Goal: Task Accomplishment & Management: Use online tool/utility

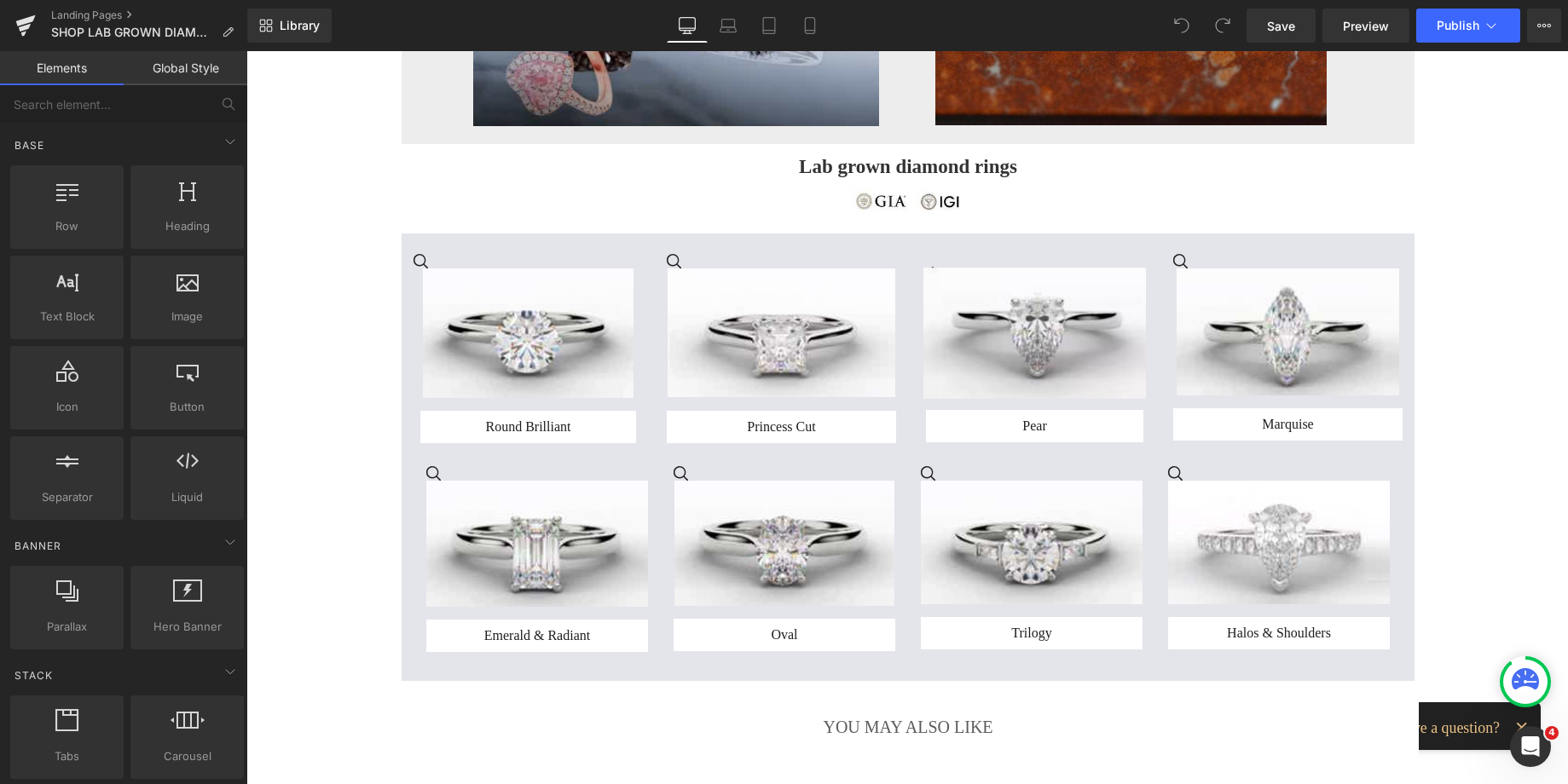
scroll to position [122, 0]
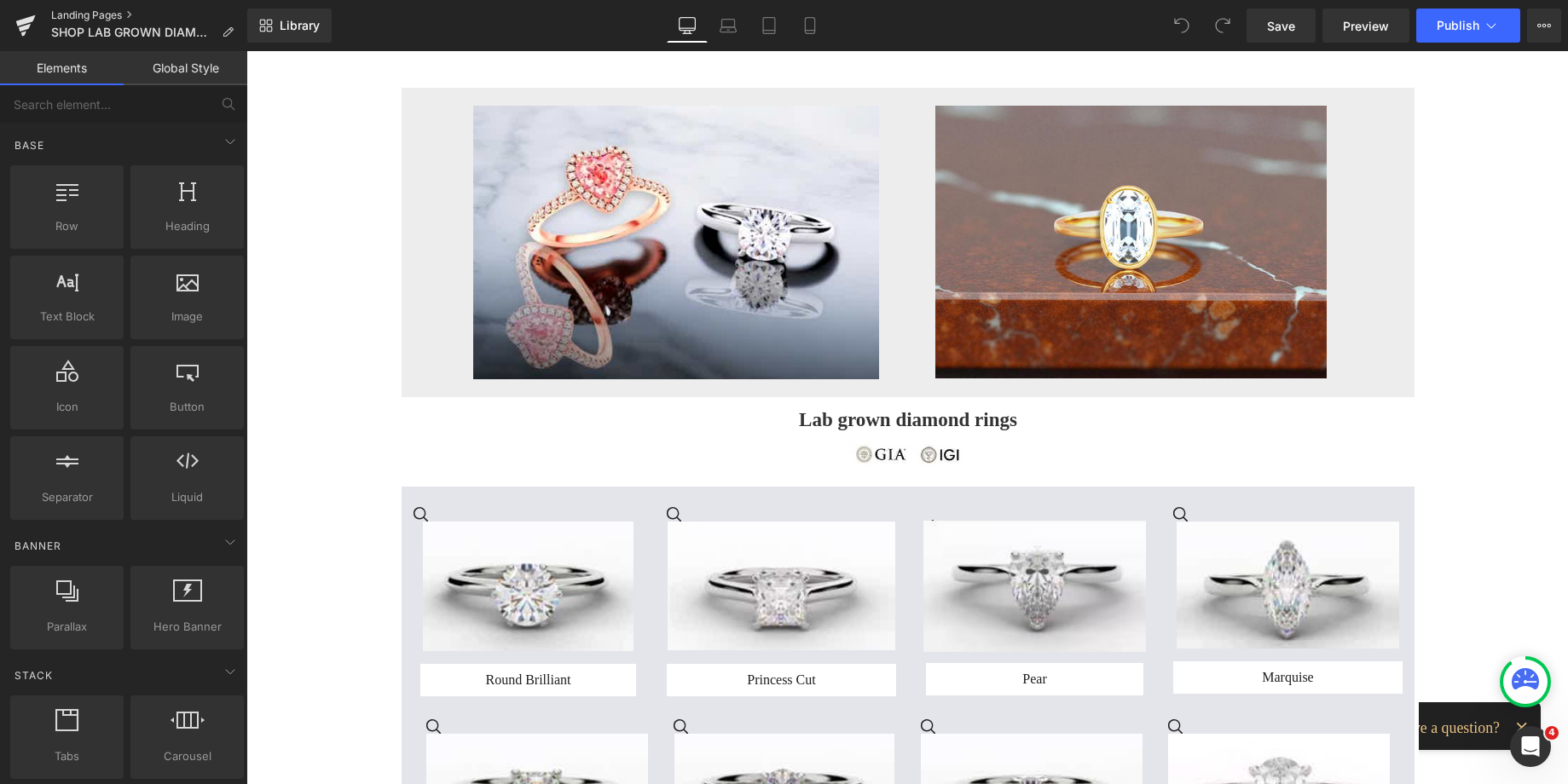
click at [112, 19] on link "Landing Pages" at bounding box center [149, 16] width 196 height 14
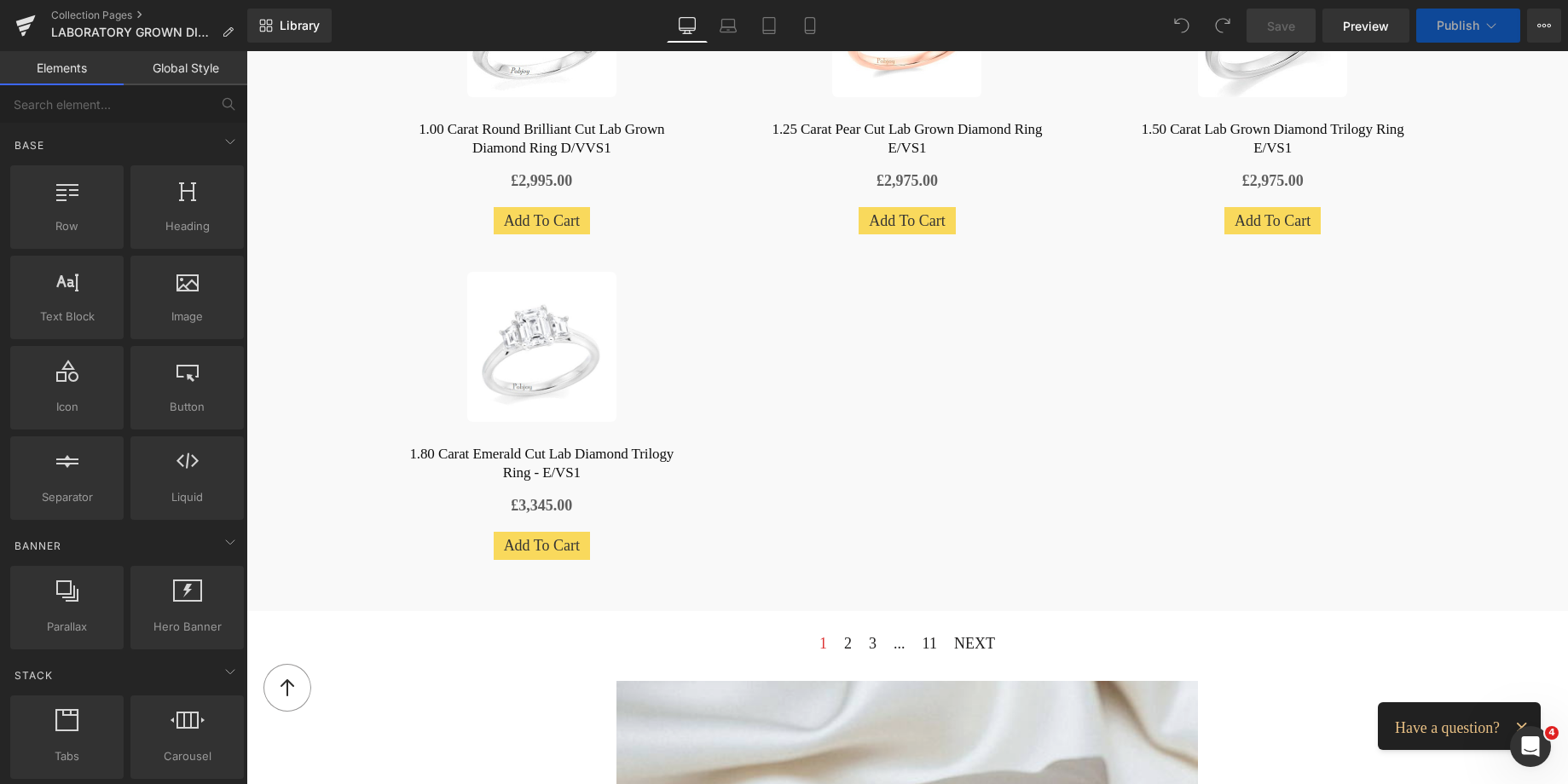
scroll to position [982, 0]
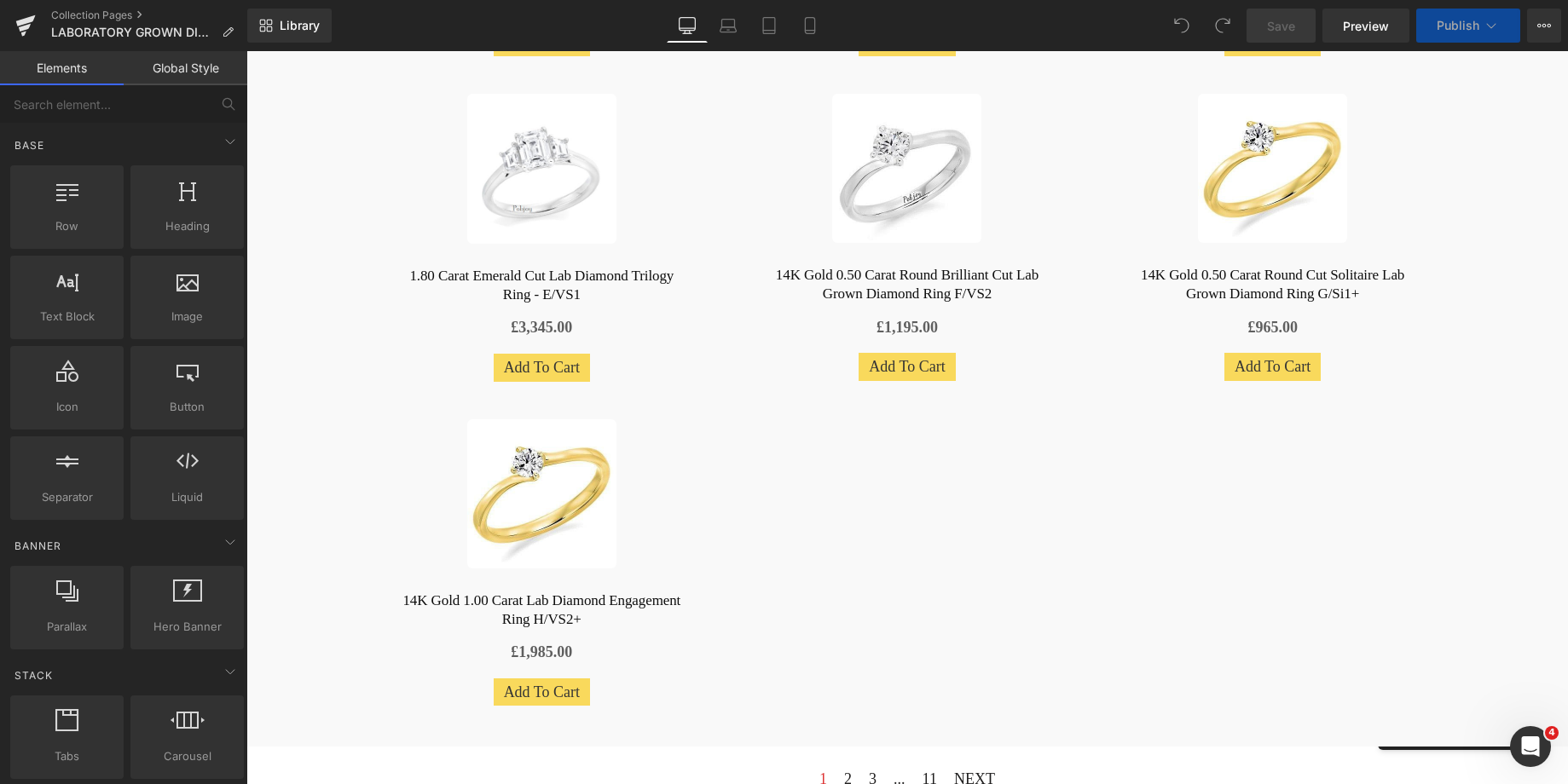
click at [685, 541] on link "Sale Off" at bounding box center [541, 494] width 355 height 149
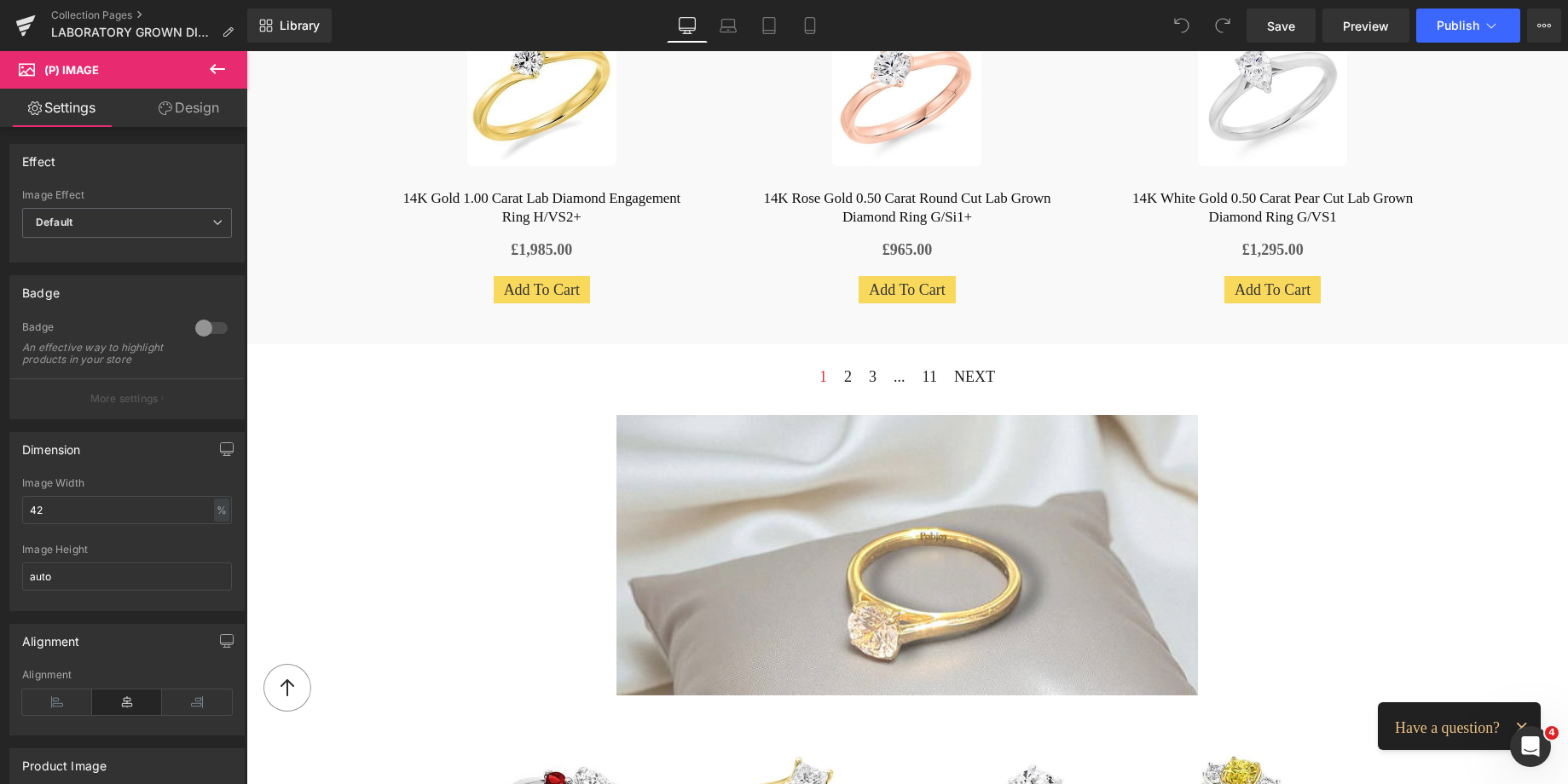
scroll to position [1603, 0]
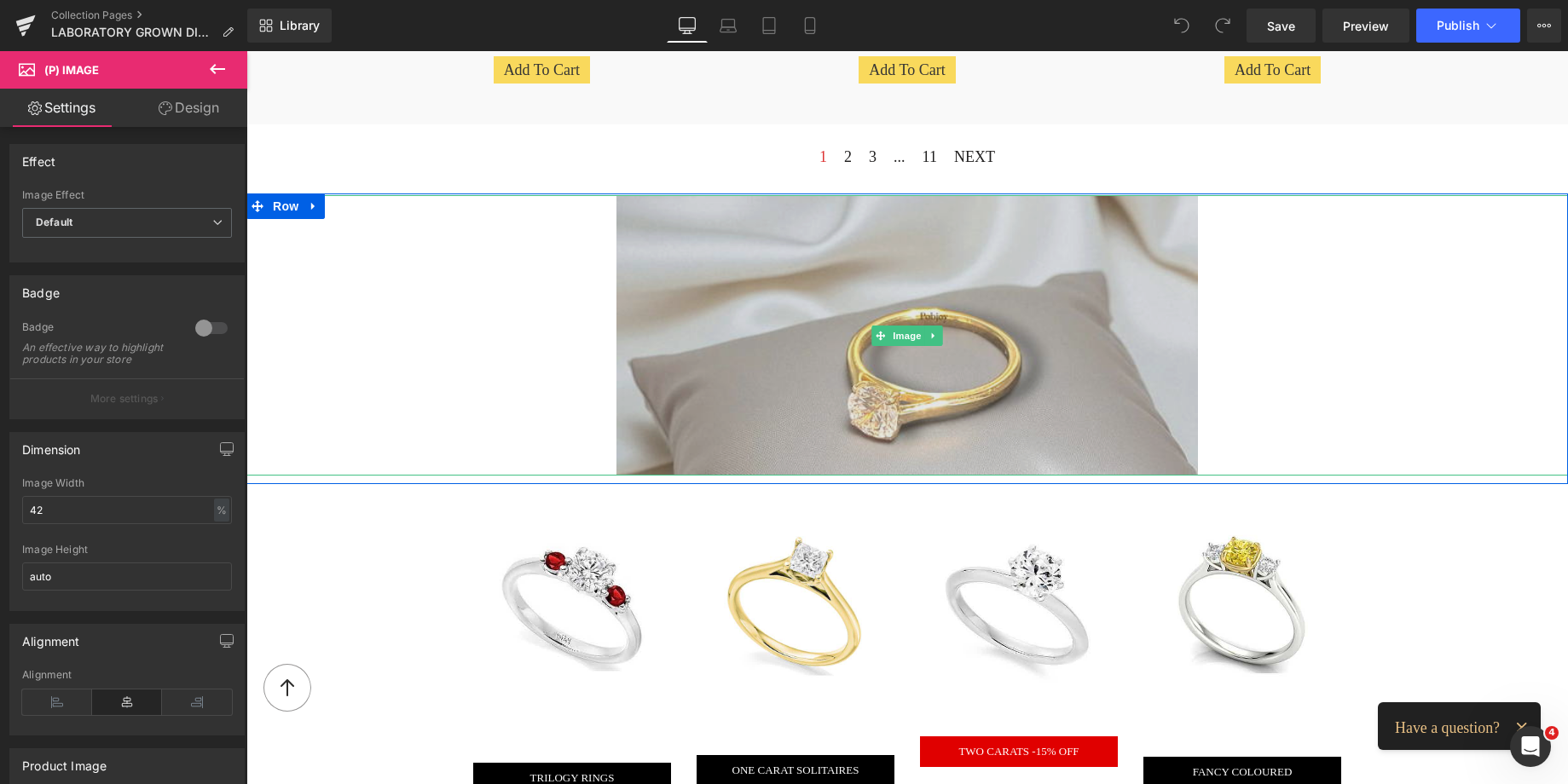
click at [840, 299] on img at bounding box center [906, 335] width 581 height 281
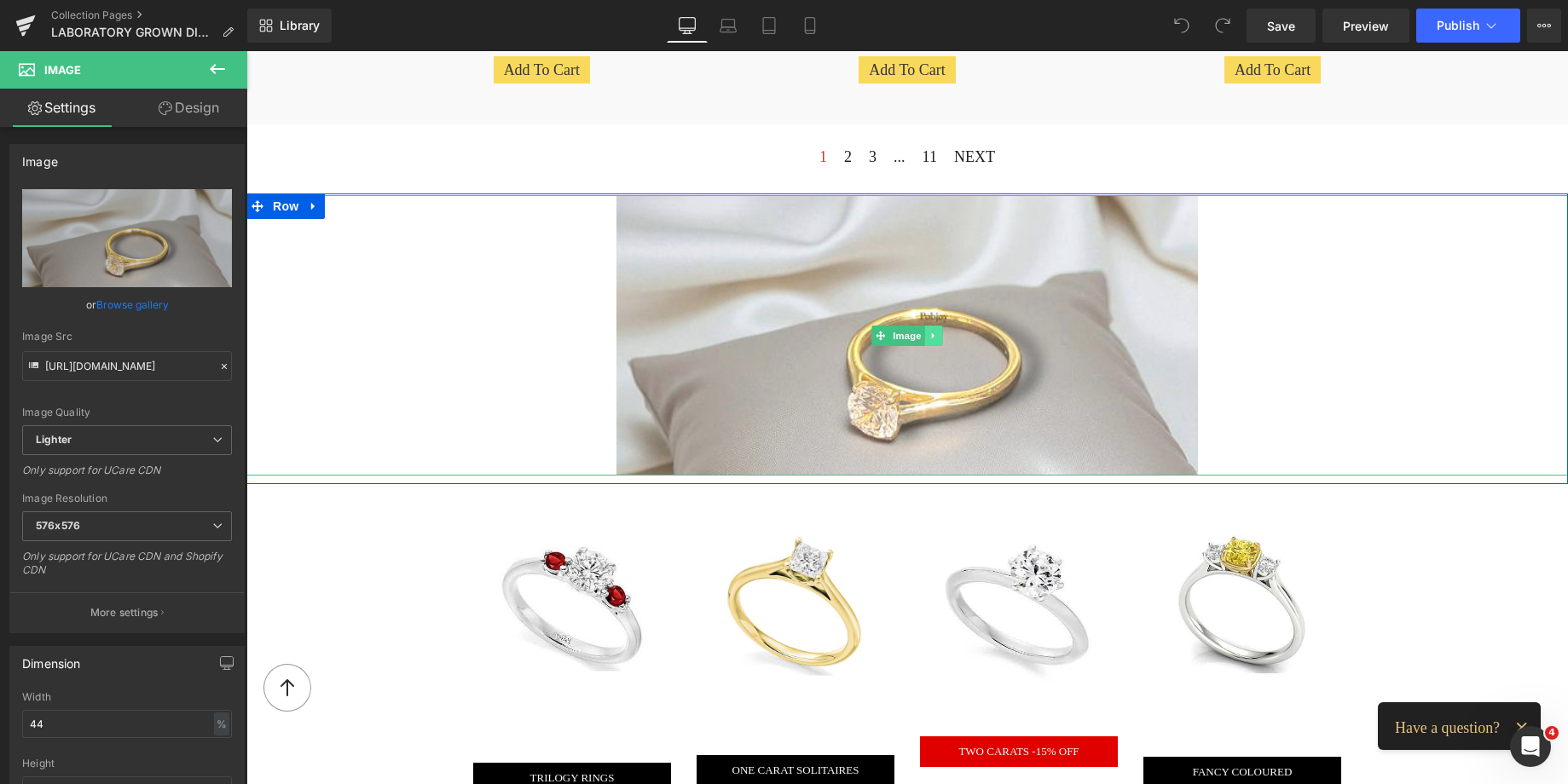
click at [930, 331] on icon at bounding box center [934, 336] width 10 height 10
click at [937, 334] on icon at bounding box center [942, 335] width 10 height 9
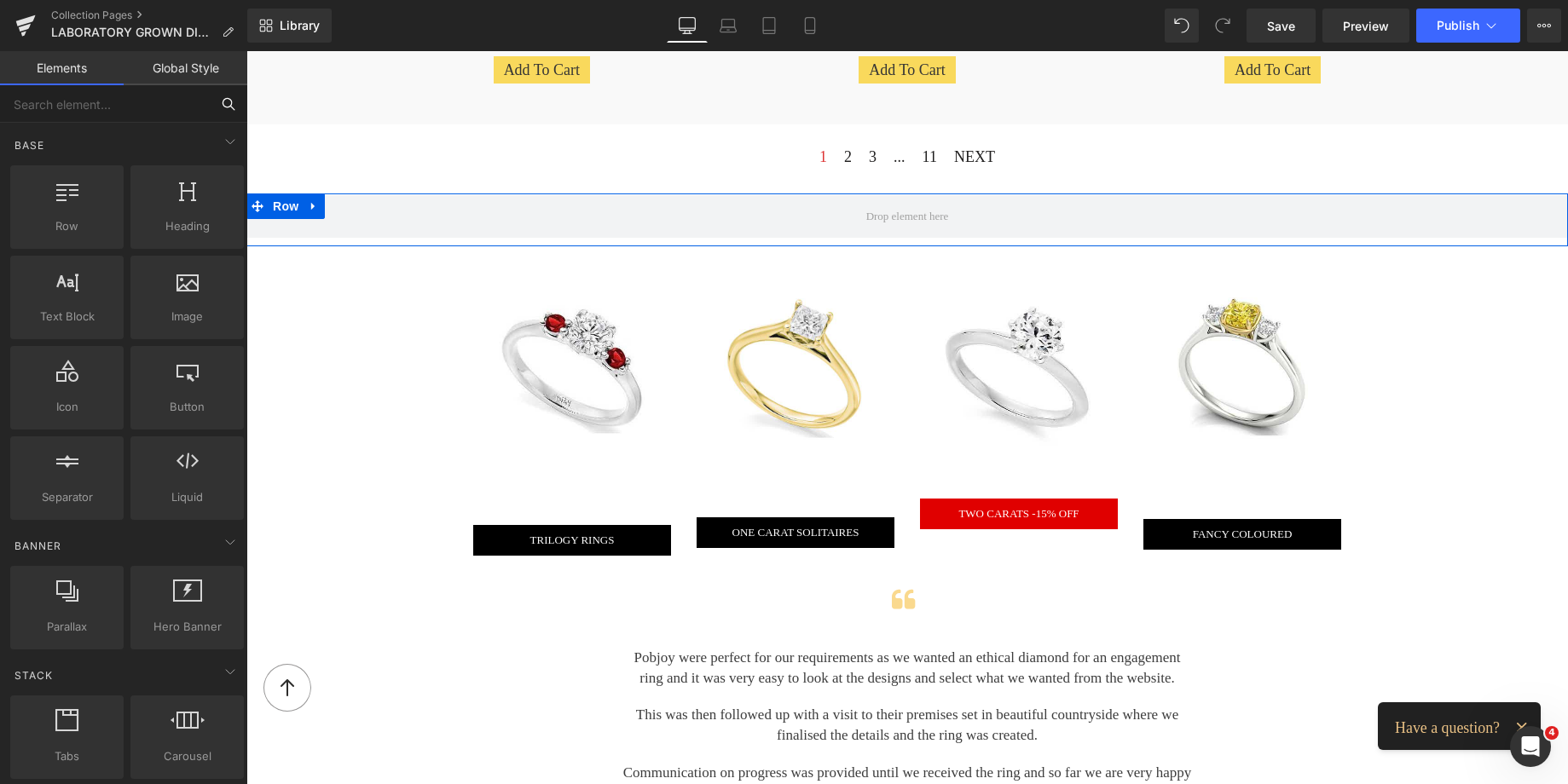
click at [139, 105] on input "text" at bounding box center [105, 104] width 210 height 37
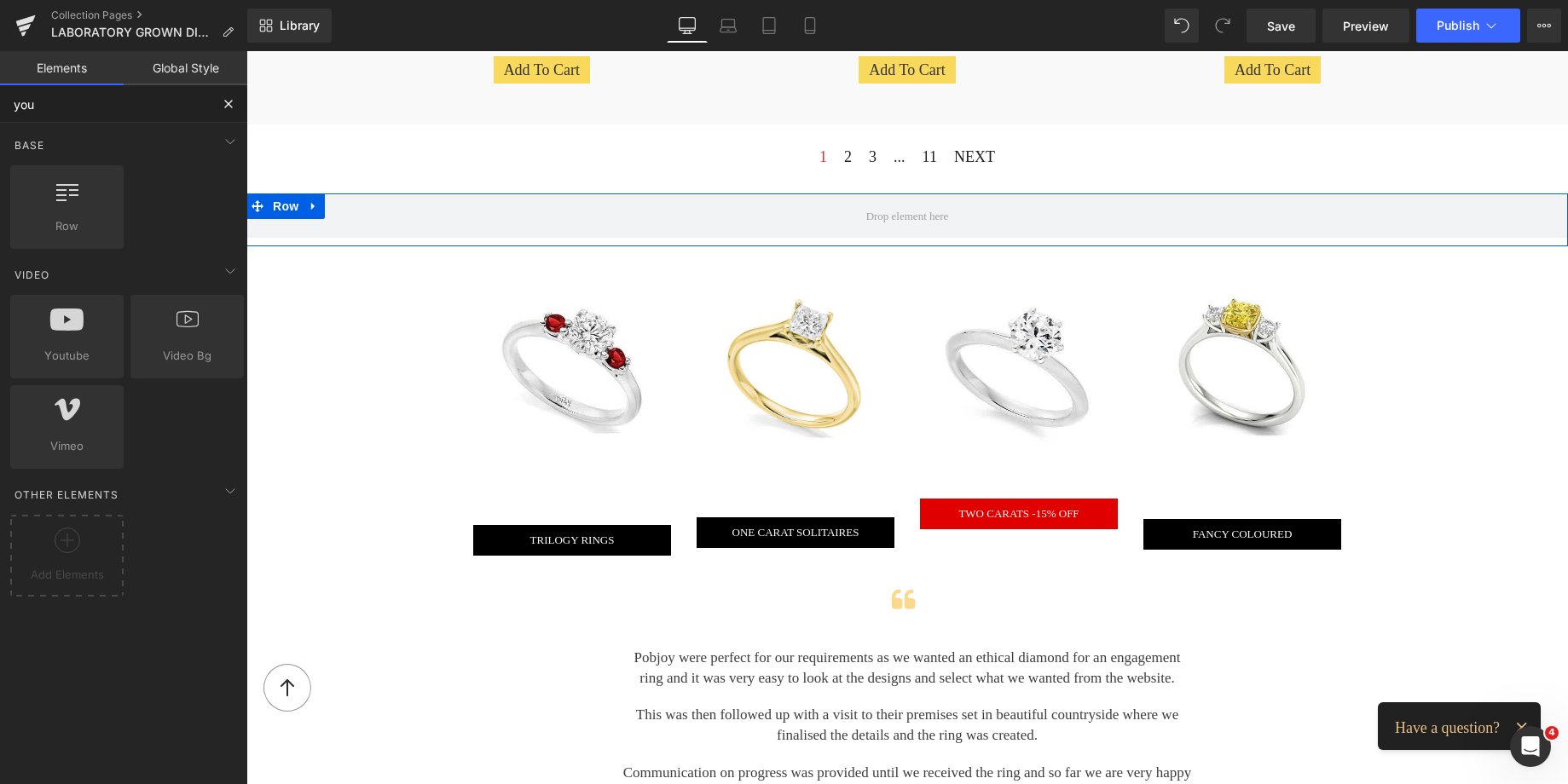
type input "yout"
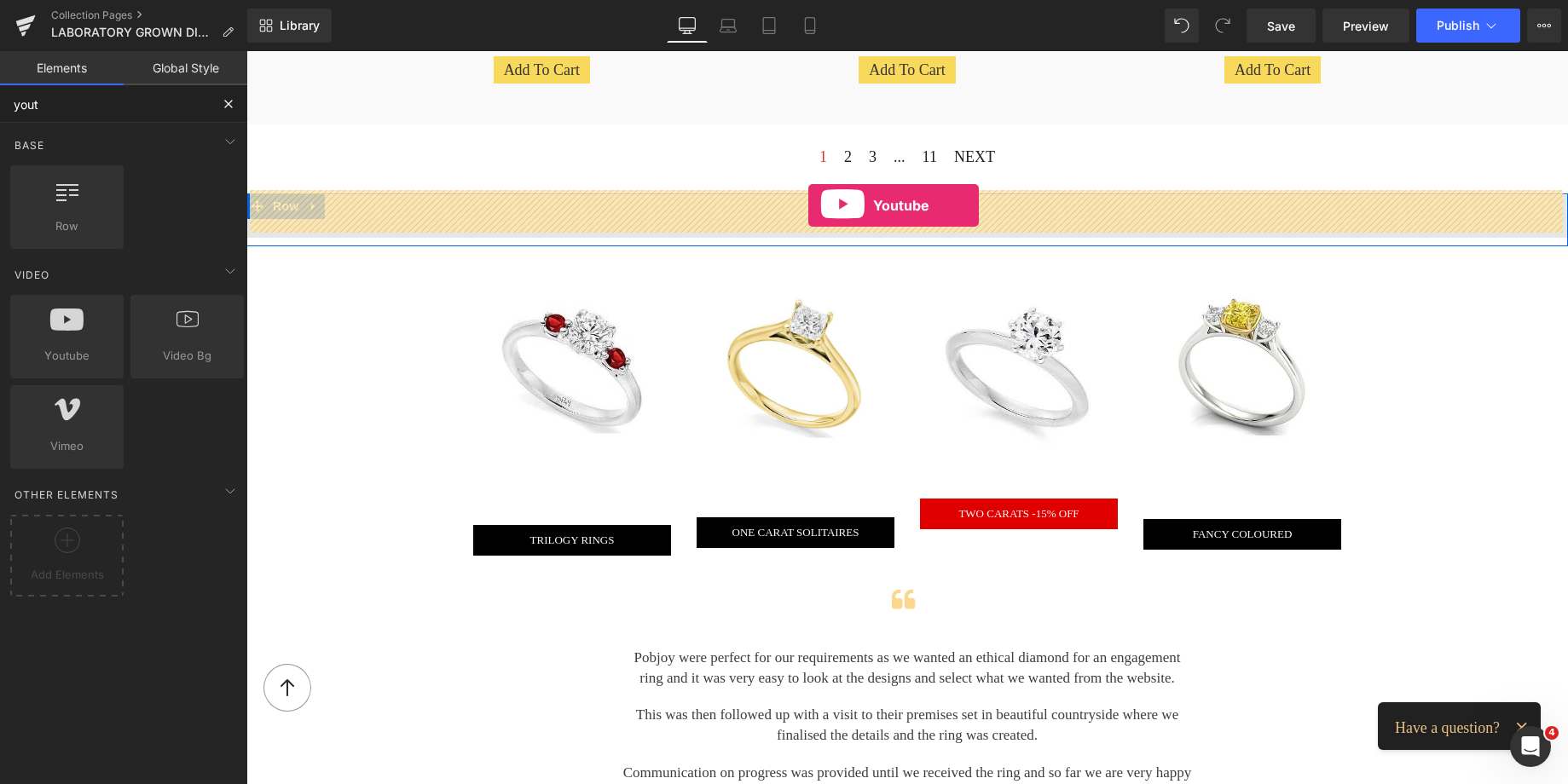
drag, startPoint x: 316, startPoint y: 392, endPoint x: 808, endPoint y: 205, distance: 526.3
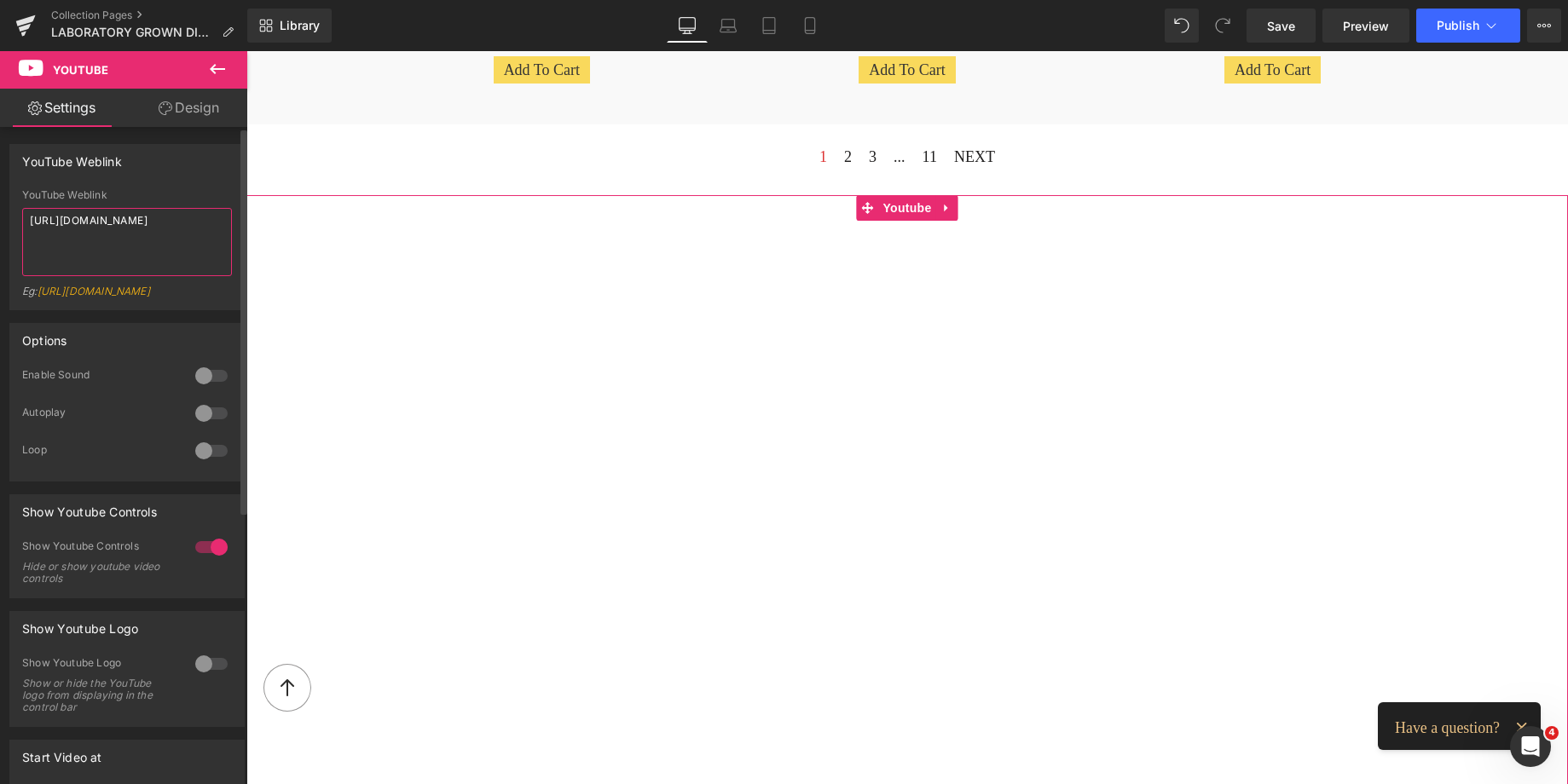
drag, startPoint x: 139, startPoint y: 237, endPoint x: 0, endPoint y: 205, distance: 142.6
click at [0, 205] on div "YouTube Weblink YouTube Weblink [URL][DOMAIN_NAME] Eg: [URL][DOMAIN_NAME]" at bounding box center [127, 220] width 255 height 179
paste textarea "[DOMAIN_NAME][URL]"
type textarea "[URL][DOMAIN_NAME]"
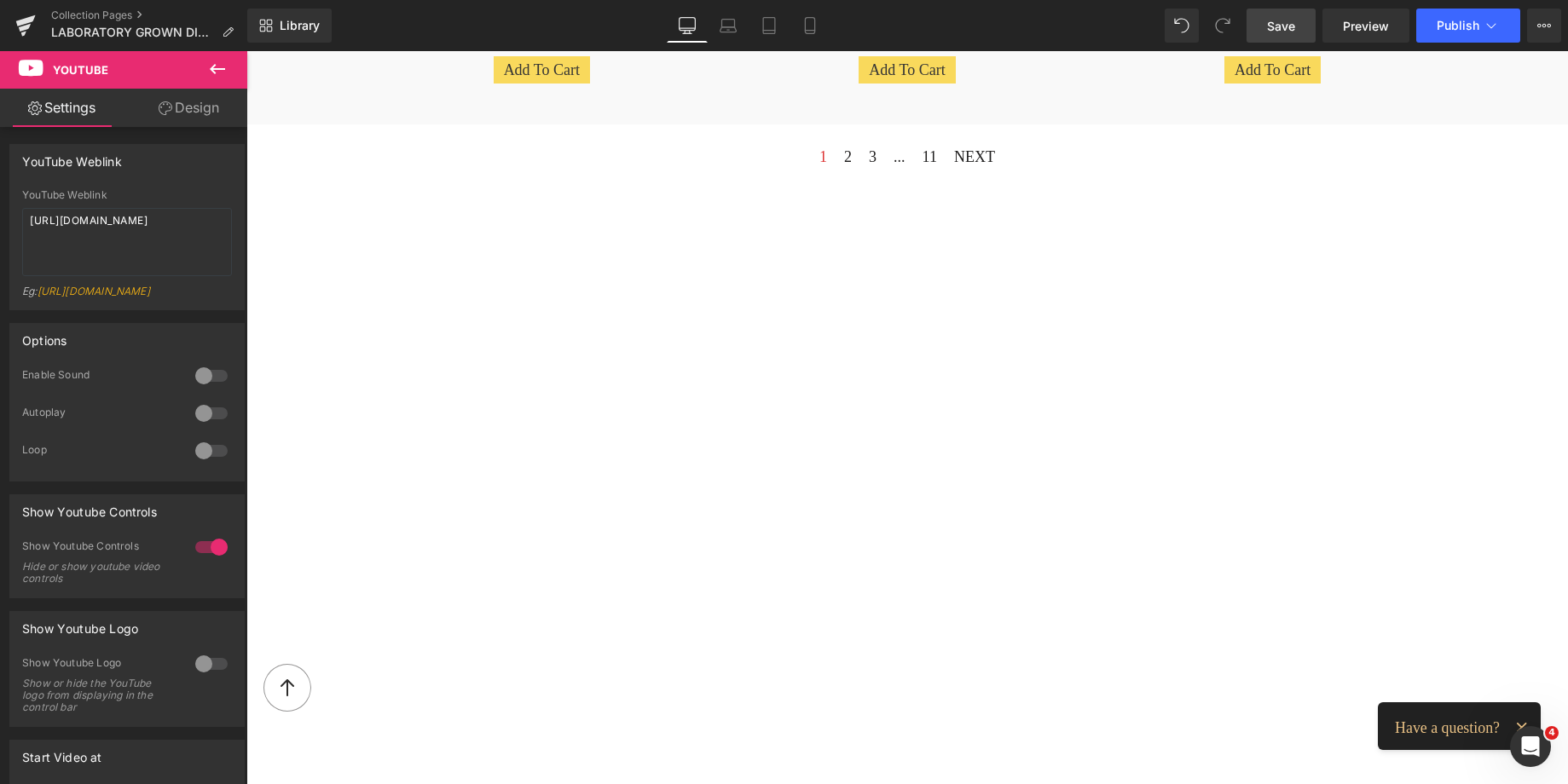
drag, startPoint x: 1270, startPoint y: 25, endPoint x: 632, endPoint y: 137, distance: 647.8
click at [1270, 25] on span "Save" at bounding box center [1280, 26] width 29 height 18
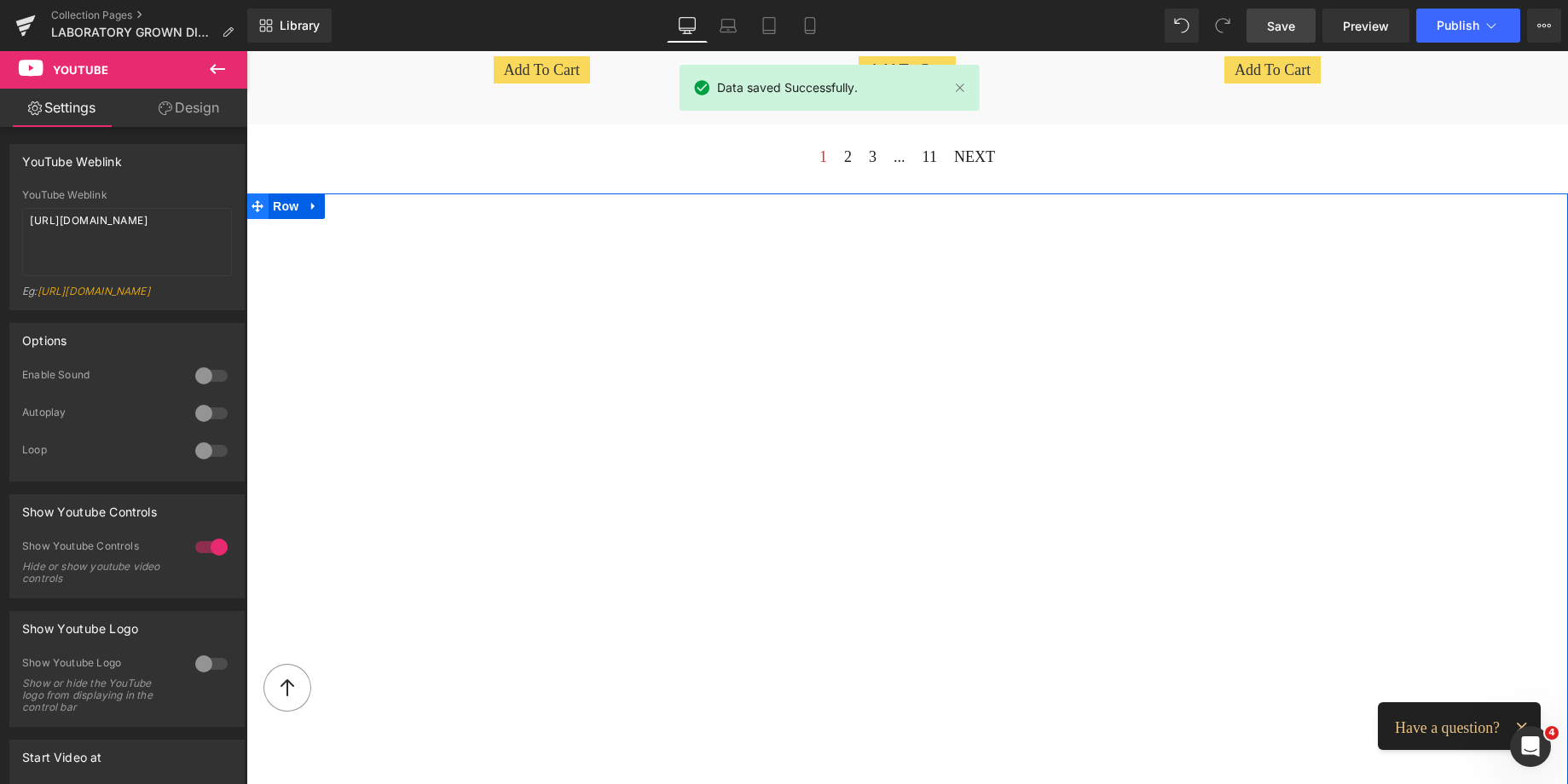
click at [252, 200] on icon at bounding box center [257, 206] width 12 height 12
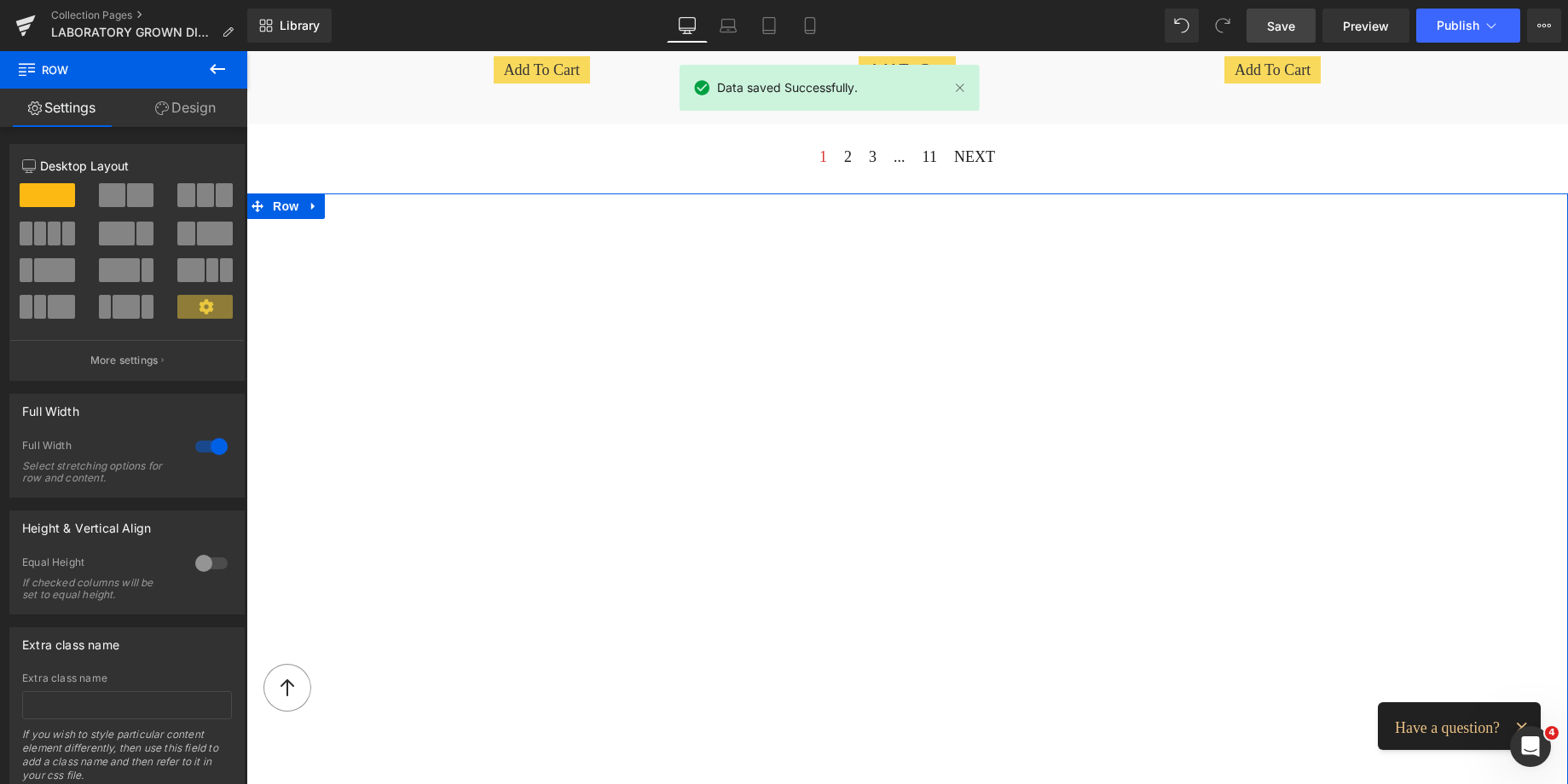
click at [197, 106] on link "Design" at bounding box center [185, 108] width 124 height 38
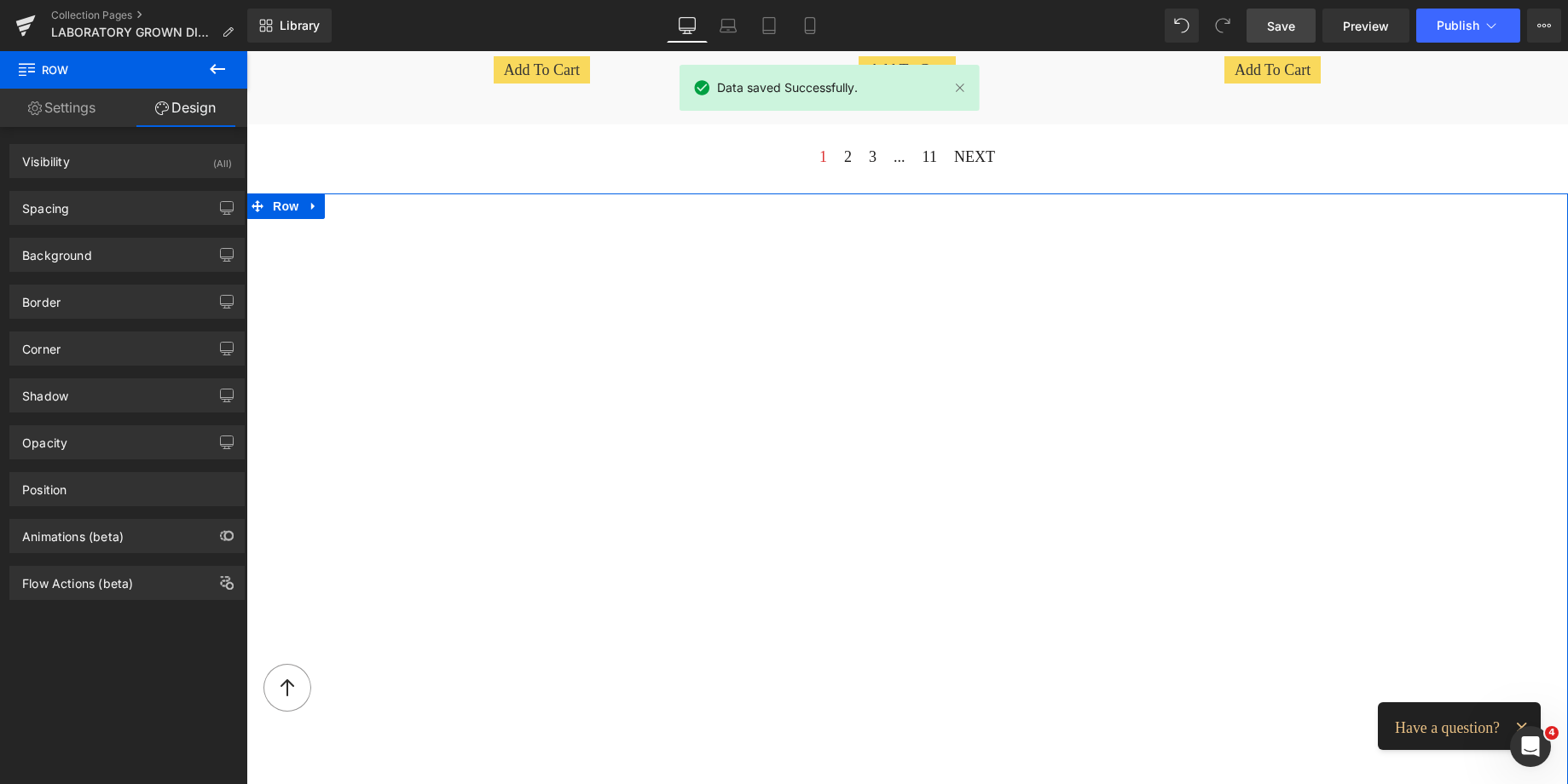
type input "0"
type input "2"
type input "0"
type input "10"
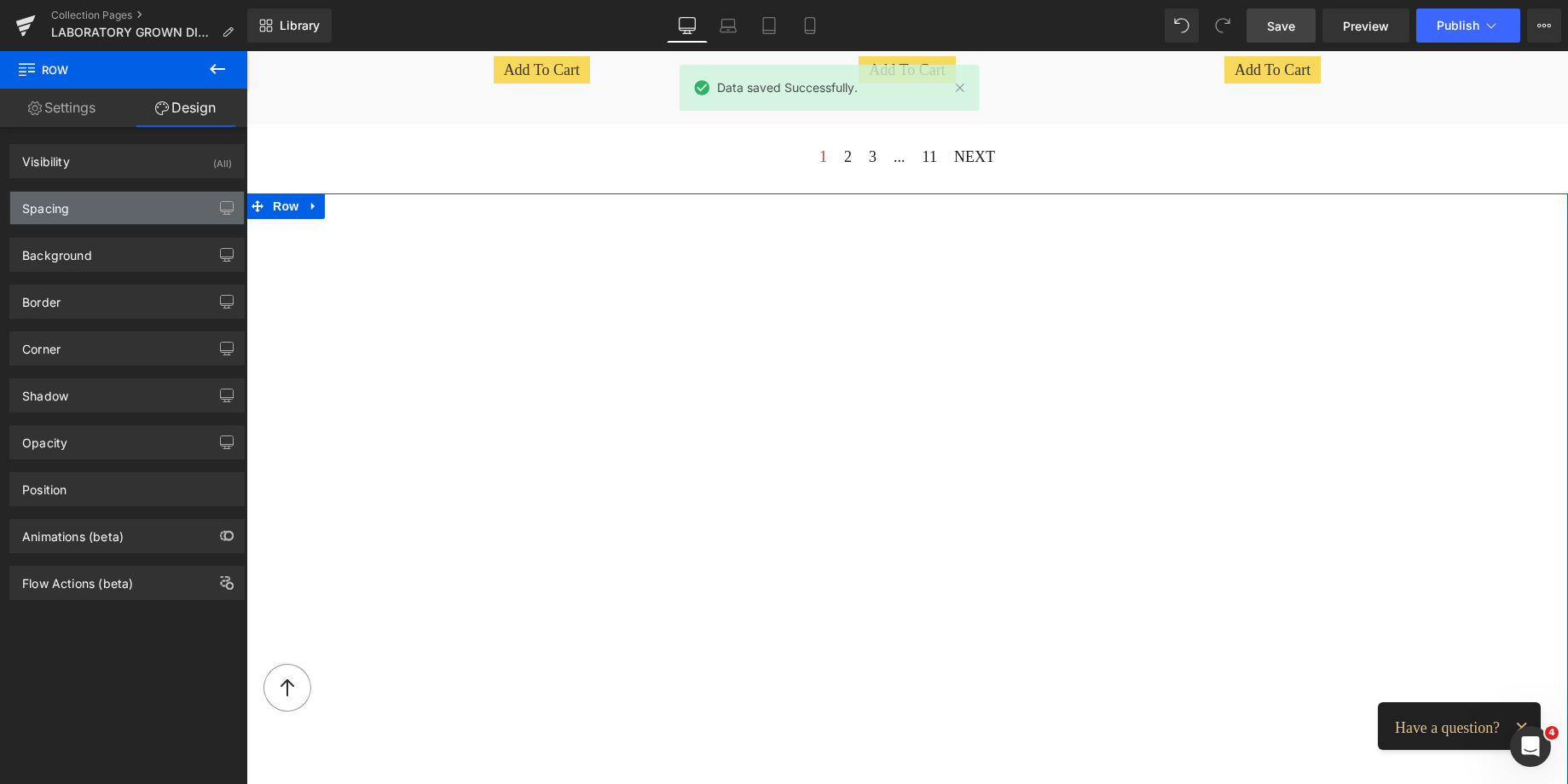
click at [90, 211] on div "Spacing" at bounding box center [127, 207] width 233 height 32
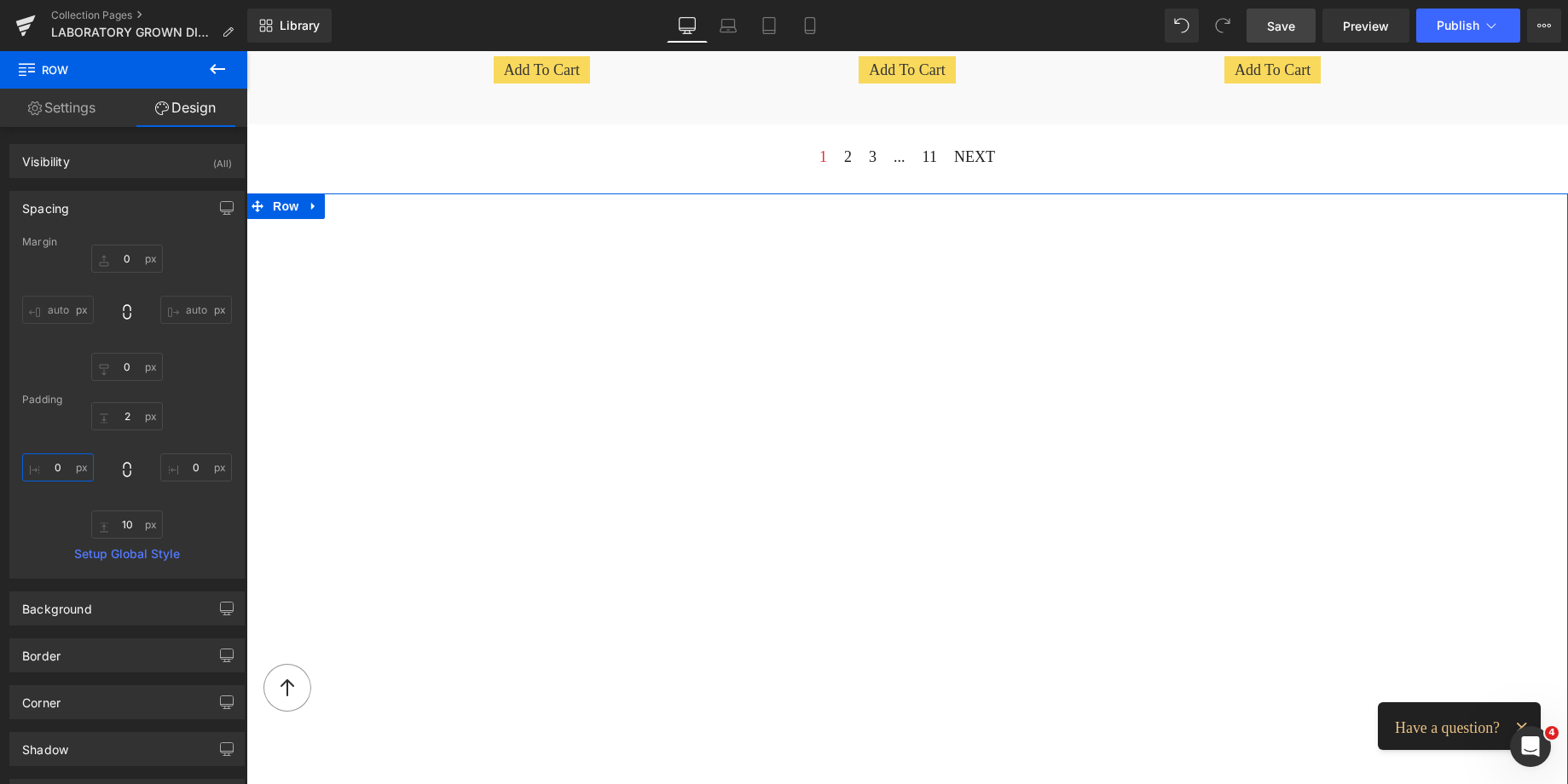
click at [57, 469] on input "0" at bounding box center [58, 467] width 72 height 28
type input "77"
click at [187, 469] on input "0" at bounding box center [196, 467] width 72 height 28
type input "77"
click at [270, 434] on div "Youtube Row 77px 77px" at bounding box center [907, 533] width 1322 height 680
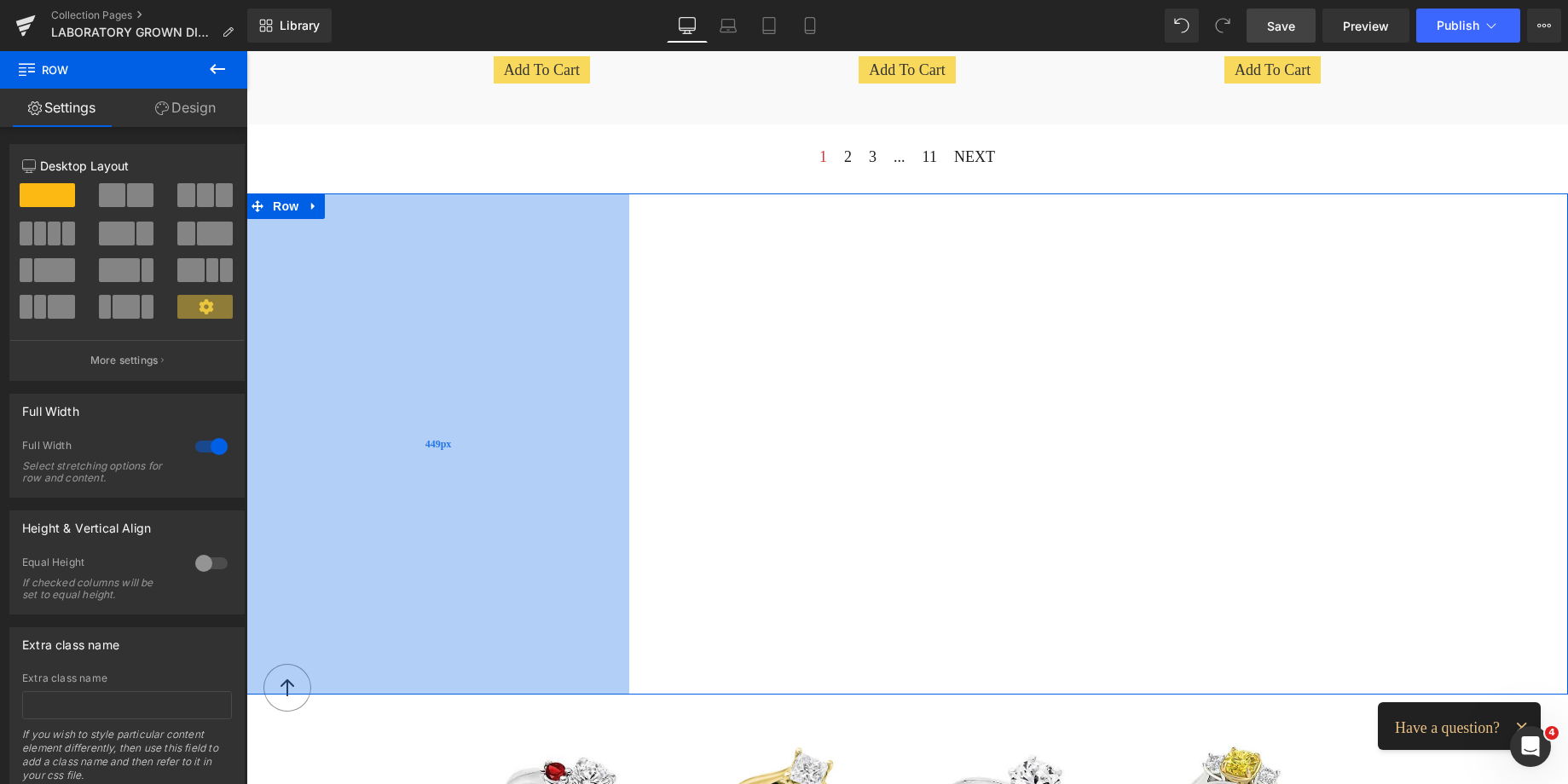
drag, startPoint x: 263, startPoint y: 431, endPoint x: 580, endPoint y: 347, distance: 327.9
click at [580, 347] on div "449px" at bounding box center [437, 444] width 383 height 501
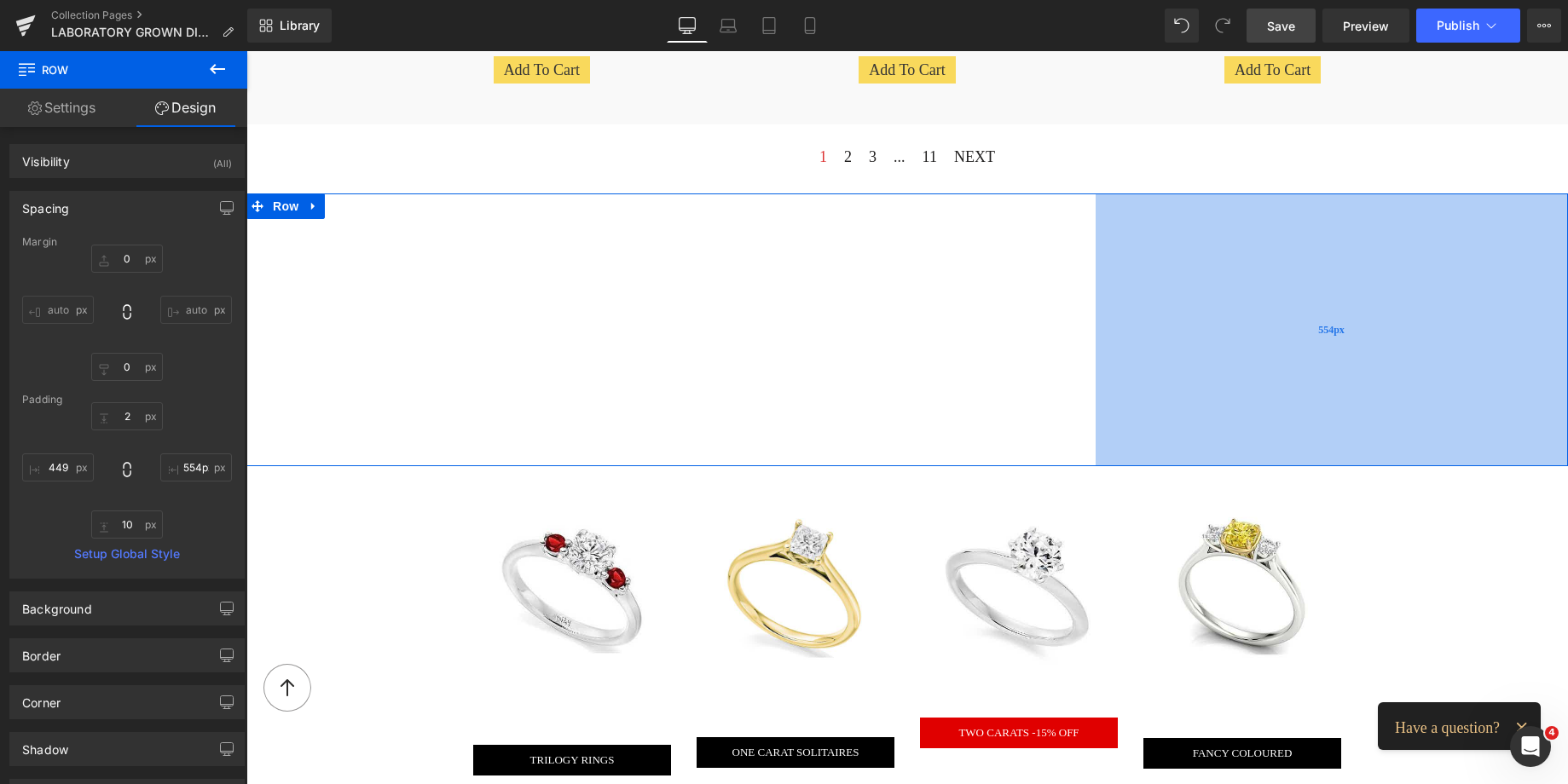
type input "555px"
drag, startPoint x: 1514, startPoint y: 313, endPoint x: 1106, endPoint y: 313, distance: 408.0
click at [1106, 313] on div "555px" at bounding box center [1331, 329] width 473 height 272
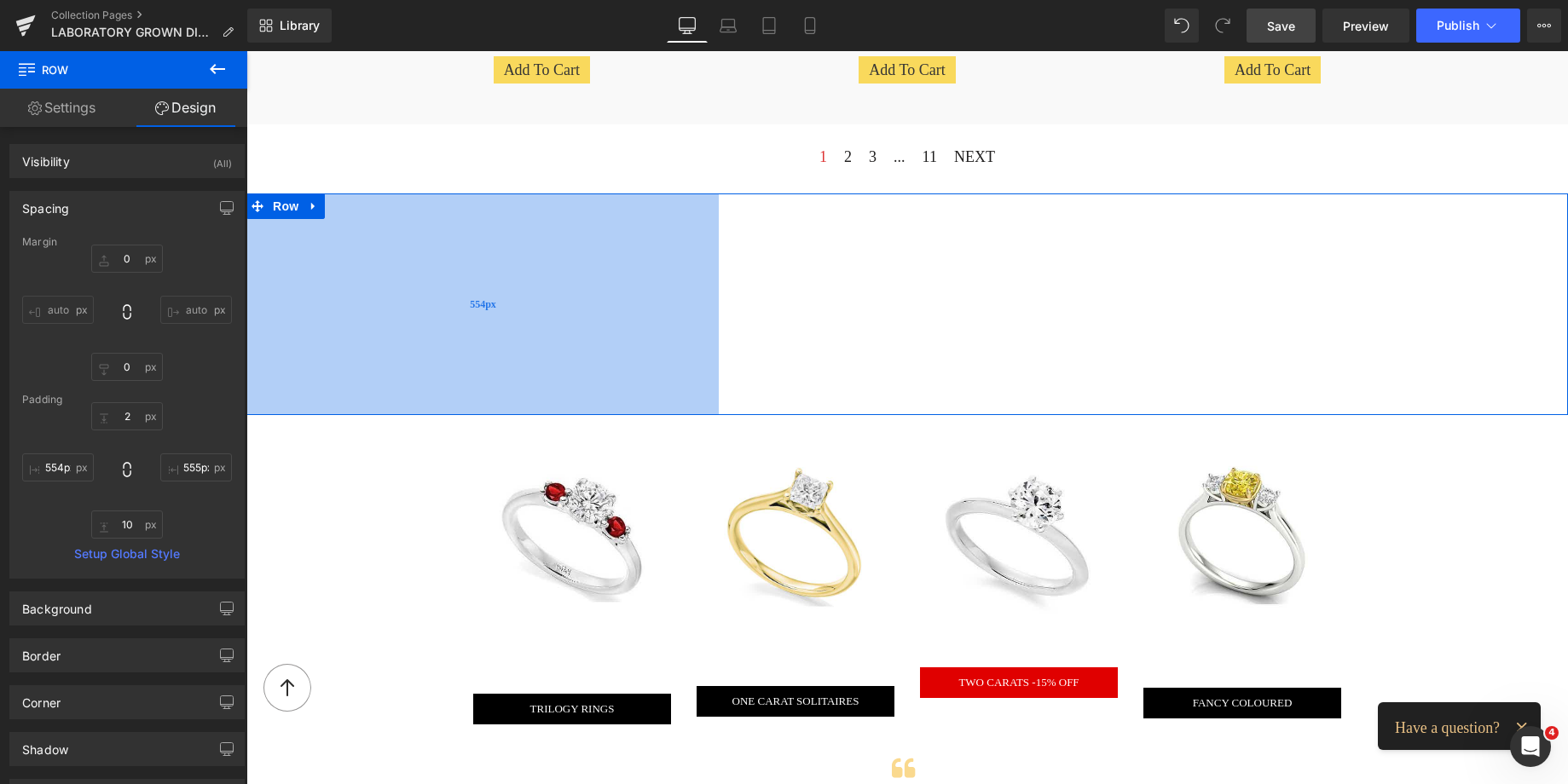
type input "555px"
drag, startPoint x: 510, startPoint y: 337, endPoint x: 600, endPoint y: 351, distance: 91.1
click at [600, 351] on div "555px" at bounding box center [483, 304] width 473 height 222
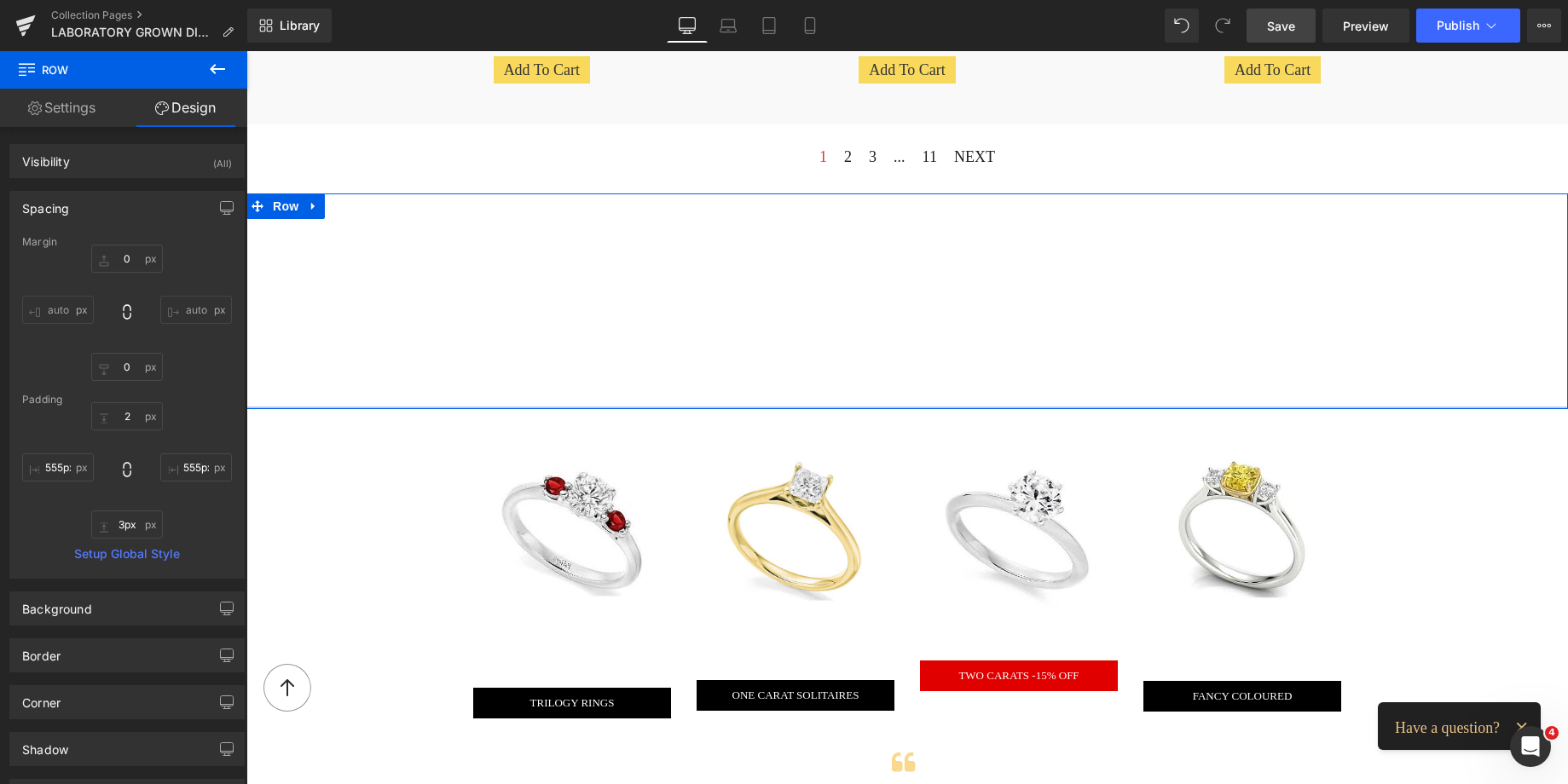
type input "2px"
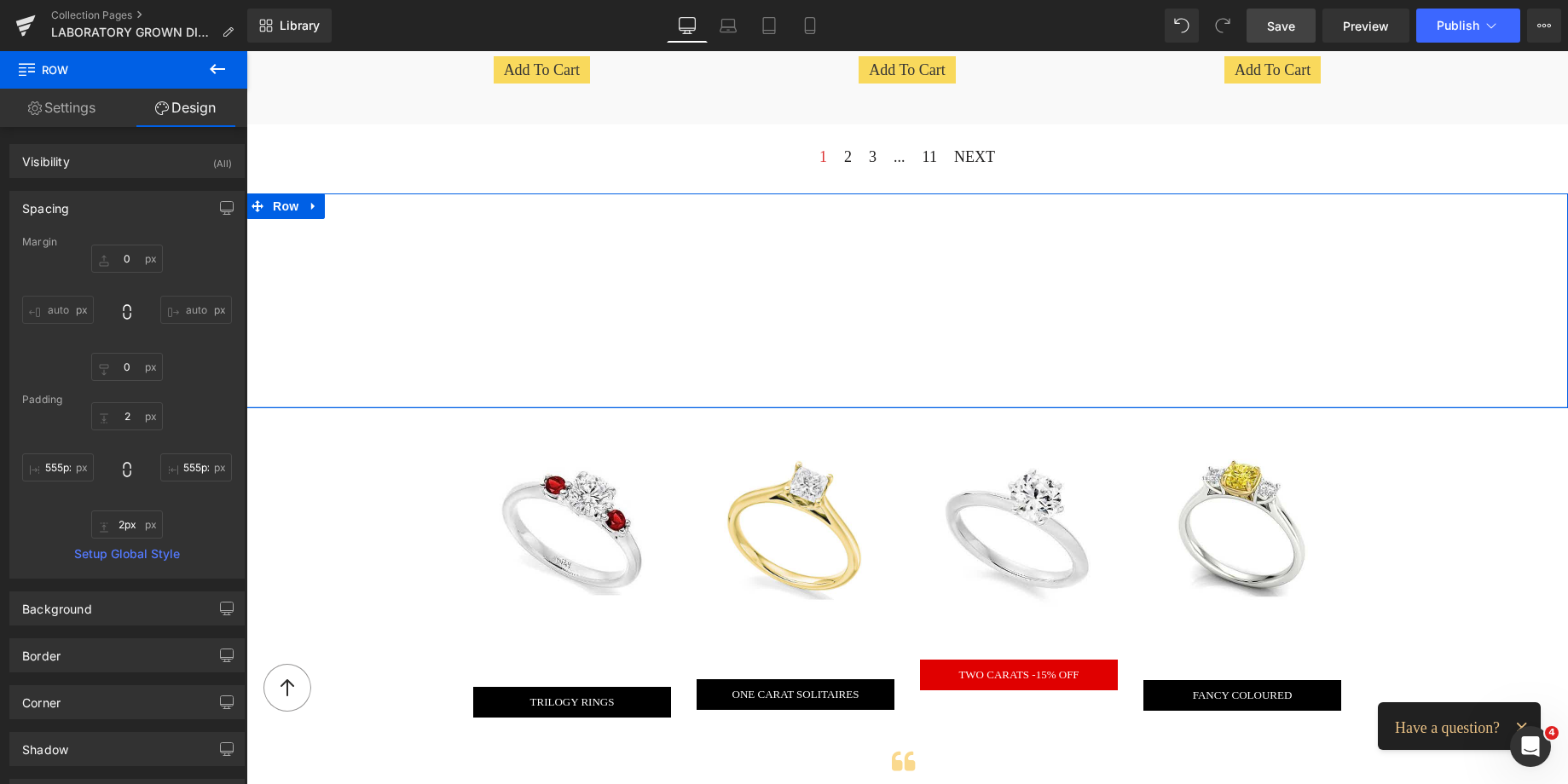
drag, startPoint x: 961, startPoint y: 408, endPoint x: 954, endPoint y: 401, distance: 9.9
click at [954, 407] on div at bounding box center [907, 408] width 1322 height 2
click at [861, 212] on span at bounding box center [867, 208] width 22 height 26
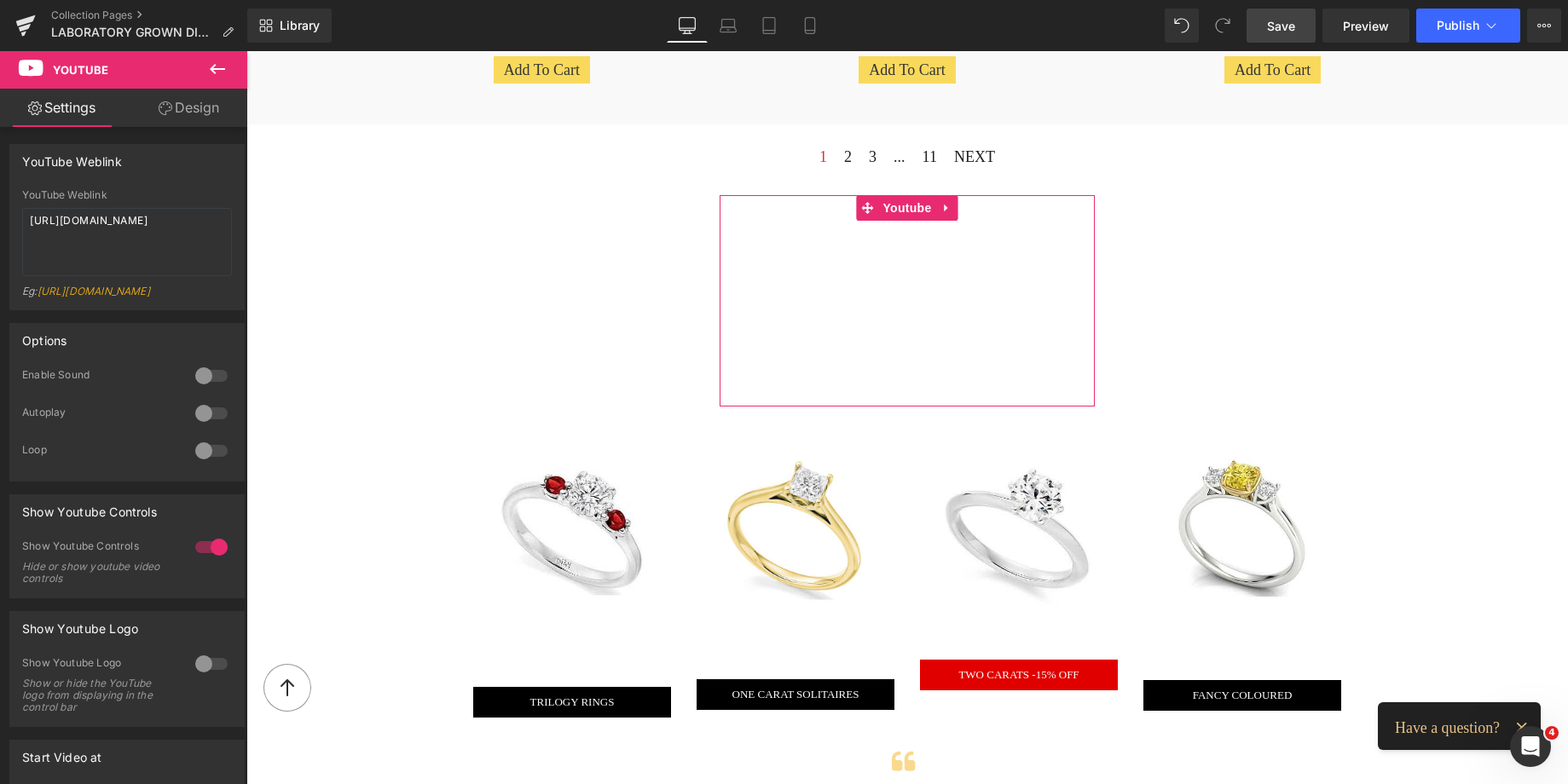
click at [206, 465] on div at bounding box center [211, 451] width 41 height 28
click at [207, 389] on div at bounding box center [211, 376] width 41 height 28
click at [197, 560] on div at bounding box center [211, 547] width 41 height 28
click at [1273, 24] on span "Save" at bounding box center [1280, 26] width 29 height 18
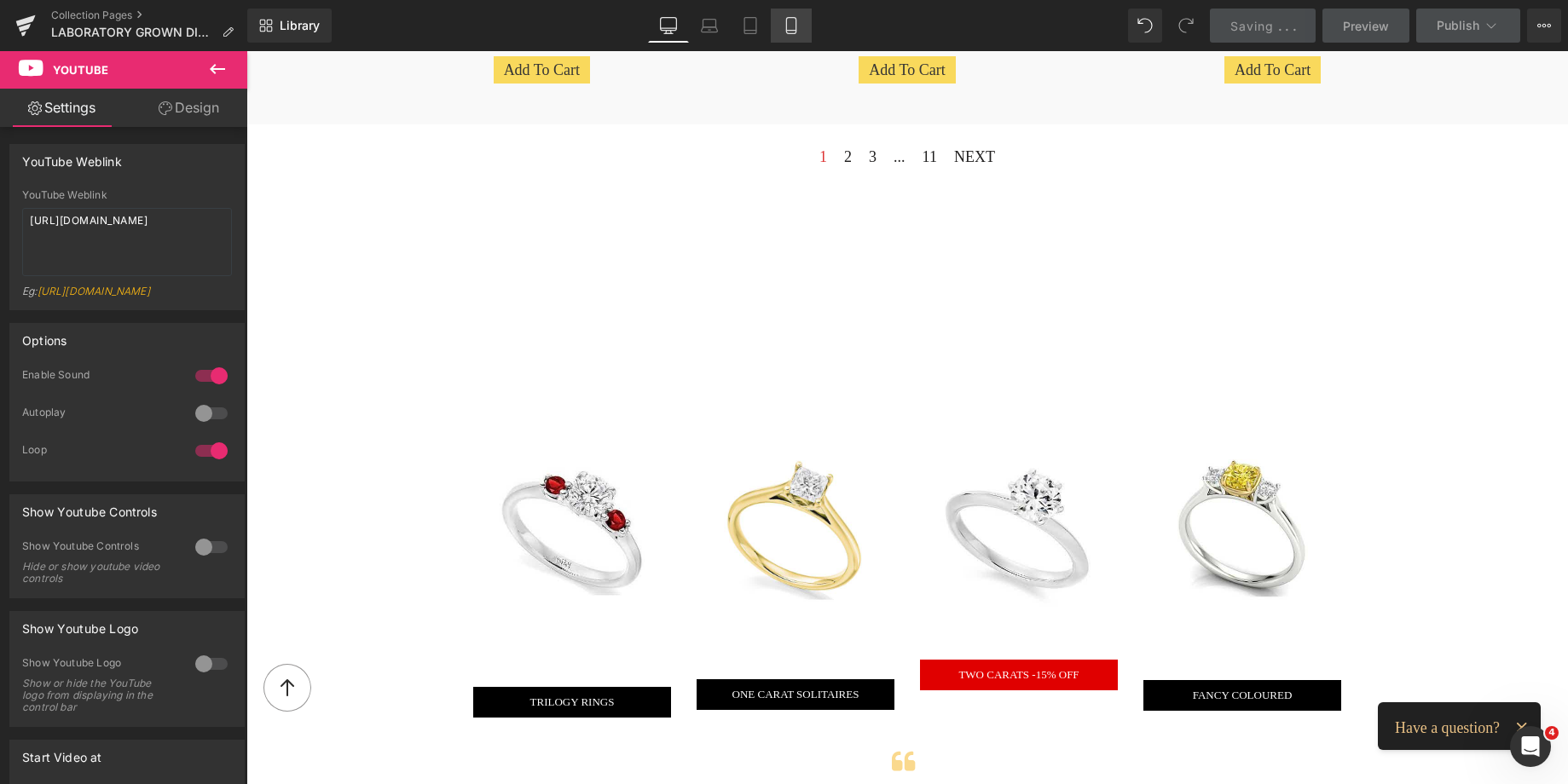
click at [787, 18] on icon at bounding box center [790, 26] width 10 height 16
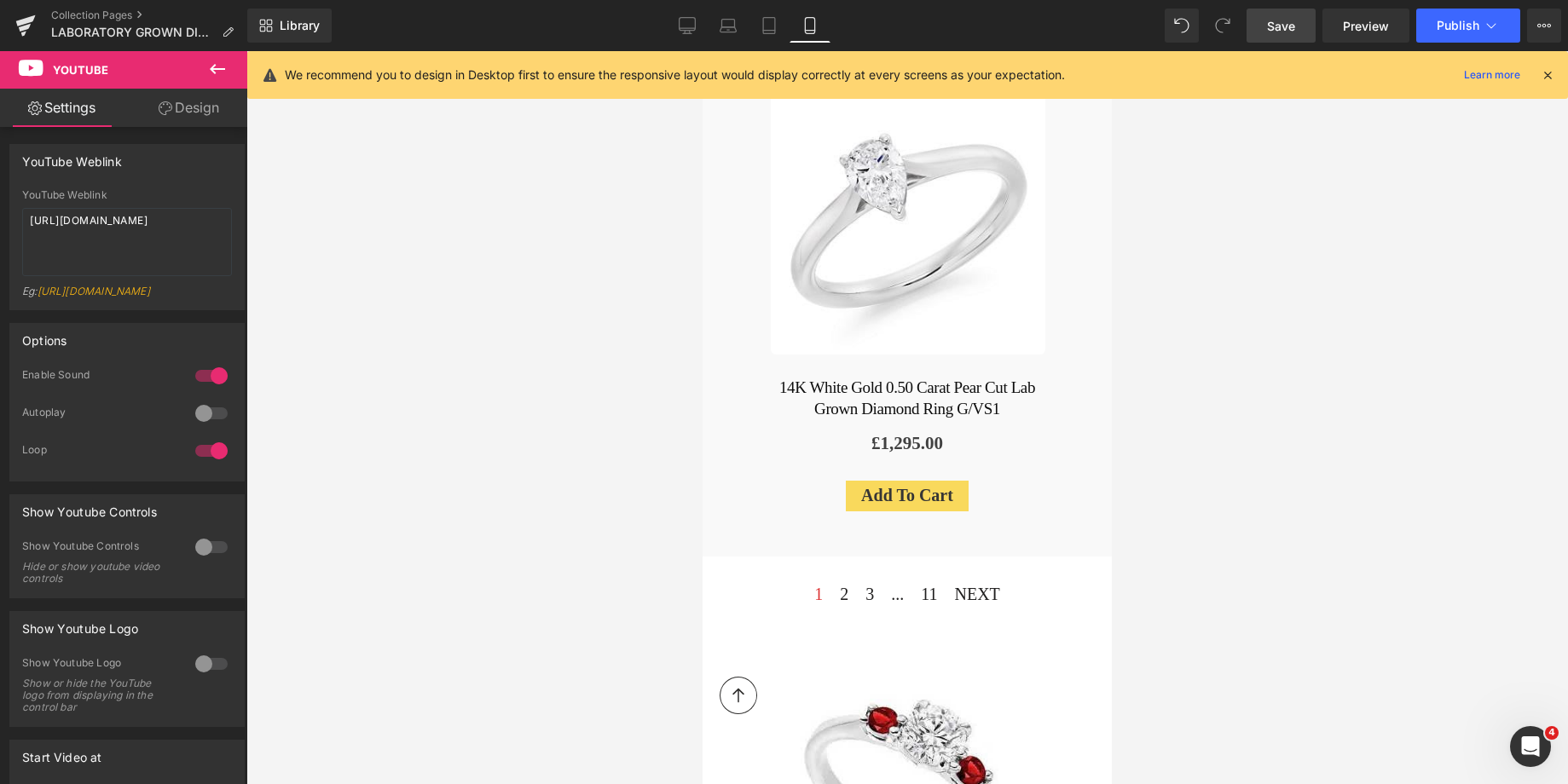
scroll to position [4884, 0]
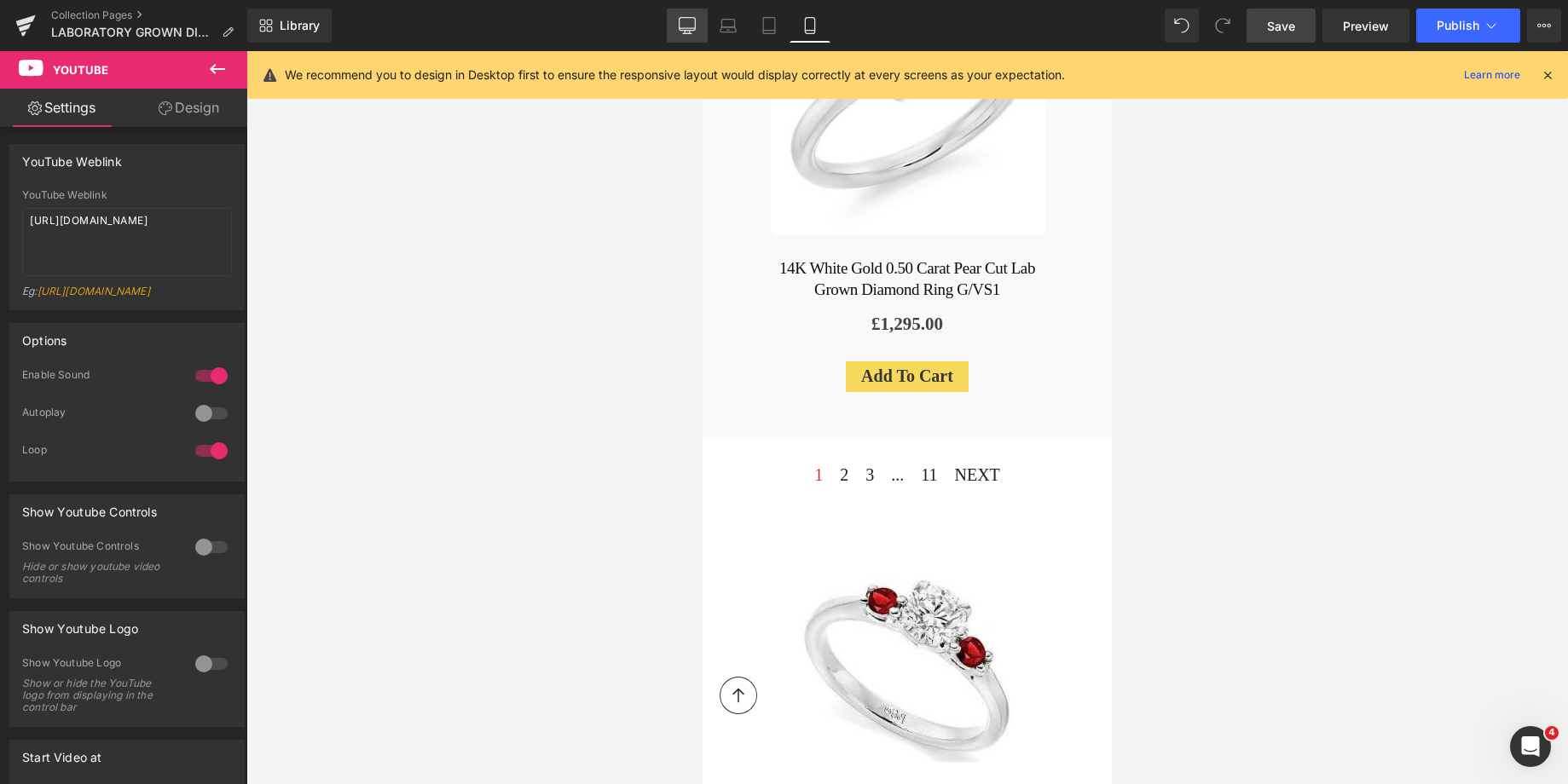
click at [694, 30] on icon at bounding box center [686, 24] width 16 height 13
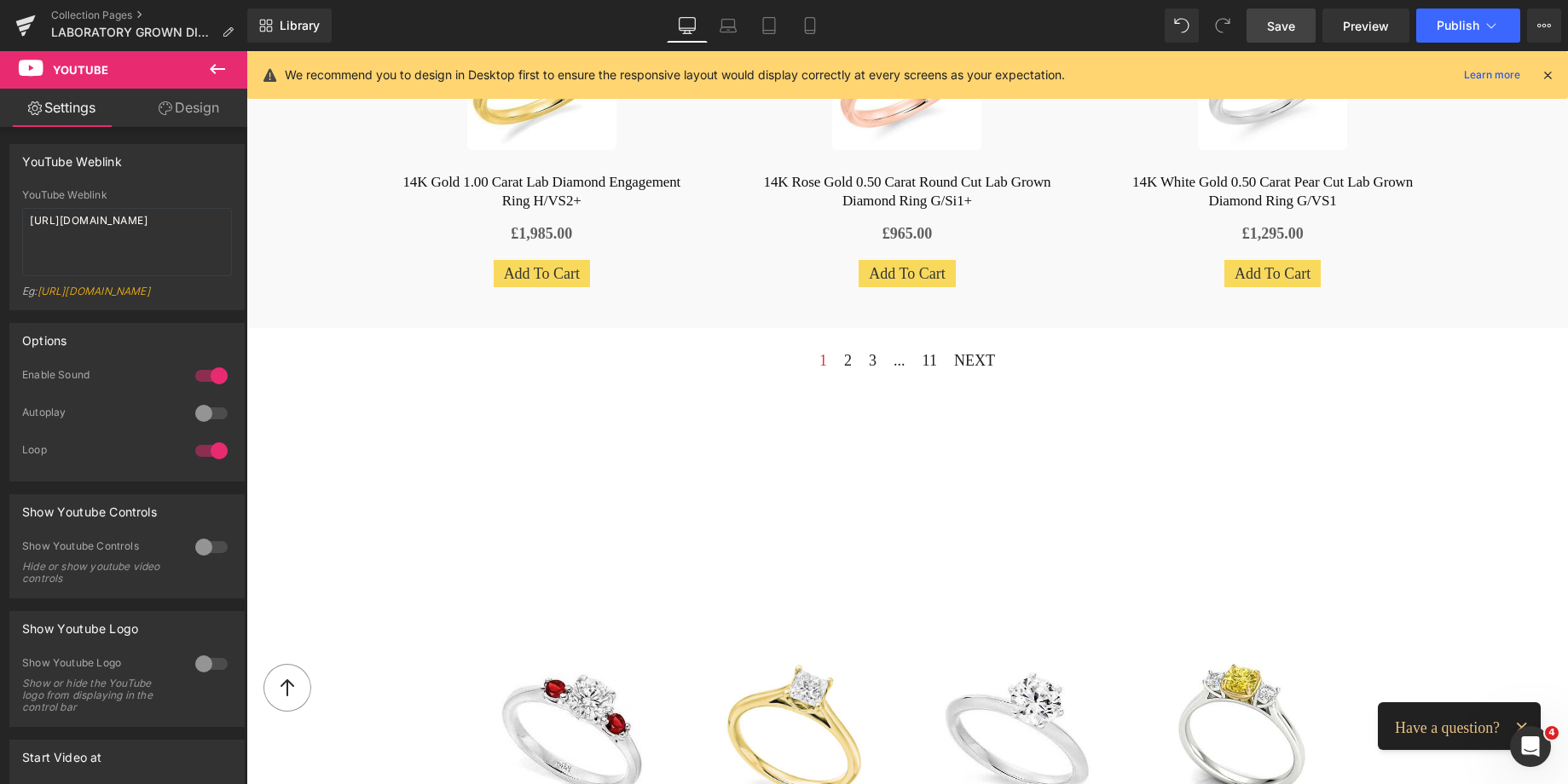
scroll to position [1390, 0]
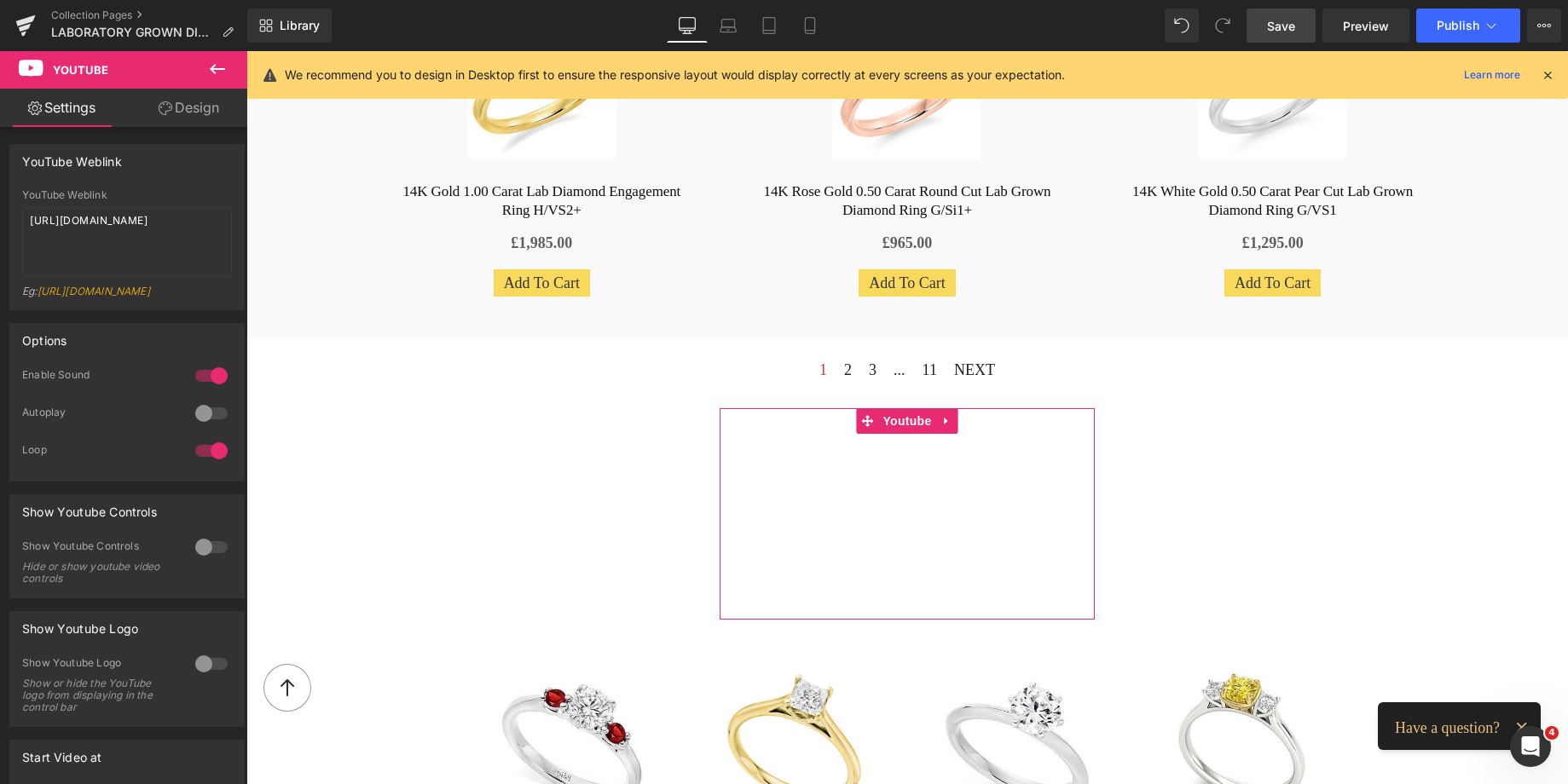
click at [203, 119] on link "Design" at bounding box center [188, 108] width 124 height 38
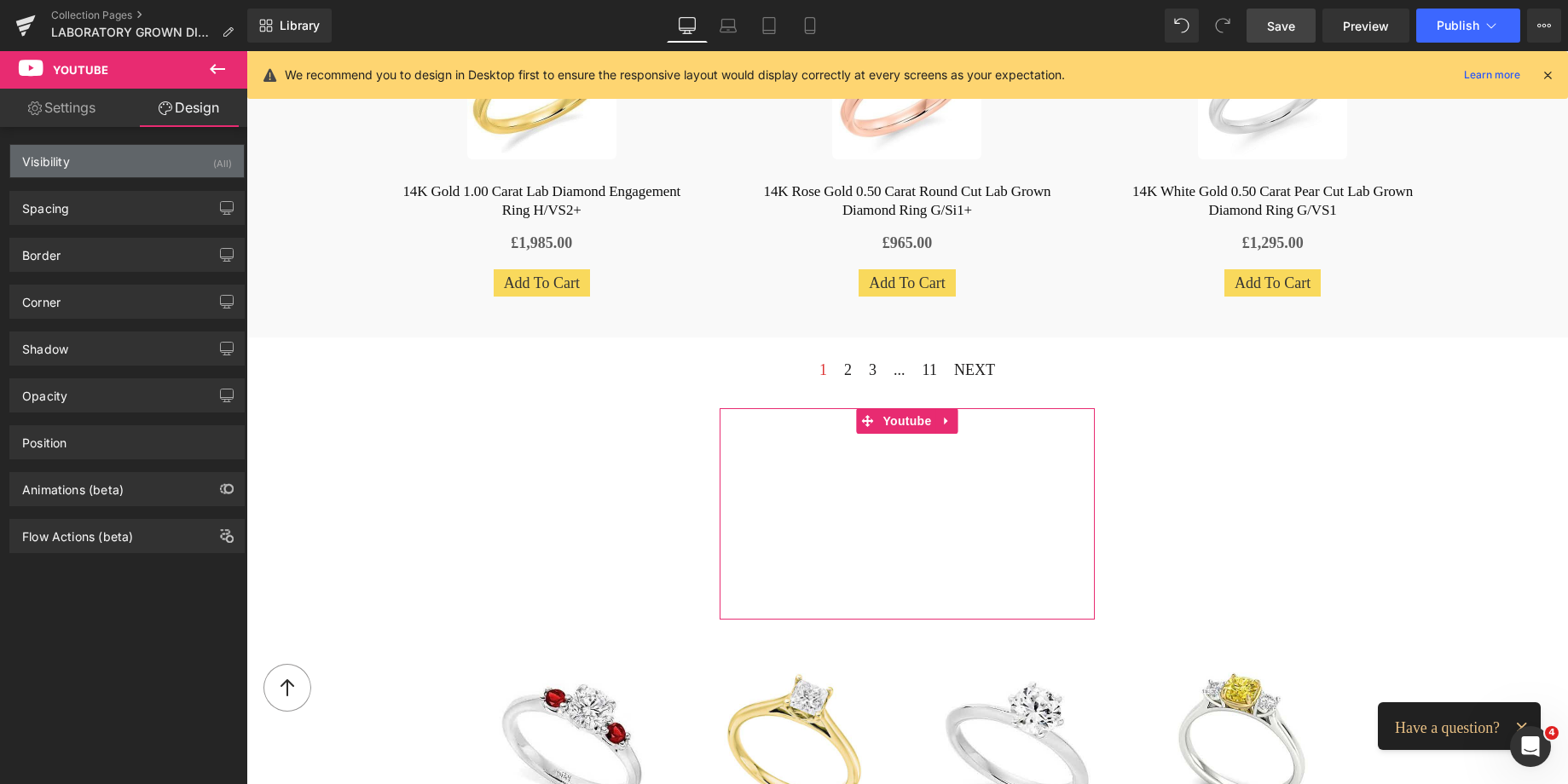
click at [108, 163] on div "Visibility (All)" at bounding box center [127, 161] width 233 height 32
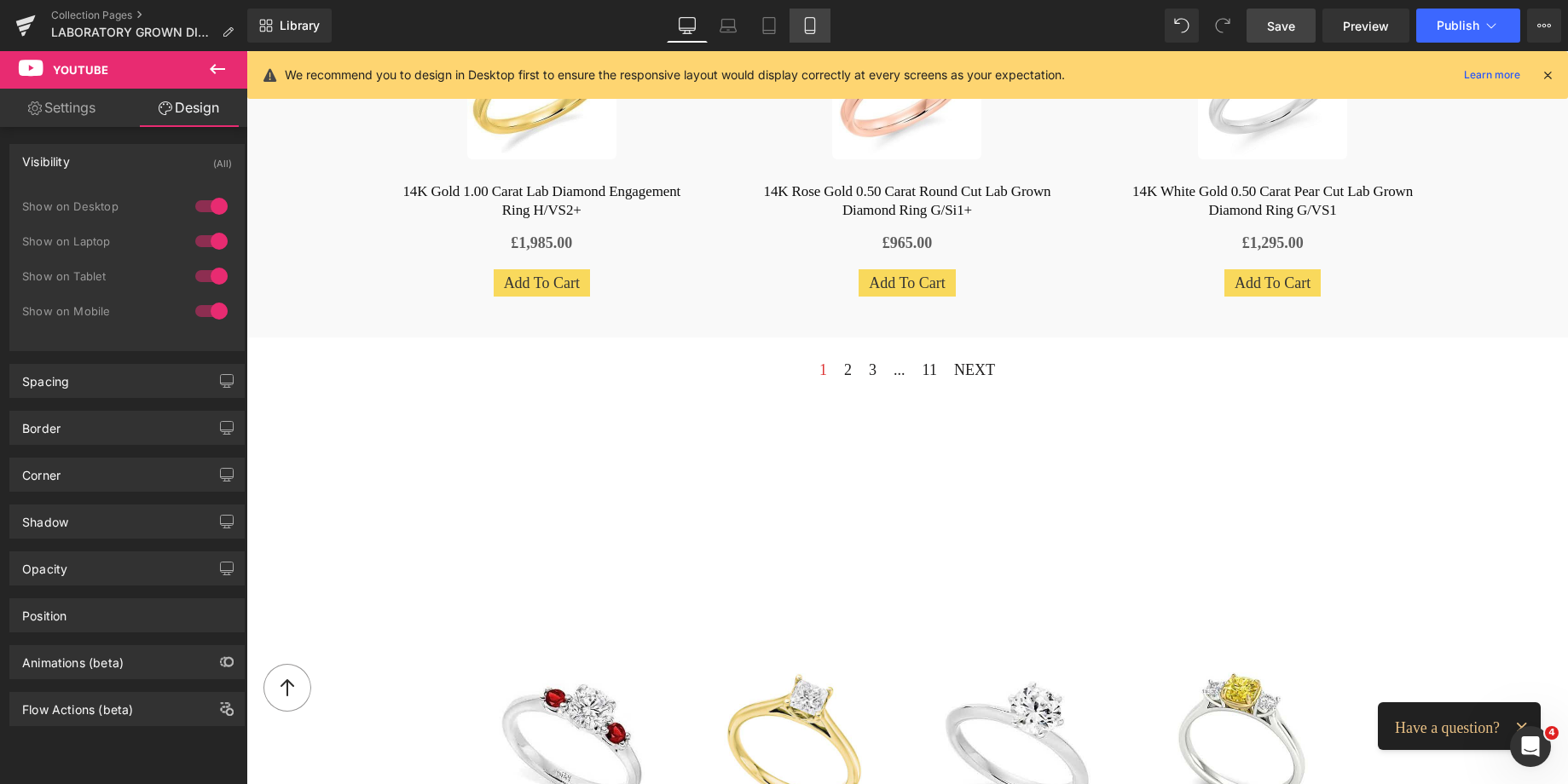
click at [810, 23] on icon at bounding box center [810, 26] width 17 height 17
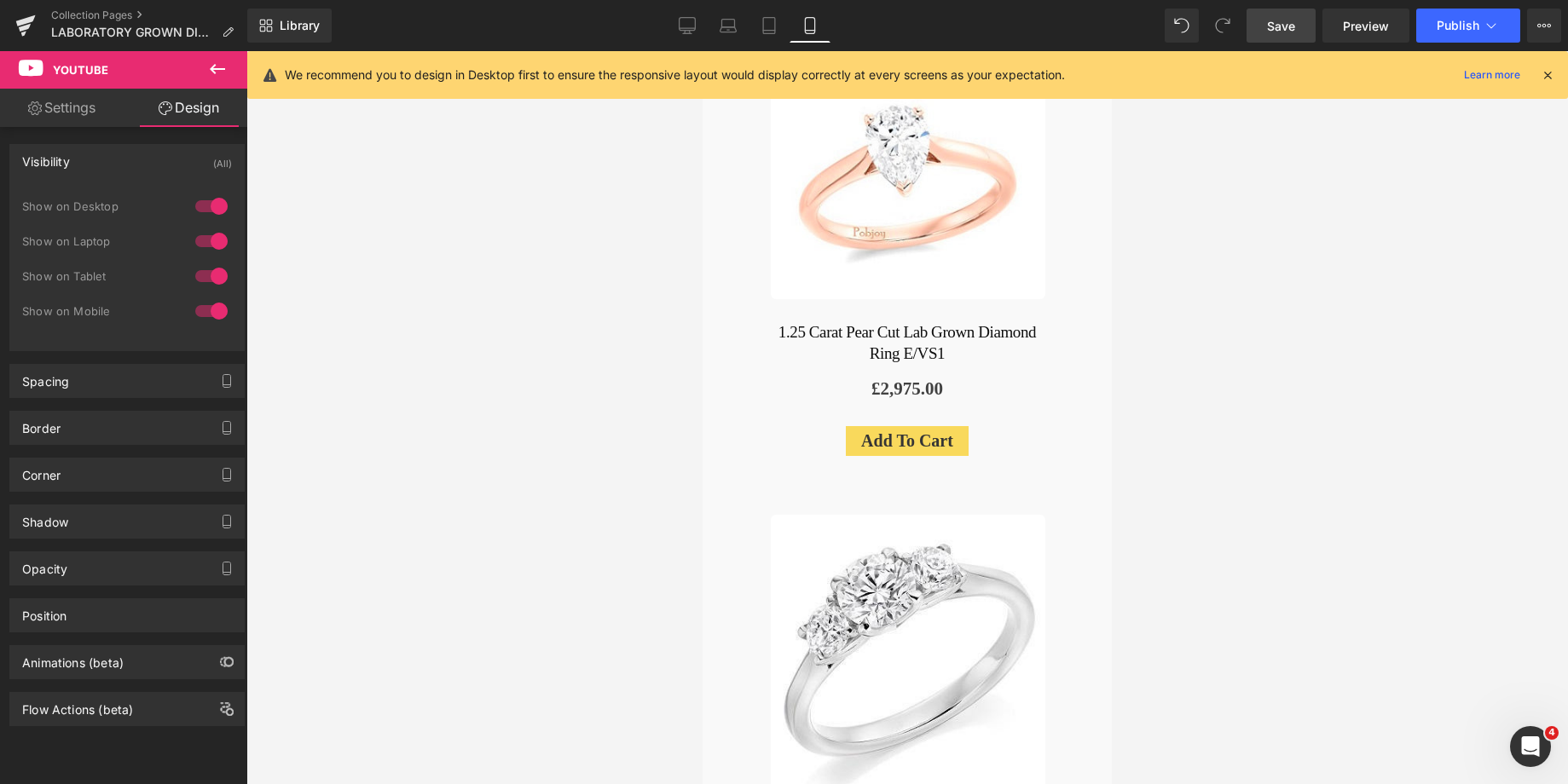
scroll to position [4884, 0]
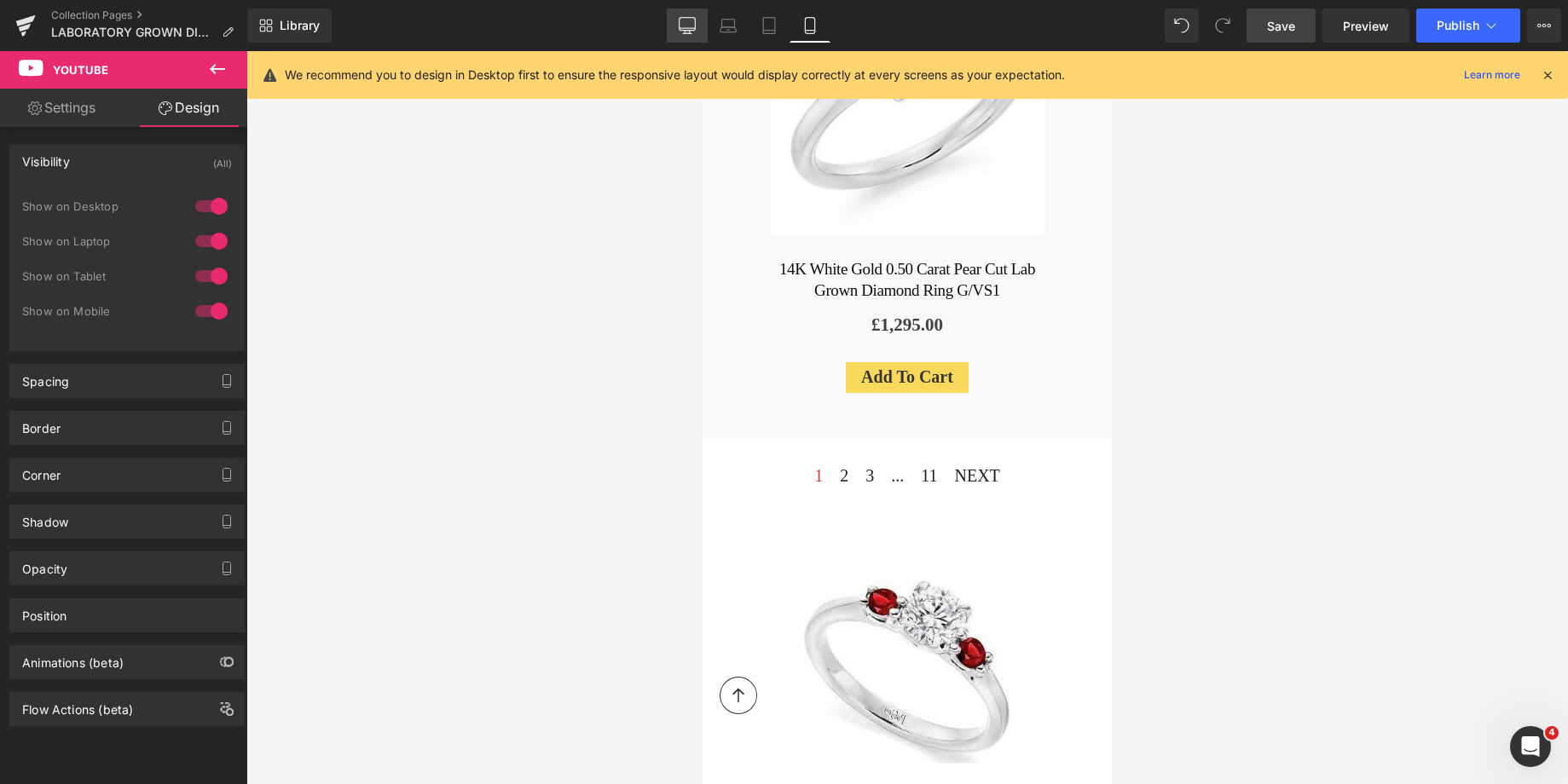
click at [687, 32] on icon at bounding box center [687, 26] width 17 height 17
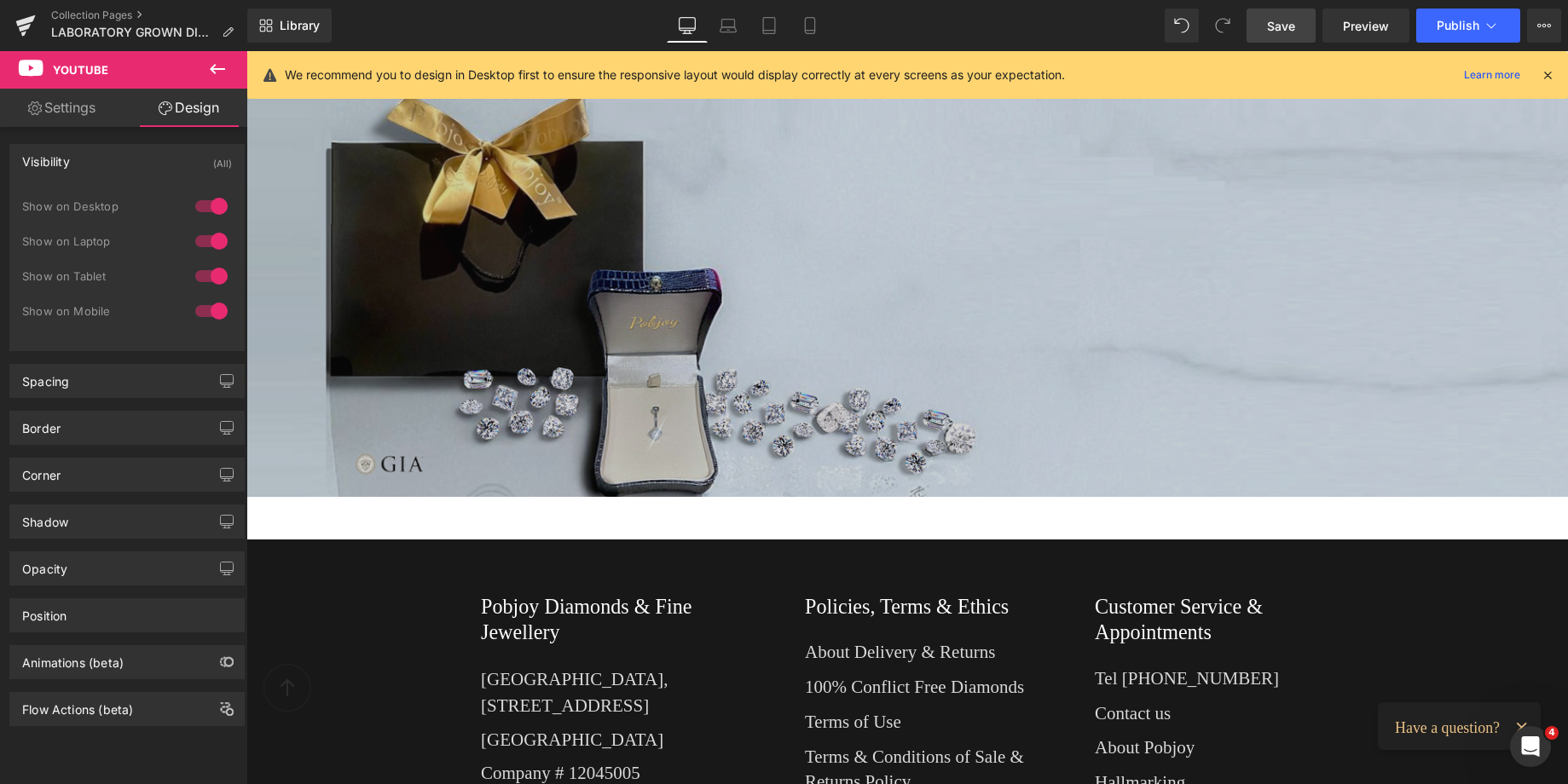
scroll to position [1389, 0]
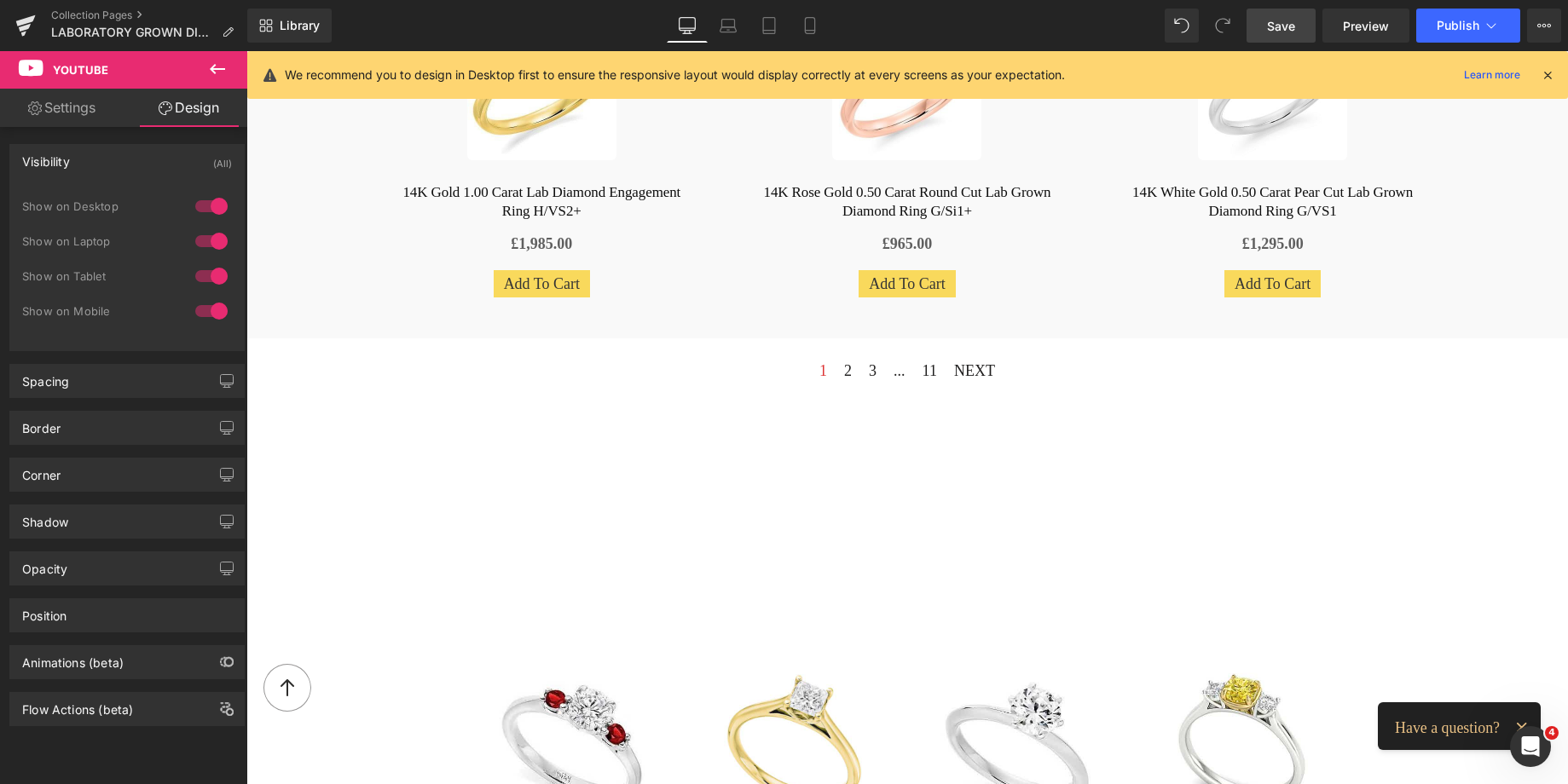
click at [1295, 27] on span "Save" at bounding box center [1280, 26] width 29 height 18
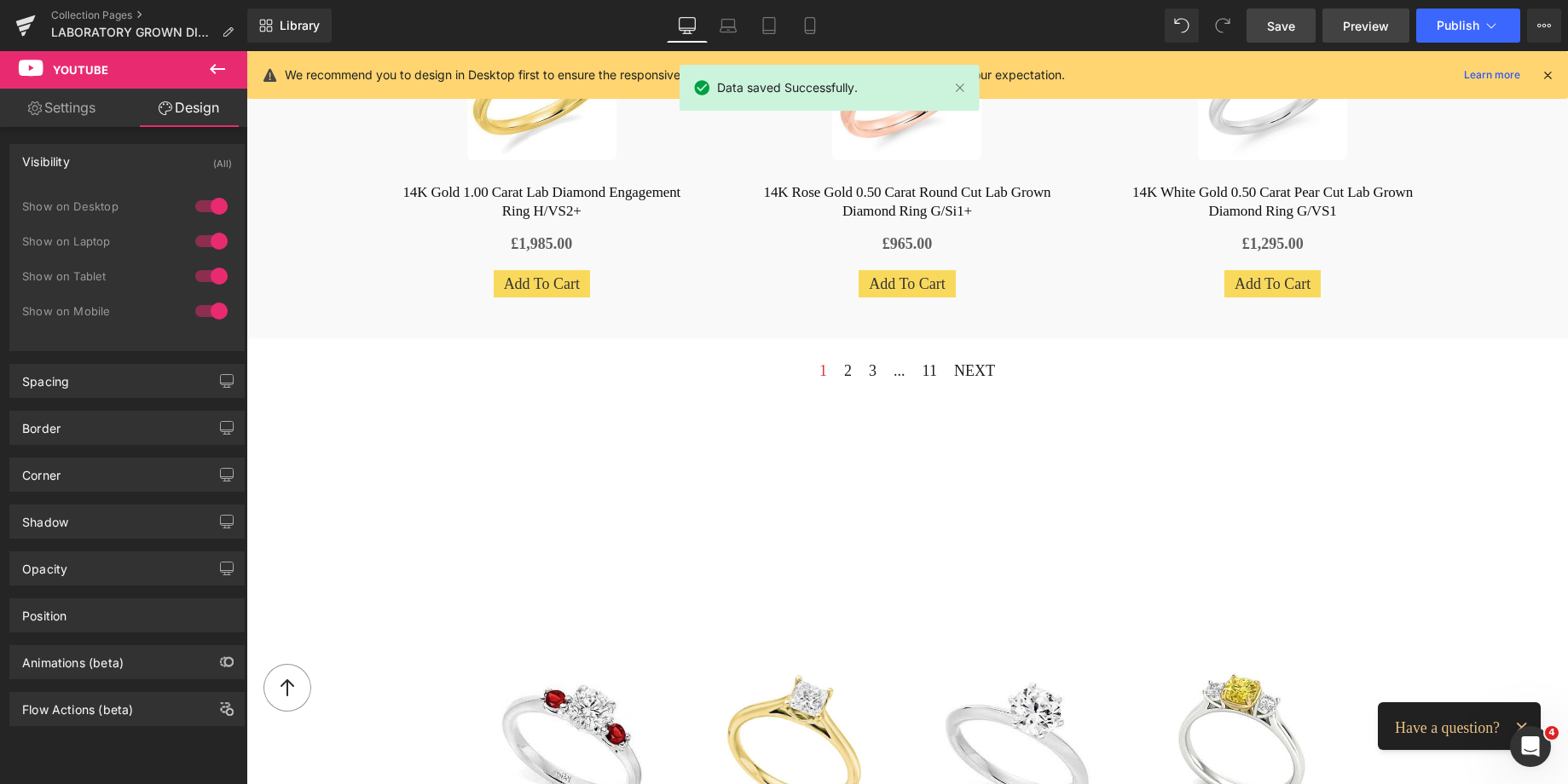
click at [1368, 31] on span "Preview" at bounding box center [1365, 26] width 46 height 18
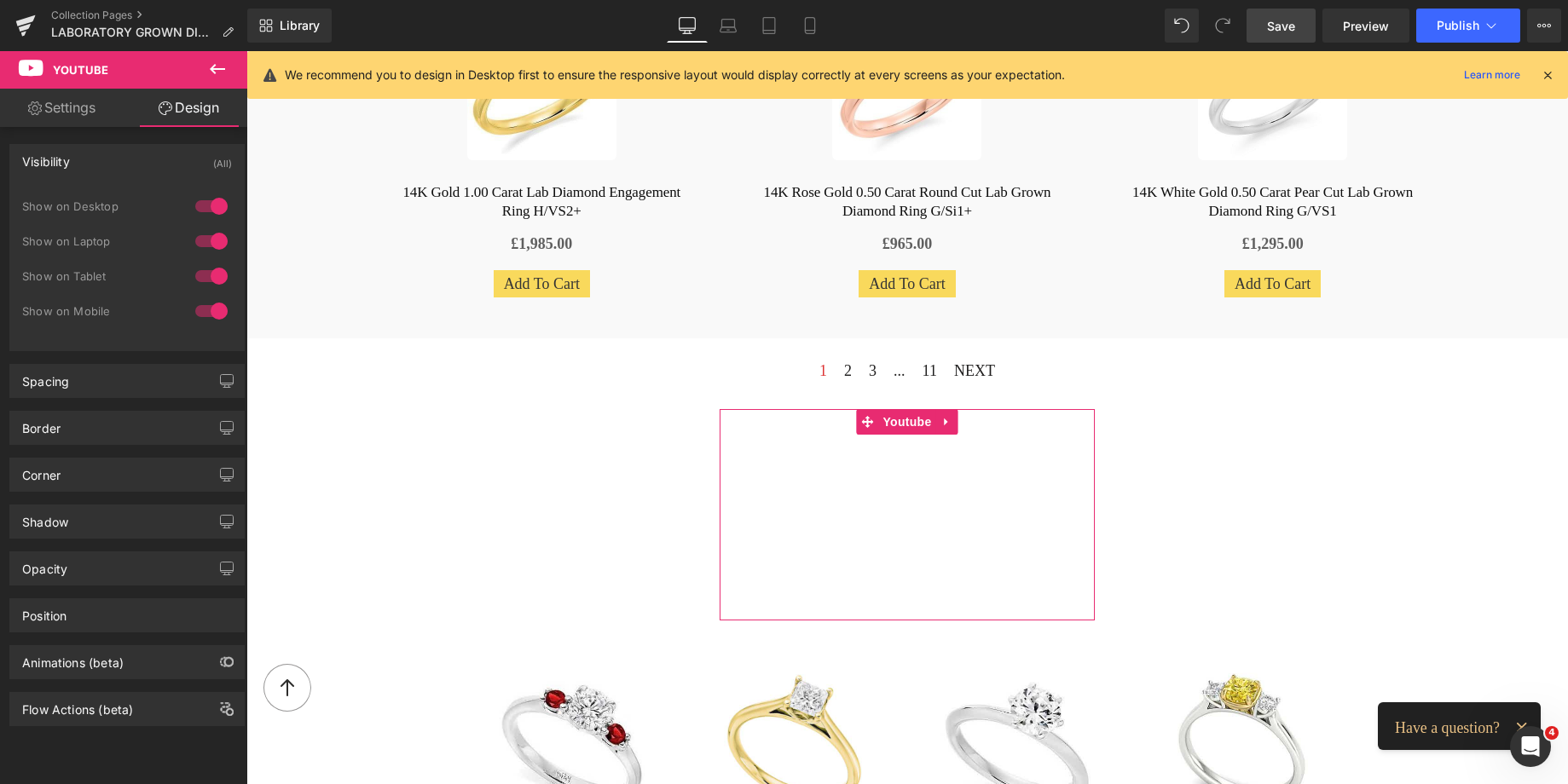
click at [77, 111] on link "Settings" at bounding box center [61, 108] width 124 height 38
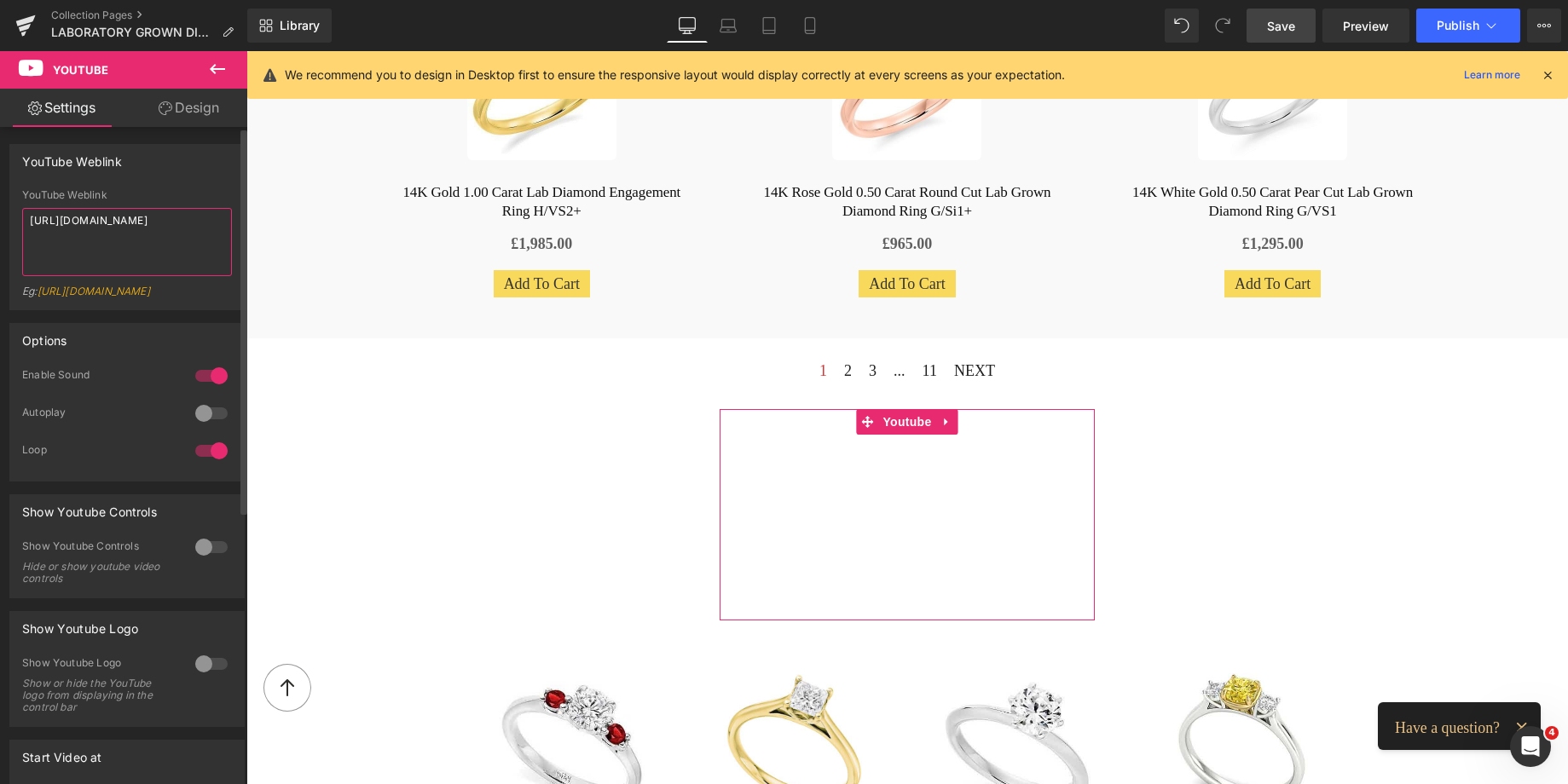
drag, startPoint x: 211, startPoint y: 238, endPoint x: 15, endPoint y: 225, distance: 196.4
click at [15, 225] on div "YouTube Weblink [URL][DOMAIN_NAME] Eg: [URL][DOMAIN_NAME]" at bounding box center [127, 249] width 233 height 120
click at [1286, 22] on span "Save" at bounding box center [1280, 26] width 29 height 18
drag, startPoint x: 204, startPoint y: 237, endPoint x: 12, endPoint y: 223, distance: 192.5
click at [12, 223] on div "YouTube Weblink [URL][DOMAIN_NAME] Eg: [URL][DOMAIN_NAME]" at bounding box center [127, 249] width 233 height 120
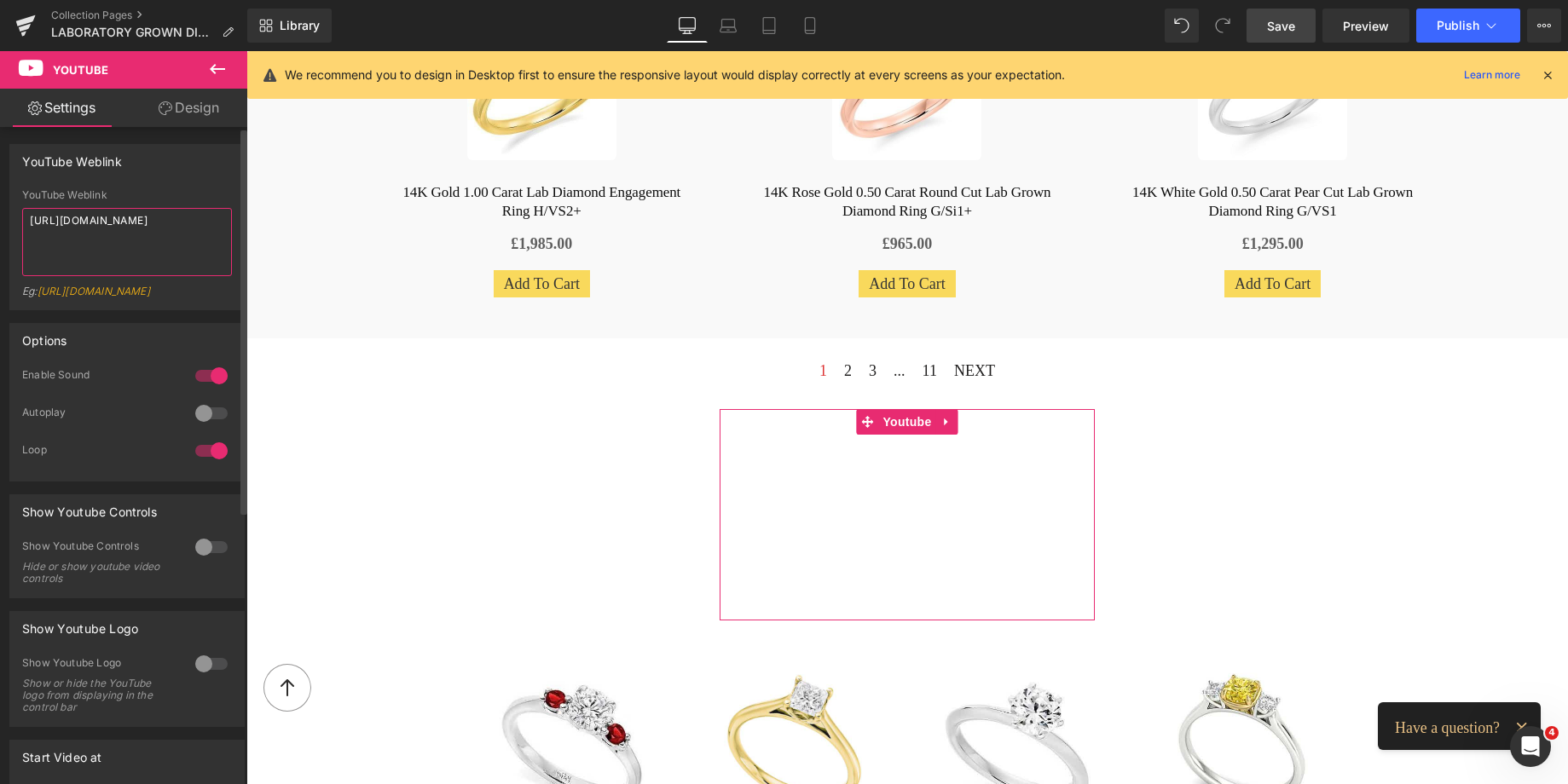
paste textarea "ZmfW26ZaNDM?si=ynw7sOO1vwXeaIwJ"
click at [1267, 22] on span "Save" at bounding box center [1280, 26] width 29 height 18
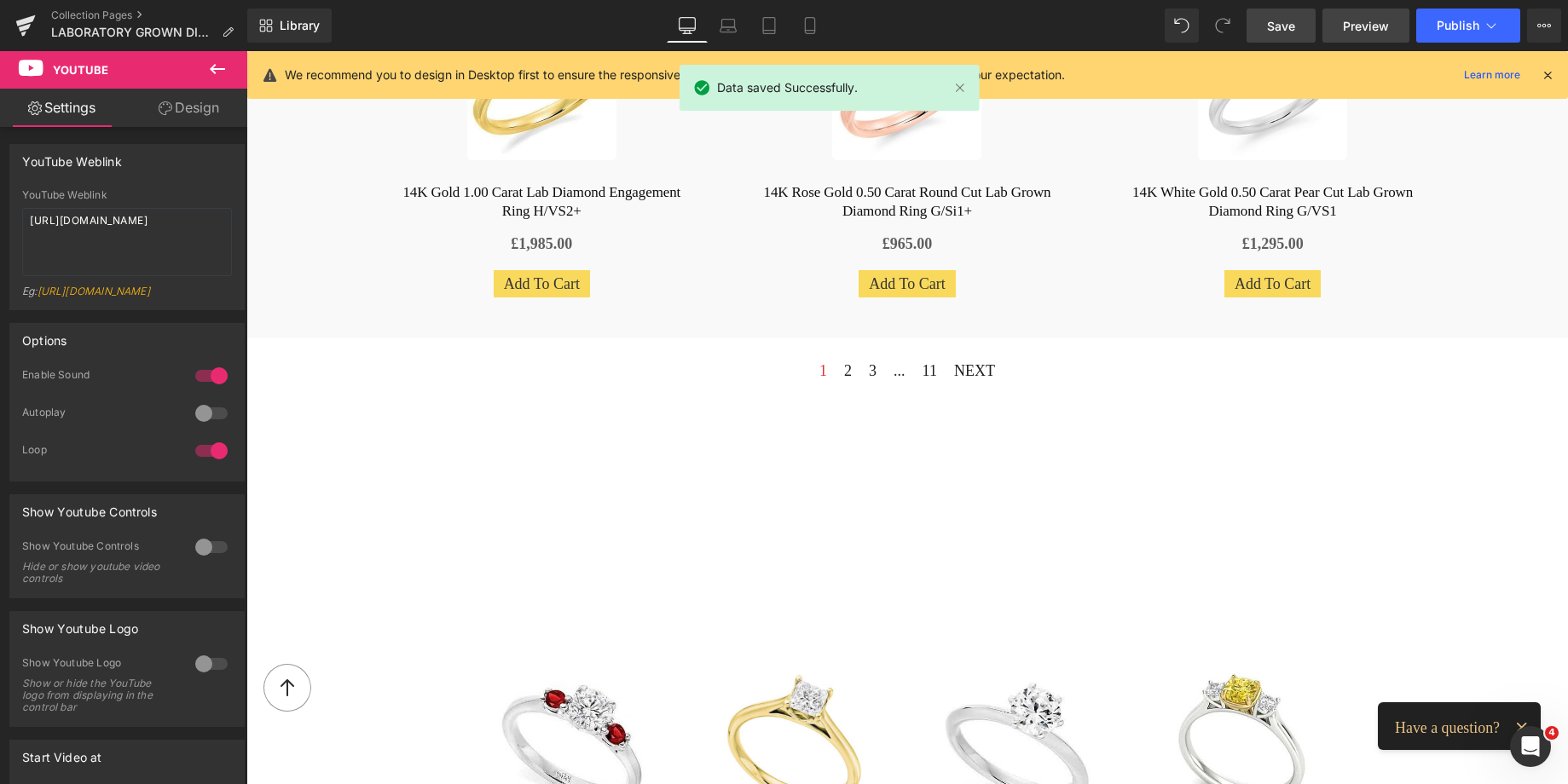
click at [1345, 16] on link "Preview" at bounding box center [1366, 25] width 87 height 34
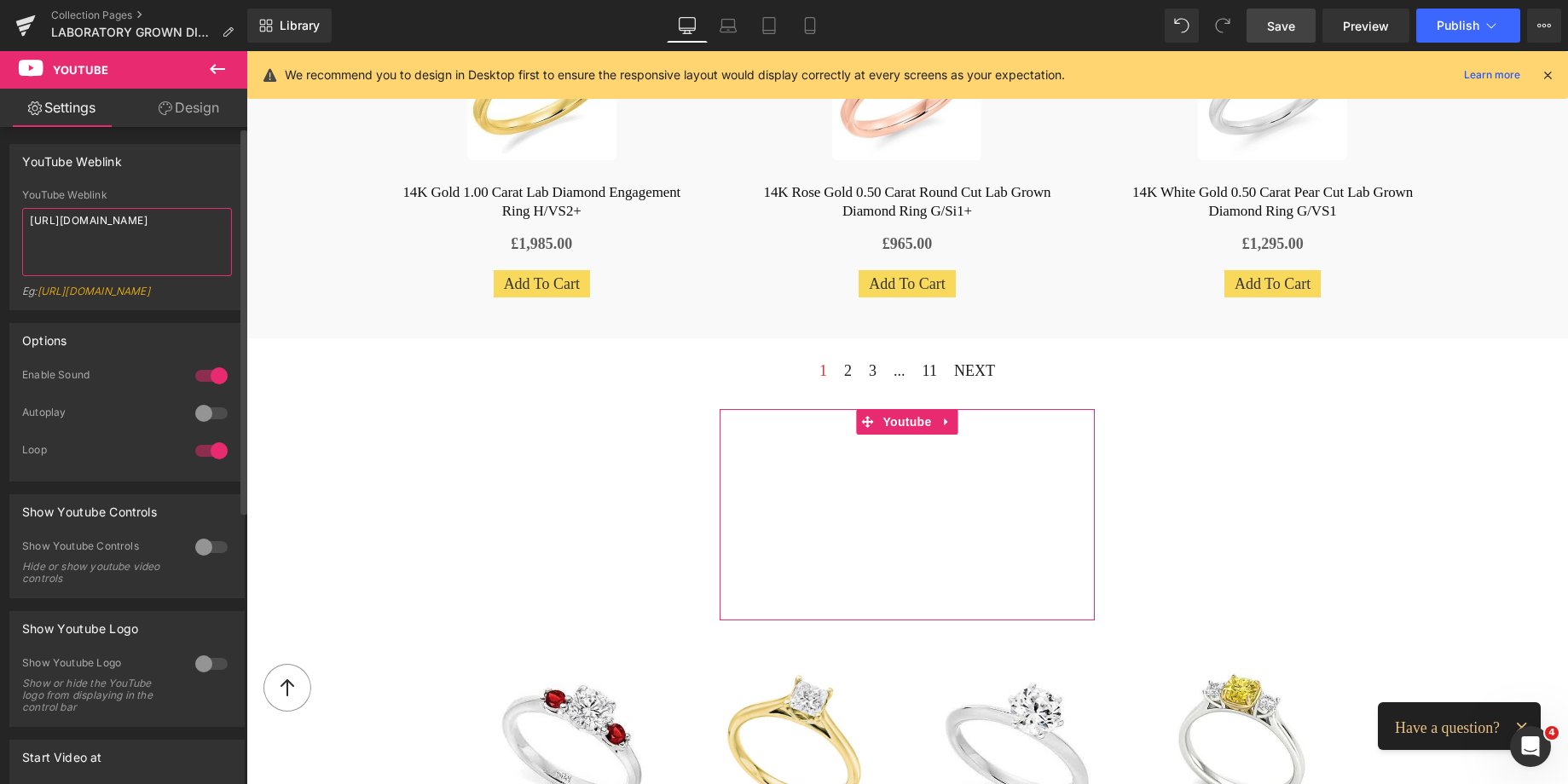
drag, startPoint x: 209, startPoint y: 231, endPoint x: 4, endPoint y: 213, distance: 205.8
click at [4, 213] on div "YouTube Weblink [URL][DOMAIN_NAME] YouTube Weblink [URL][DOMAIN_NAME] Eg: [URL]…" at bounding box center [127, 220] width 255 height 179
paste textarea "XEFm8LTBWfU8Xl25"
type textarea "[URL][DOMAIN_NAME]"
click at [212, 422] on div at bounding box center [211, 414] width 41 height 28
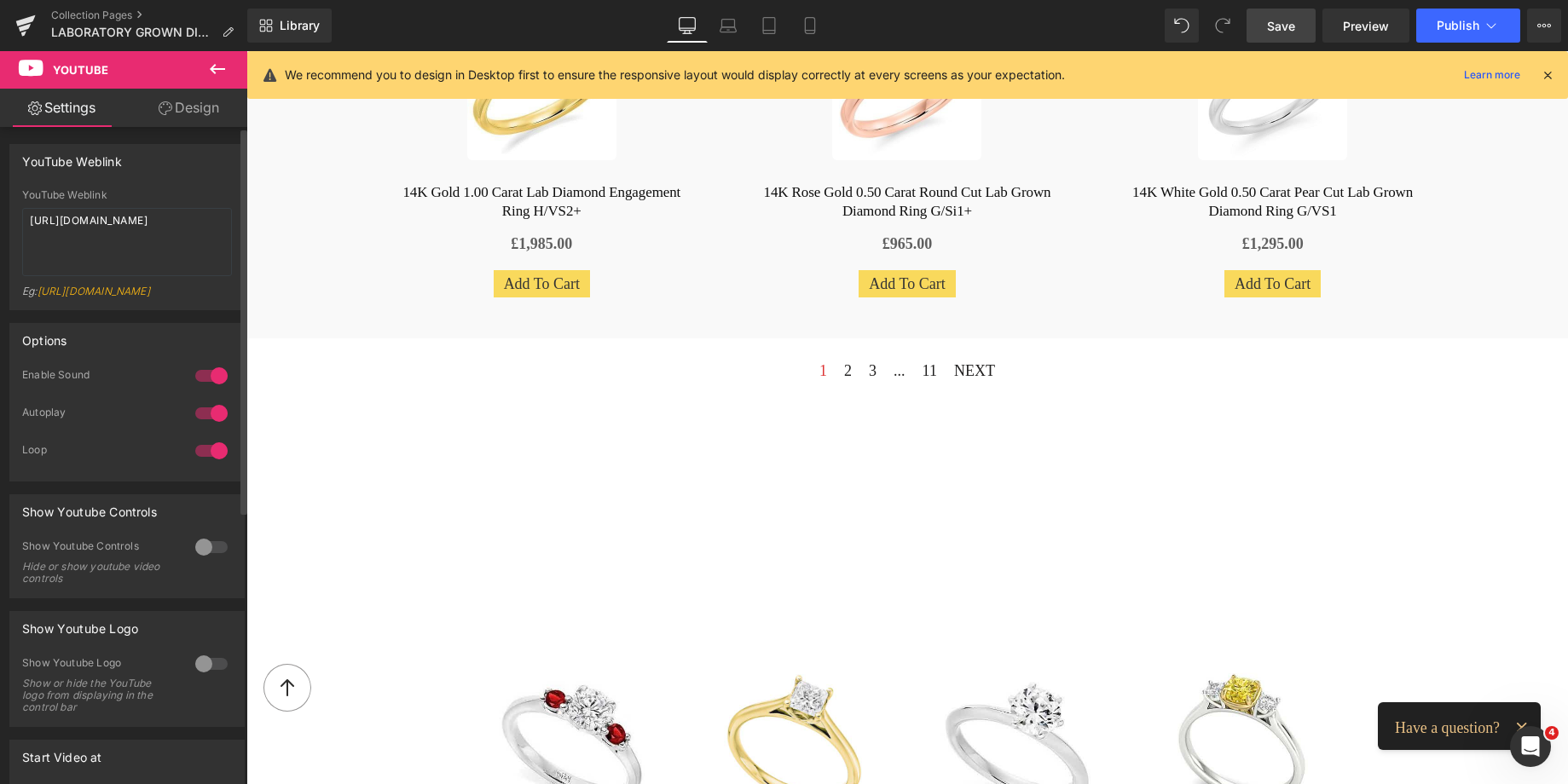
click at [203, 421] on div at bounding box center [211, 414] width 41 height 28
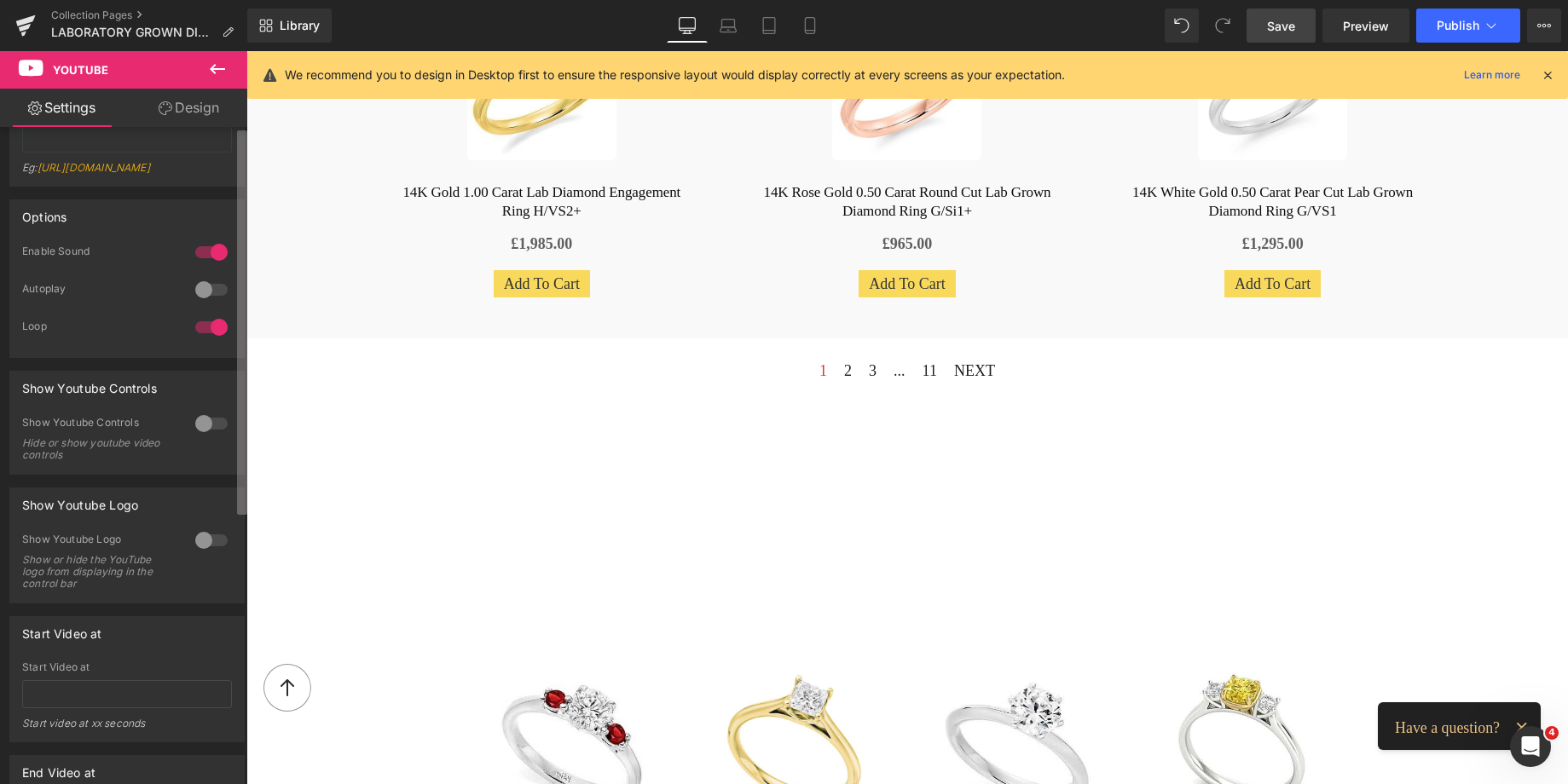
scroll to position [0, 0]
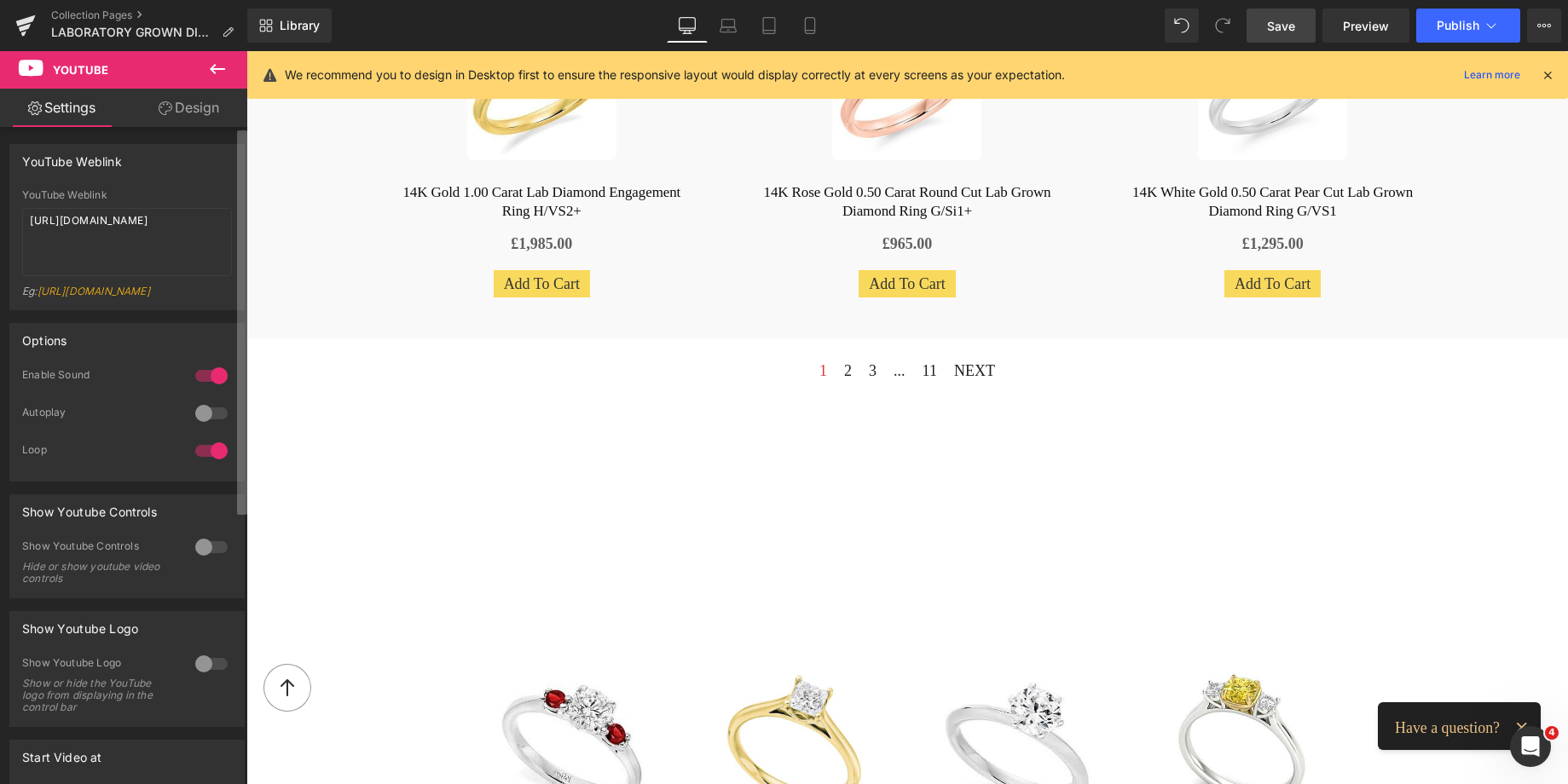
click at [235, 339] on div "YouTube Weblink [URL][DOMAIN_NAME] YouTube Weblink [URL][DOMAIN_NAME] Eg: [URL]…" at bounding box center [124, 459] width 247 height 665
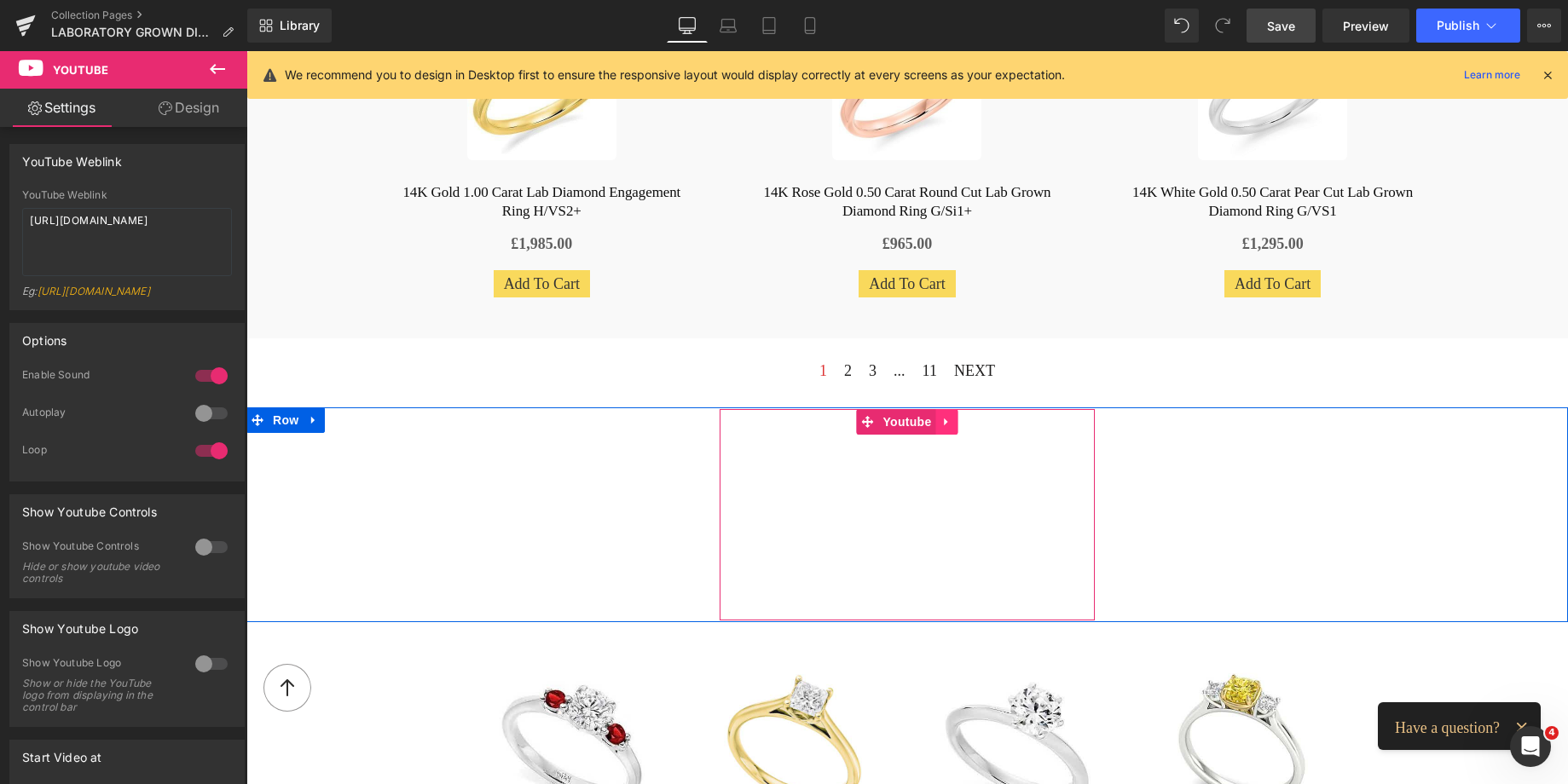
click at [942, 419] on icon at bounding box center [947, 422] width 12 height 13
click at [952, 420] on icon at bounding box center [958, 422] width 12 height 12
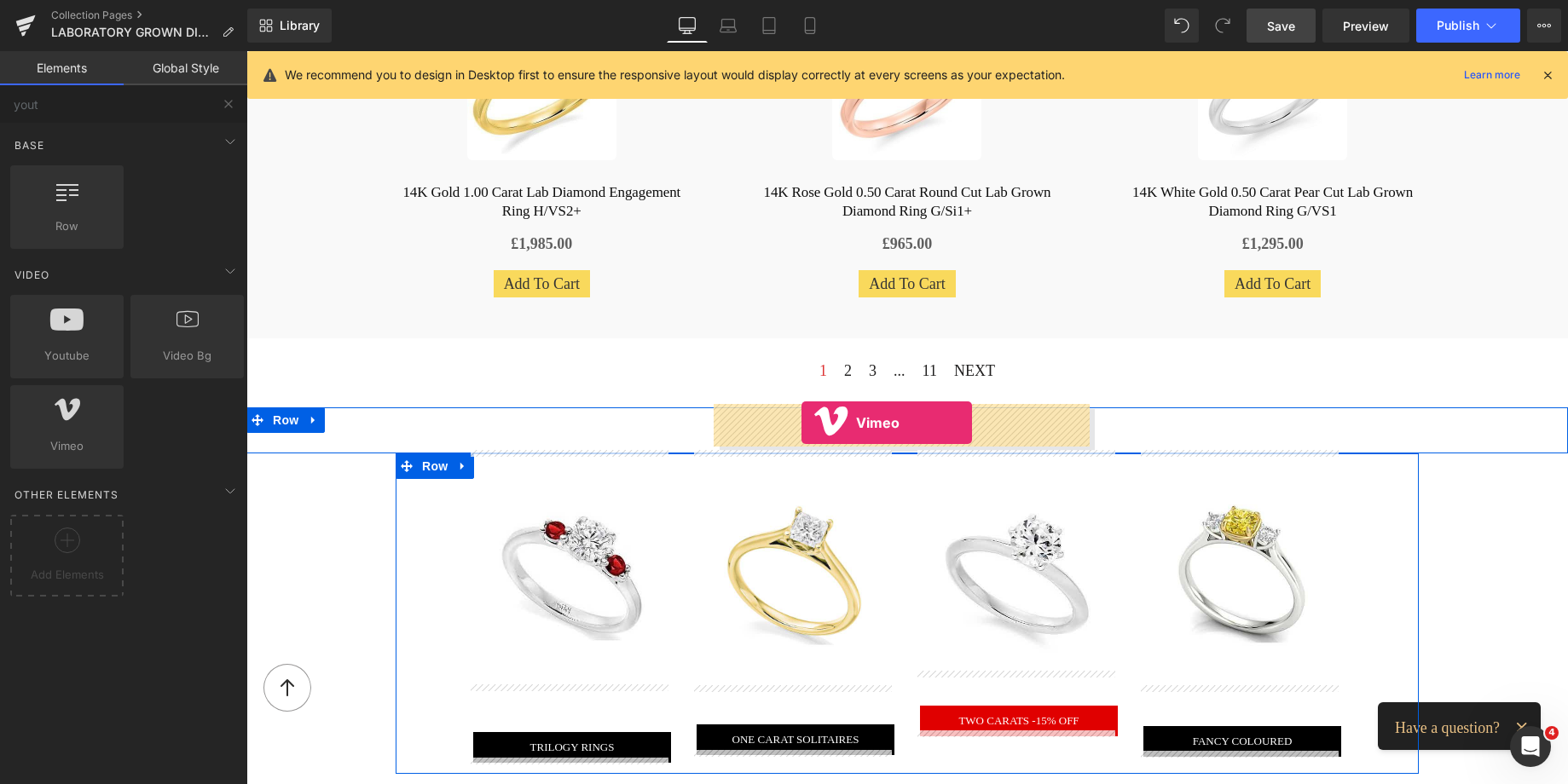
drag, startPoint x: 321, startPoint y: 486, endPoint x: 802, endPoint y: 422, distance: 485.2
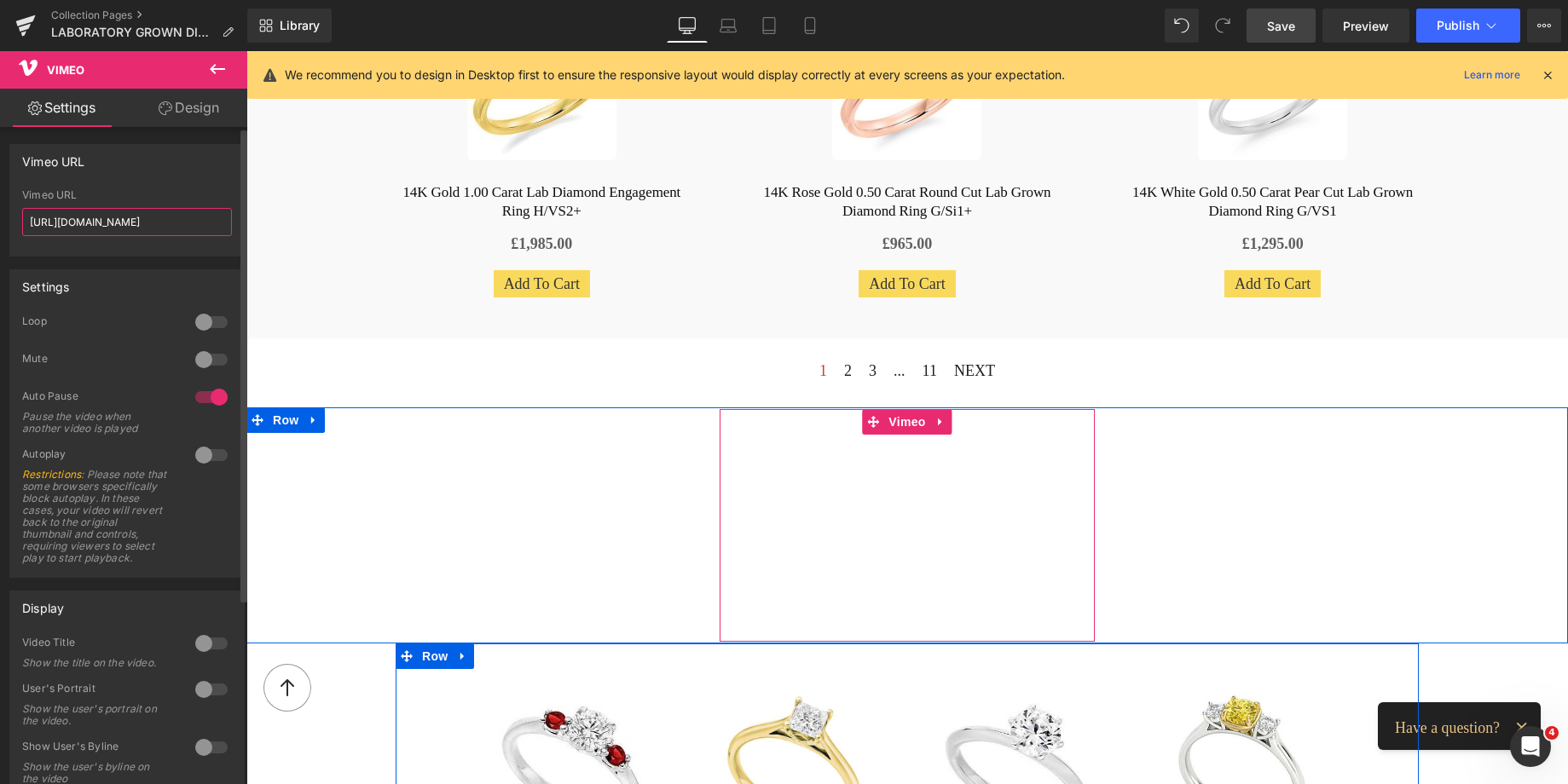
drag, startPoint x: 170, startPoint y: 219, endPoint x: 9, endPoint y: 218, distance: 161.0
click at [9, 218] on div "Vimeo URL [URL][DOMAIN_NAME] Vimeo URL [URL][DOMAIN_NAME]" at bounding box center [127, 193] width 255 height 125
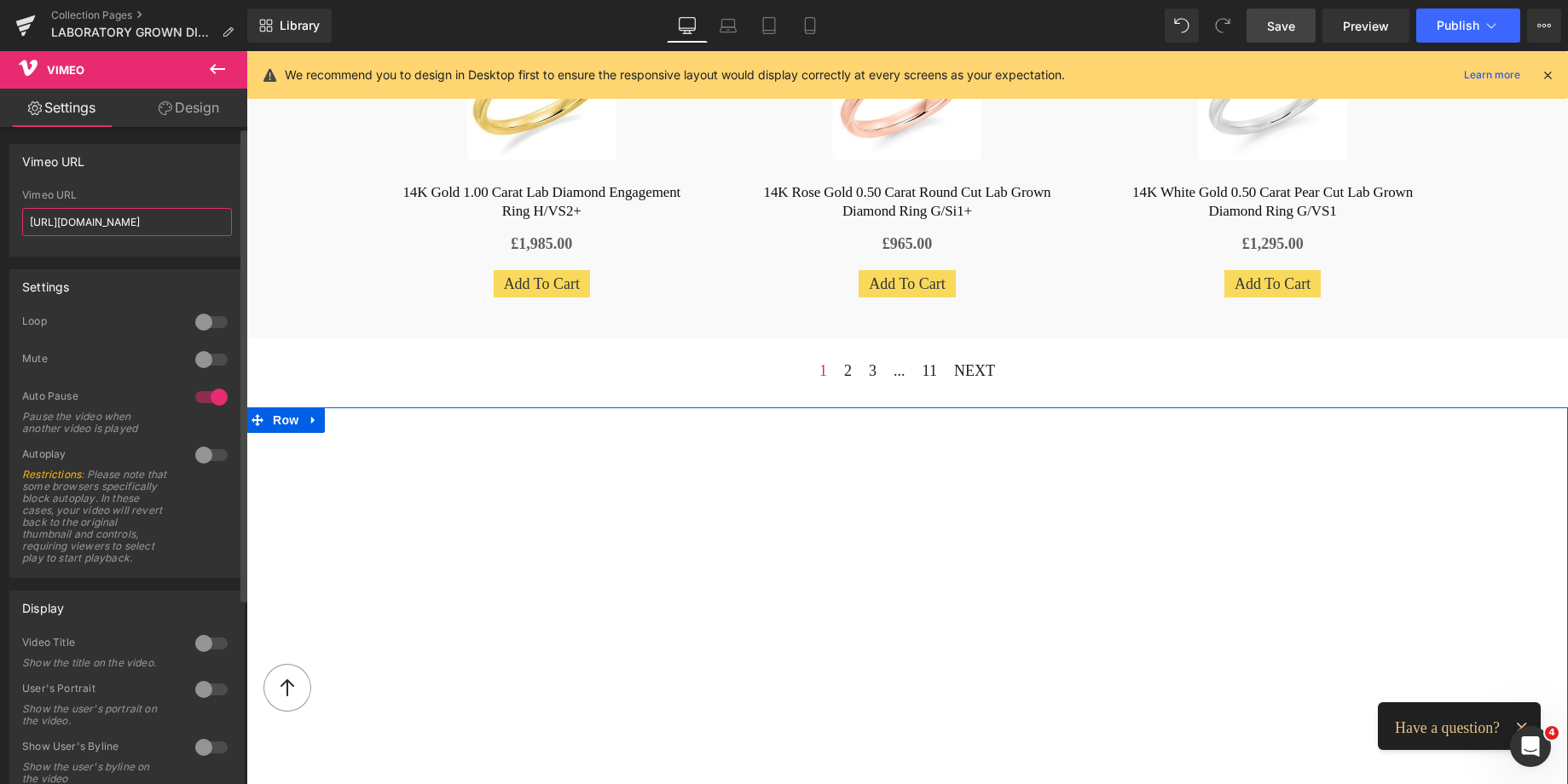
type input "[URL][DOMAIN_NAME]"
click at [213, 324] on div at bounding box center [211, 322] width 41 height 28
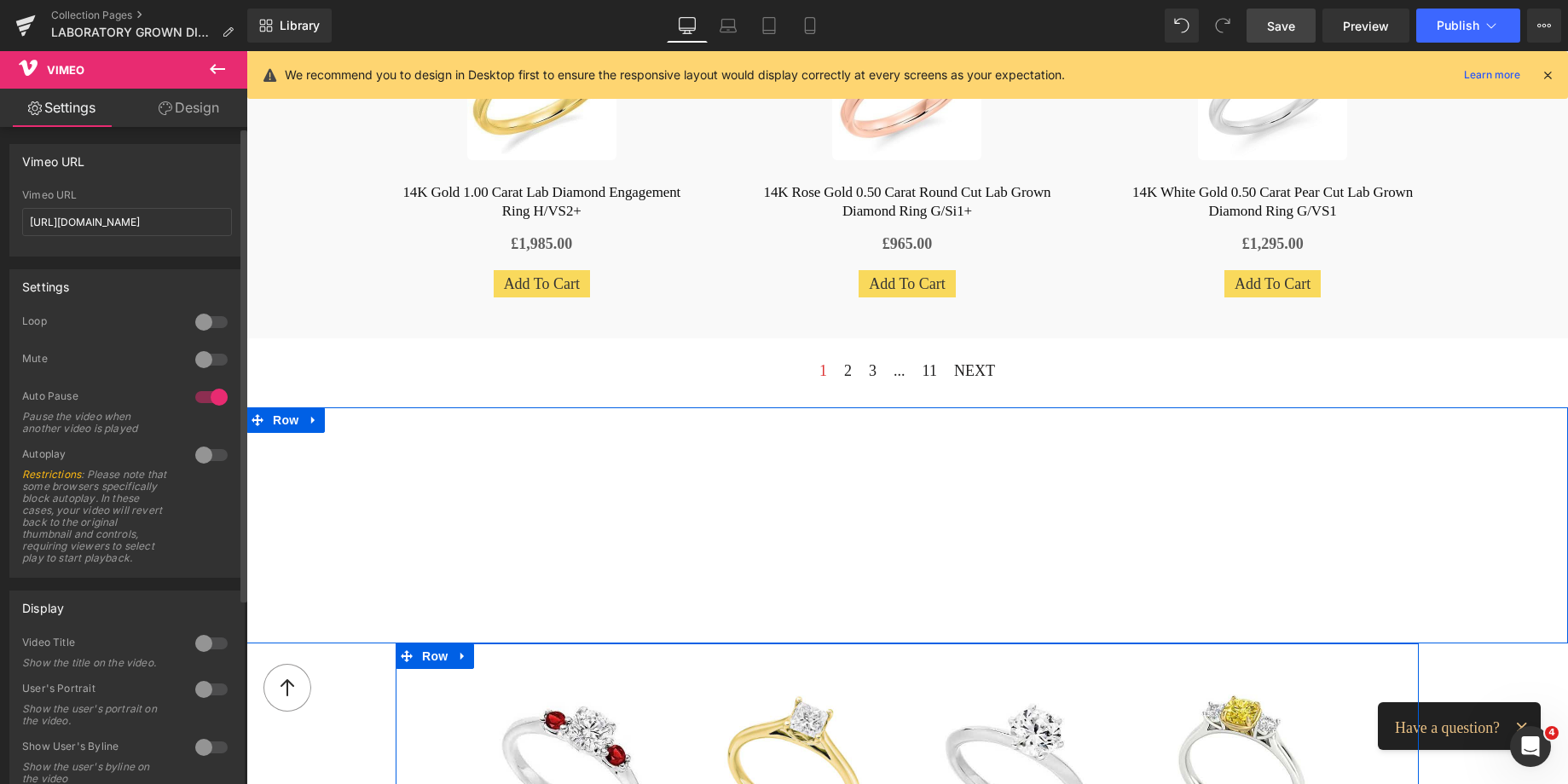
scroll to position [0, 0]
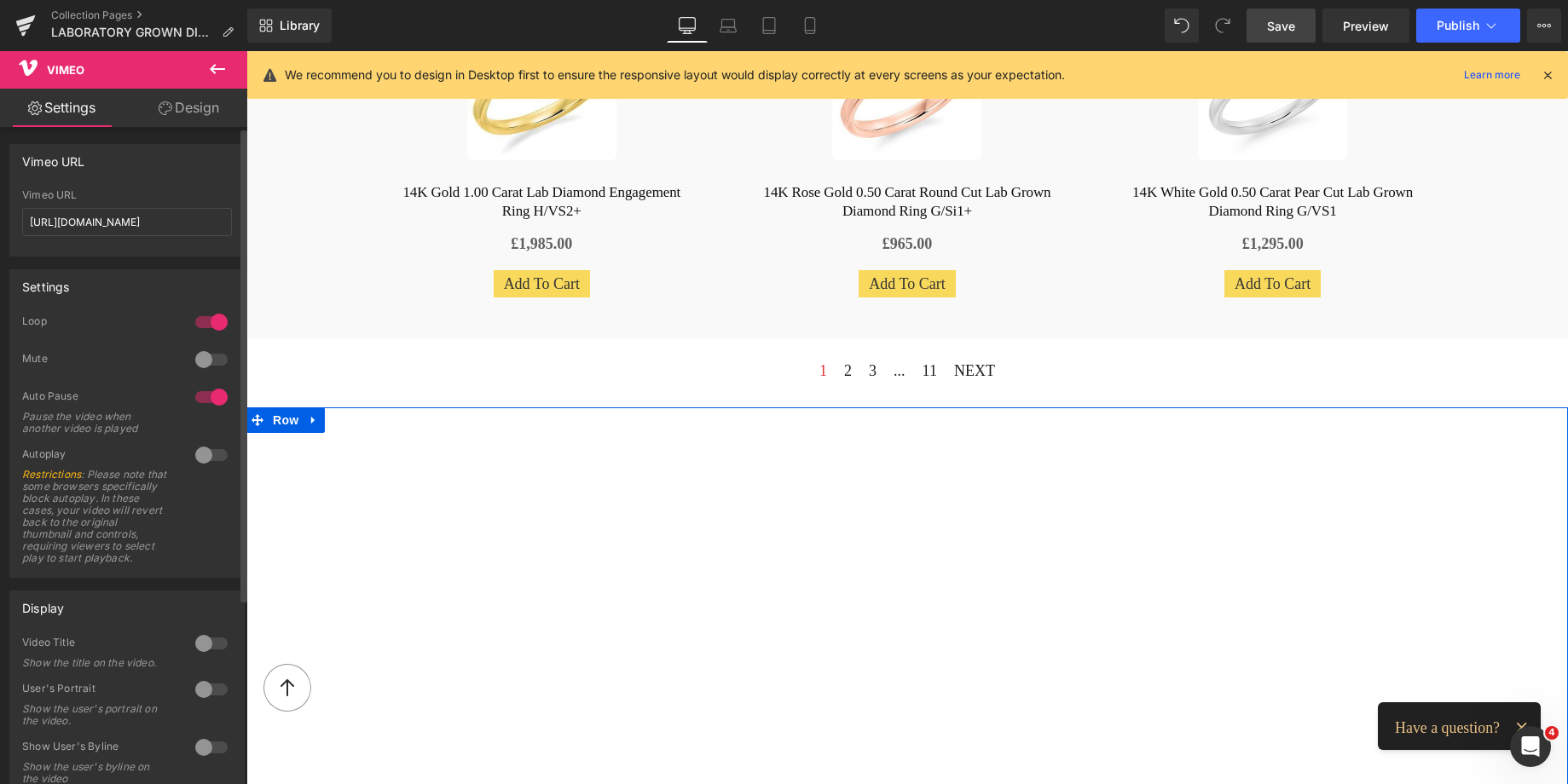
click at [194, 322] on div at bounding box center [211, 322] width 41 height 28
click at [213, 452] on div at bounding box center [211, 455] width 41 height 28
click at [1281, 27] on span "Save" at bounding box center [1280, 26] width 29 height 18
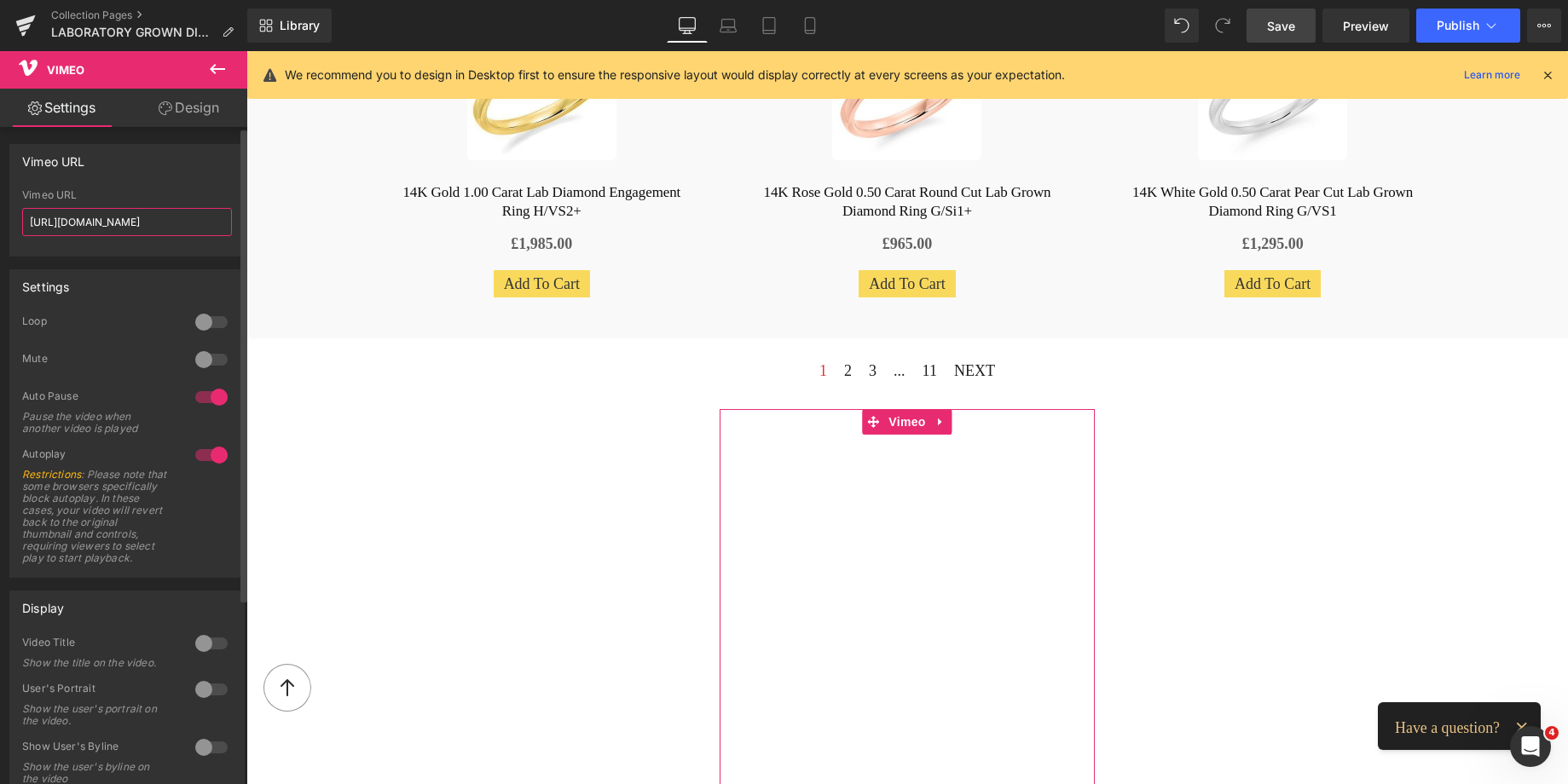
scroll to position [0, 22]
drag, startPoint x: 28, startPoint y: 222, endPoint x: 225, endPoint y: 237, distance: 197.6
click at [225, 237] on div "[URL][DOMAIN_NAME] Vimeo URL [URL][DOMAIN_NAME]" at bounding box center [127, 222] width 233 height 66
click at [1281, 20] on span "Save" at bounding box center [1280, 26] width 29 height 18
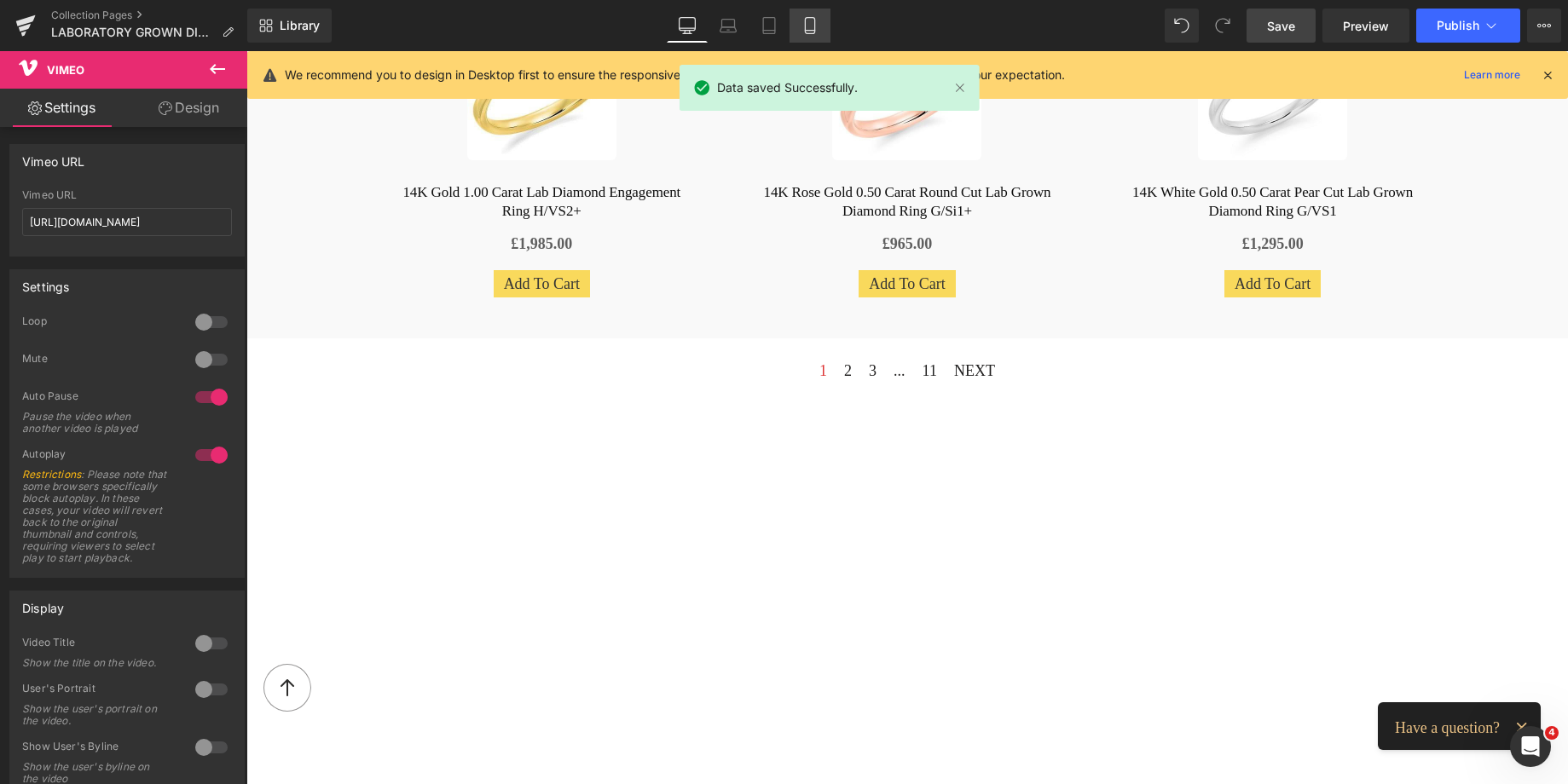
click at [814, 24] on icon at bounding box center [810, 26] width 17 height 17
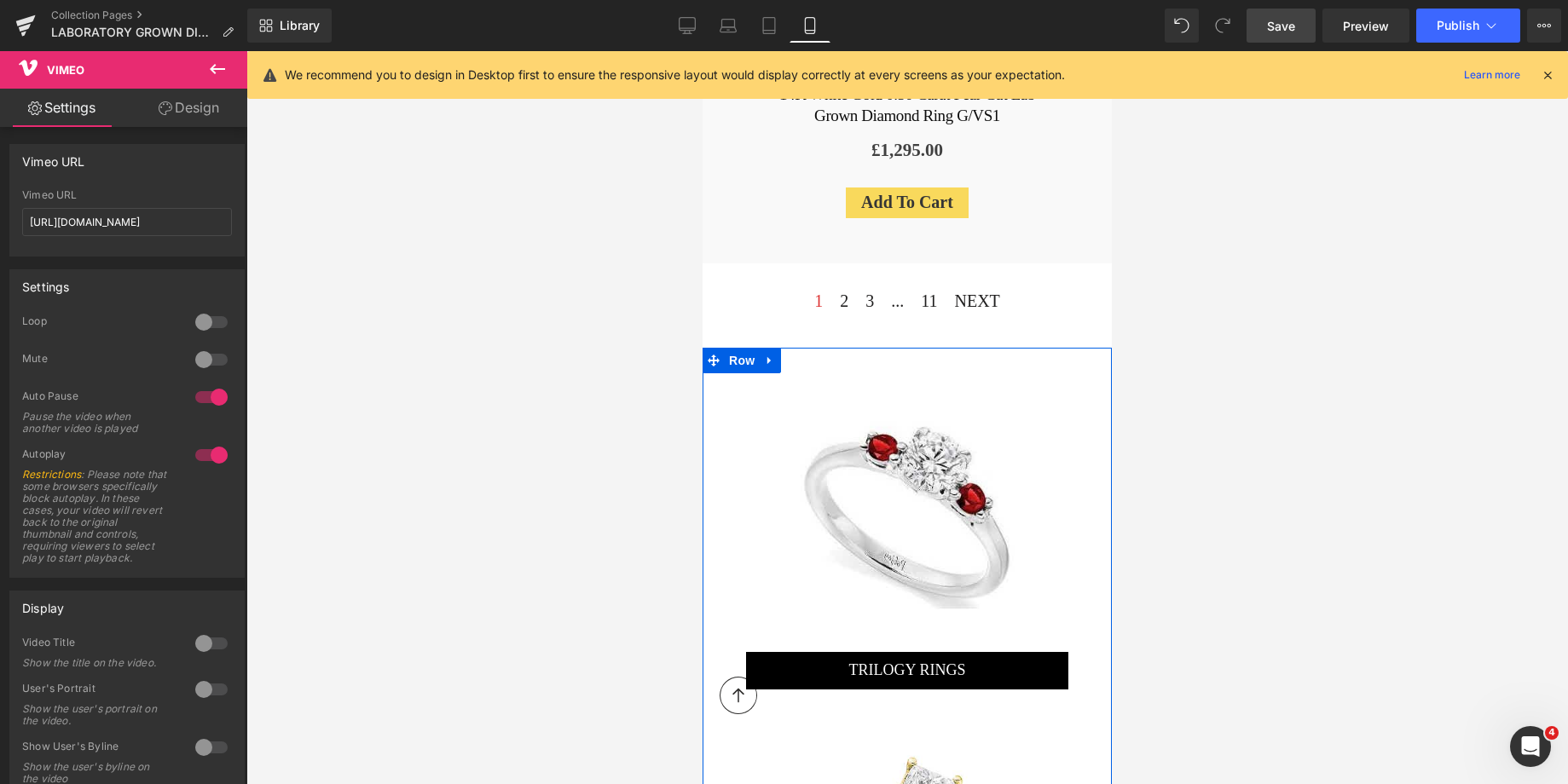
scroll to position [4758, 0]
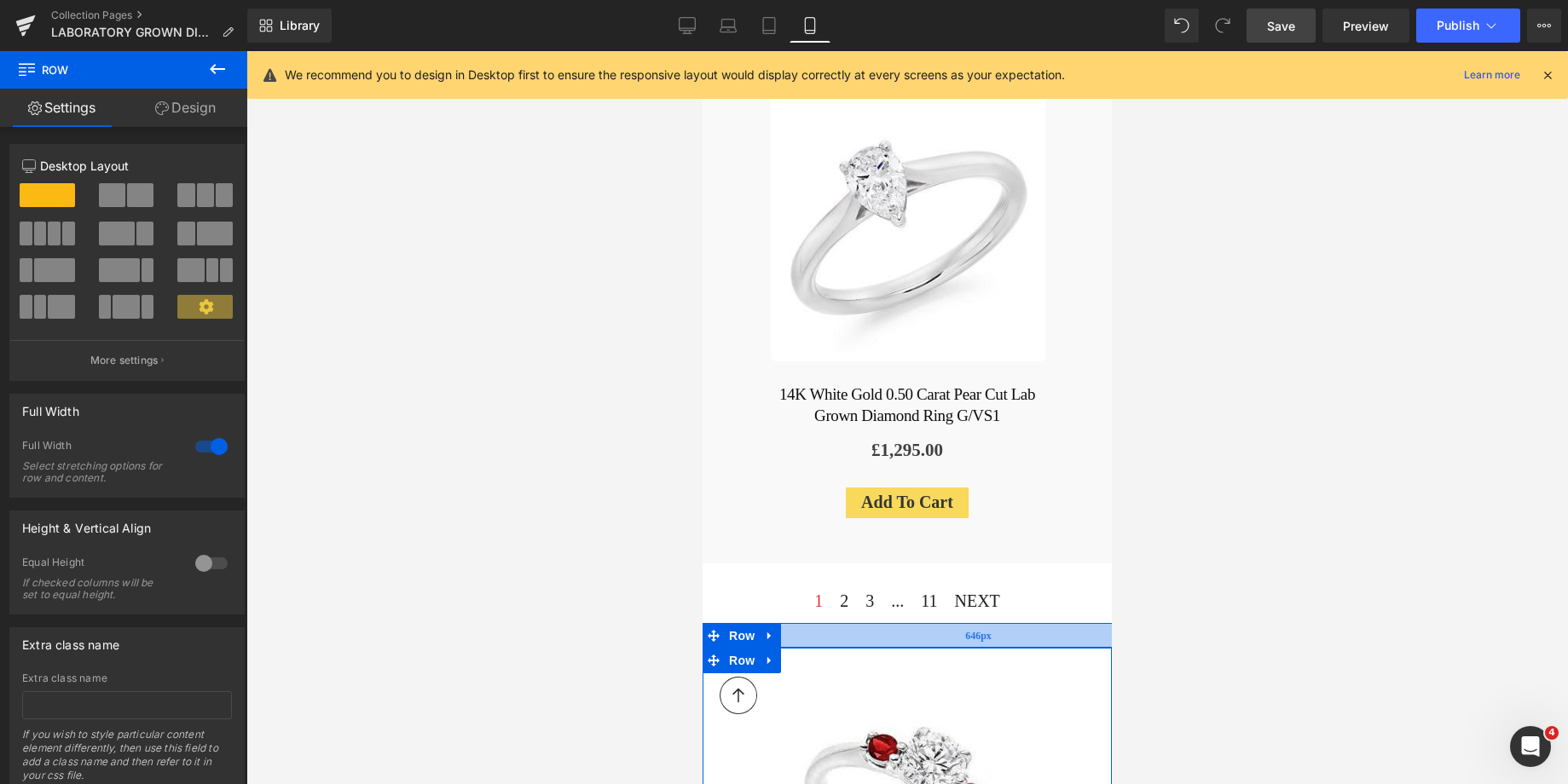
drag, startPoint x: 956, startPoint y: 535, endPoint x: 2007, endPoint y: 65, distance: 1151.3
click at [1034, 623] on div "646px" at bounding box center [977, 635] width 550 height 25
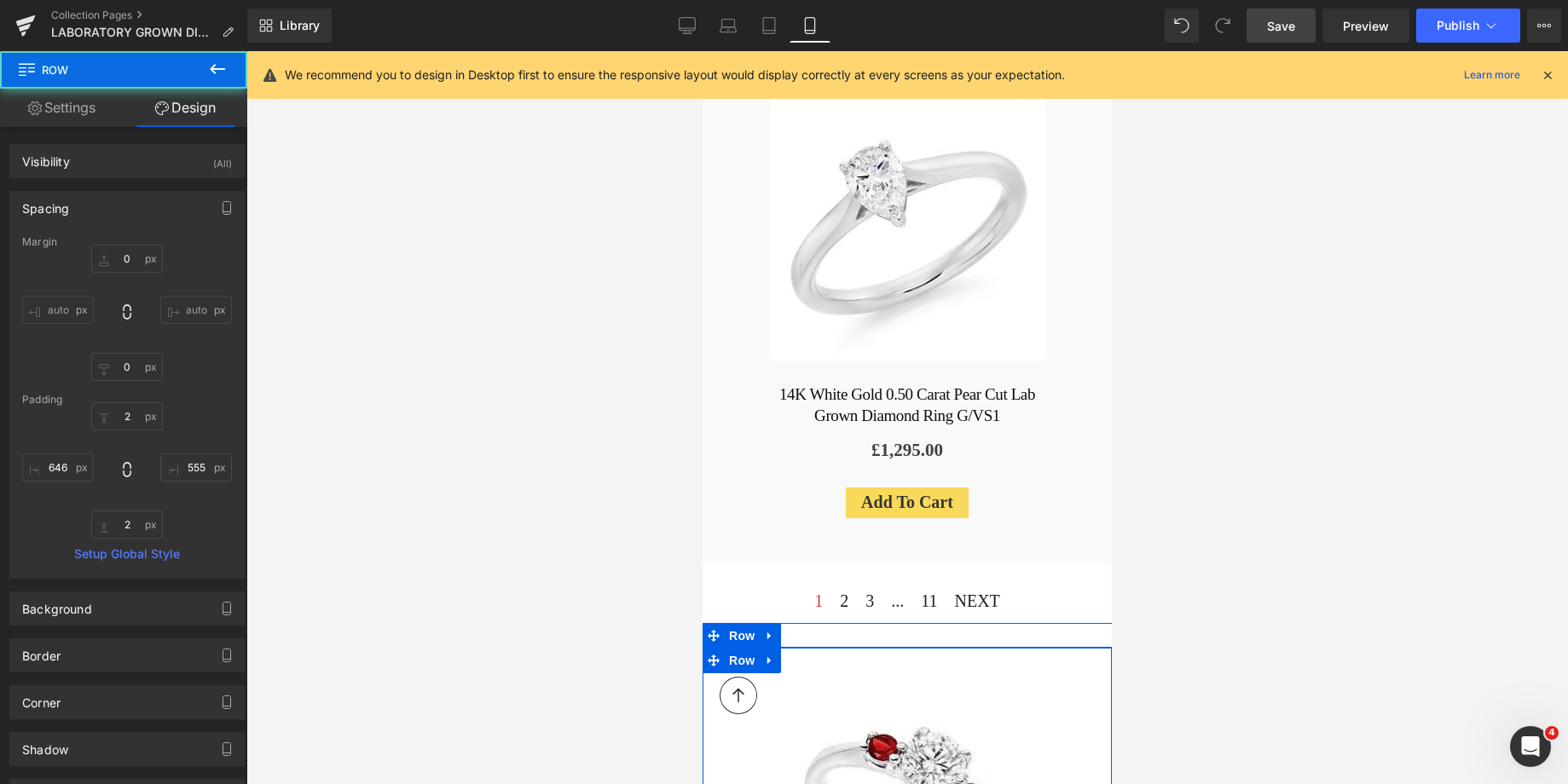
click at [181, 472] on input "555" at bounding box center [196, 467] width 72 height 28
type input "22"
click at [40, 467] on input "646" at bounding box center [58, 467] width 72 height 28
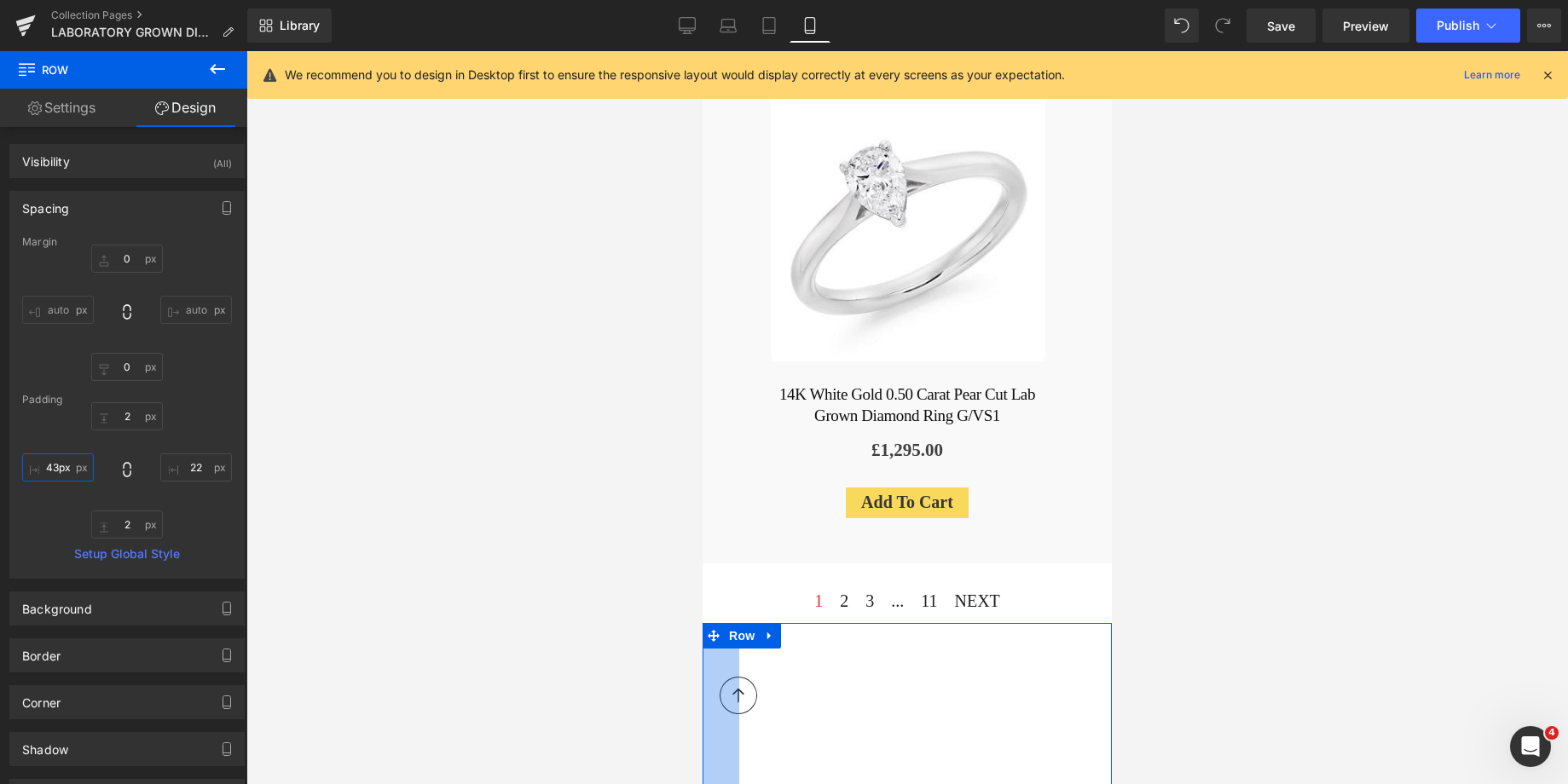
type input "44px"
drag, startPoint x: 708, startPoint y: 594, endPoint x: 727, endPoint y: 597, distance: 19.2
type input "44px"
drag, startPoint x: 1090, startPoint y: 587, endPoint x: 1071, endPoint y: 586, distance: 19.0
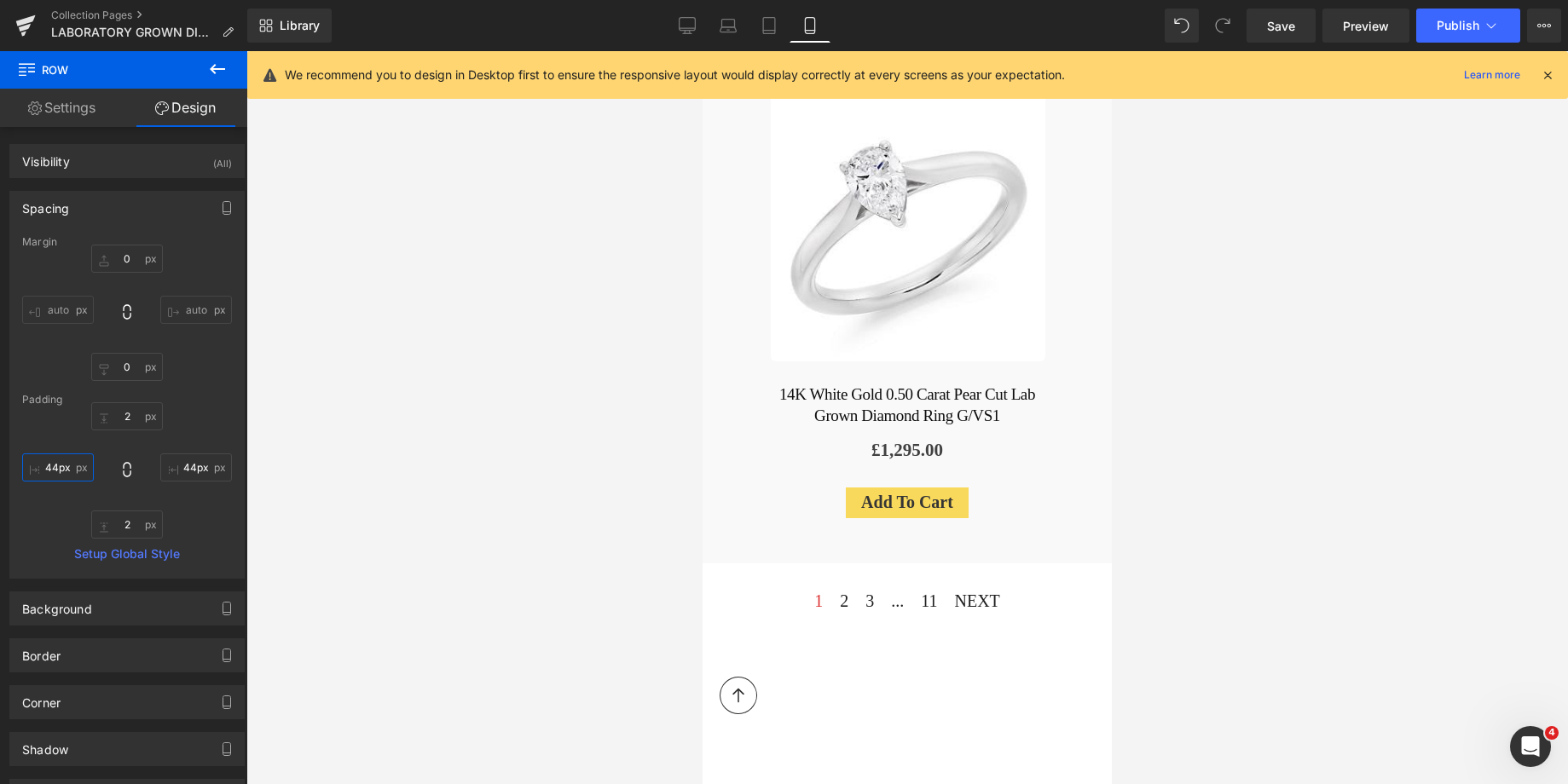
scroll to position [5497, 0]
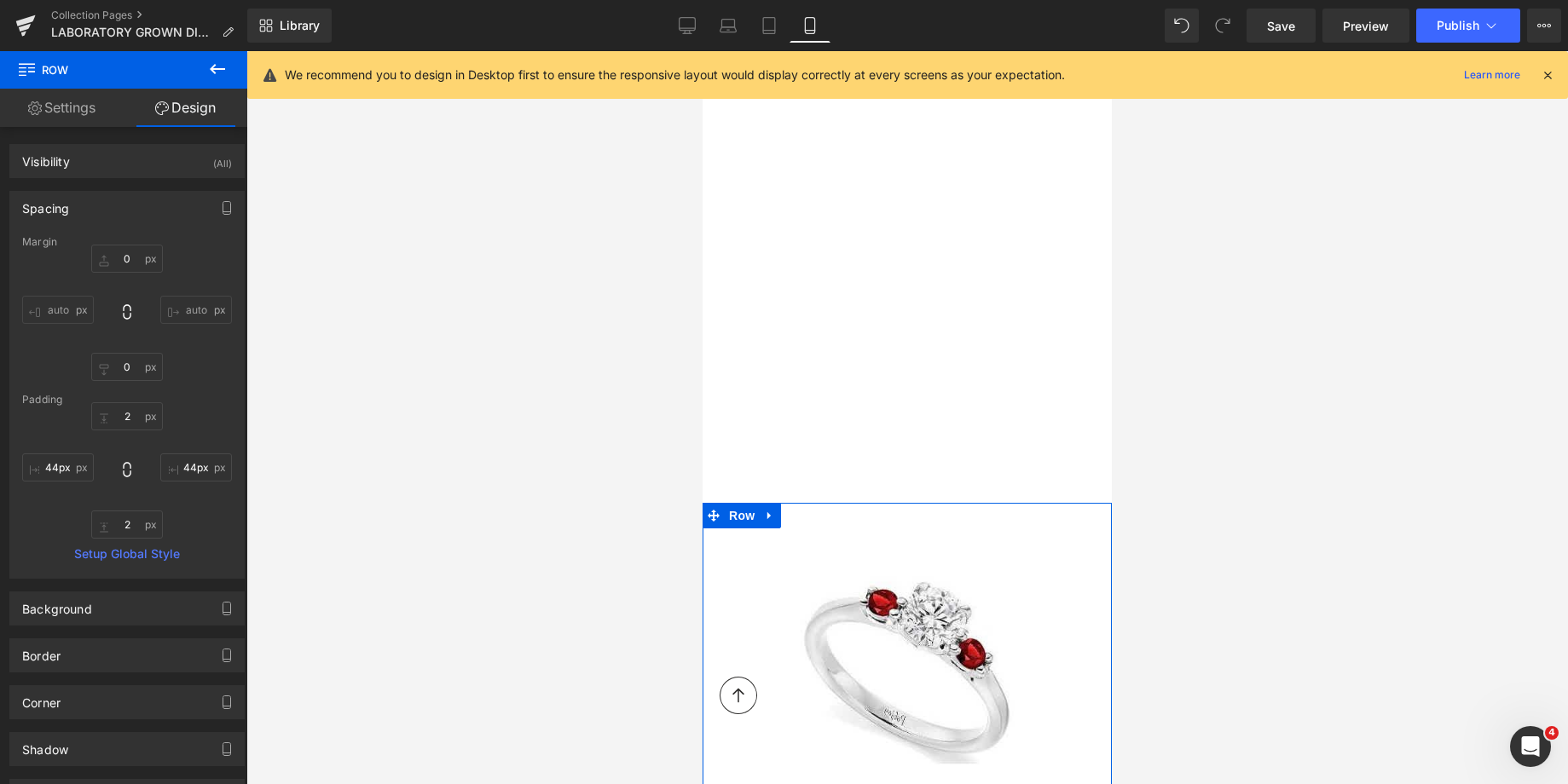
click at [962, 503] on div at bounding box center [907, 503] width 409 height 2
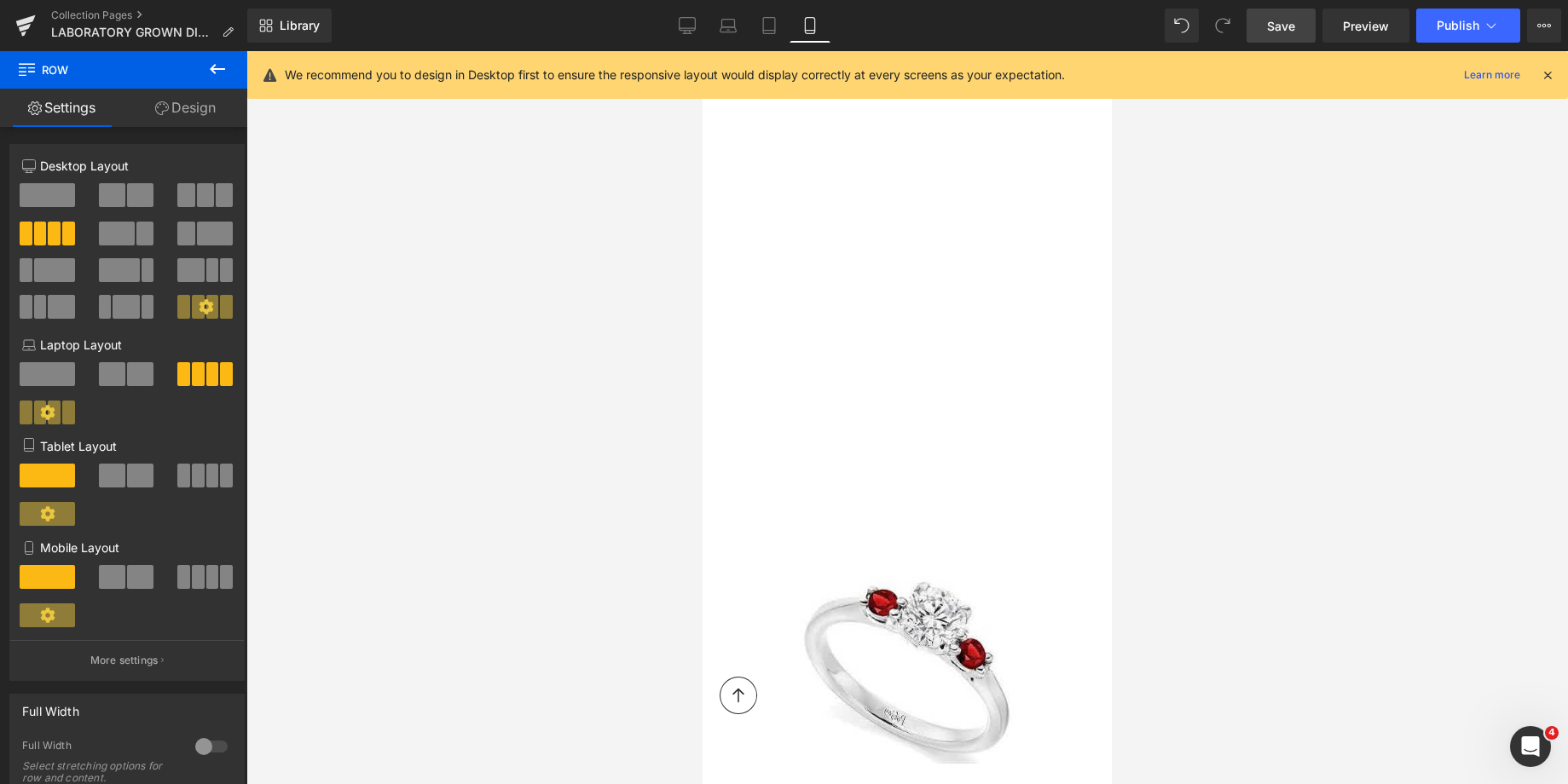
click at [1276, 20] on span "Save" at bounding box center [1280, 26] width 29 height 18
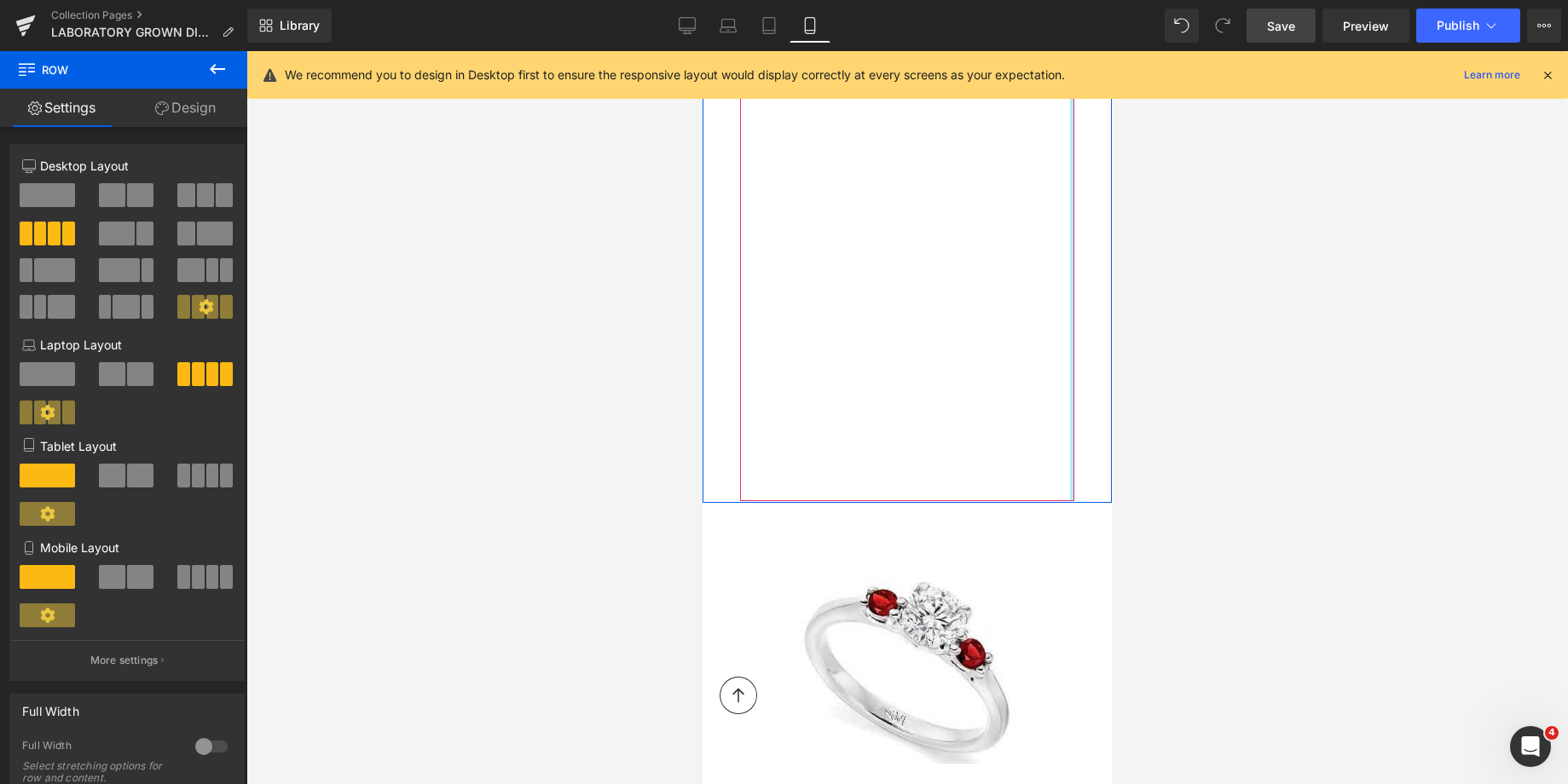
click at [740, 152] on div "Vimeo" at bounding box center [907, 193] width 334 height 614
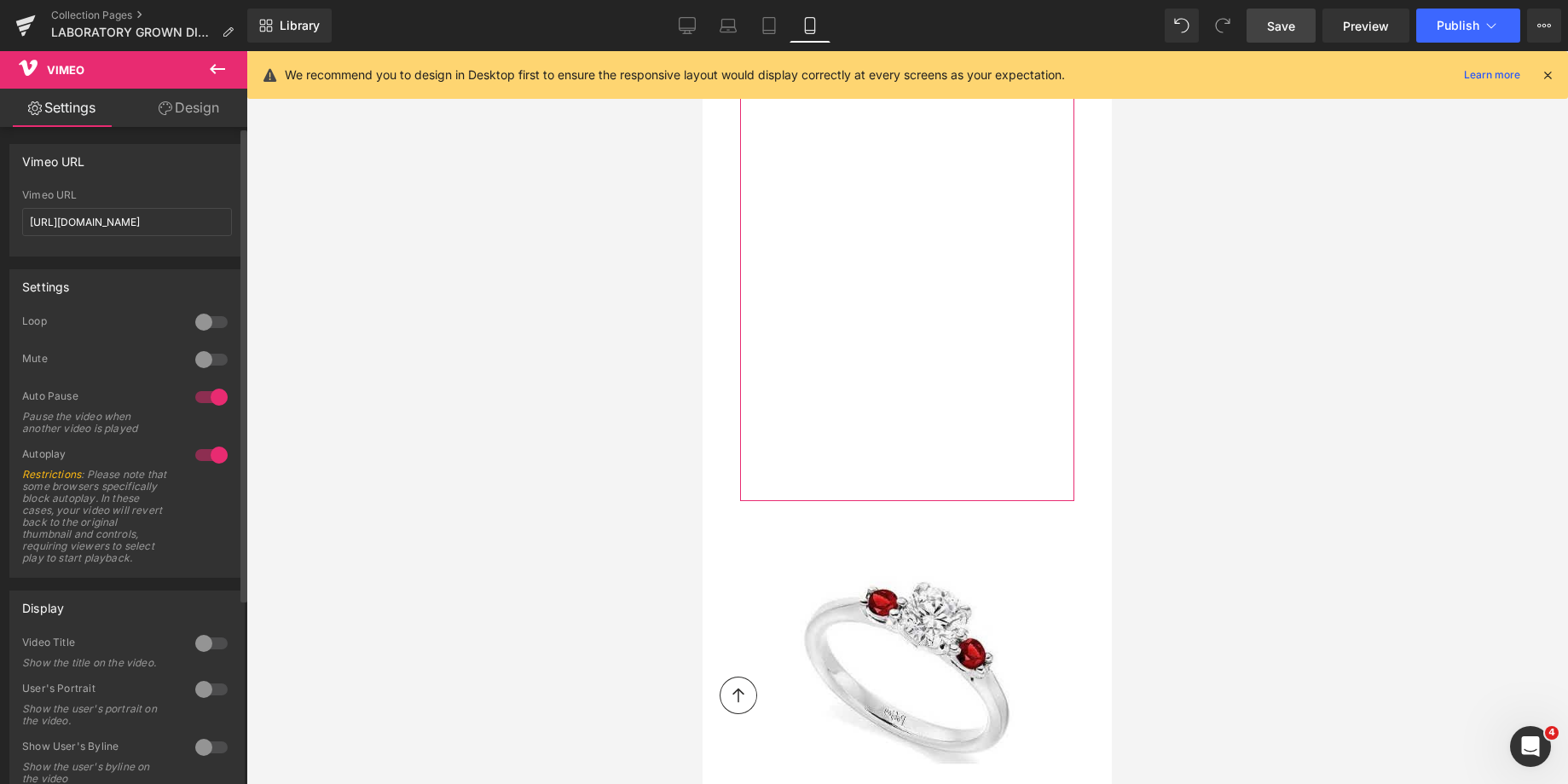
click at [212, 360] on div at bounding box center [211, 360] width 41 height 28
click at [200, 358] on div at bounding box center [211, 360] width 41 height 28
click at [1289, 28] on span "Save" at bounding box center [1280, 26] width 29 height 18
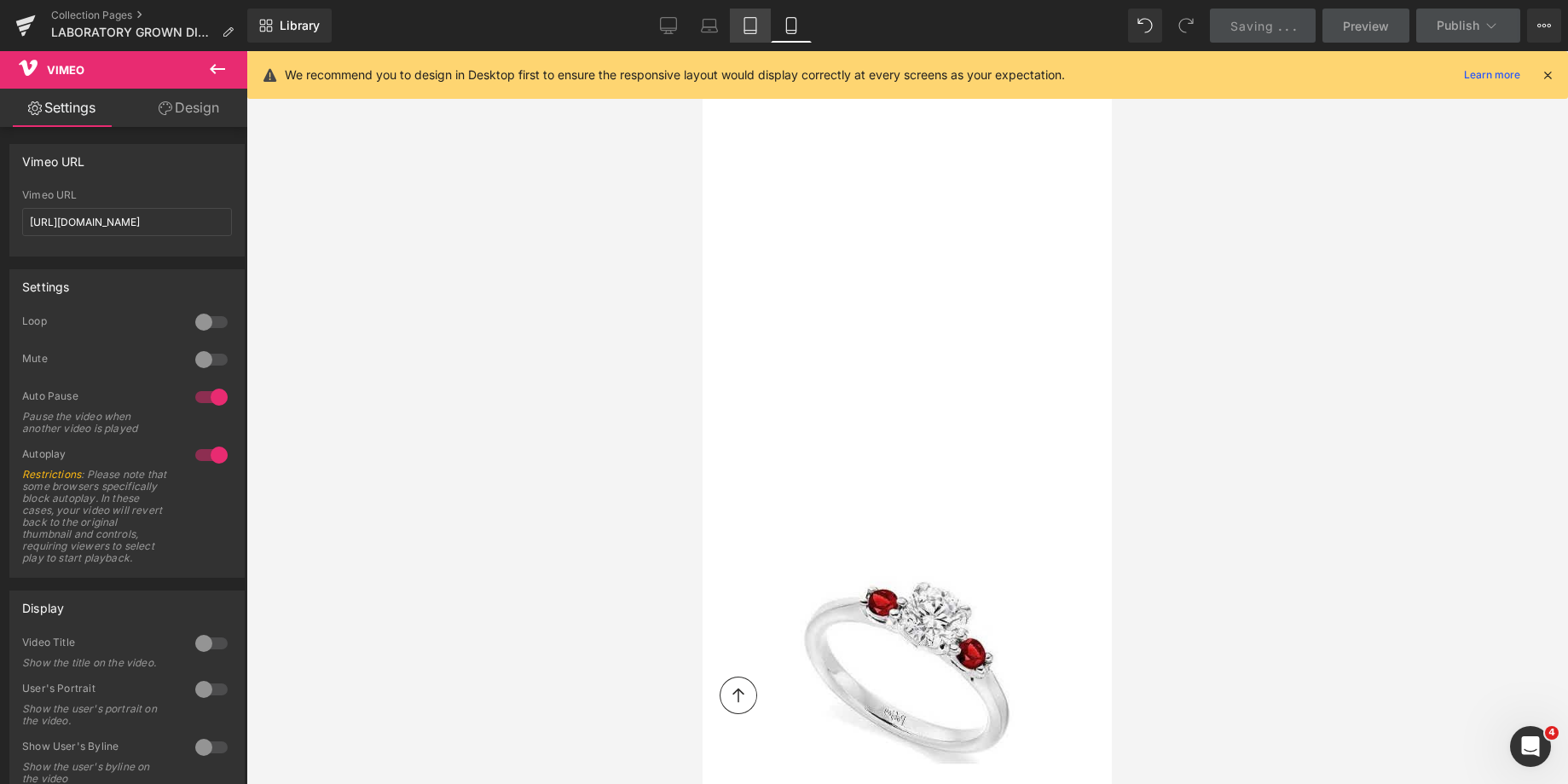
click at [752, 22] on icon at bounding box center [751, 26] width 17 height 17
click at [746, 22] on icon at bounding box center [751, 26] width 17 height 17
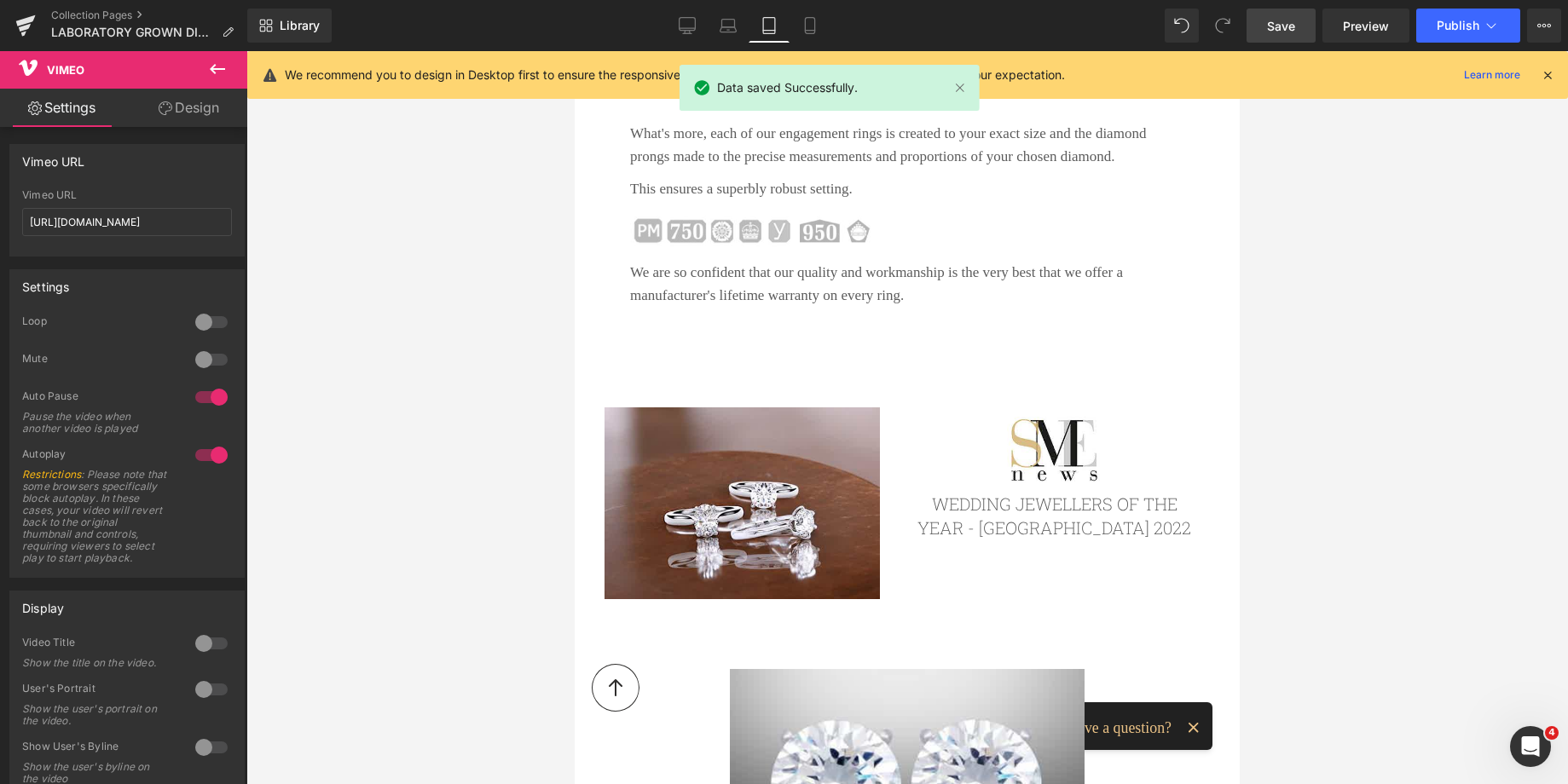
scroll to position [2312, 0]
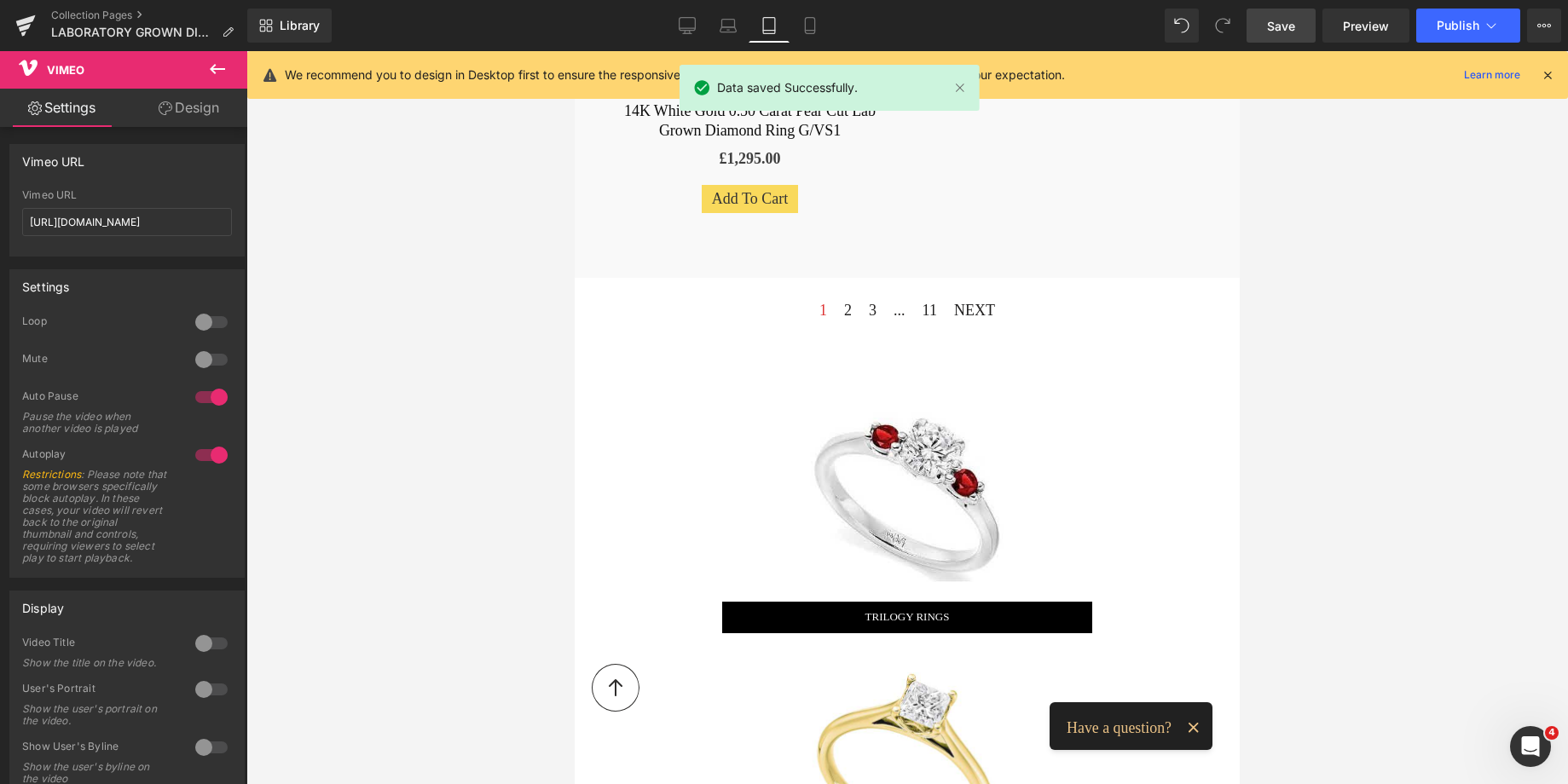
click at [898, 362] on div "Image TRILOGY RINGS Button" at bounding box center [907, 497] width 396 height 272
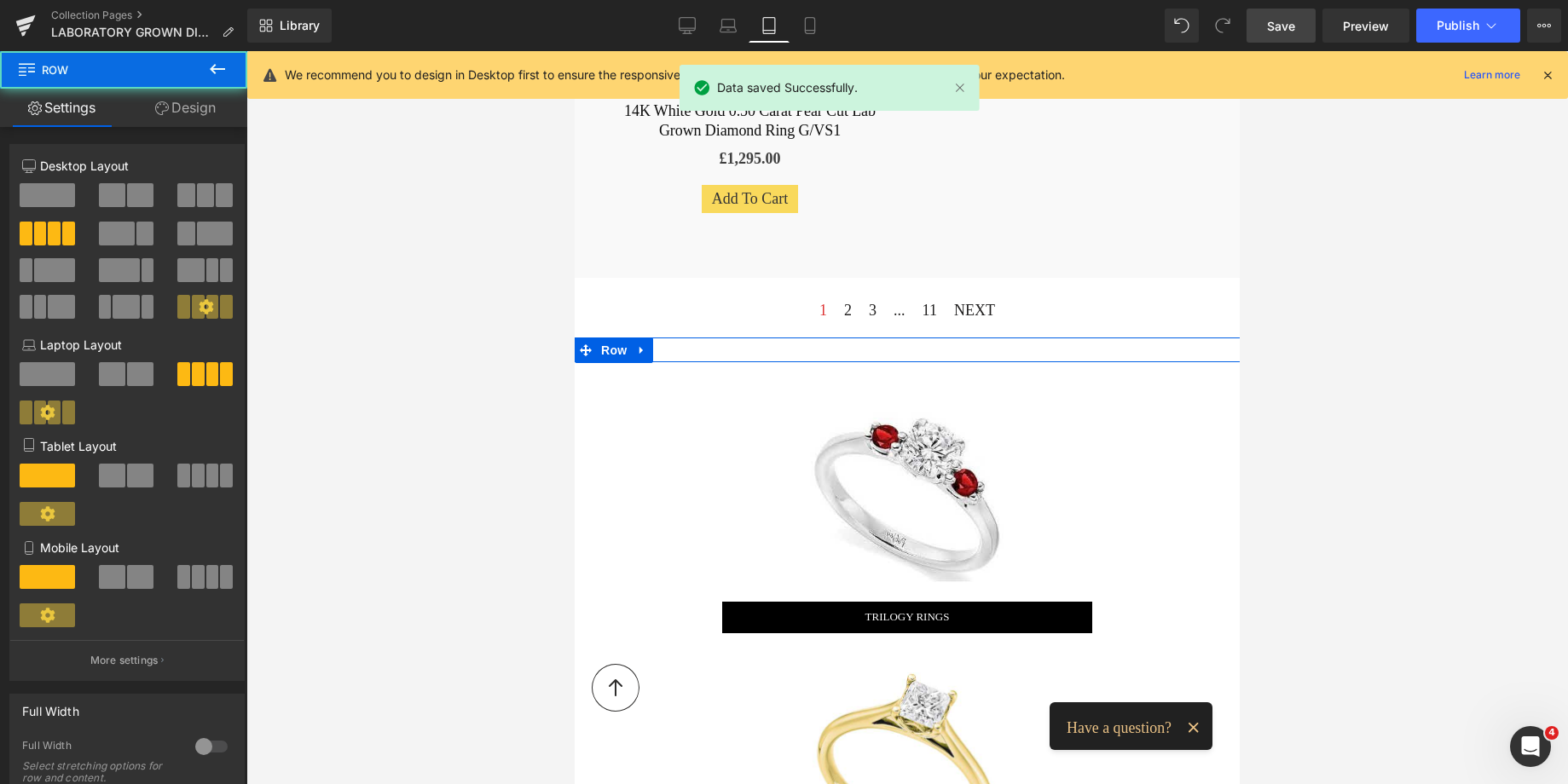
click at [887, 338] on div "Vimeo Row 44px 44px" at bounding box center [1047, 350] width 946 height 25
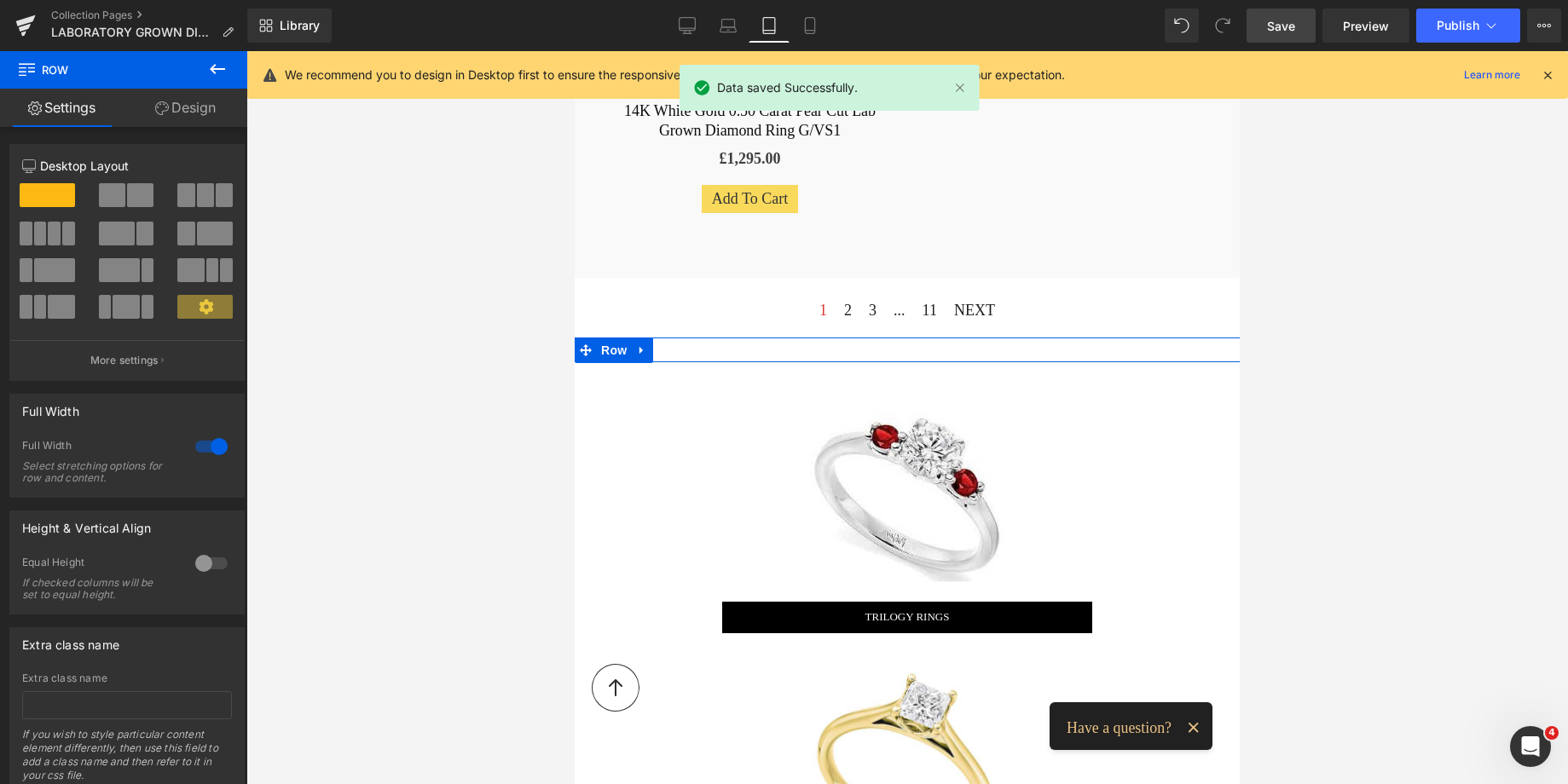
click at [814, 338] on div "Vimeo Row 44px 44px" at bounding box center [1047, 350] width 946 height 25
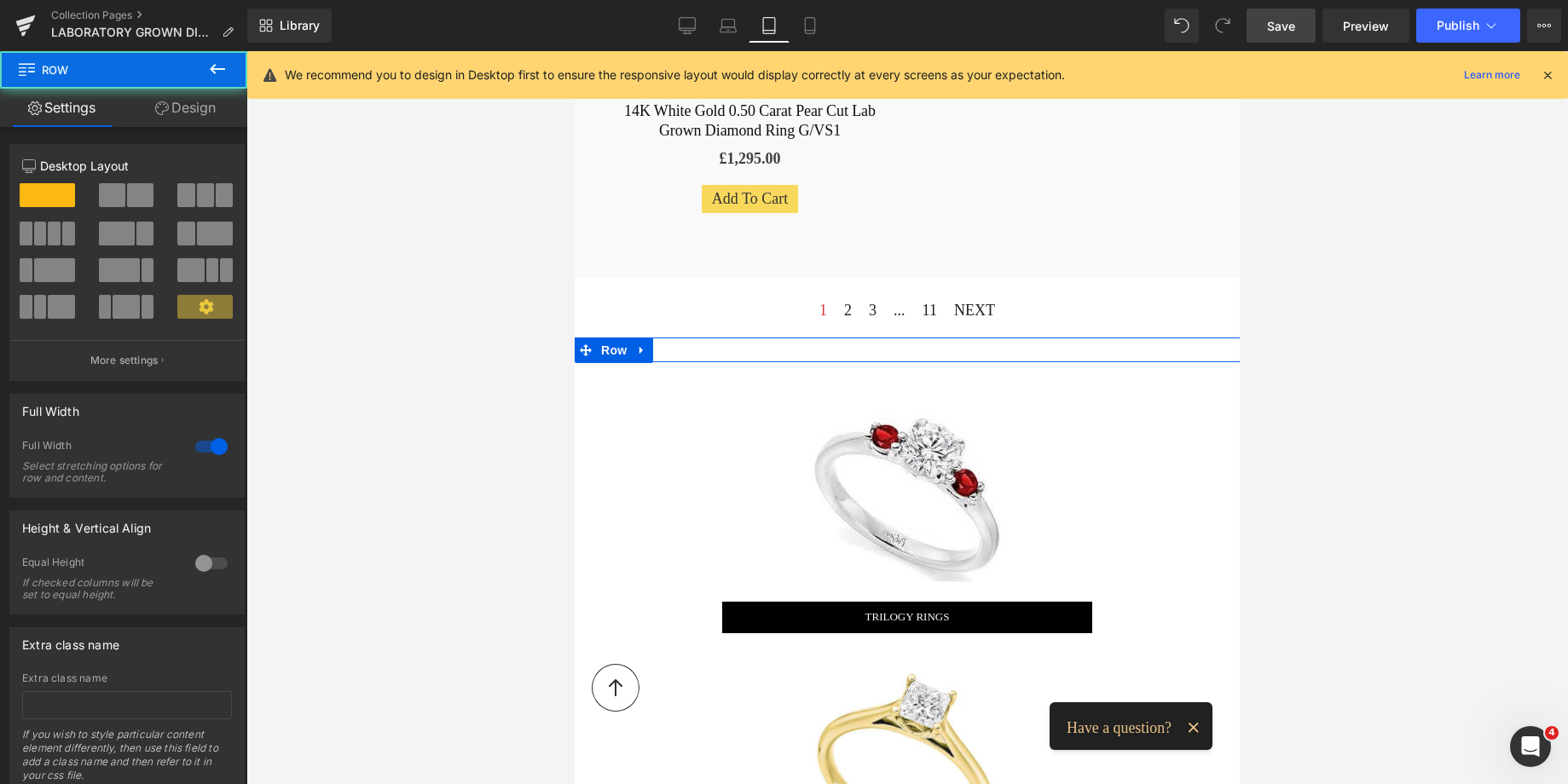
click at [666, 338] on div "Vimeo Row 44px 44px" at bounding box center [1047, 350] width 946 height 25
click at [209, 93] on link "Design" at bounding box center [185, 108] width 124 height 38
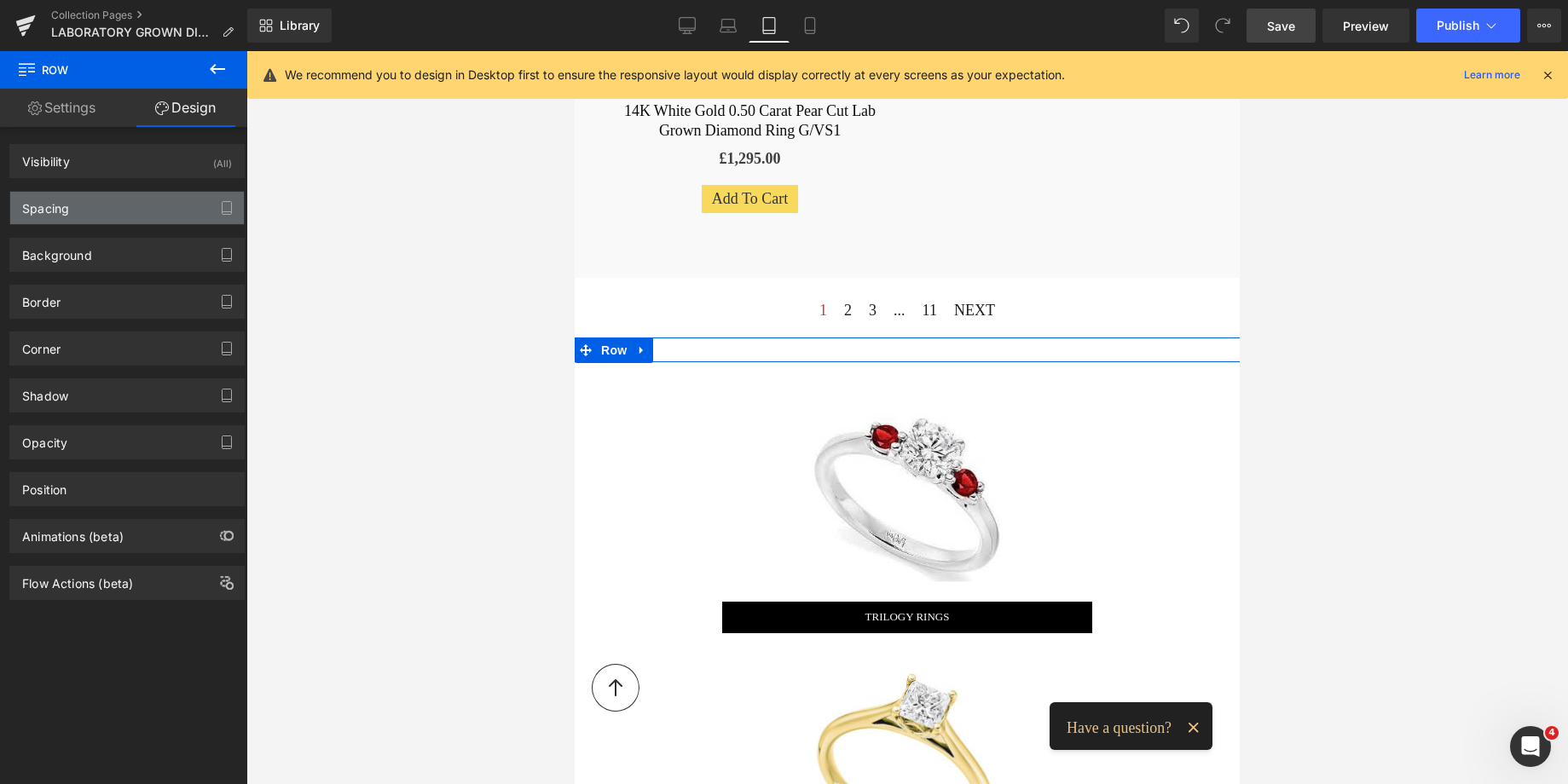
type input "0"
type input "2"
type input "555"
type input "2"
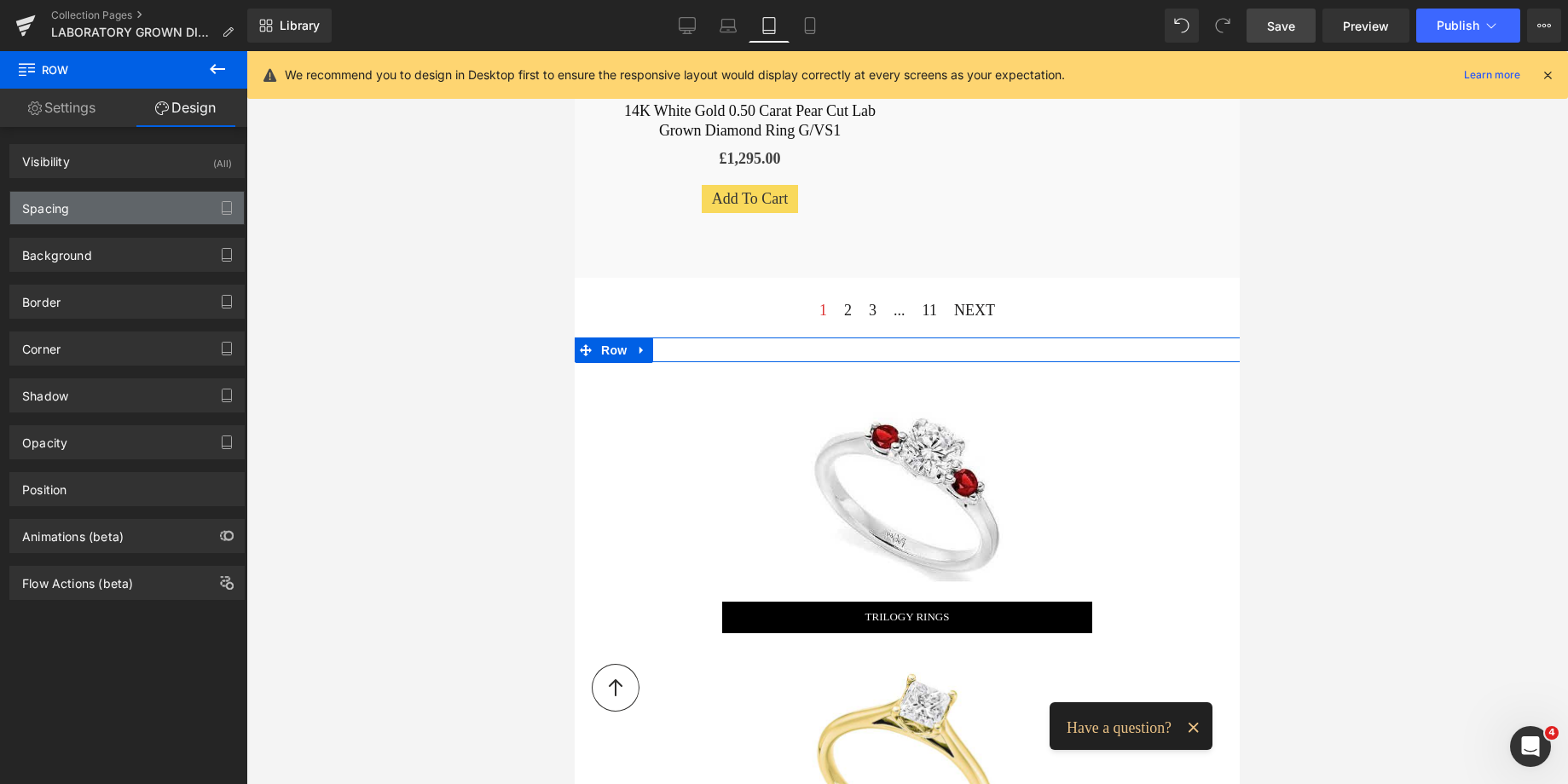
click at [123, 209] on div "Spacing" at bounding box center [127, 207] width 233 height 32
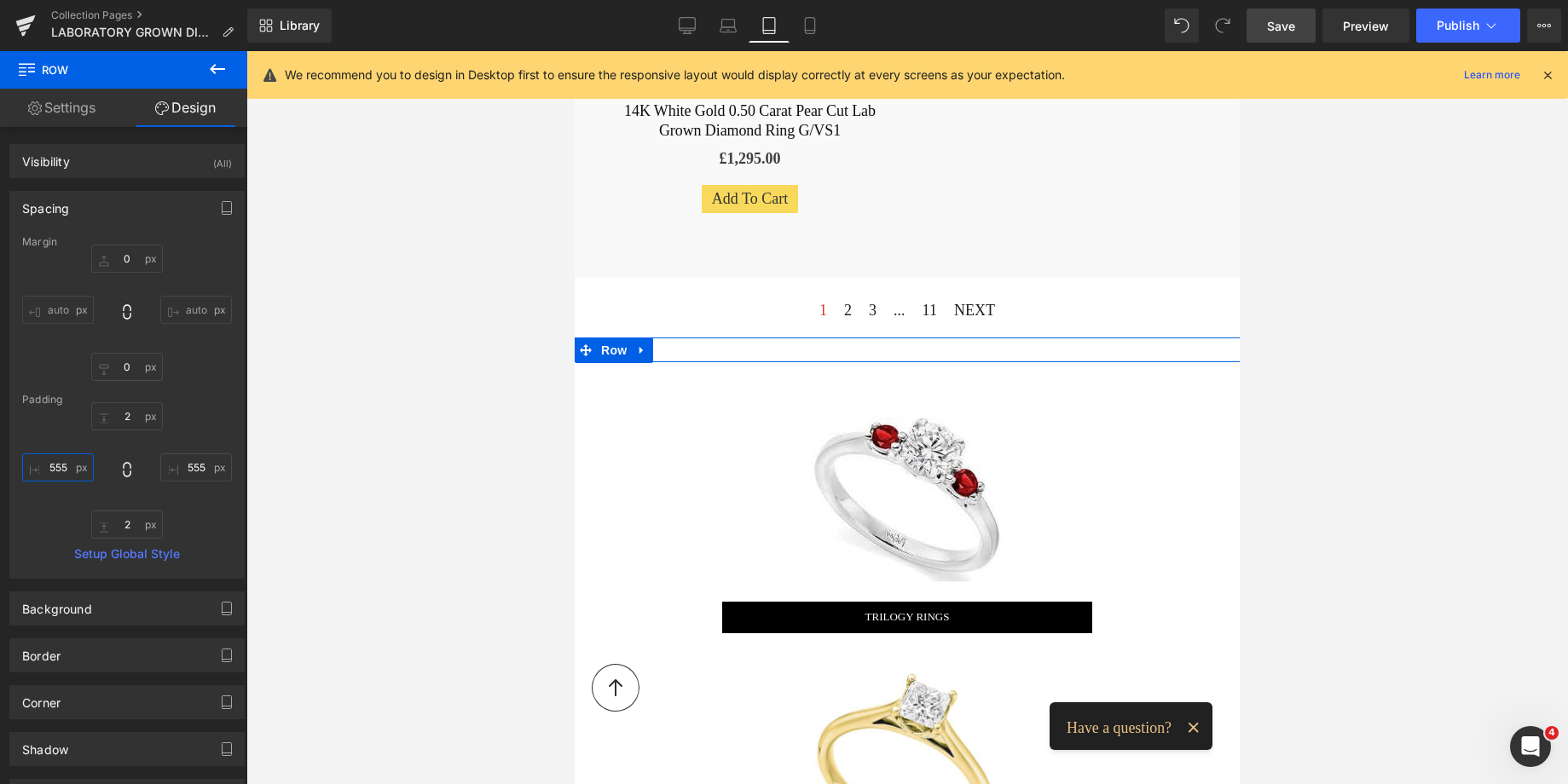
click at [56, 469] on input "555" at bounding box center [58, 467] width 72 height 28
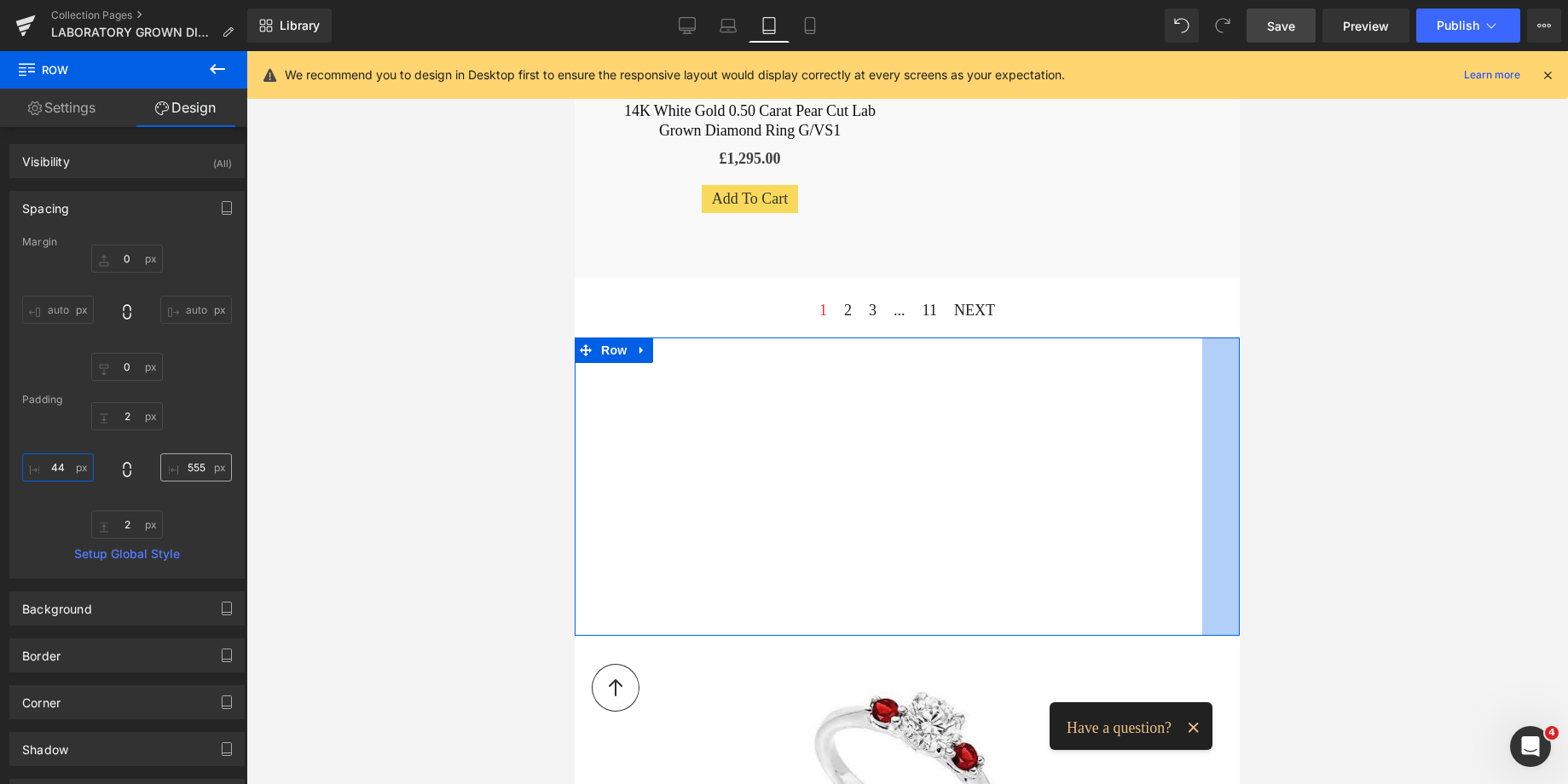
type input "44"
click at [185, 467] on input "555" at bounding box center [196, 467] width 72 height 28
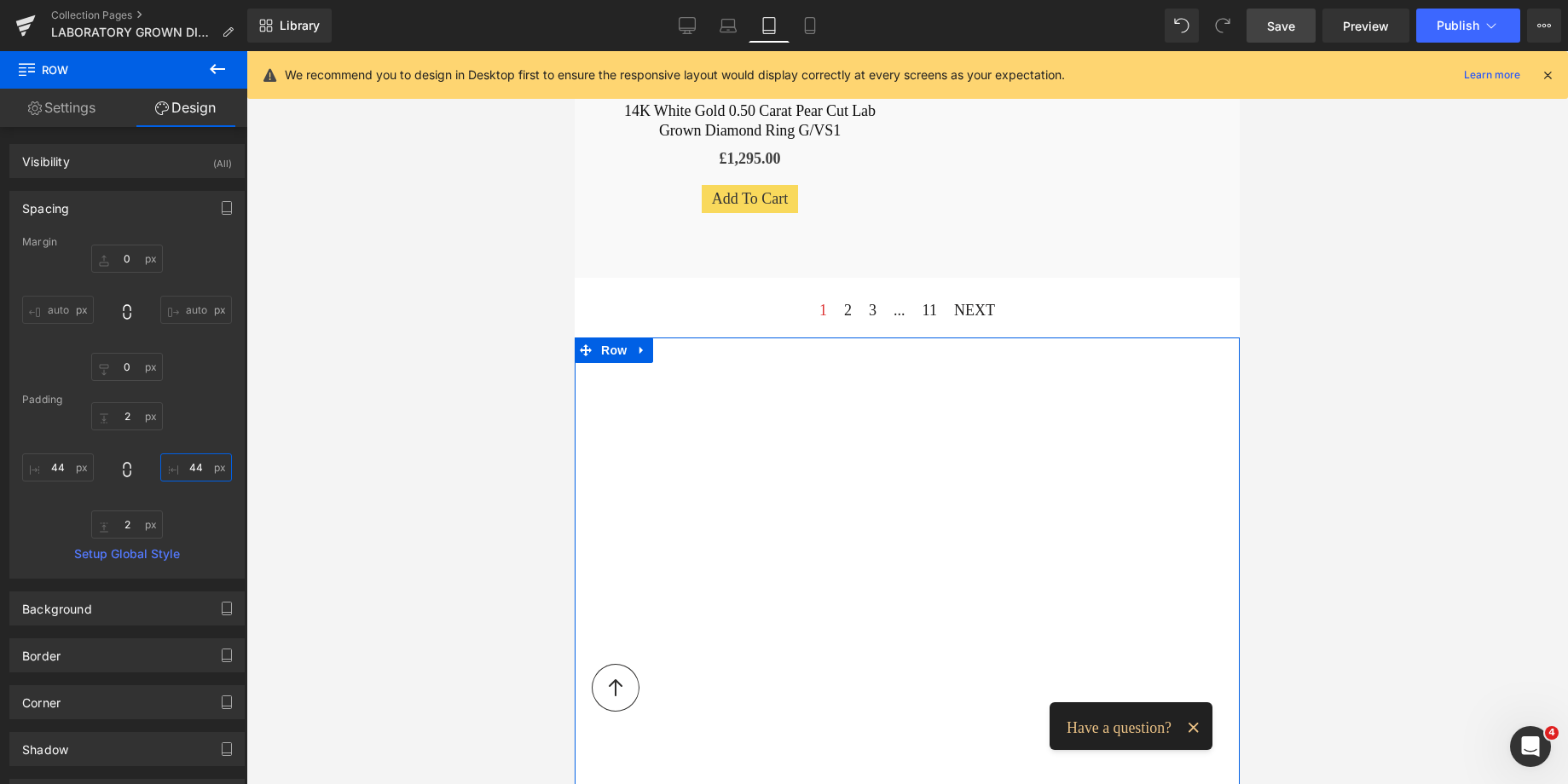
click at [201, 477] on input "44" at bounding box center [196, 467] width 72 height 28
drag, startPoint x: 201, startPoint y: 477, endPoint x: 175, endPoint y: 473, distance: 26.3
click at [175, 473] on input "44" at bounding box center [196, 467] width 72 height 28
type input "99"
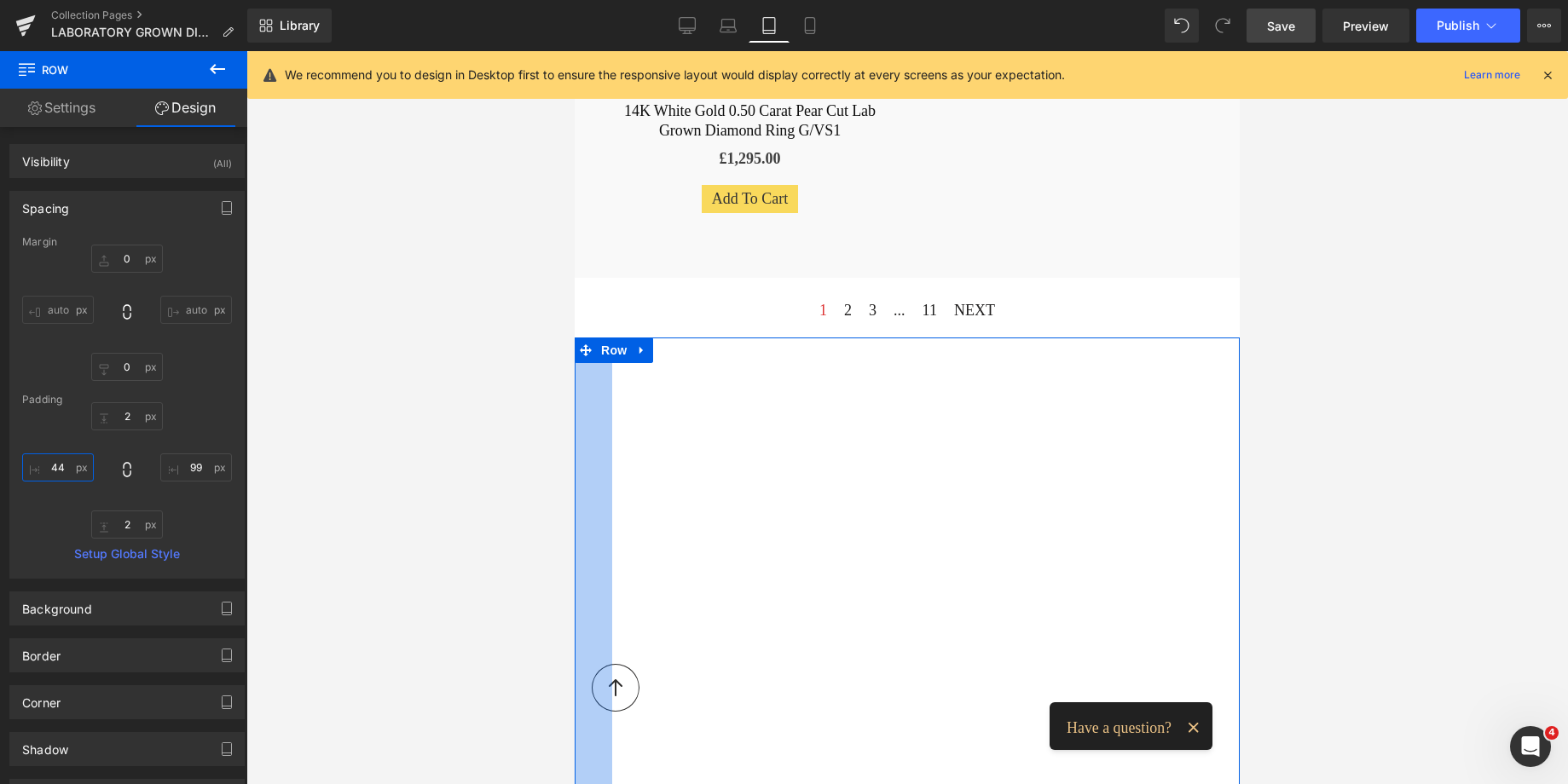
click at [67, 471] on input "44" at bounding box center [58, 467] width 72 height 28
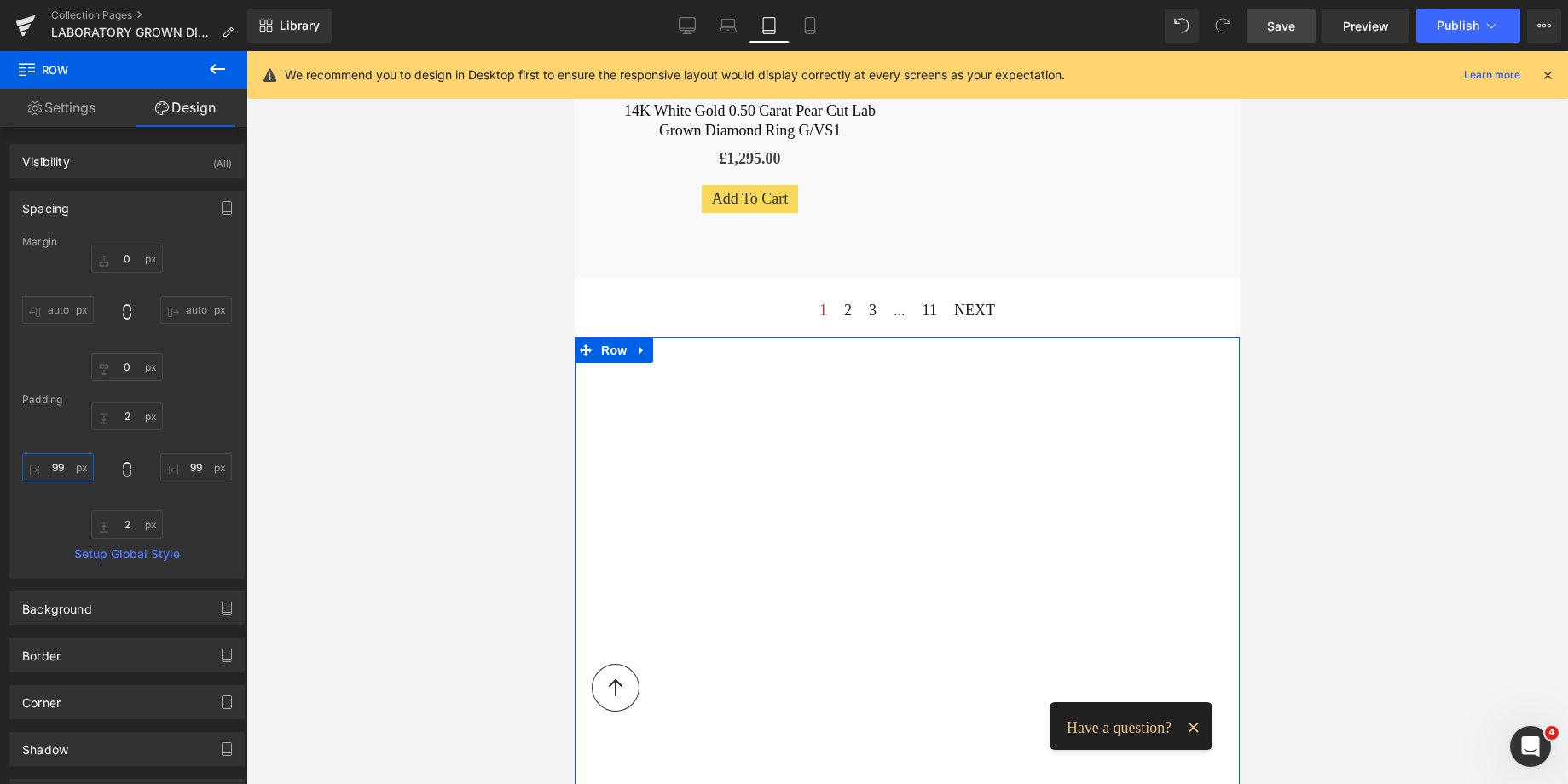
type input "9"
type input "144"
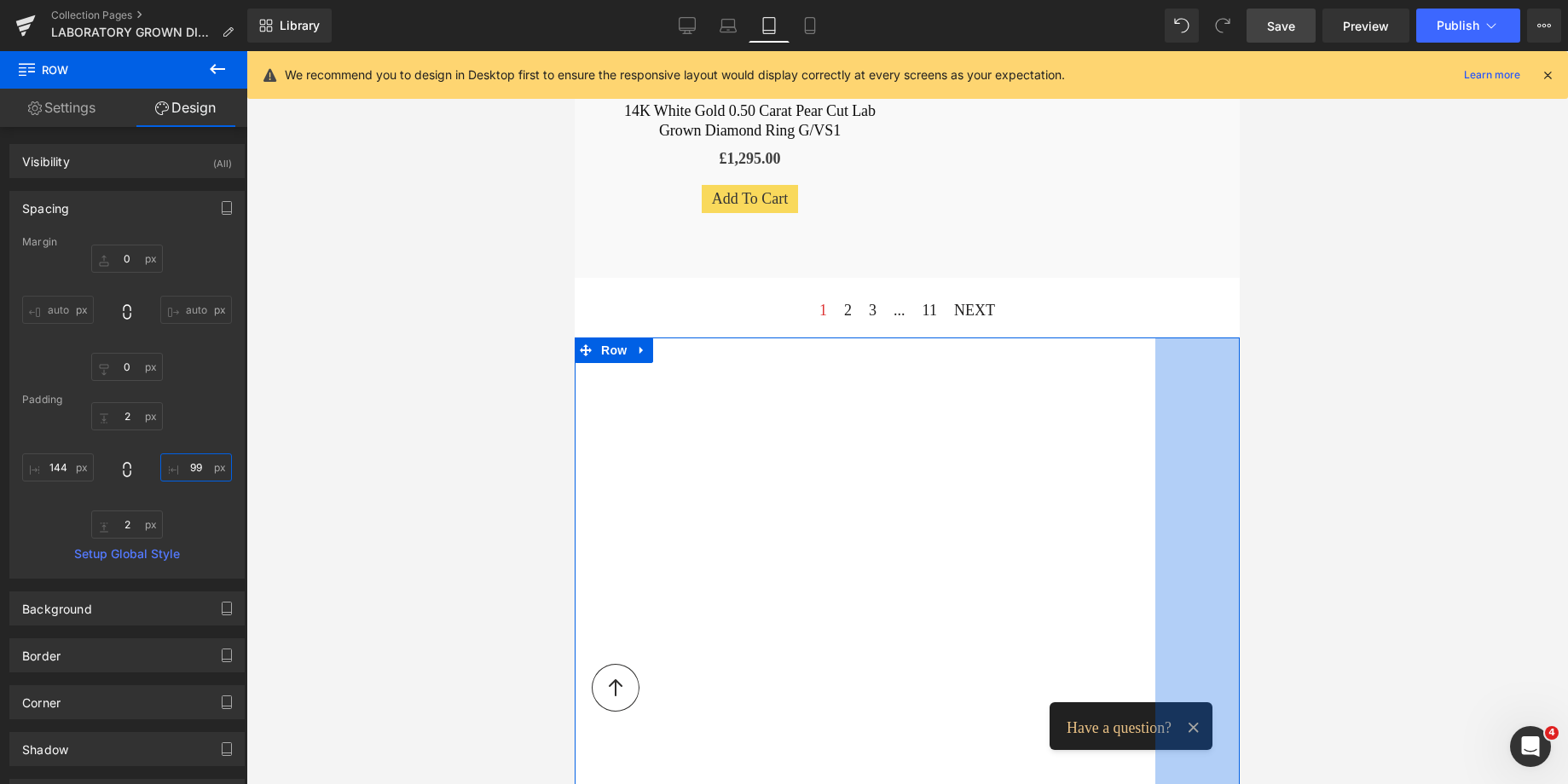
click at [189, 472] on input "99" at bounding box center [196, 467] width 72 height 28
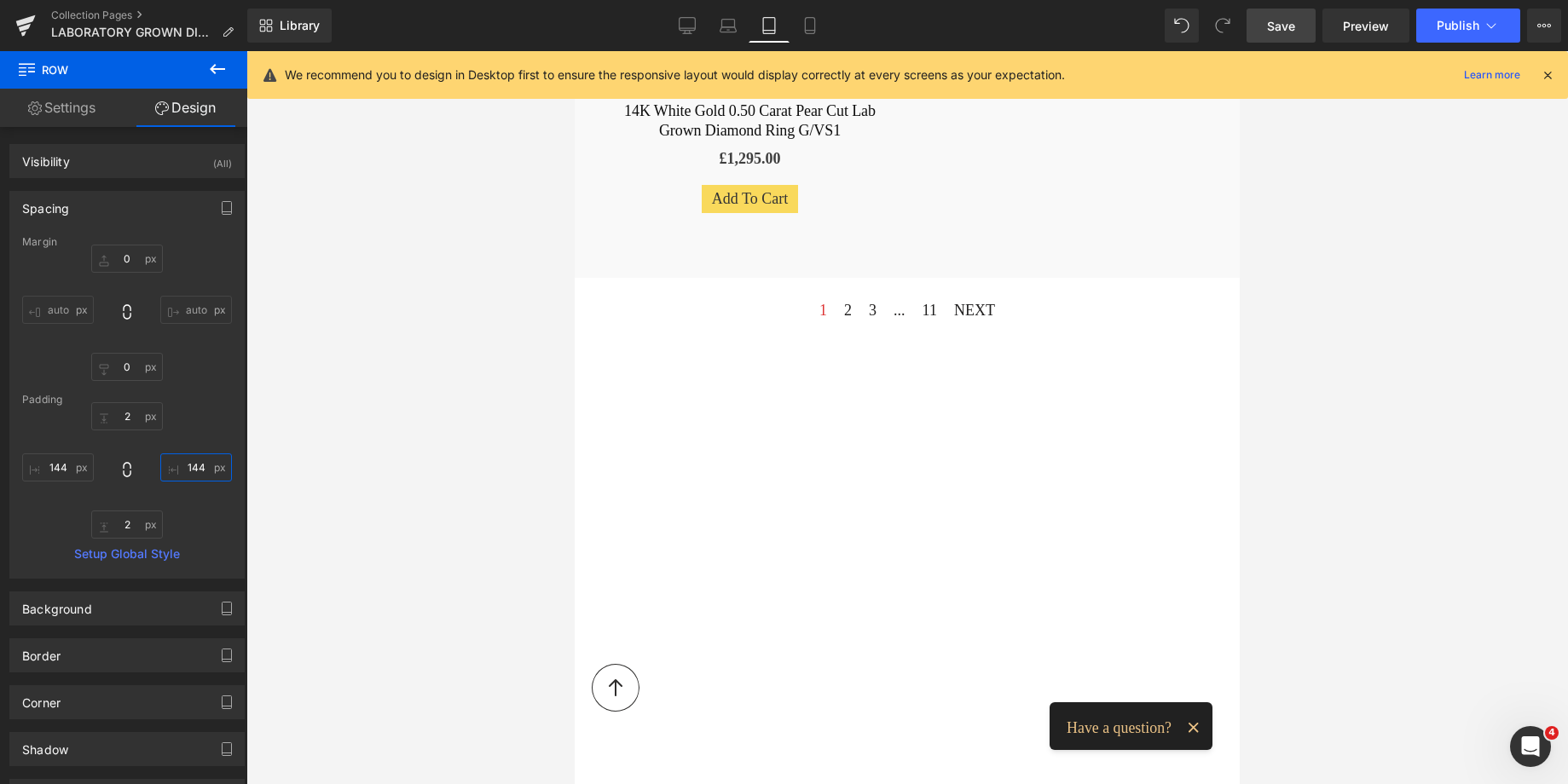
scroll to position [2782, 0]
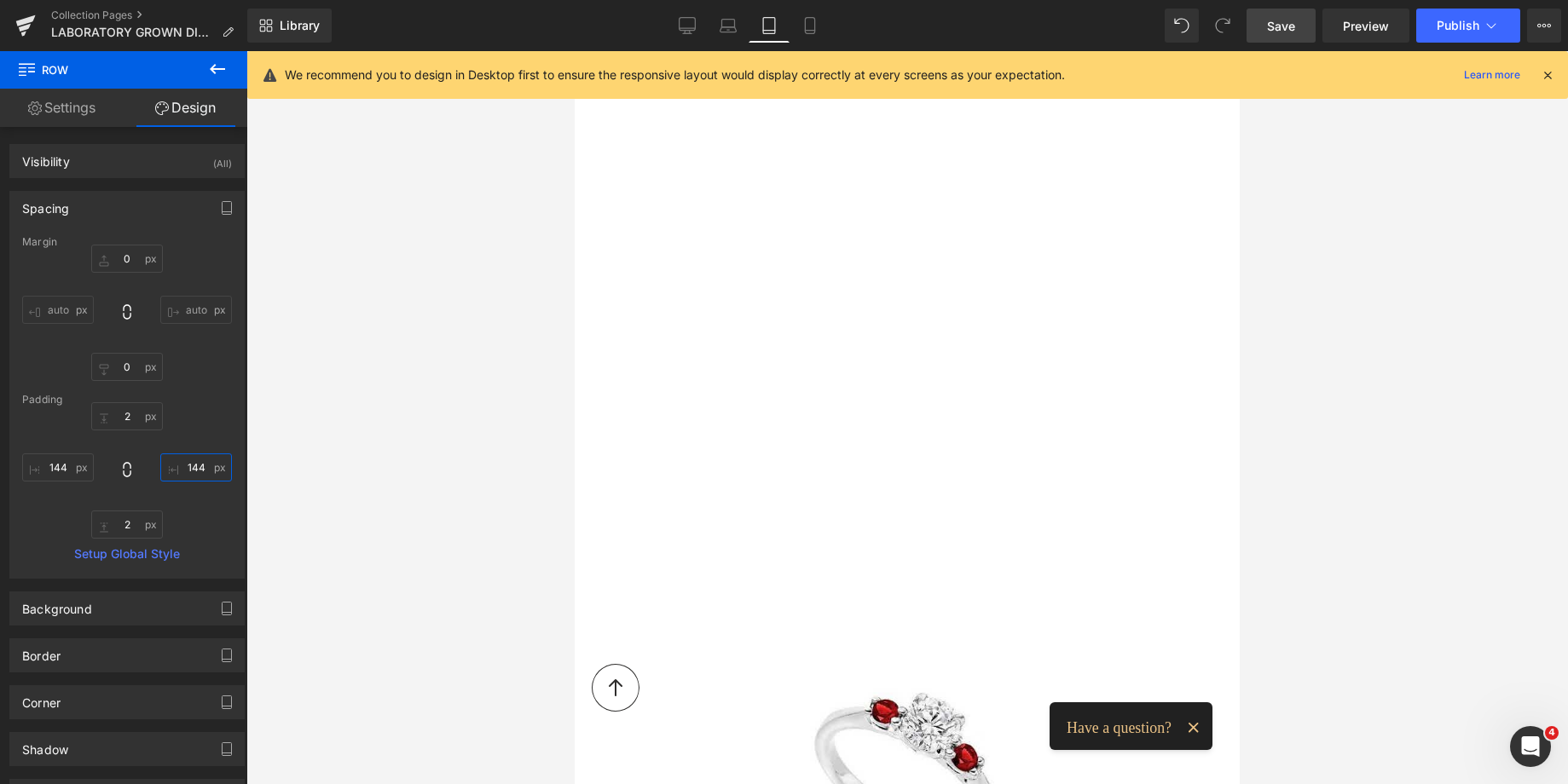
type input "144"
click at [1283, 17] on span "Save" at bounding box center [1280, 26] width 29 height 18
click at [662, 340] on div "Vimeo Row 144px 144px" at bounding box center [907, 252] width 665 height 768
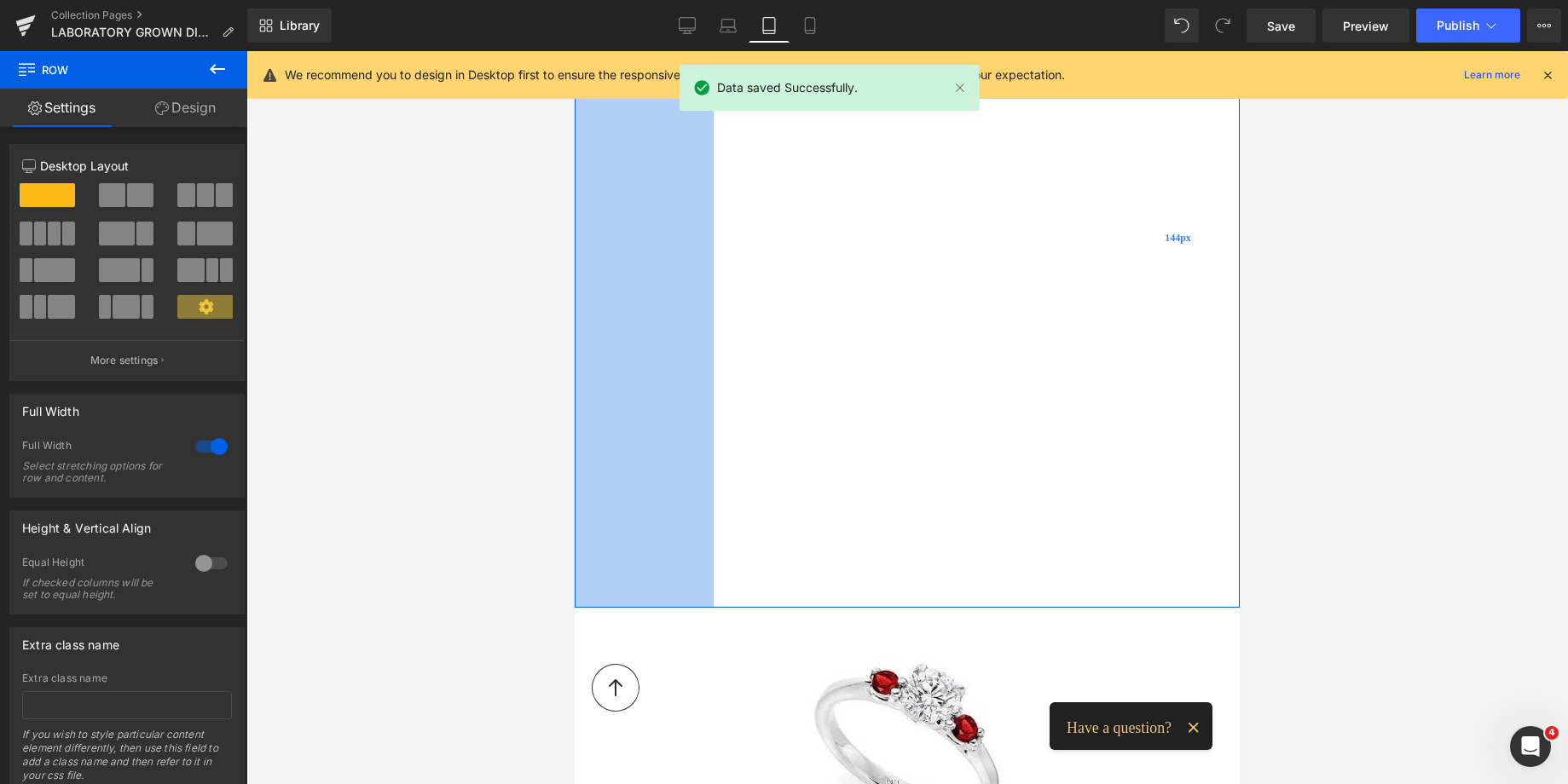
drag, startPoint x: 588, startPoint y: 304, endPoint x: 1124, endPoint y: 308, distance: 536.0
click at [613, 311] on div "163px" at bounding box center [644, 238] width 139 height 741
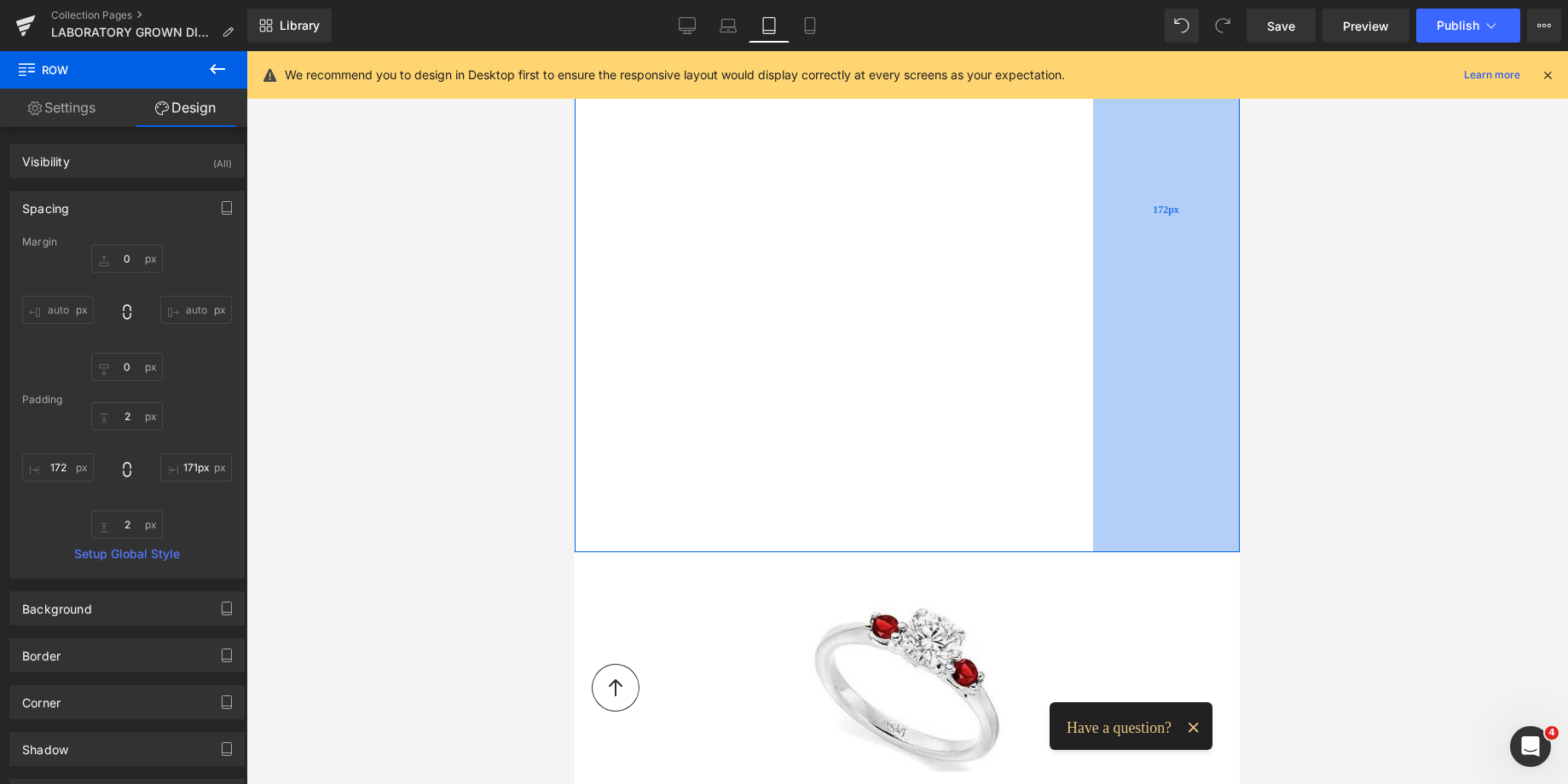
type input "172px"
drag, startPoint x: 1124, startPoint y: 308, endPoint x: 1100, endPoint y: 307, distance: 24.0
click at [1100, 307] on div "172px" at bounding box center [1166, 210] width 147 height 684
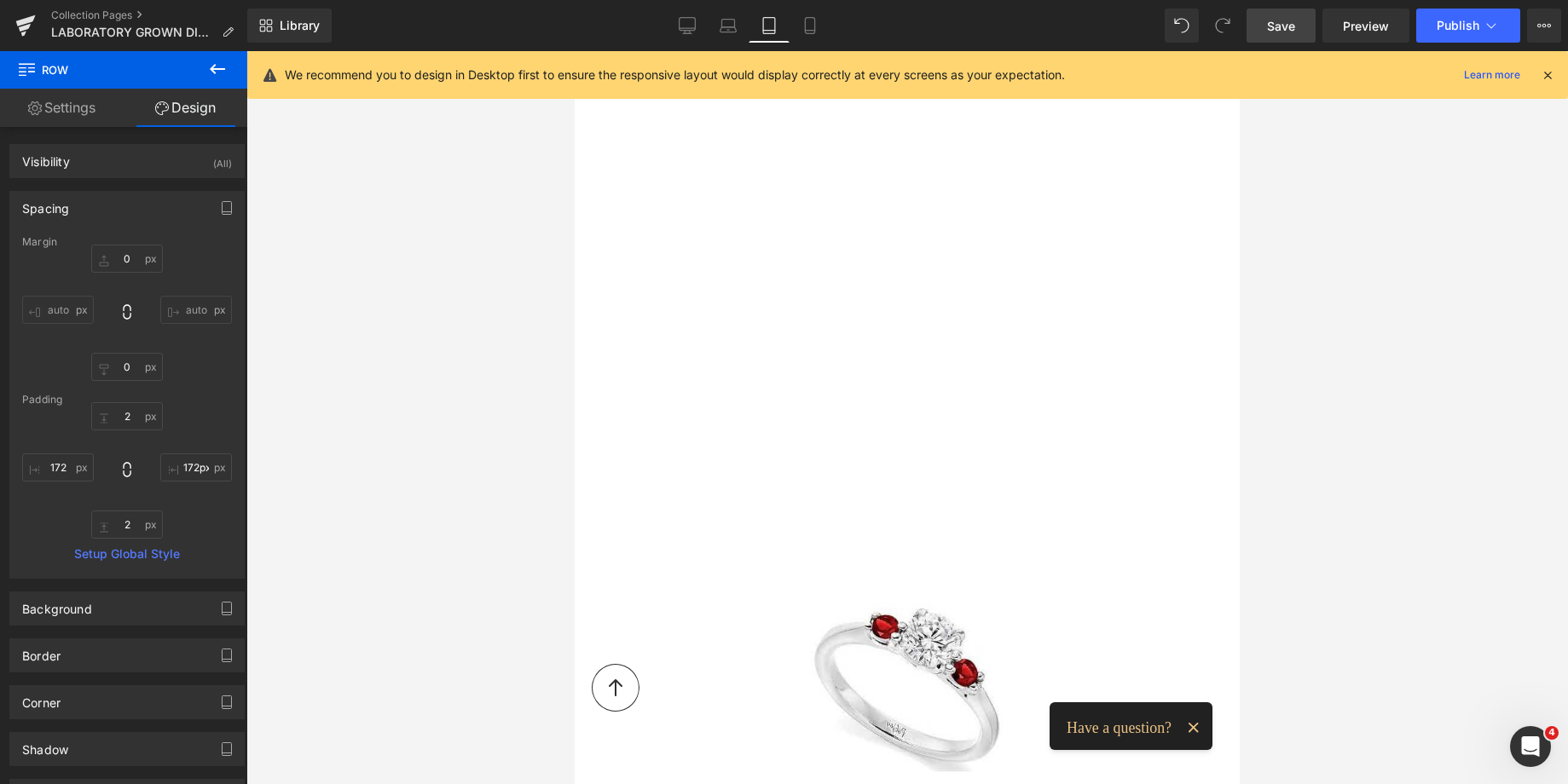
click at [1290, 22] on span "Save" at bounding box center [1280, 26] width 29 height 18
click at [720, 22] on icon at bounding box center [728, 26] width 17 height 17
click at [709, 35] on link "Laptop" at bounding box center [727, 25] width 41 height 34
click at [709, 32] on icon at bounding box center [708, 30] width 16 height 5
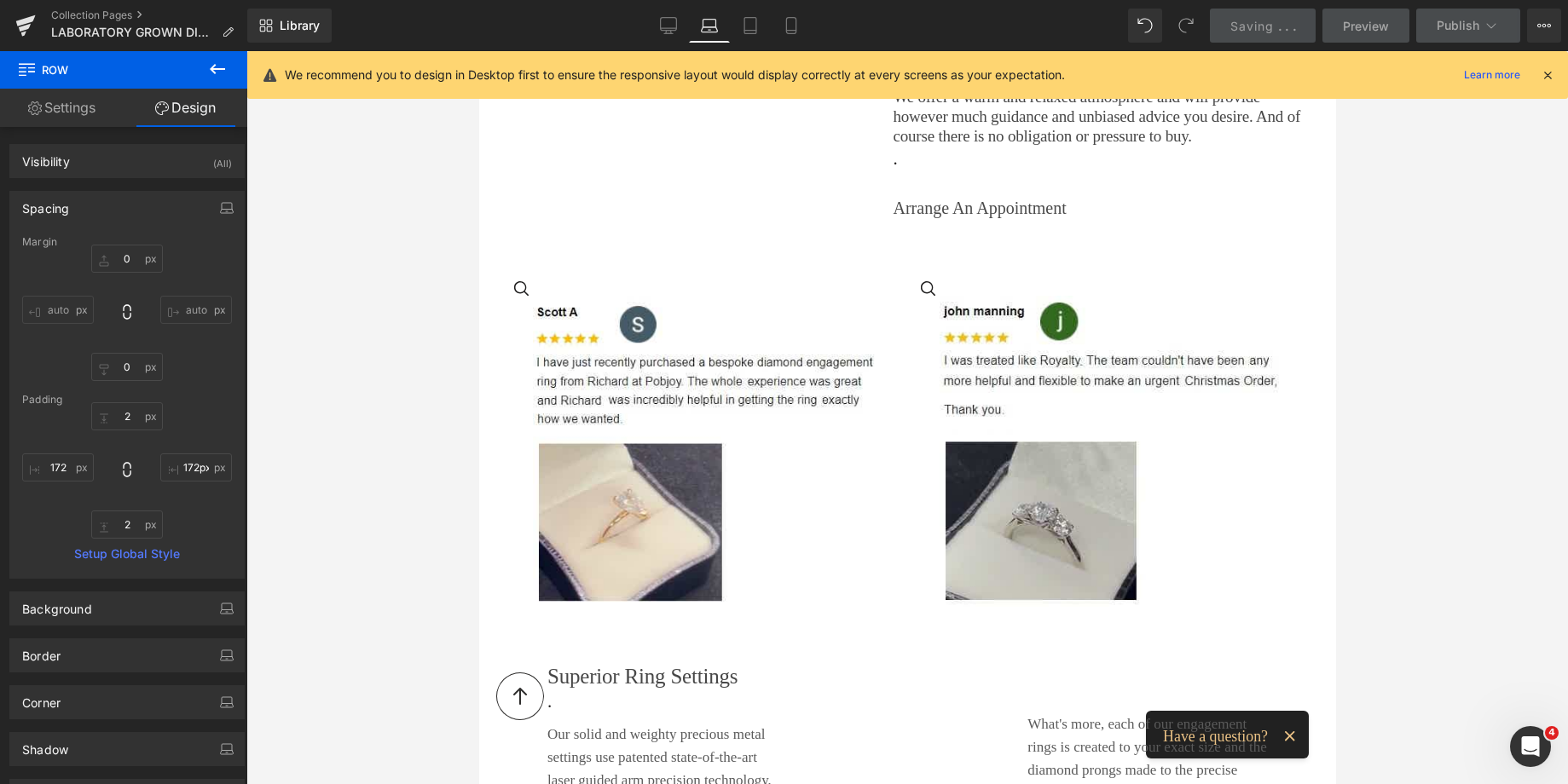
type input "0"
type input "2"
type input "555"
type input "2"
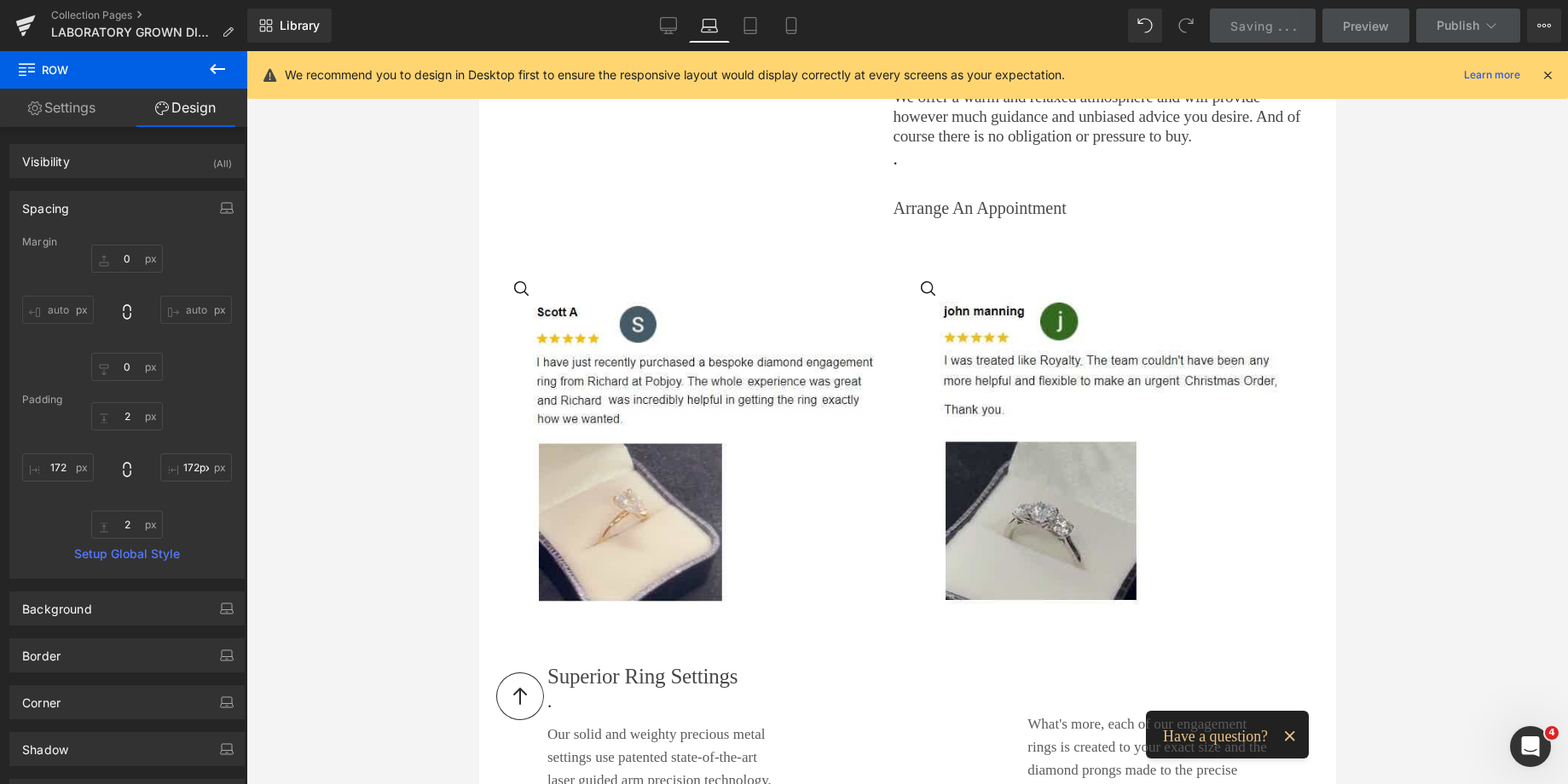
type input "555"
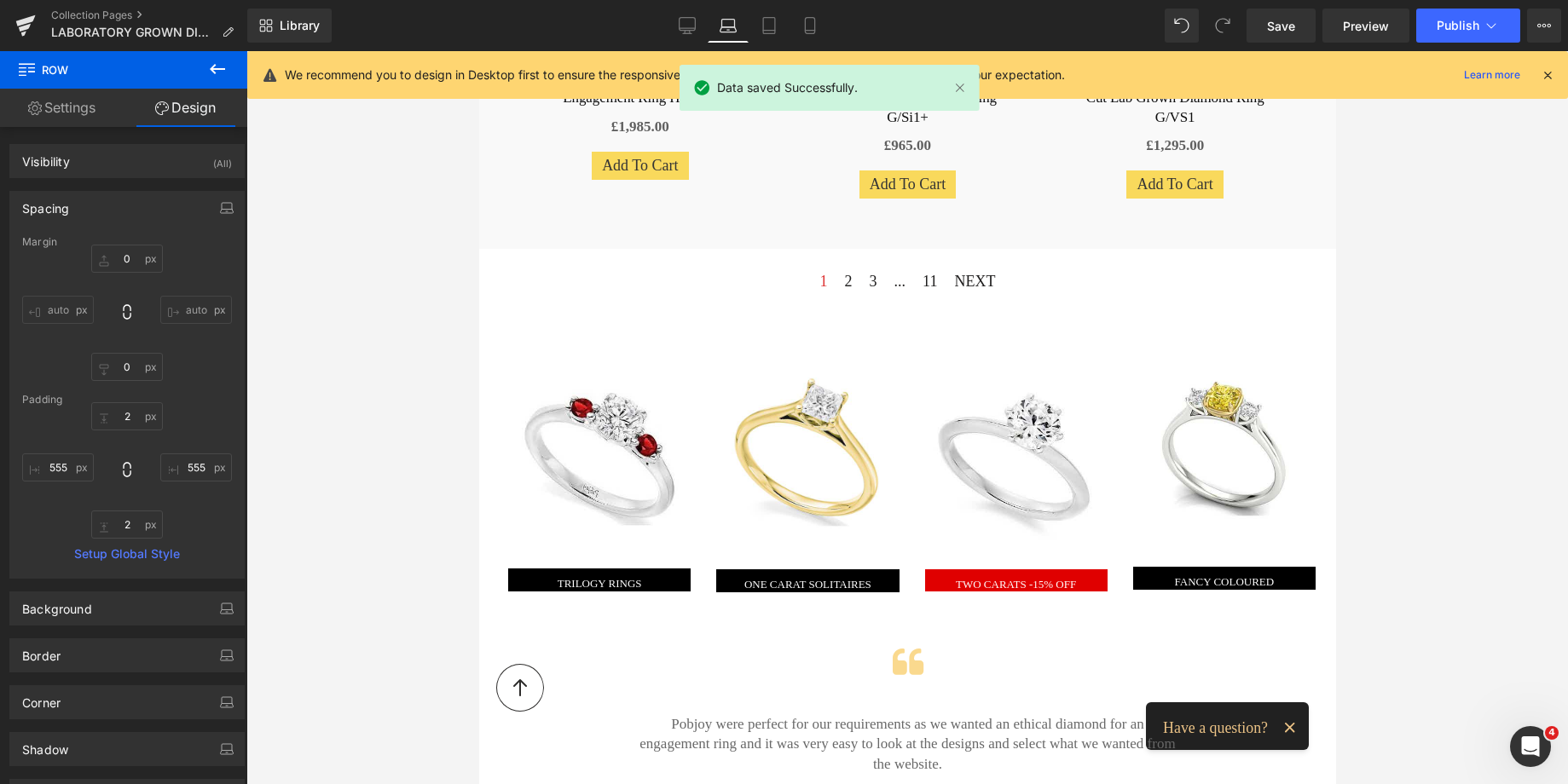
click at [802, 310] on div "Vimeo Row 172px 172px" at bounding box center [951, 319] width 946 height 25
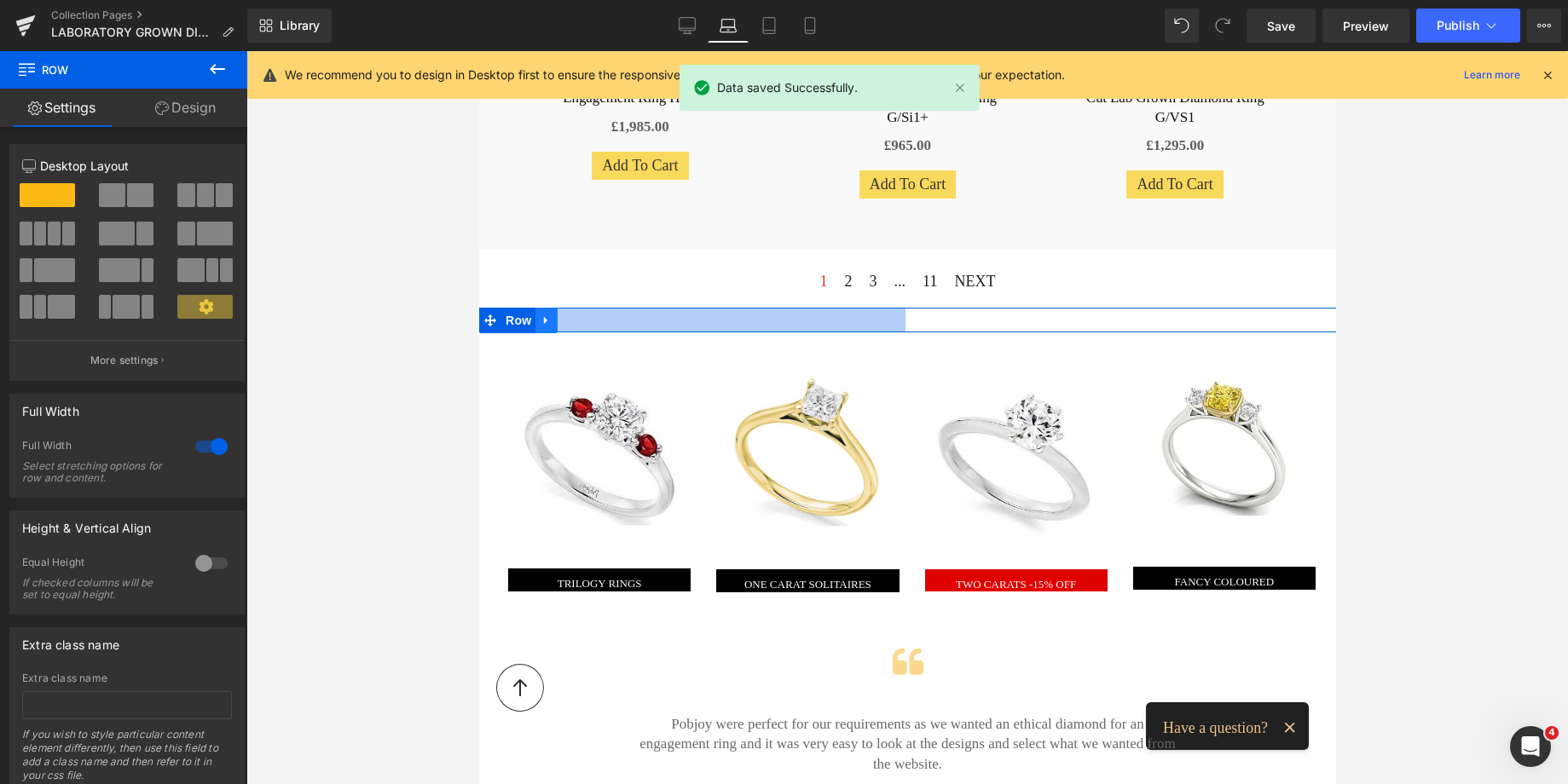
drag, startPoint x: 591, startPoint y: 315, endPoint x: 544, endPoint y: 315, distance: 47.0
click at [544, 315] on div "Vimeo Row 500px 172px" at bounding box center [928, 319] width 899 height 25
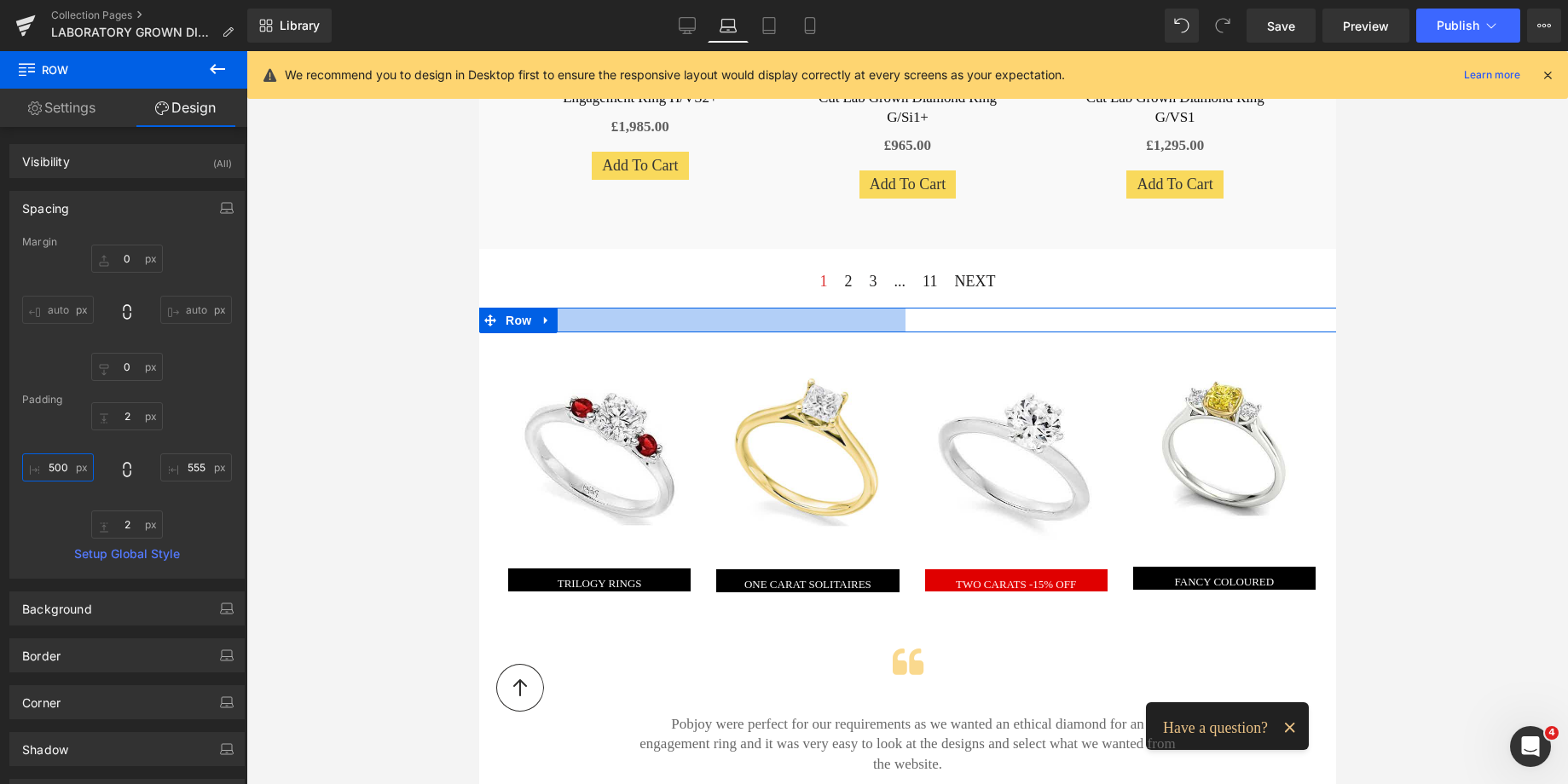
click at [63, 477] on input "500" at bounding box center [58, 467] width 72 height 28
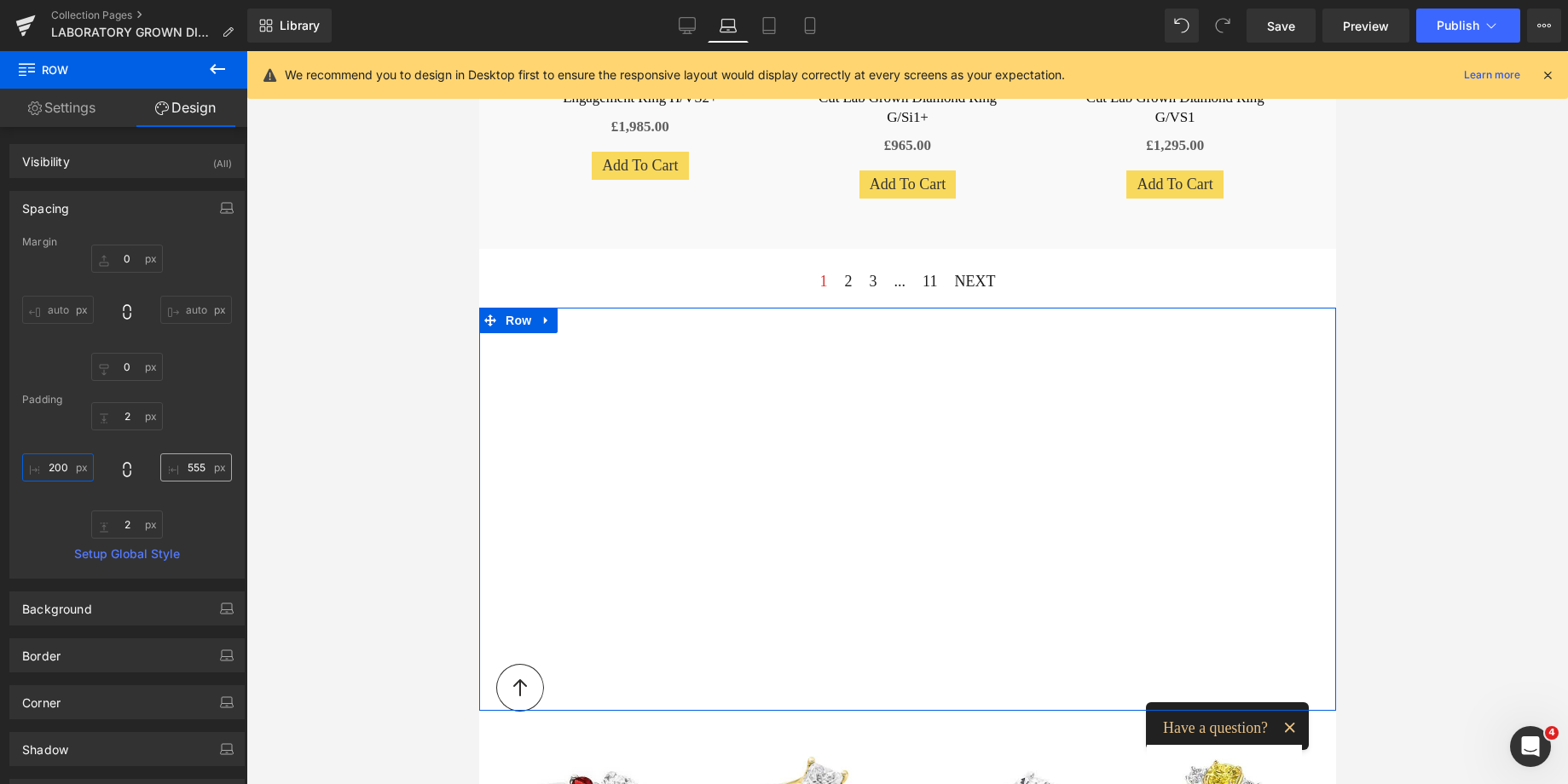
type input "200"
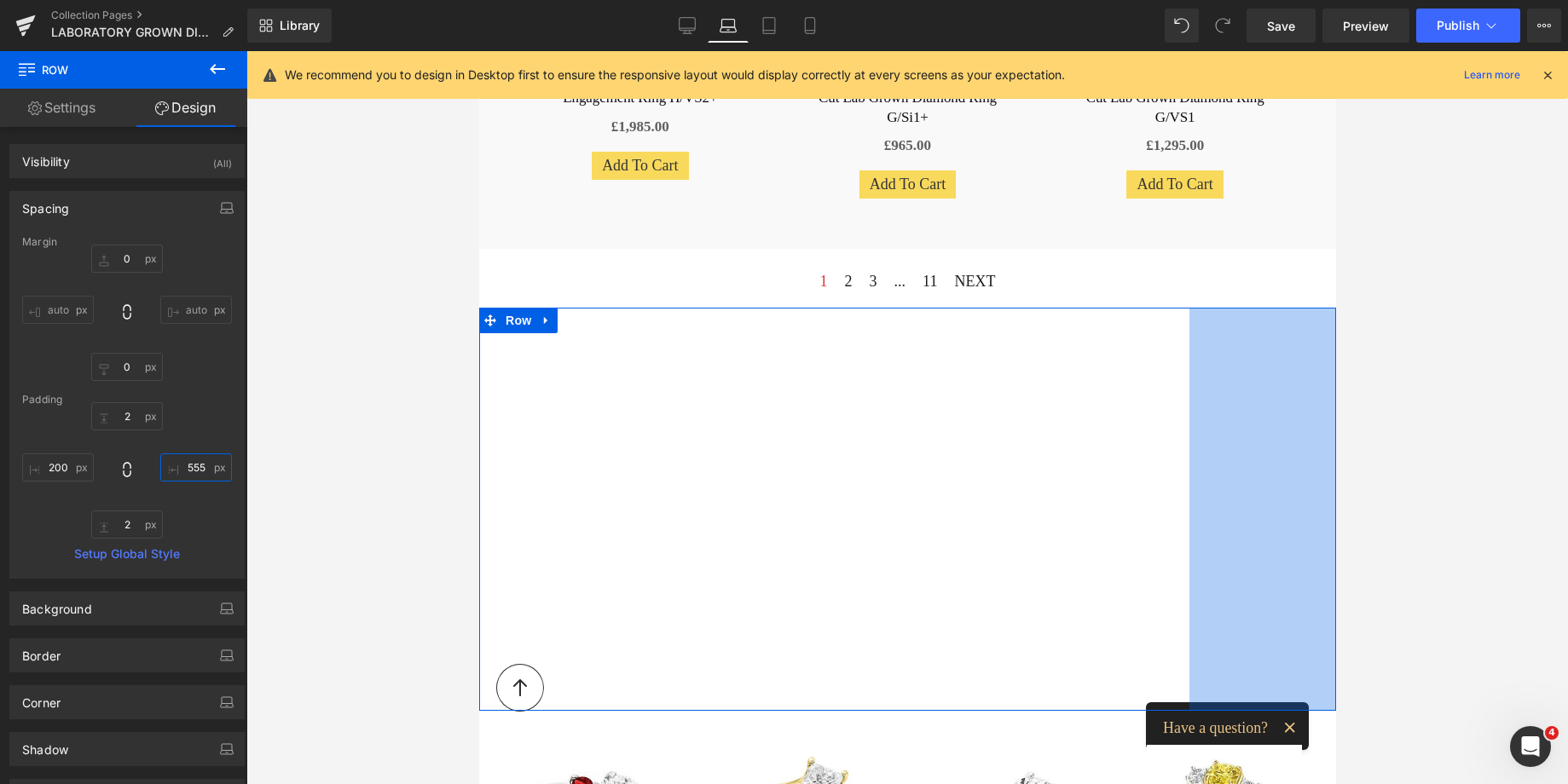
click at [184, 466] on input "555" at bounding box center [196, 467] width 72 height 28
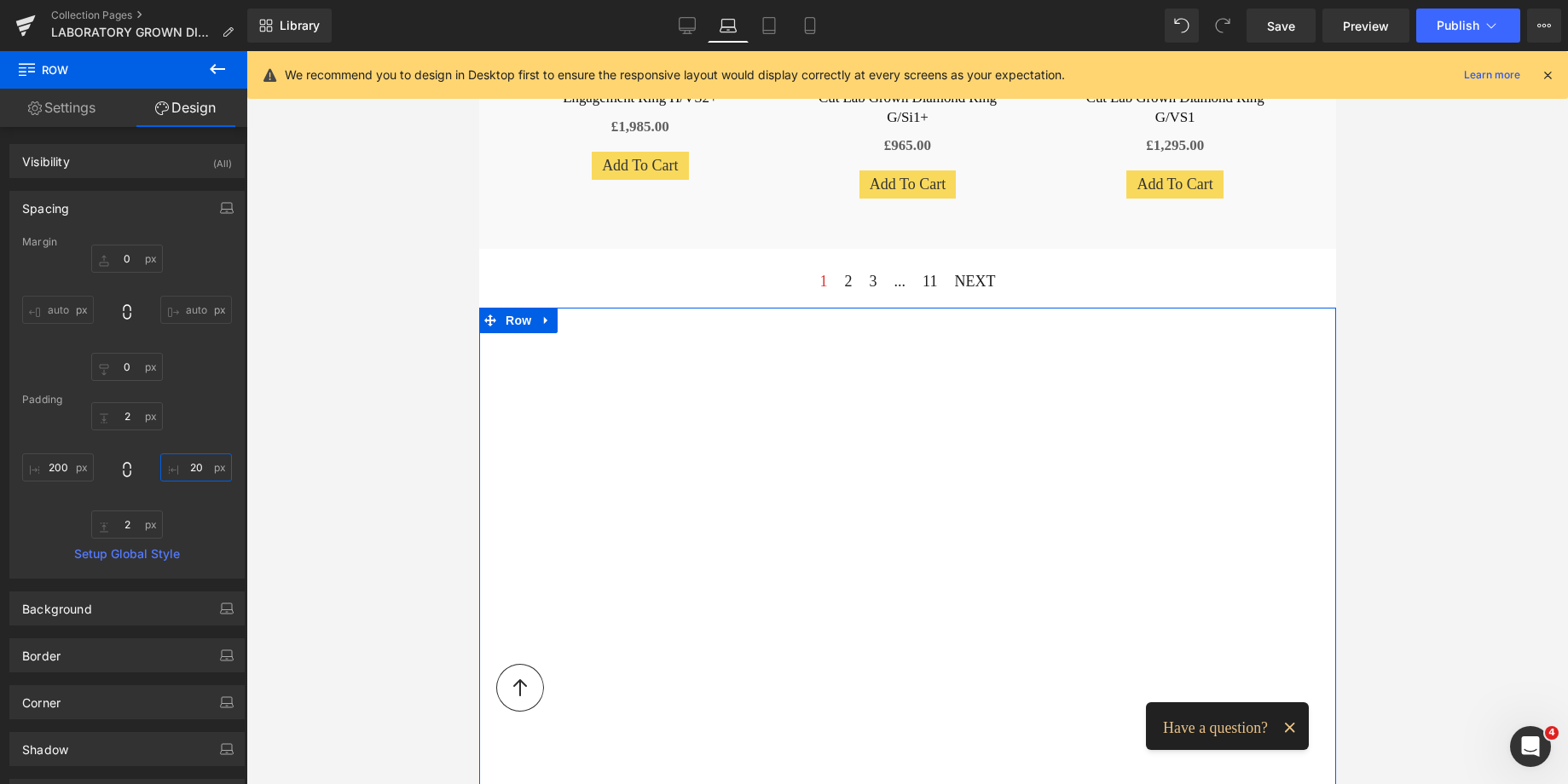
type input "2"
type input "300"
click at [41, 473] on input "200" at bounding box center [58, 467] width 72 height 28
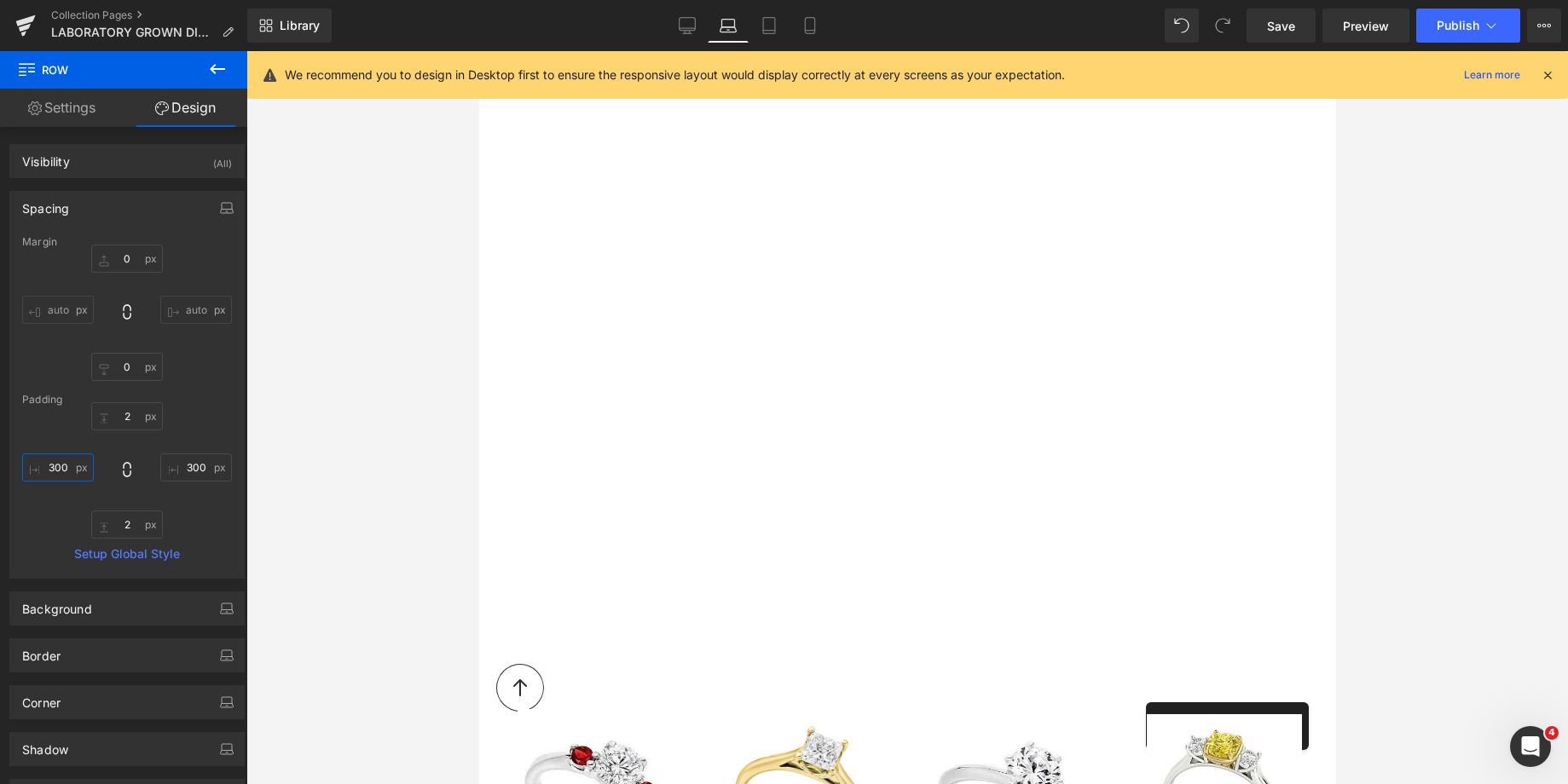
scroll to position [1841, 0]
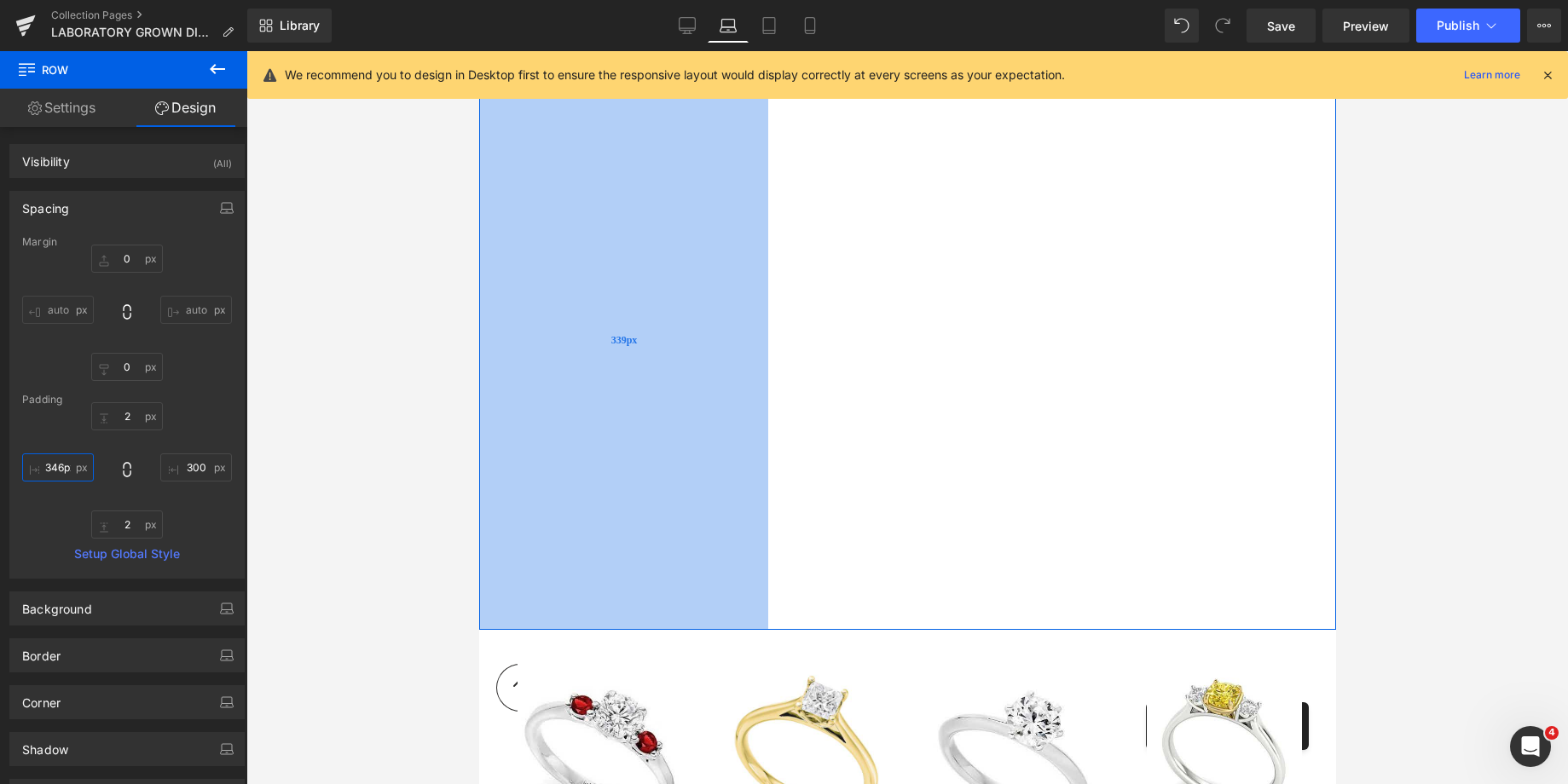
type input "349px"
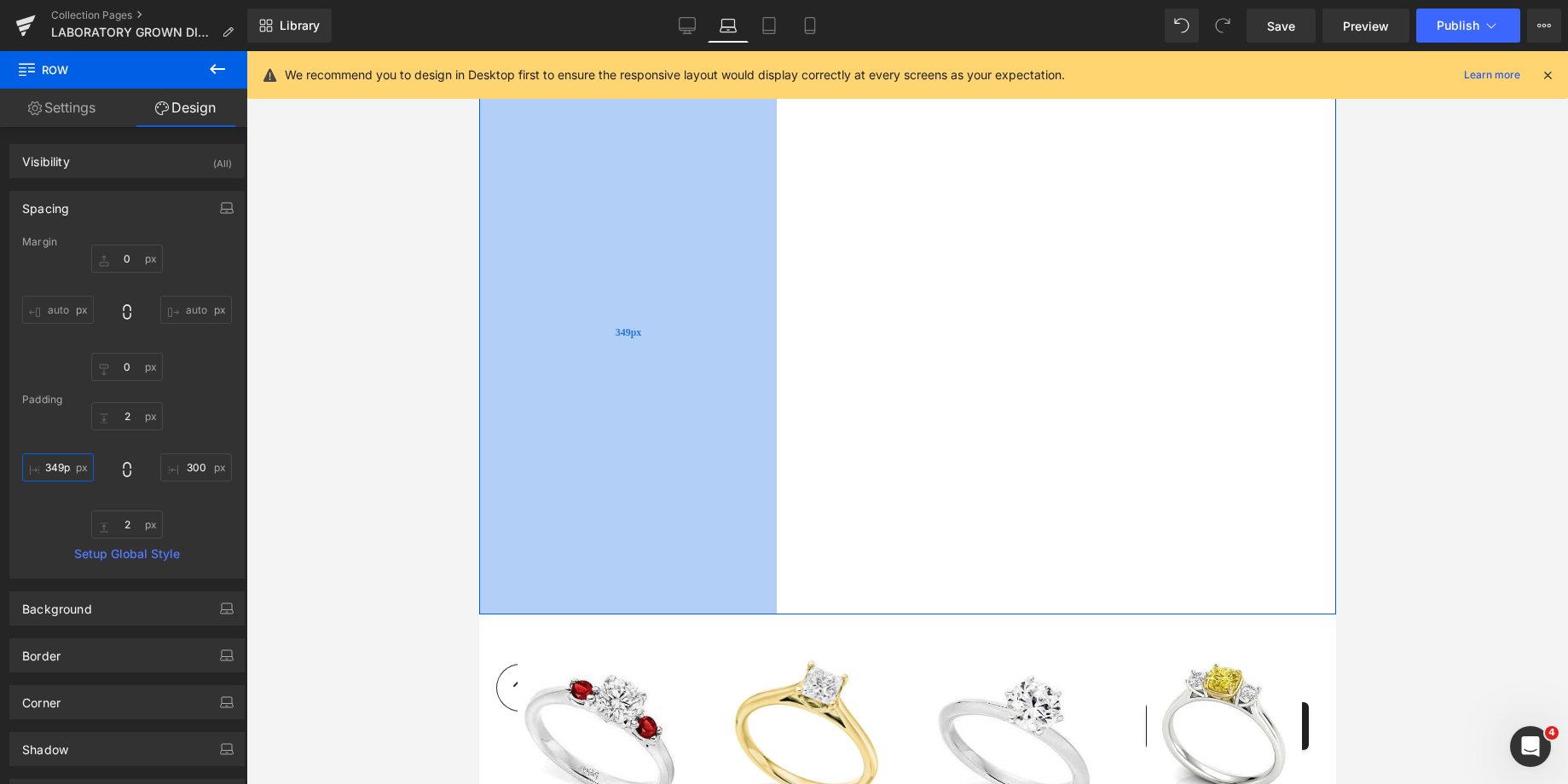
drag, startPoint x: 678, startPoint y: 313, endPoint x: 721, endPoint y: 321, distance: 43.7
click at [721, 321] on div "349px" at bounding box center [627, 332] width 297 height 563
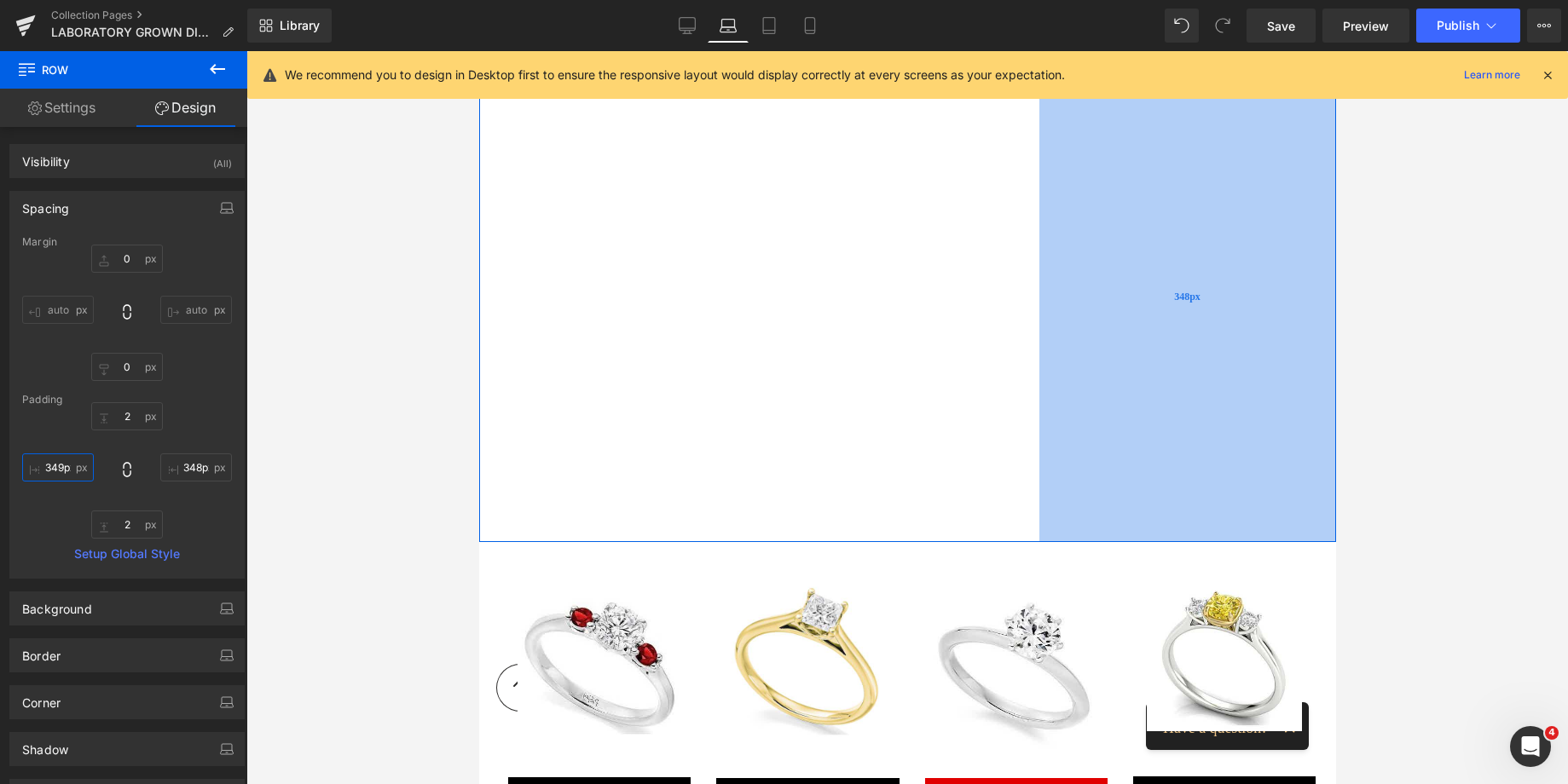
type input "349px"
drag, startPoint x: 1146, startPoint y: 287, endPoint x: 1104, endPoint y: 275, distance: 43.7
click at [1105, 275] on div "349px" at bounding box center [1186, 295] width 297 height 489
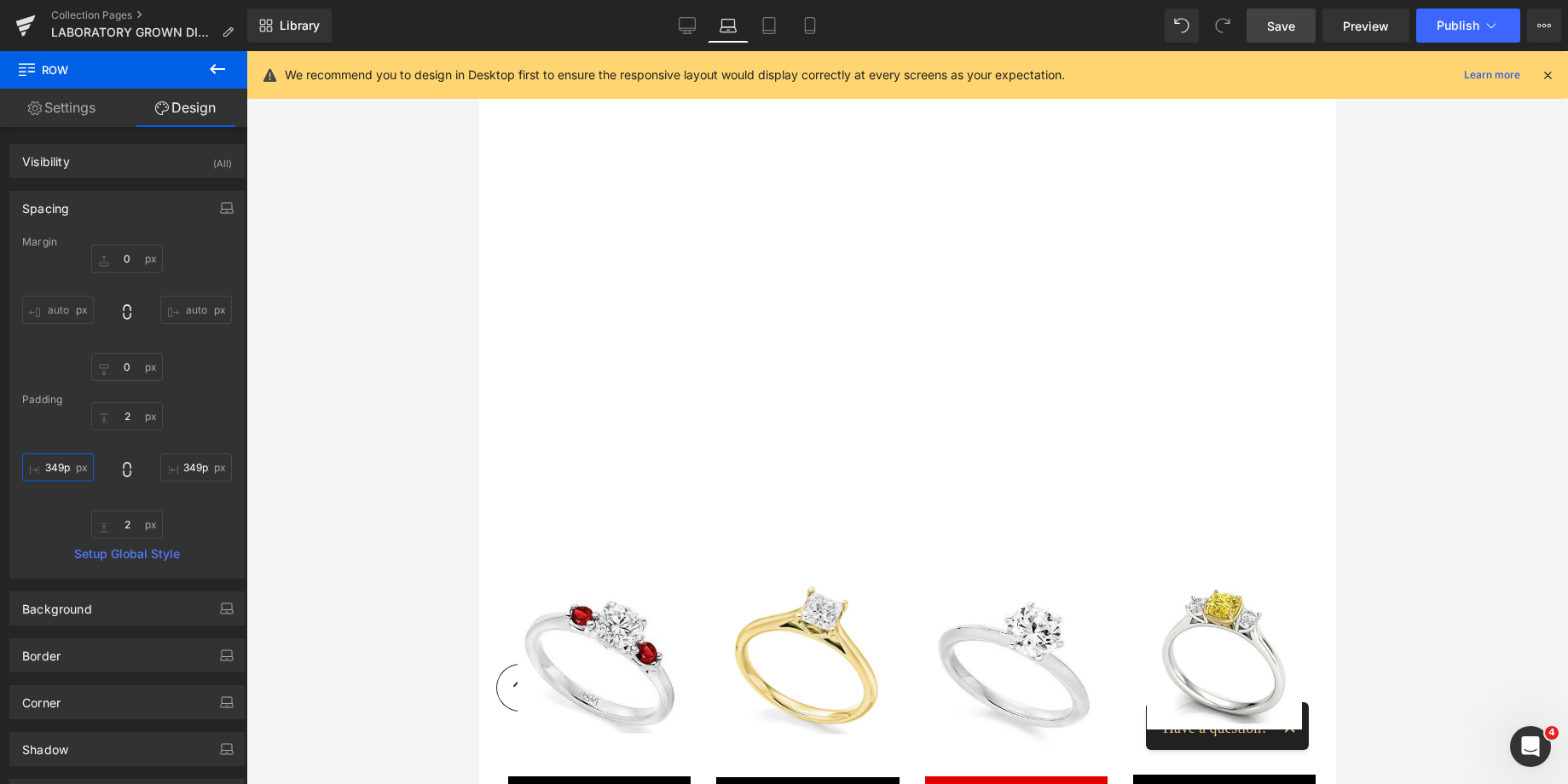
type input "349px"
click at [1273, 22] on span "Save" at bounding box center [1280, 26] width 29 height 18
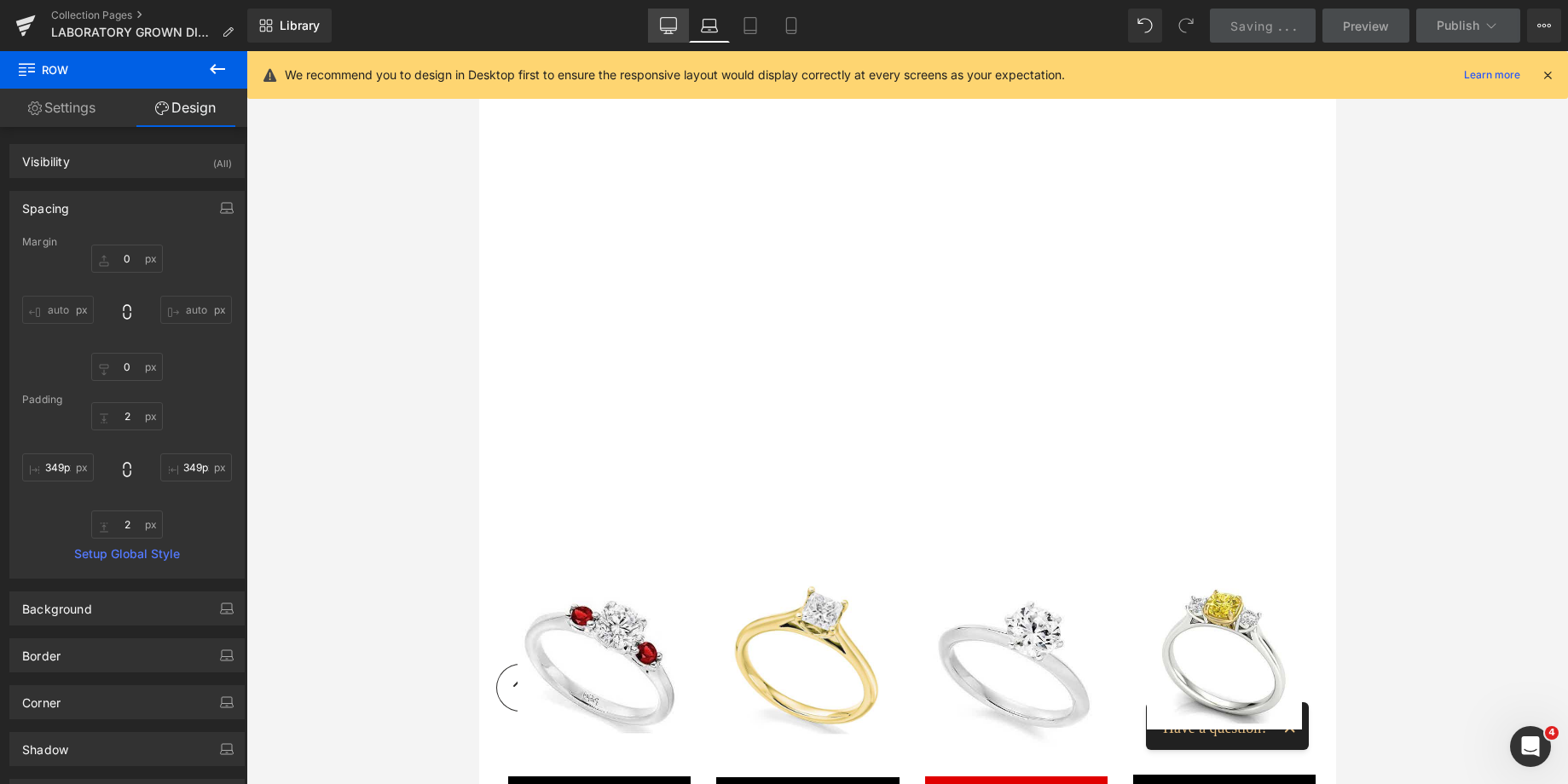
click at [663, 22] on icon at bounding box center [669, 26] width 17 height 17
click at [667, 28] on icon at bounding box center [668, 28] width 16 height 0
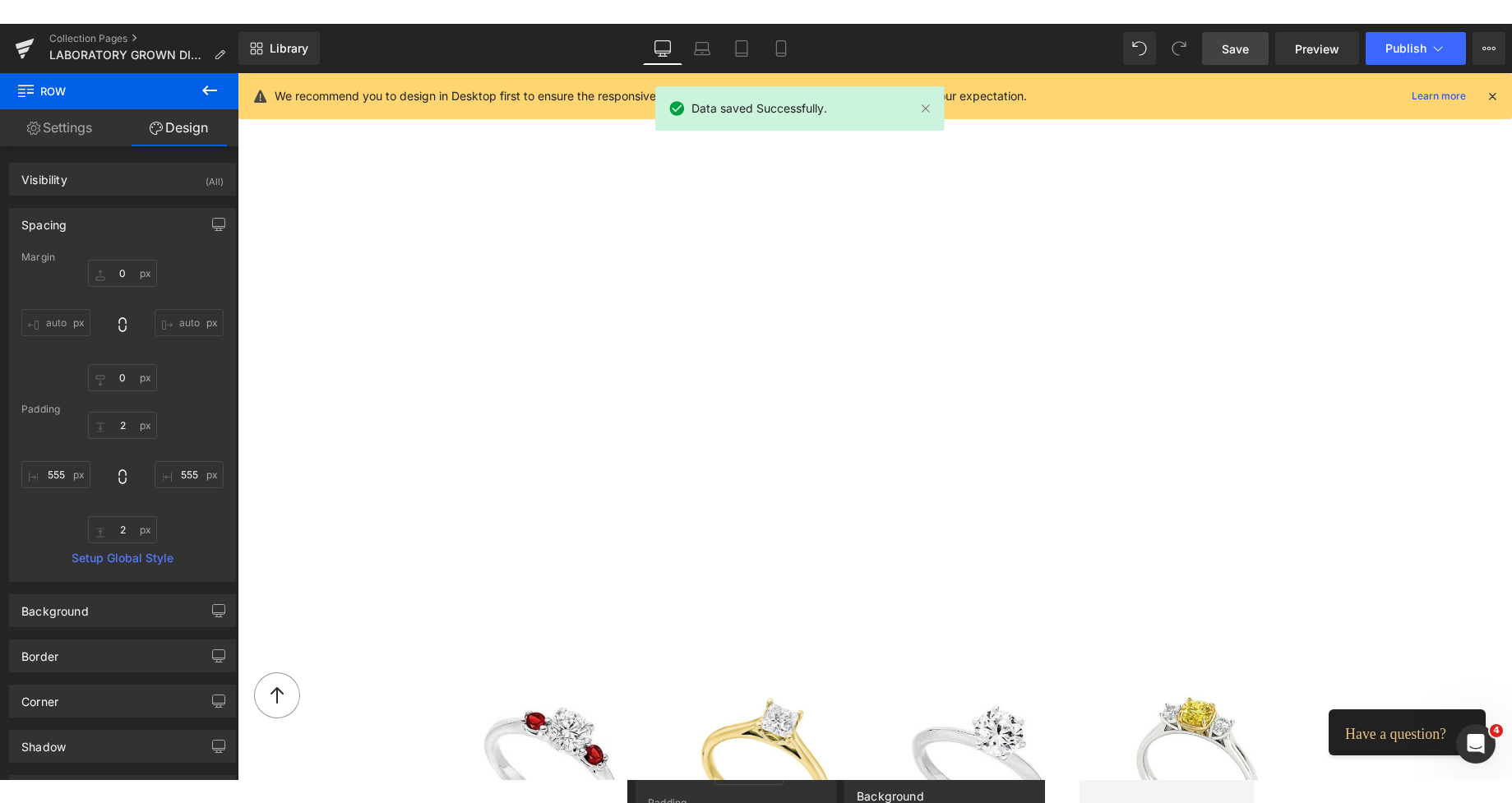
scroll to position [1441, 0]
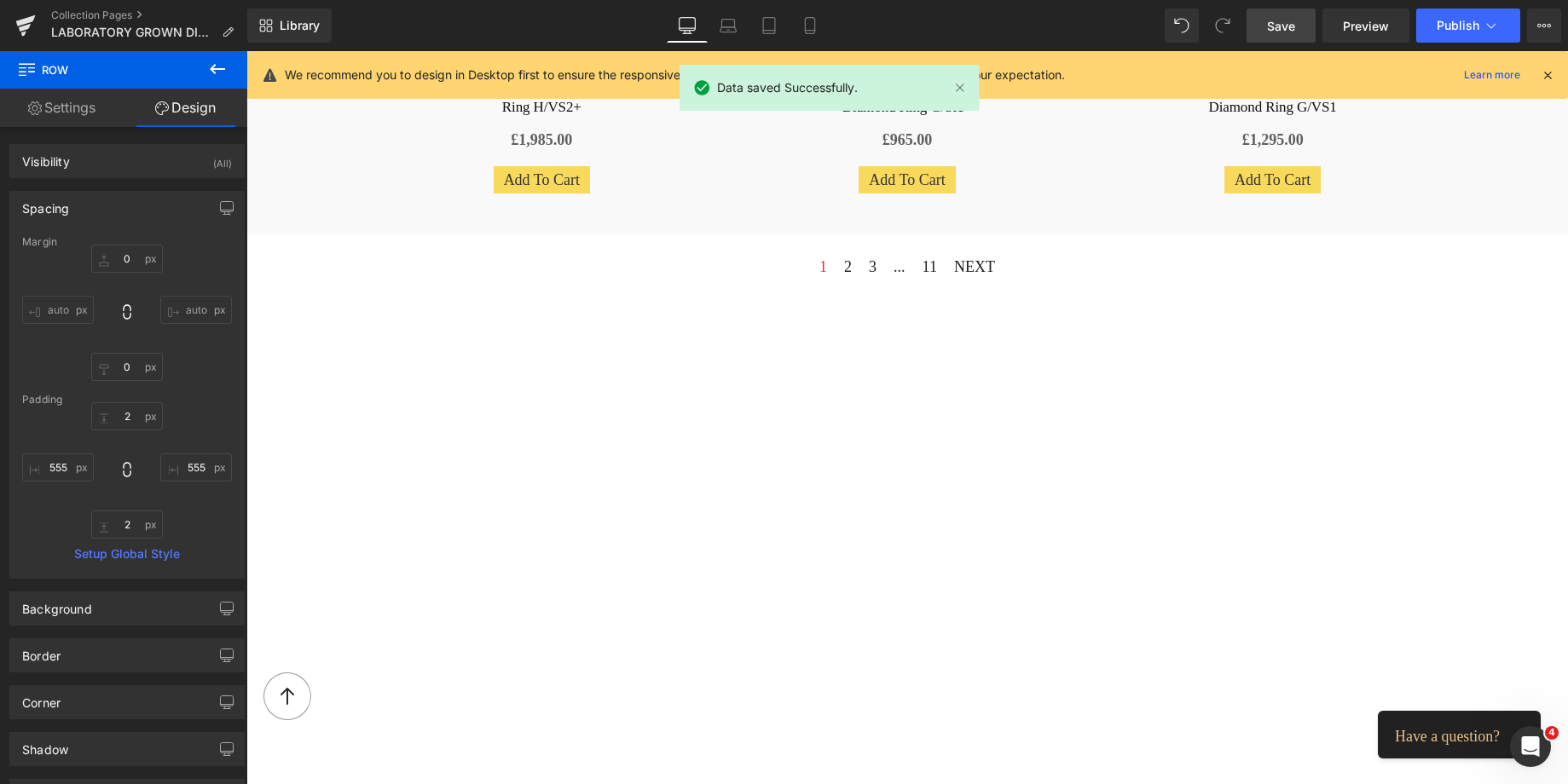
click at [580, 382] on div "Vimeo Row 349px 349px" at bounding box center [907, 648] width 1322 height 690
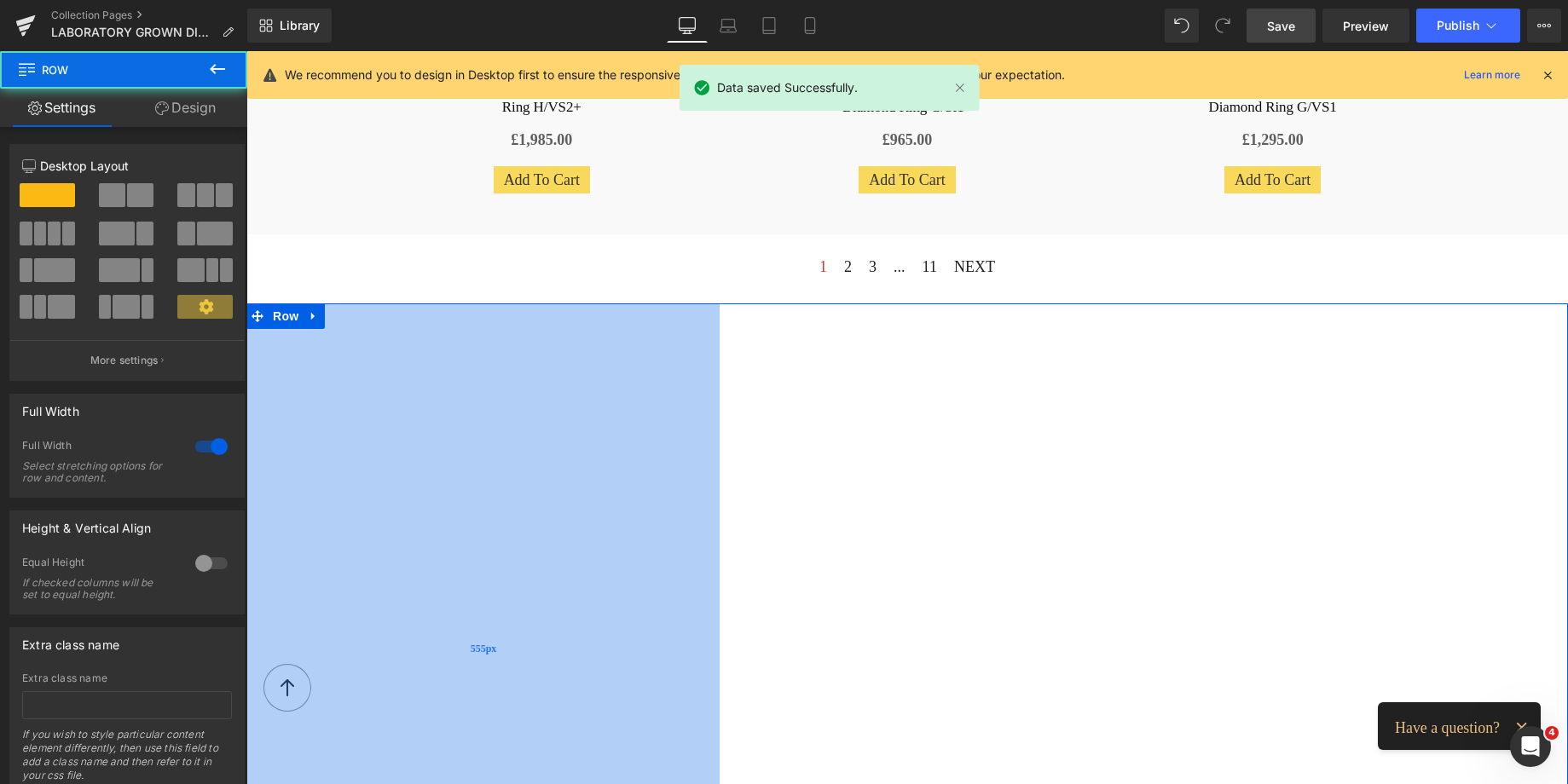
click at [448, 432] on div "555px" at bounding box center [483, 648] width 473 height 690
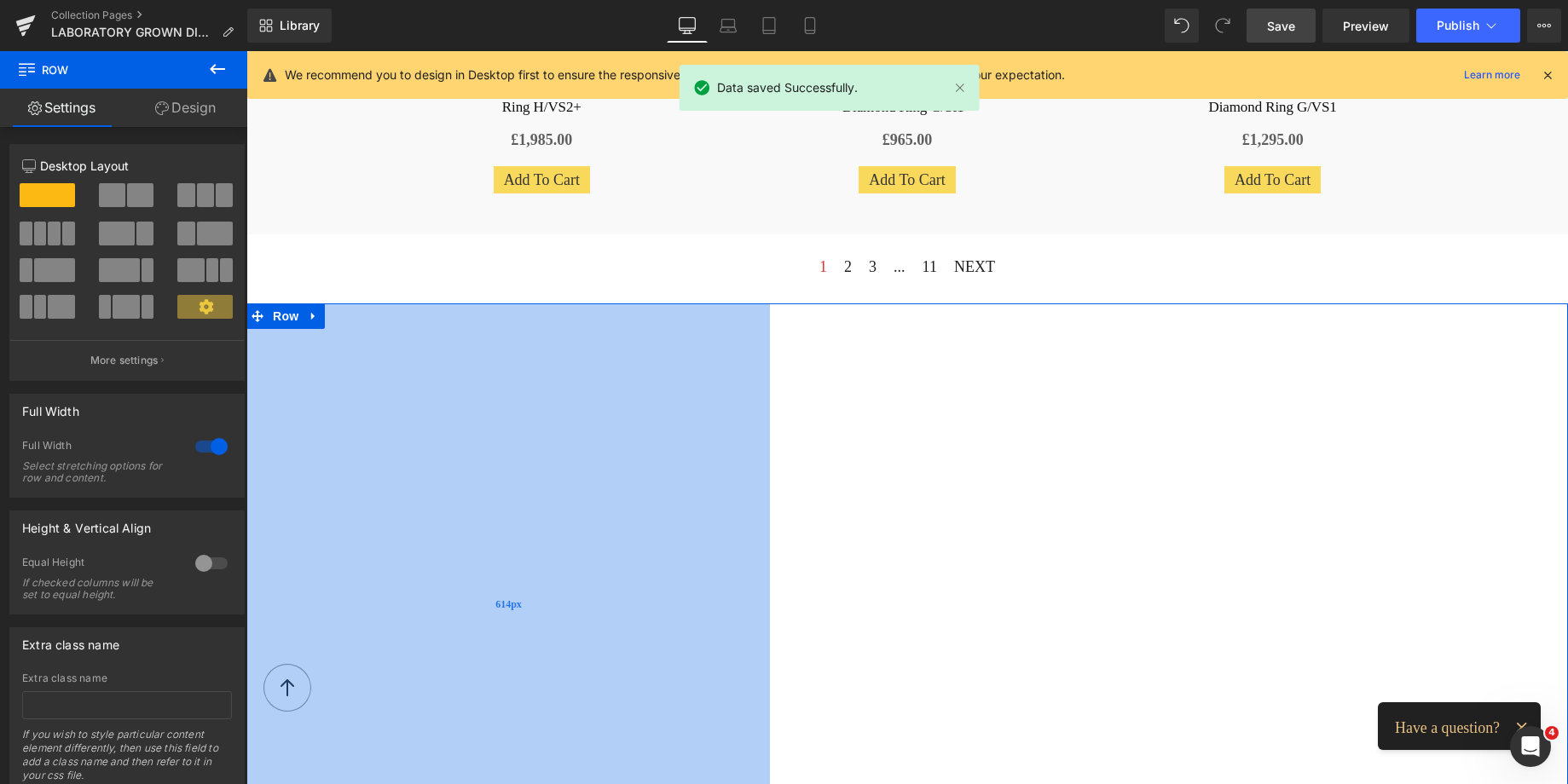
drag, startPoint x: 448, startPoint y: 432, endPoint x: 758, endPoint y: 407, distance: 311.0
click at [499, 431] on div "614px" at bounding box center [508, 604] width 524 height 601
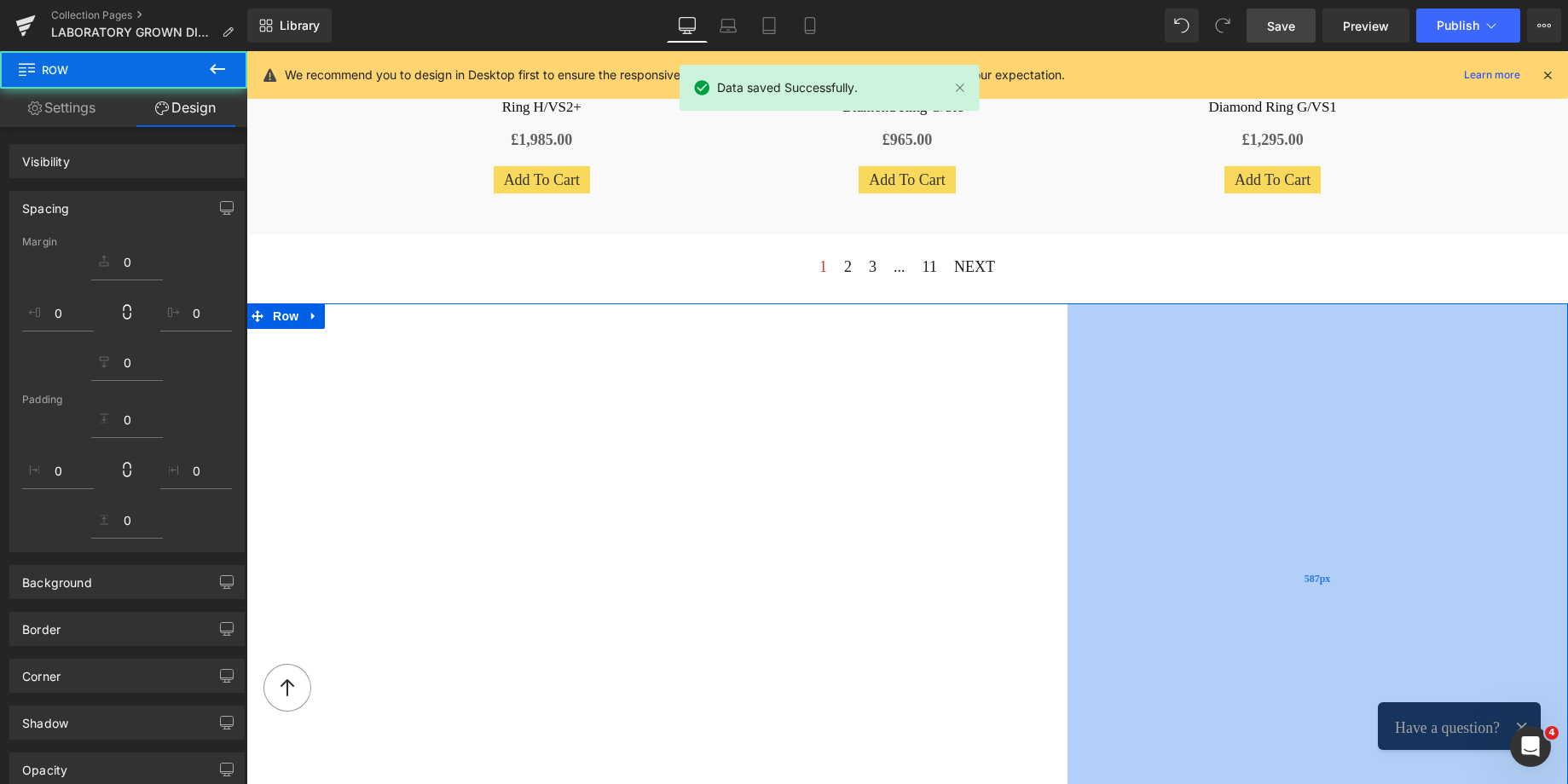
click at [1242, 376] on div "587px" at bounding box center [1317, 579] width 500 height 551
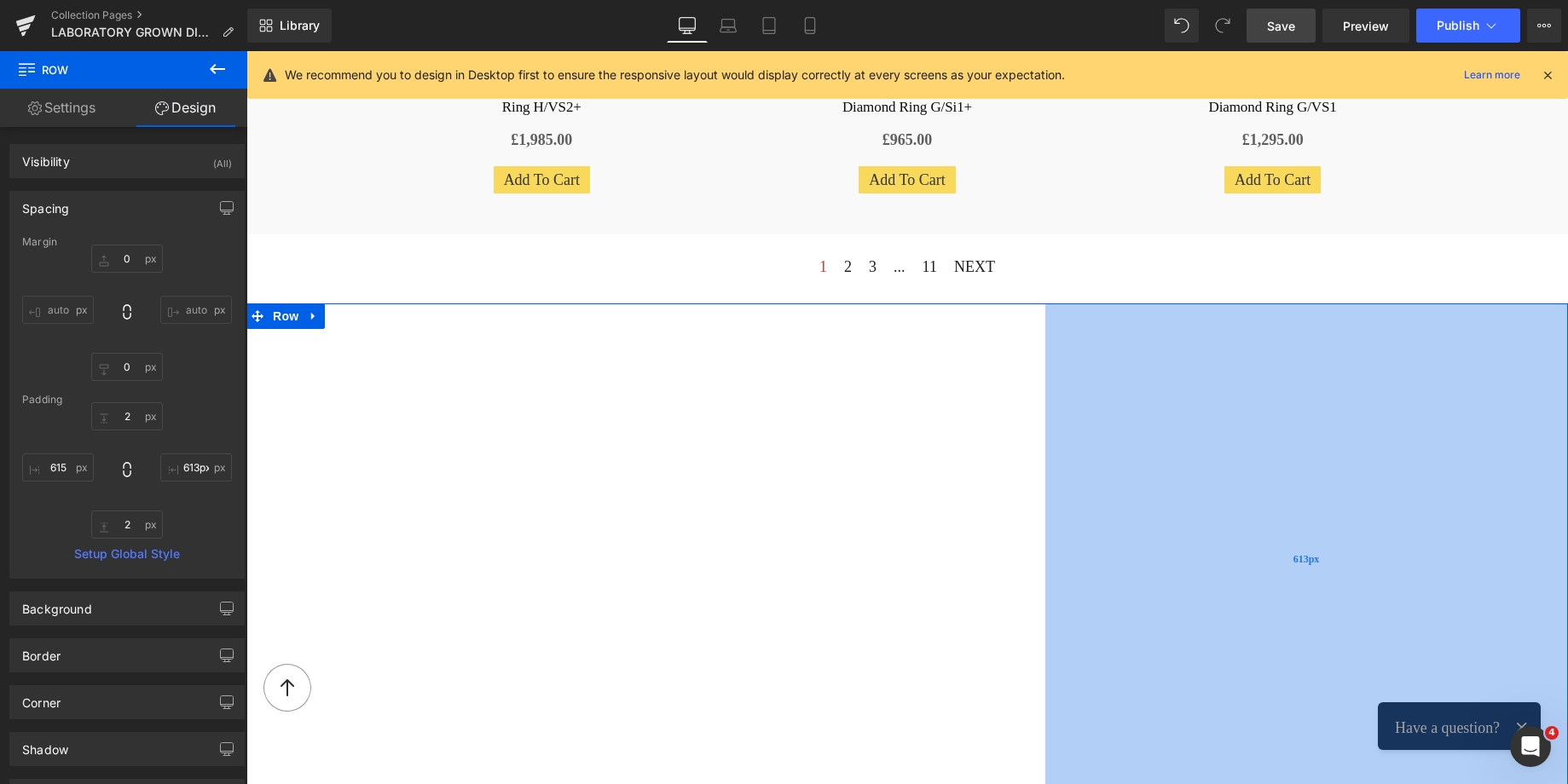
type input "615px"
drag, startPoint x: 1242, startPoint y: 376, endPoint x: 1219, endPoint y: 373, distance: 23.2
click at [1219, 373] on div "615px" at bounding box center [1305, 557] width 524 height 509
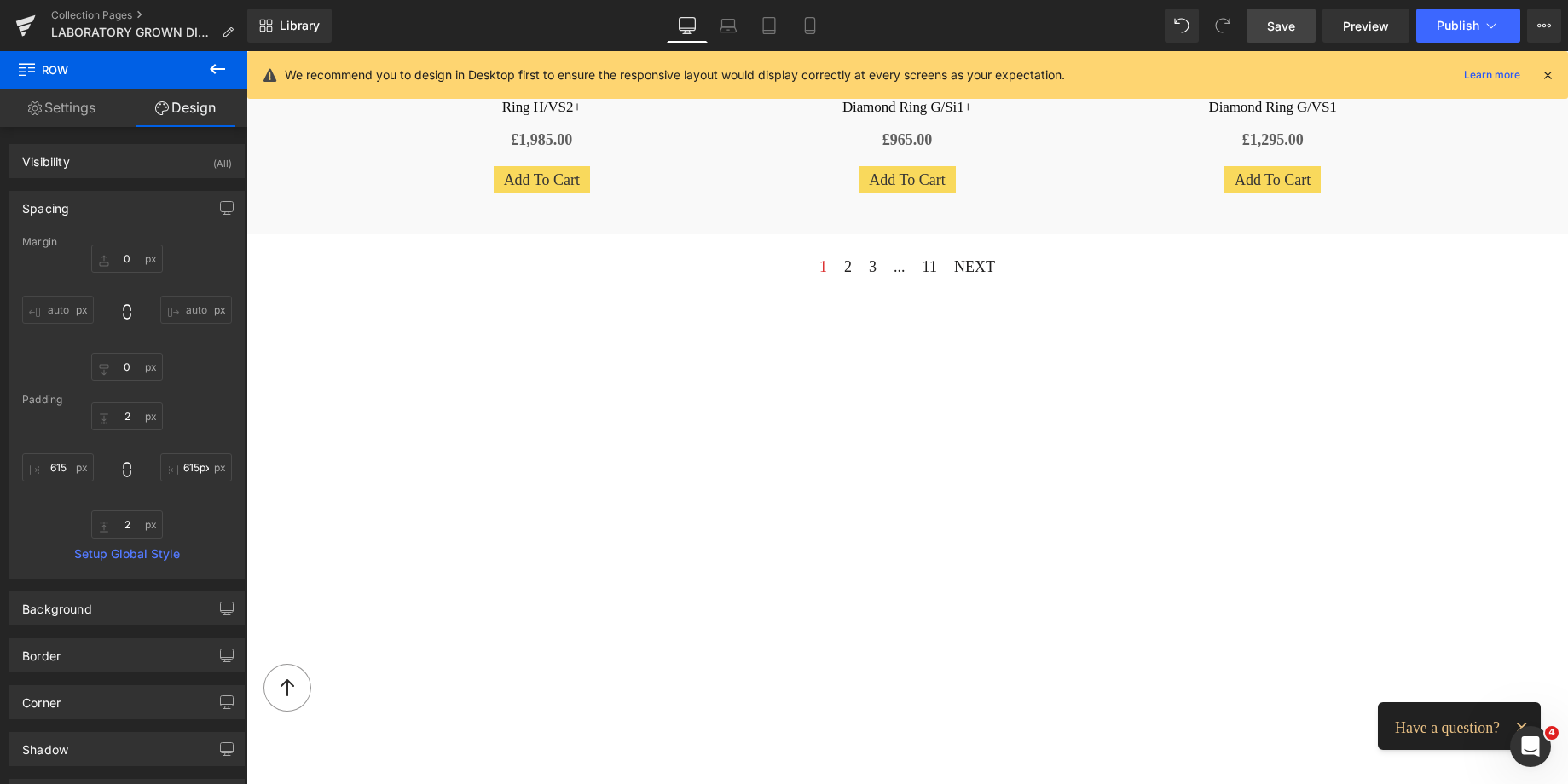
click at [1289, 20] on span "Save" at bounding box center [1280, 26] width 29 height 18
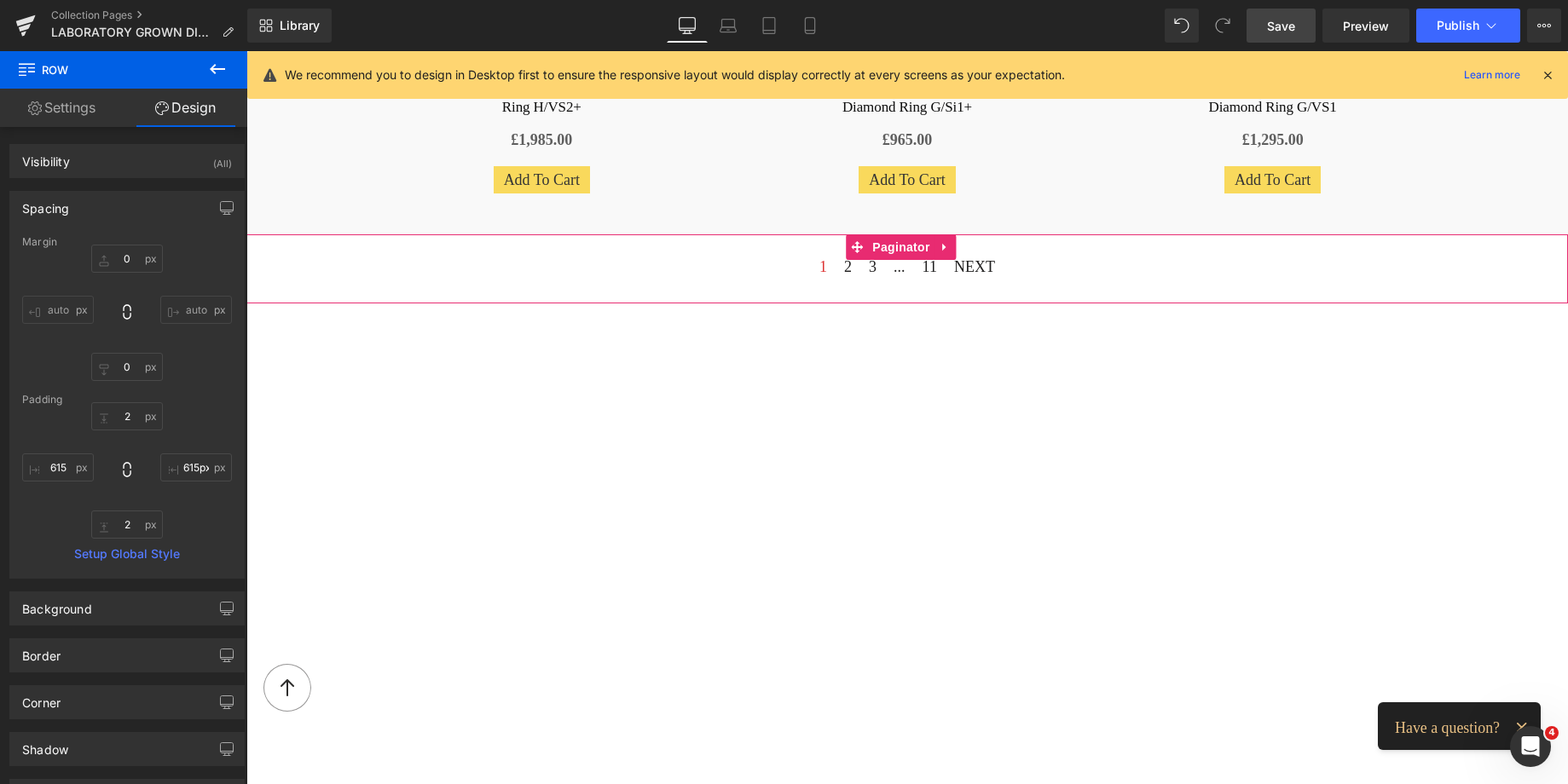
click at [867, 283] on div "1 2 3 ... 11 NEXT Paginator 31px" at bounding box center [907, 269] width 1322 height 69
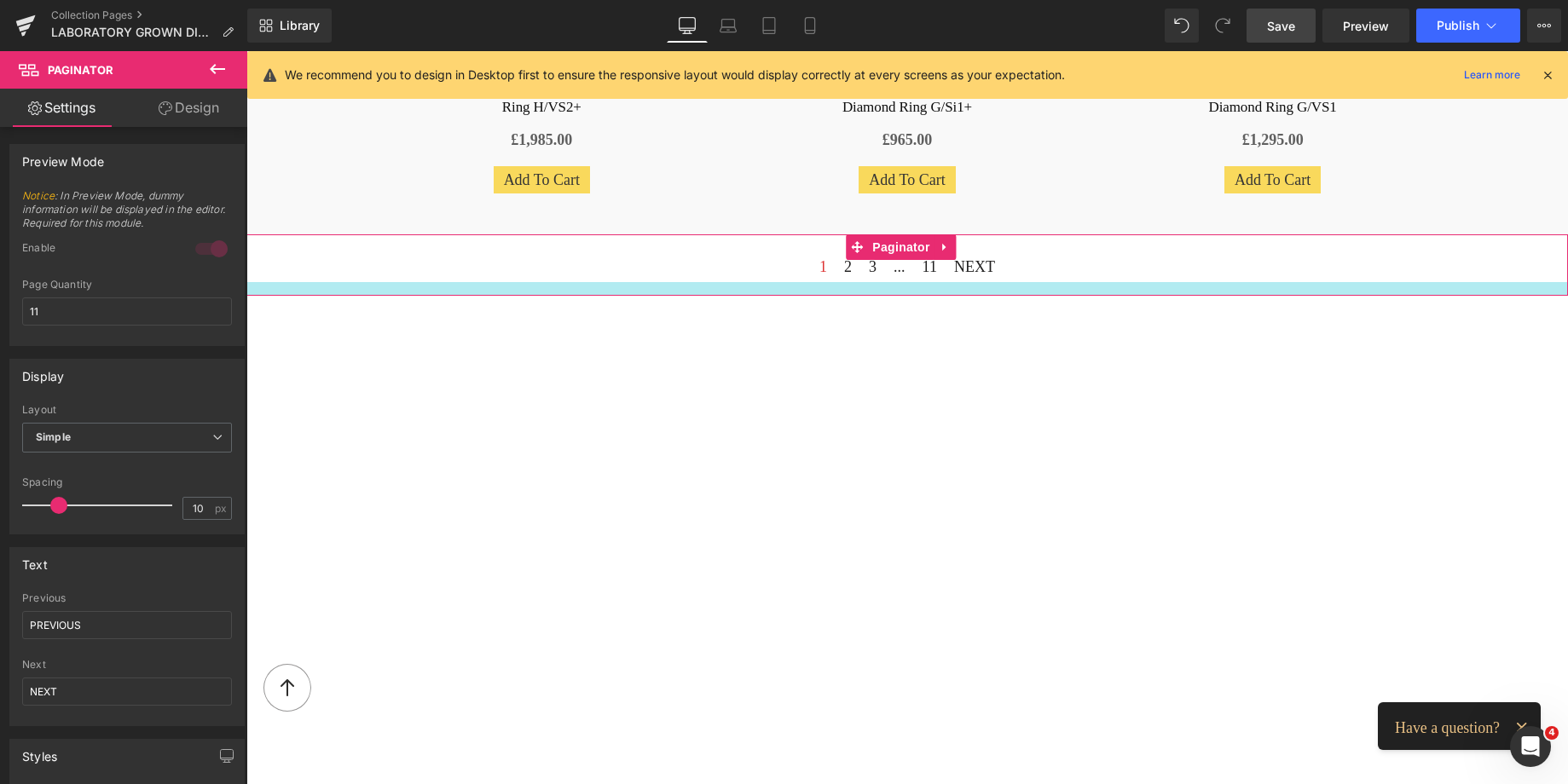
drag, startPoint x: 852, startPoint y: 295, endPoint x: 842, endPoint y: 288, distance: 12.2
click at [842, 288] on div at bounding box center [907, 289] width 1322 height 14
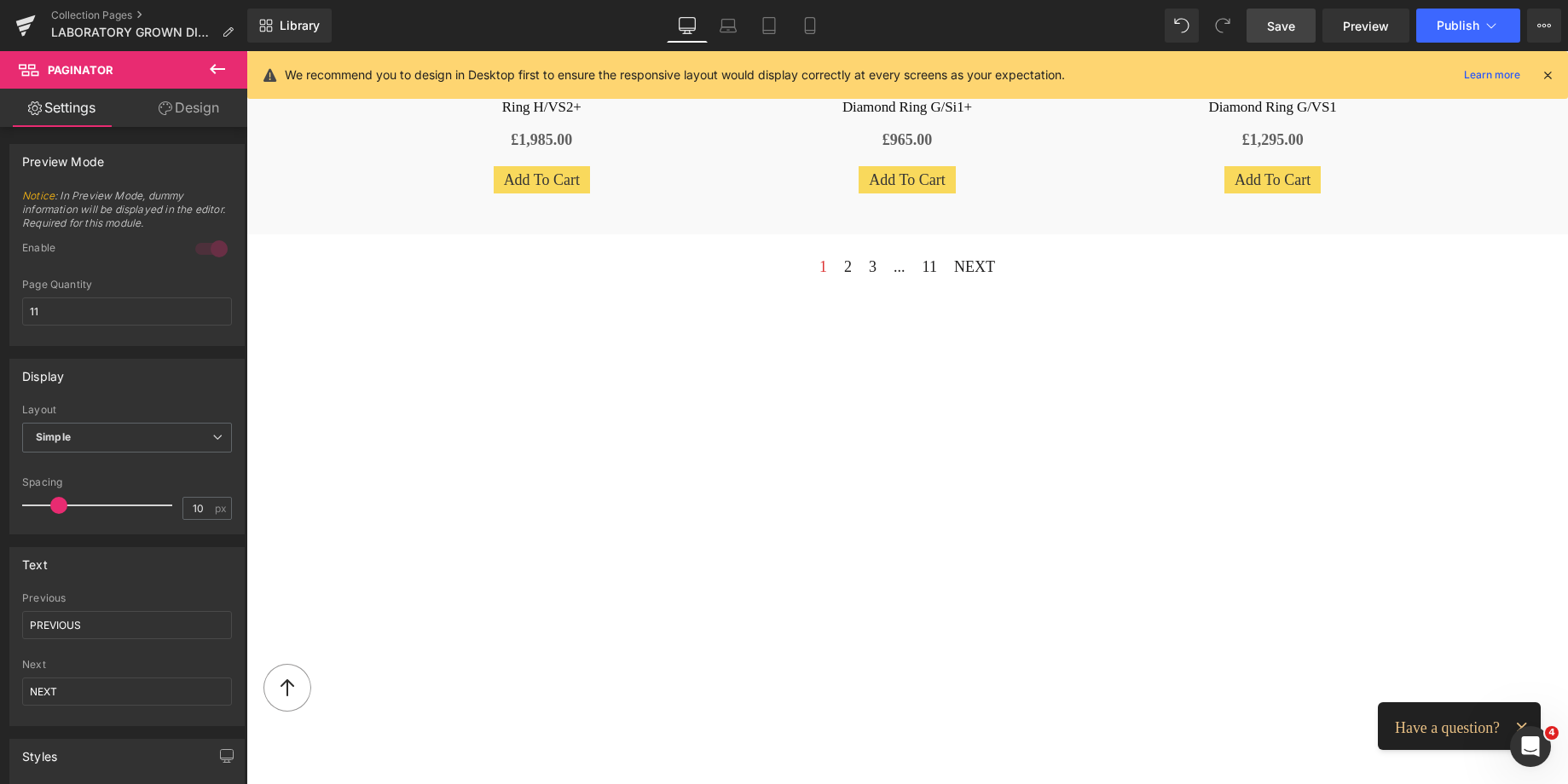
click at [1273, 28] on span "Save" at bounding box center [1280, 26] width 29 height 18
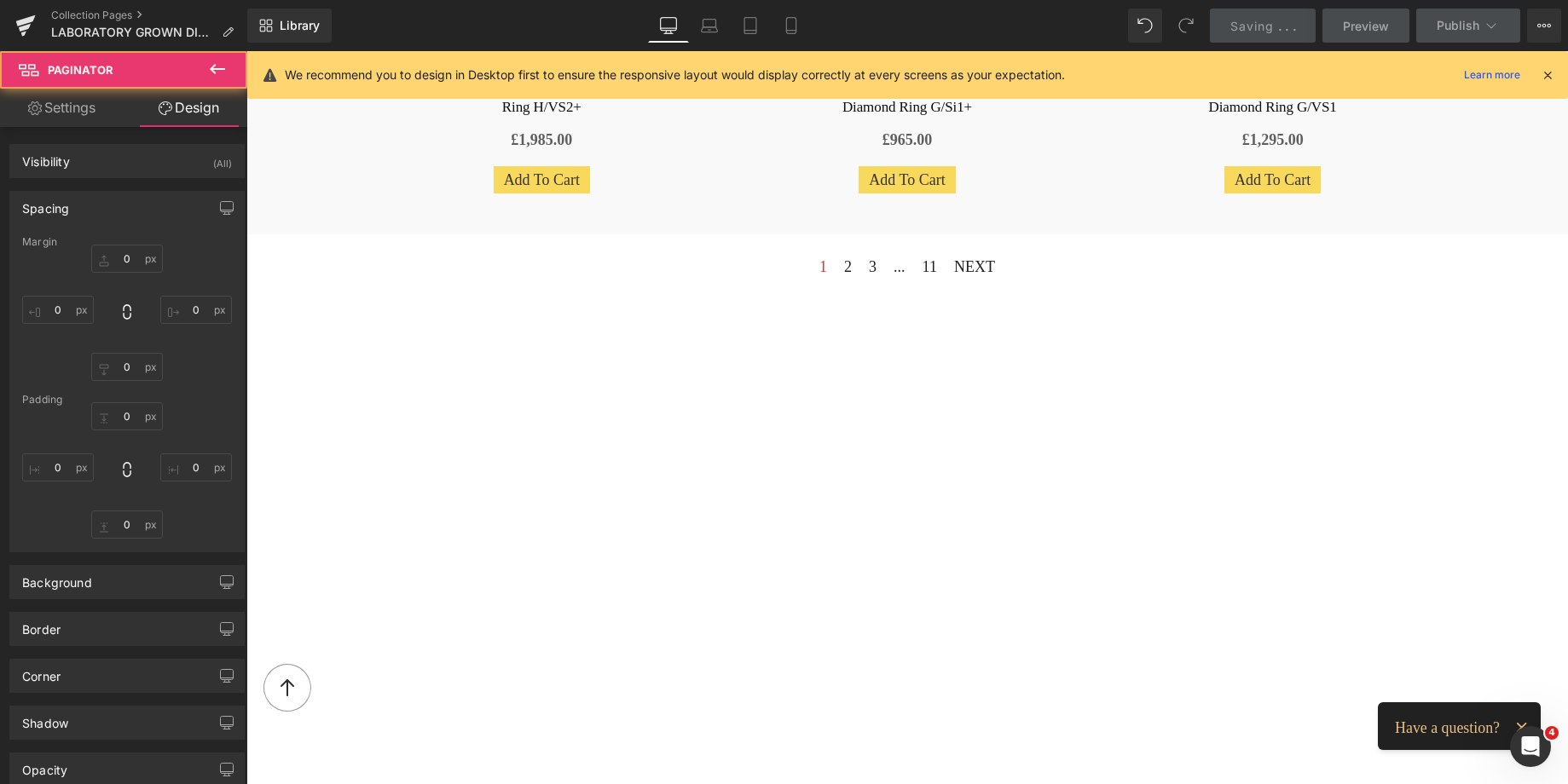
type input "0"
type input "26"
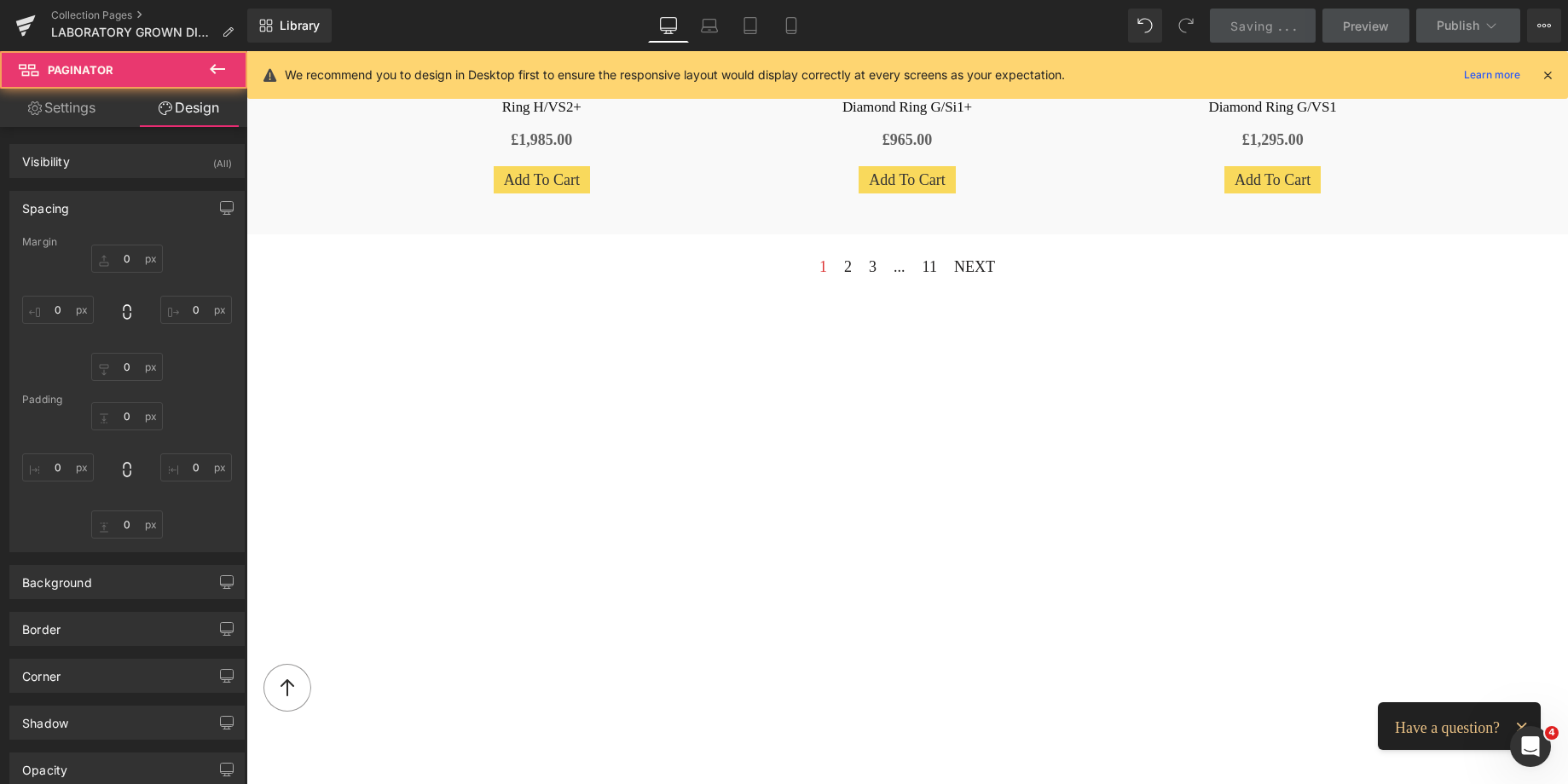
type input "7"
type input "16"
type input "7"
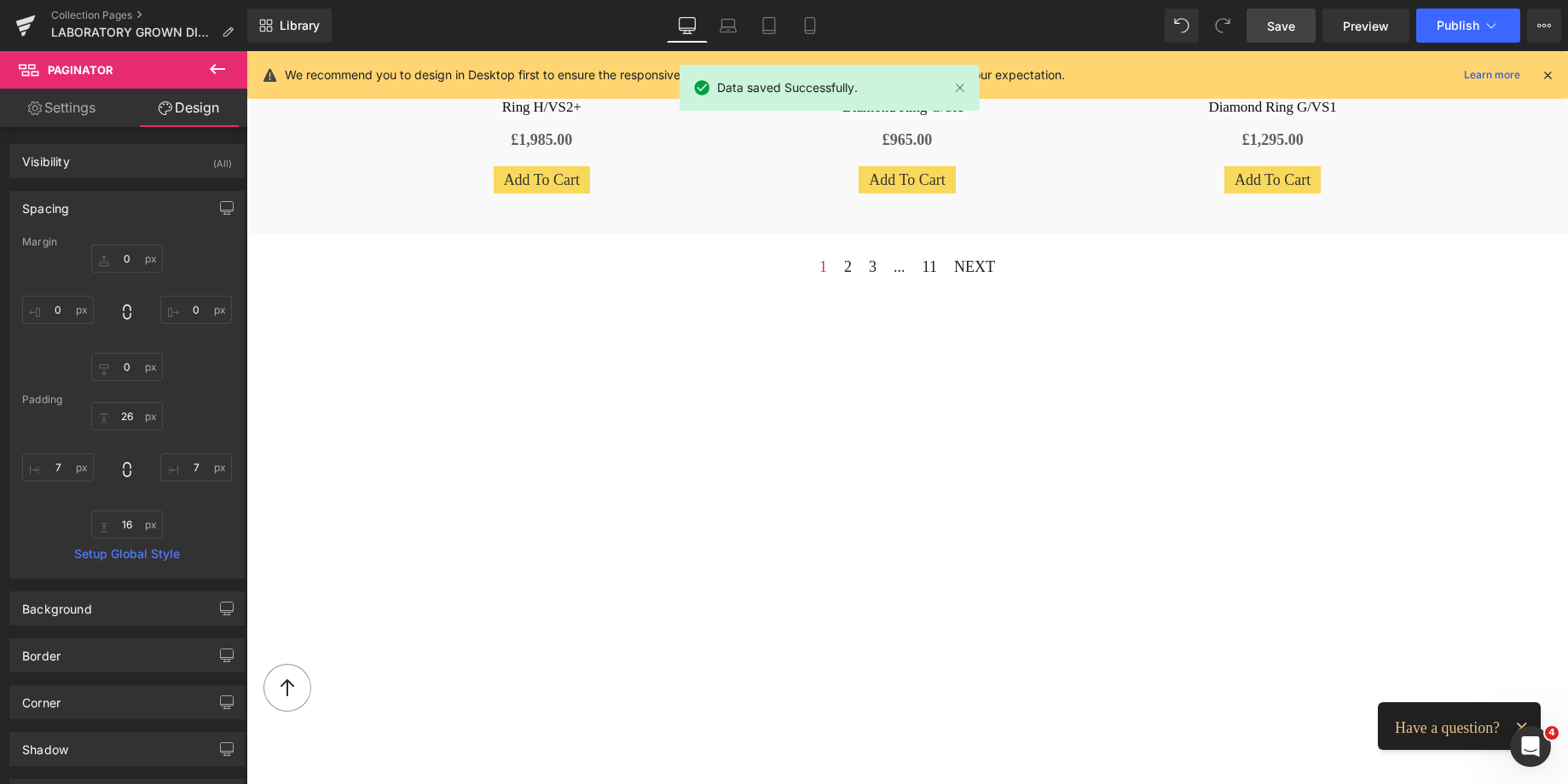
click at [1290, 20] on span "Save" at bounding box center [1280, 26] width 29 height 18
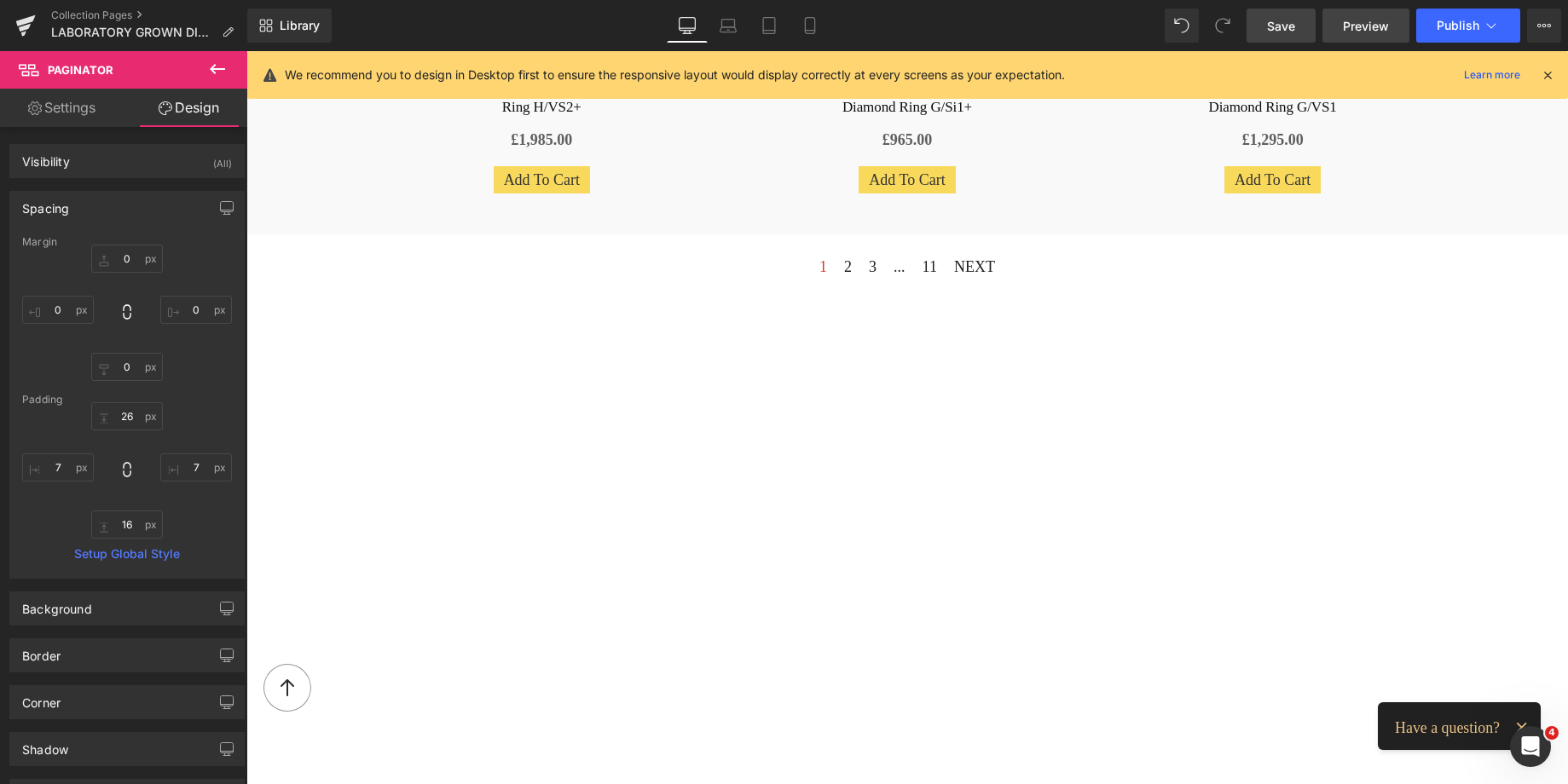
click at [1361, 28] on span "Preview" at bounding box center [1365, 26] width 46 height 18
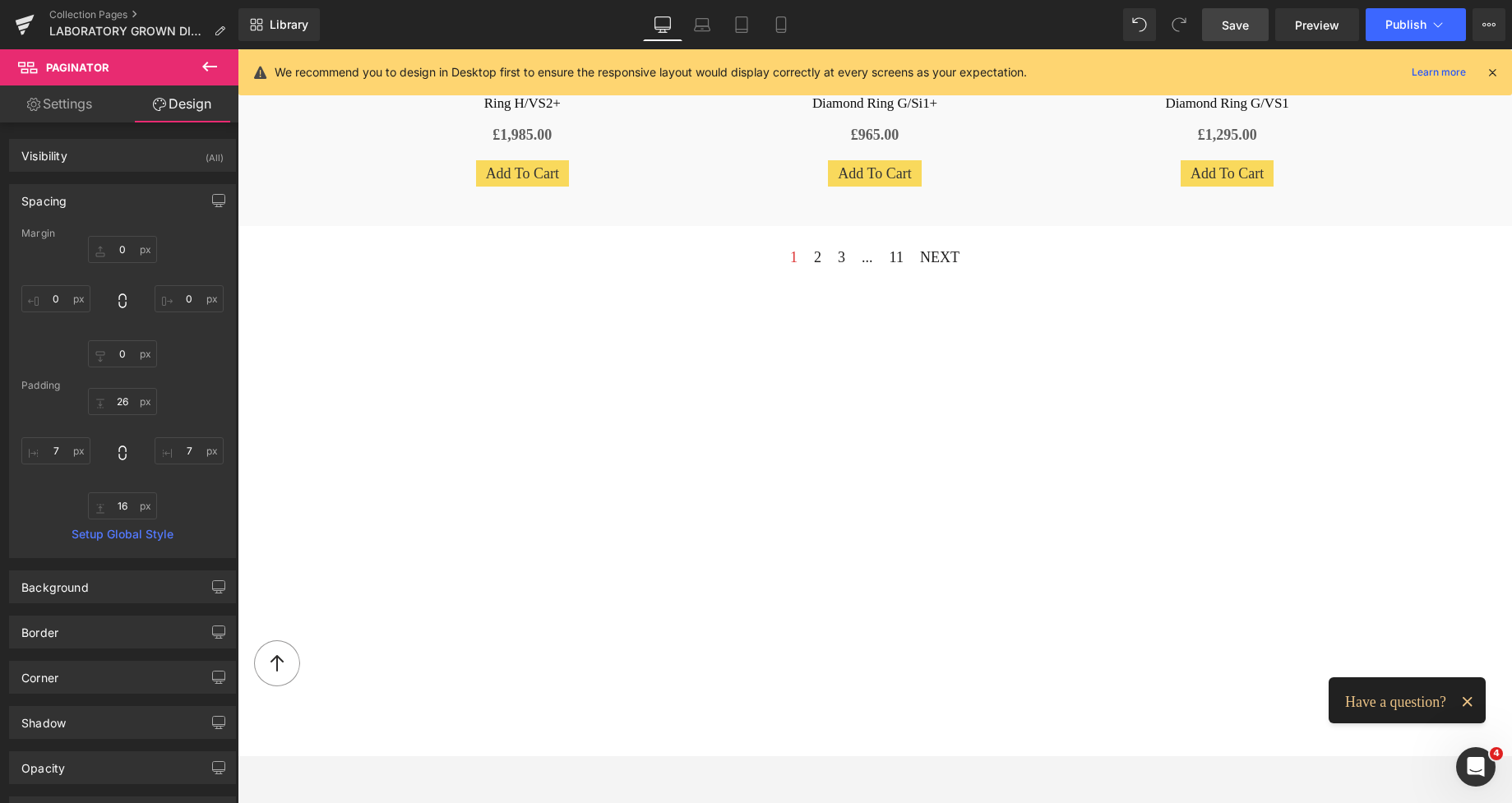
click at [237, 49] on div "615px" at bounding box center [237, 49] width 0 height 0
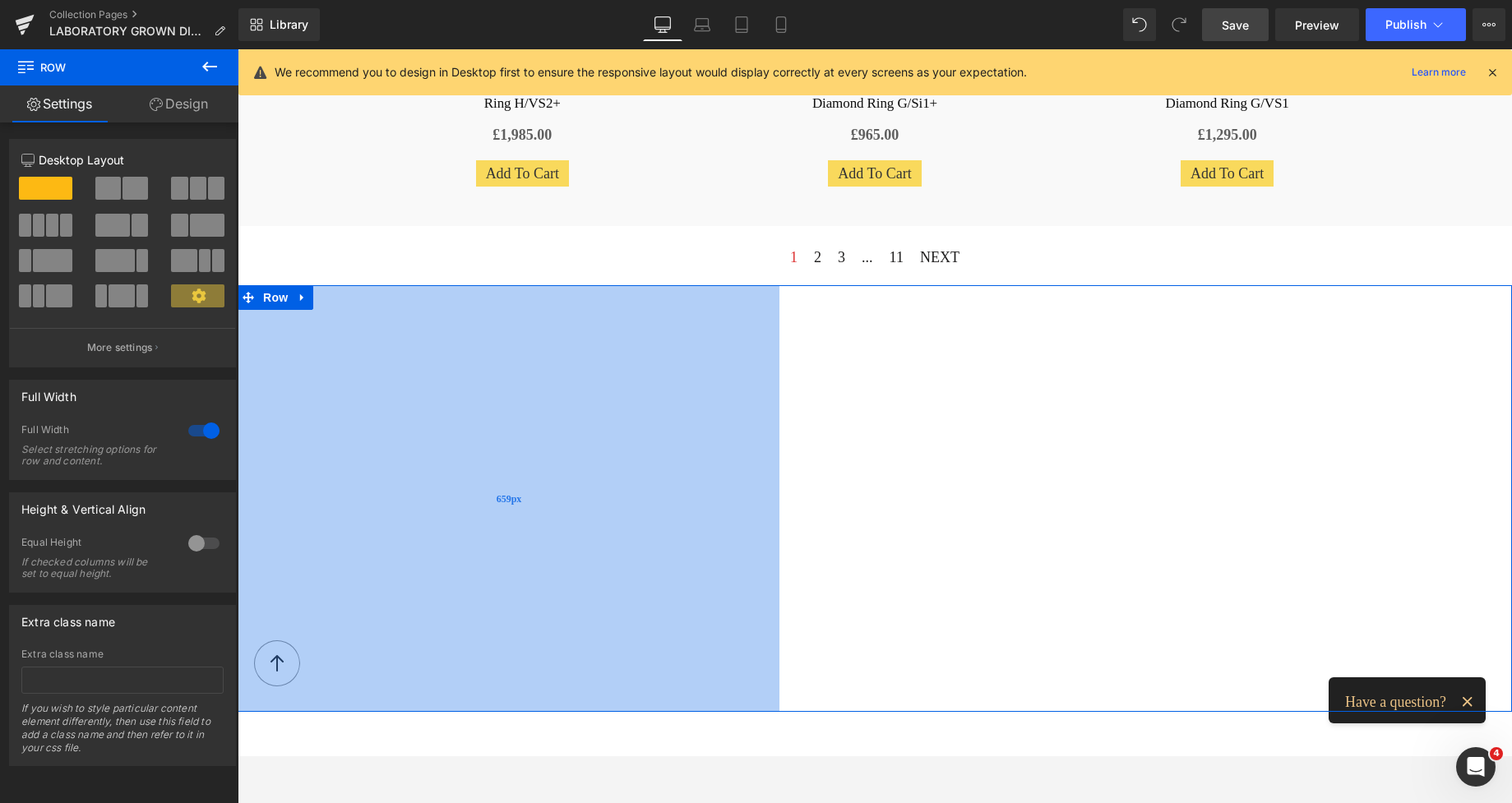
drag, startPoint x: 540, startPoint y: 365, endPoint x: 576, endPoint y: 372, distance: 36.7
click at [576, 372] on div "659px" at bounding box center [508, 498] width 541 height 426
click at [1108, 386] on div "615px" at bounding box center [1259, 498] width 506 height 426
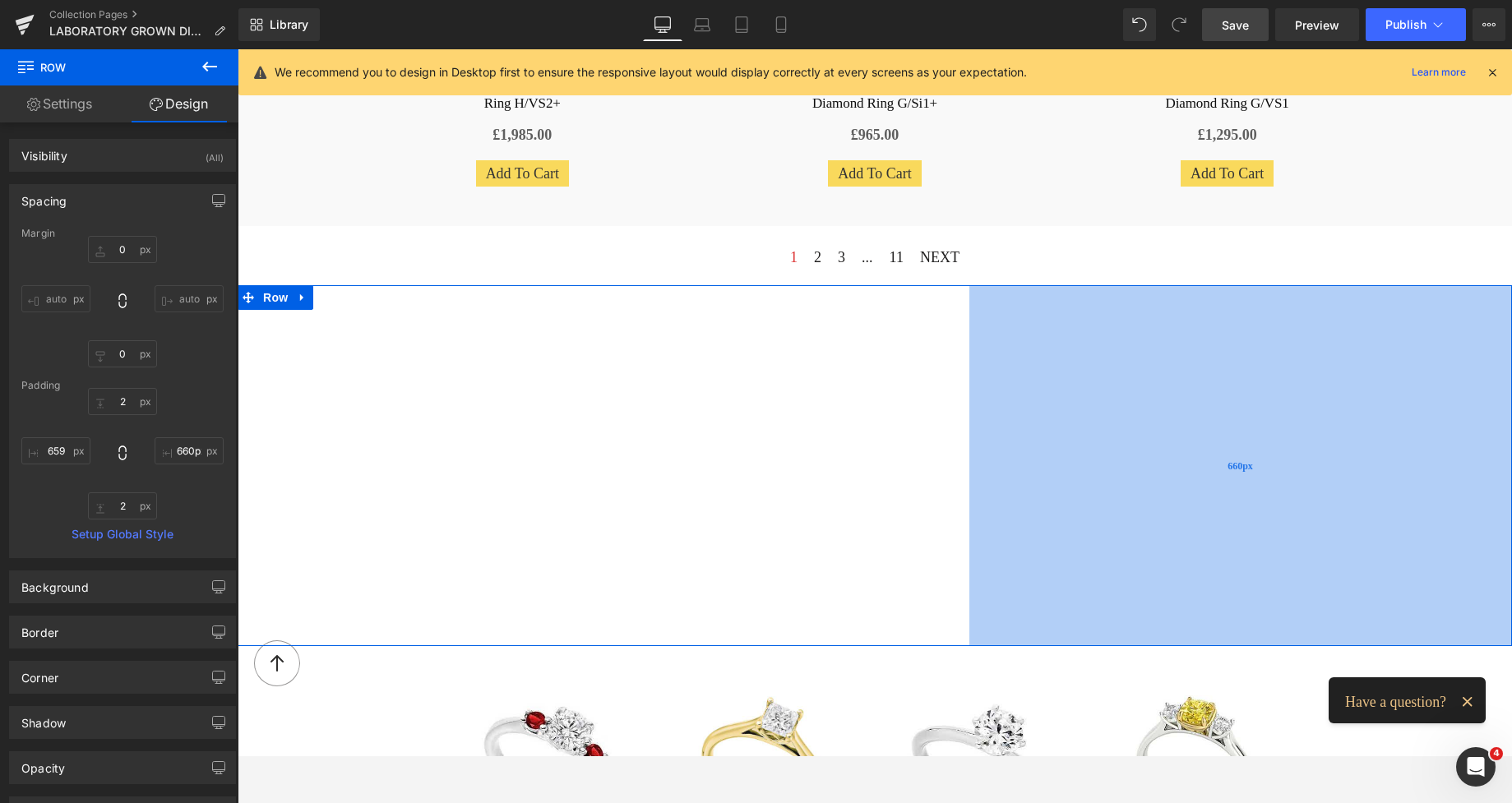
type input "659px"
click at [1089, 380] on div "659px" at bounding box center [1240, 466] width 541 height 362
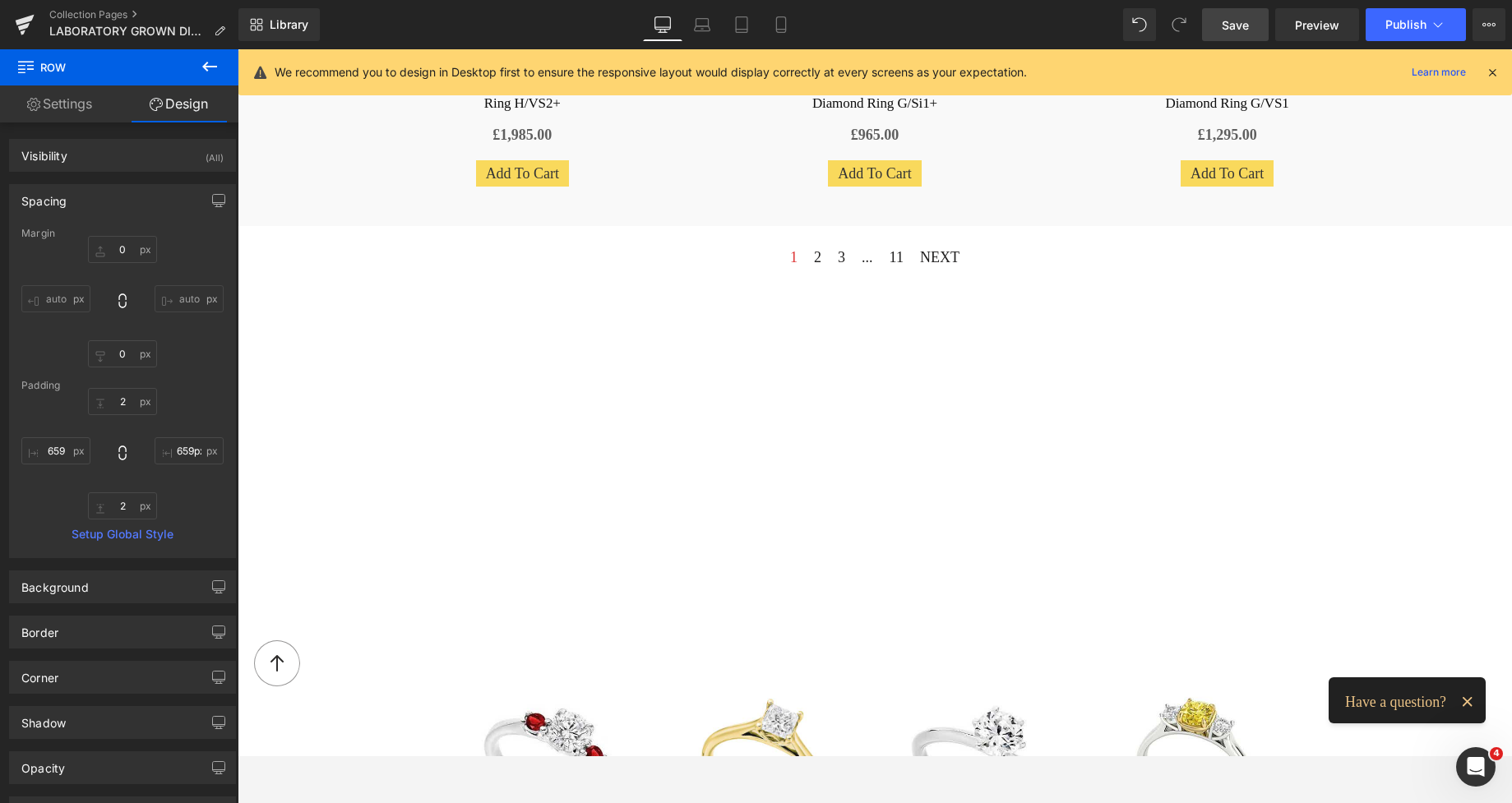
click at [1230, 20] on span "Save" at bounding box center [1235, 25] width 27 height 17
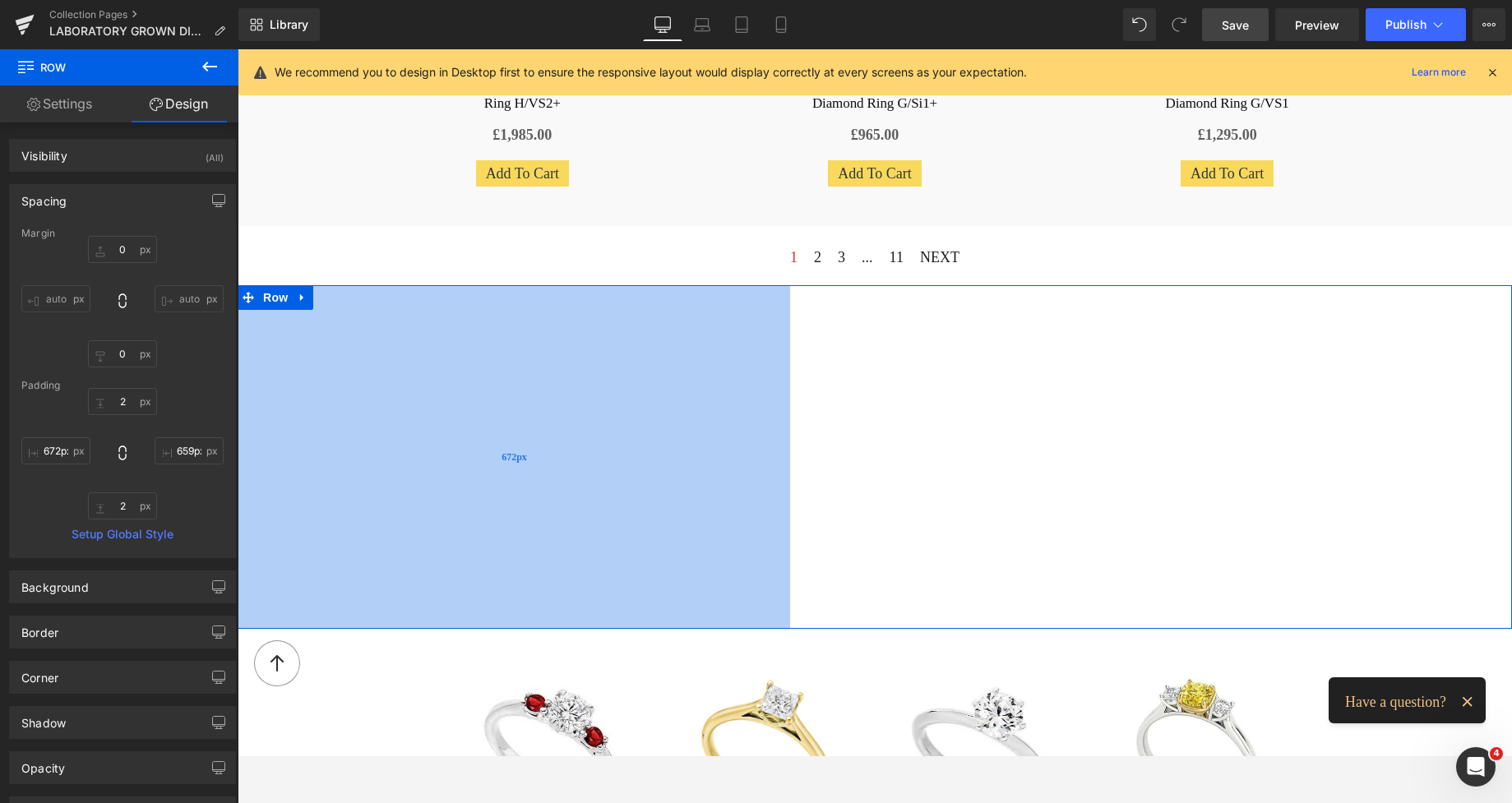
type input "674px"
drag, startPoint x: 724, startPoint y: 372, endPoint x: 736, endPoint y: 376, distance: 12.6
click at [736, 376] on div "674px" at bounding box center [514, 455] width 554 height 341
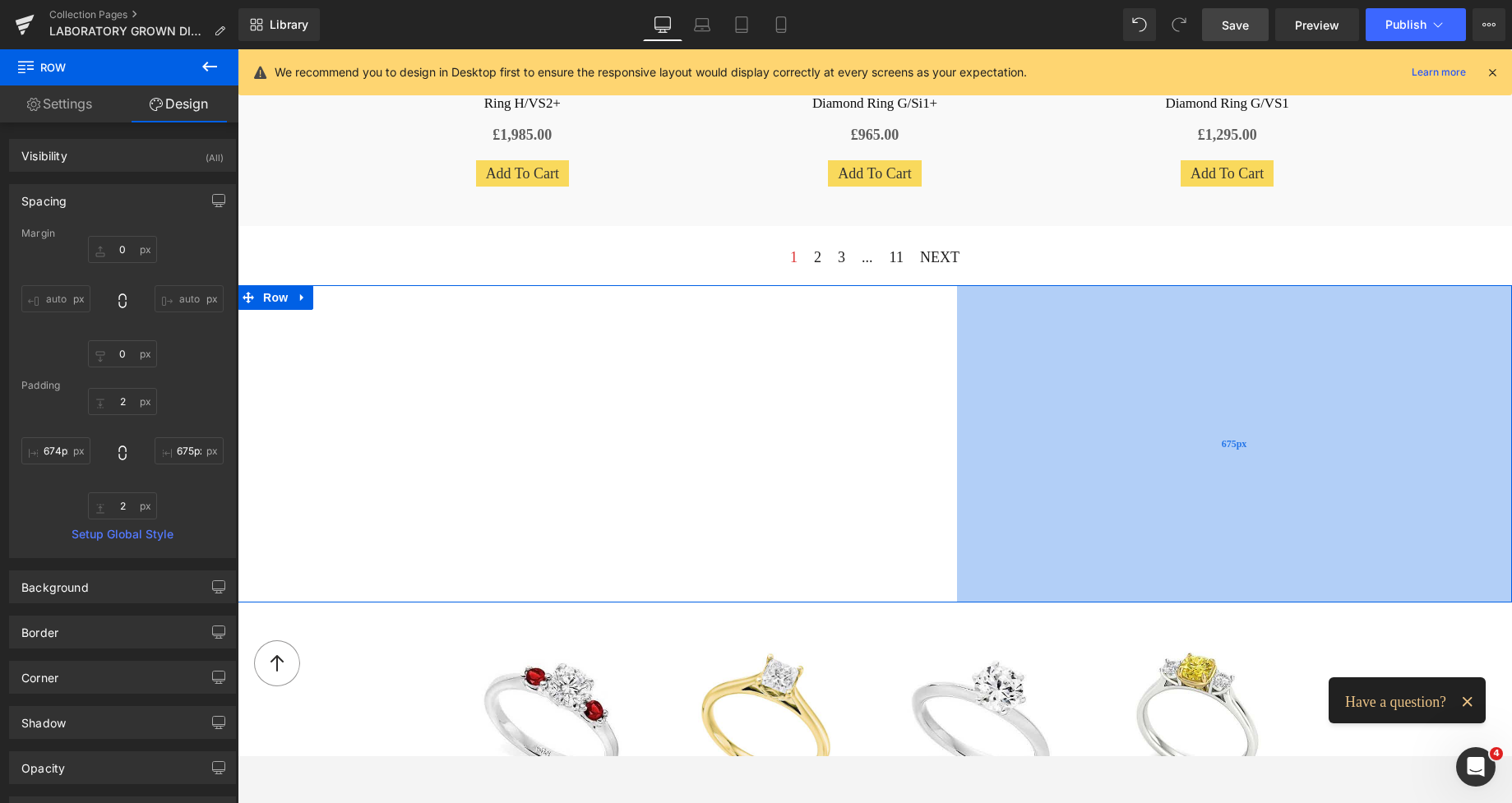
type input "674px"
drag, startPoint x: 1078, startPoint y: 380, endPoint x: 1065, endPoint y: 377, distance: 13.3
click at [1065, 377] on div "674px" at bounding box center [1235, 444] width 554 height 319
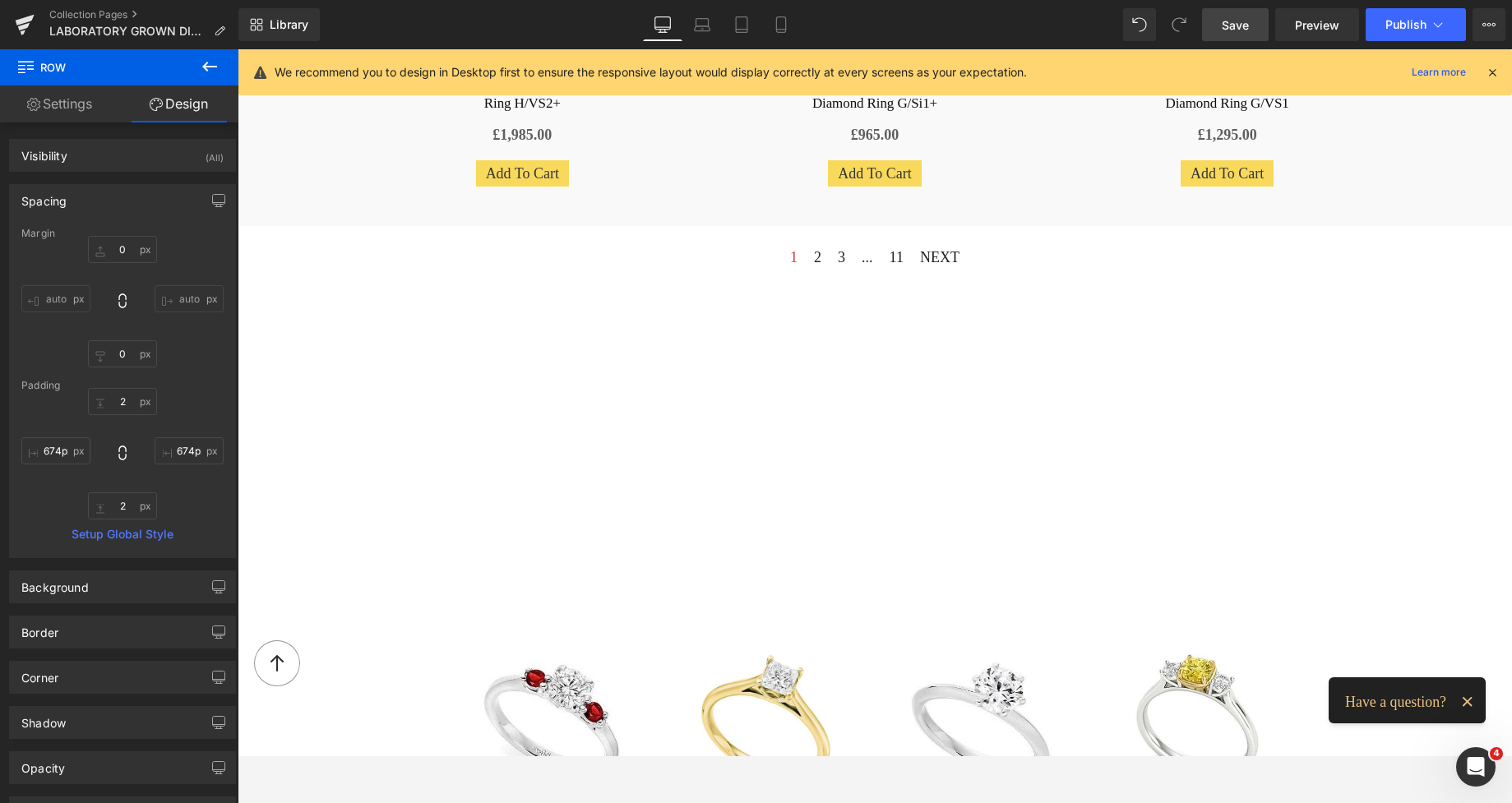
scroll to position [1563, 0]
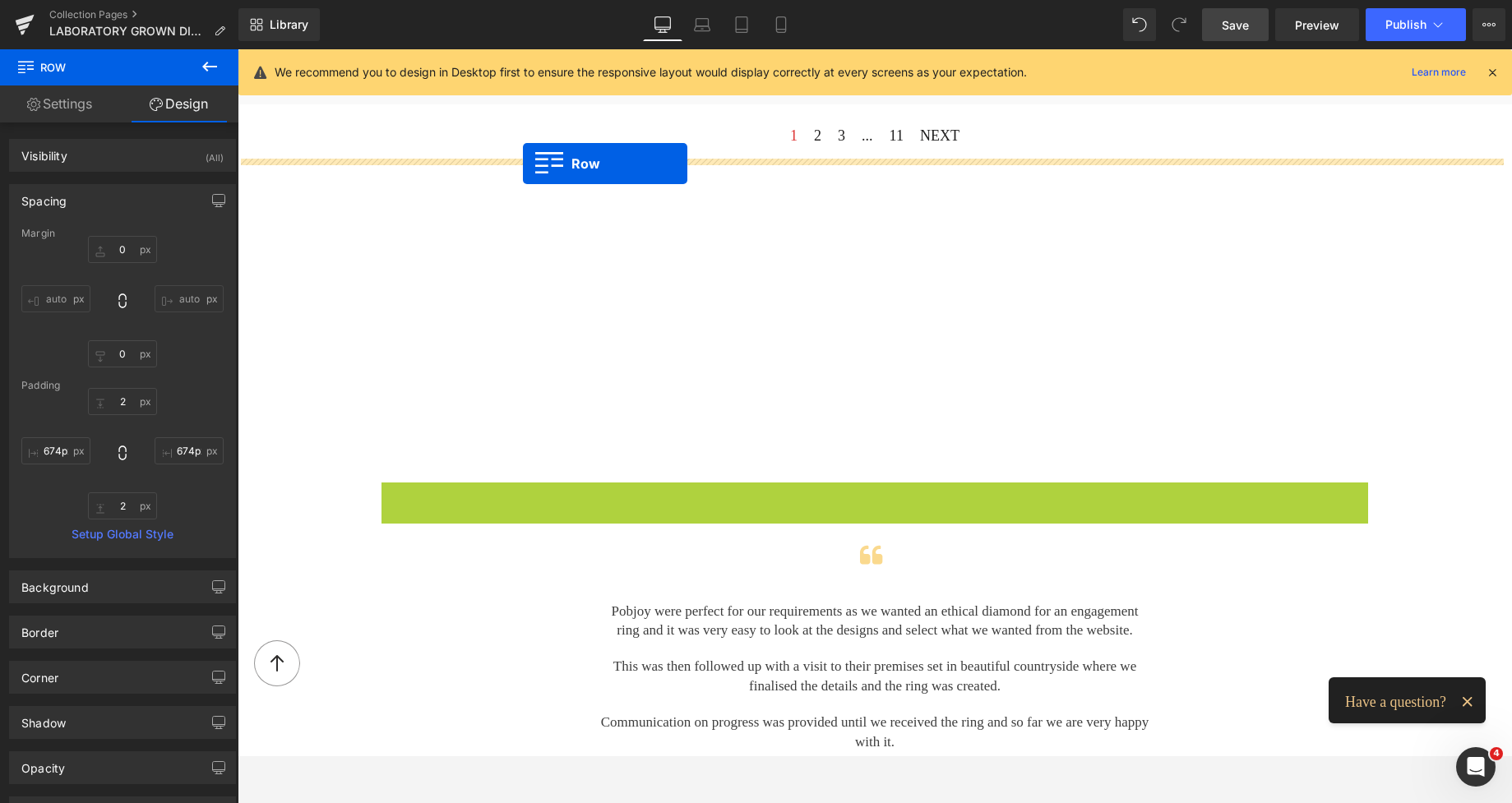
drag, startPoint x: 383, startPoint y: 490, endPoint x: 523, endPoint y: 163, distance: 355.7
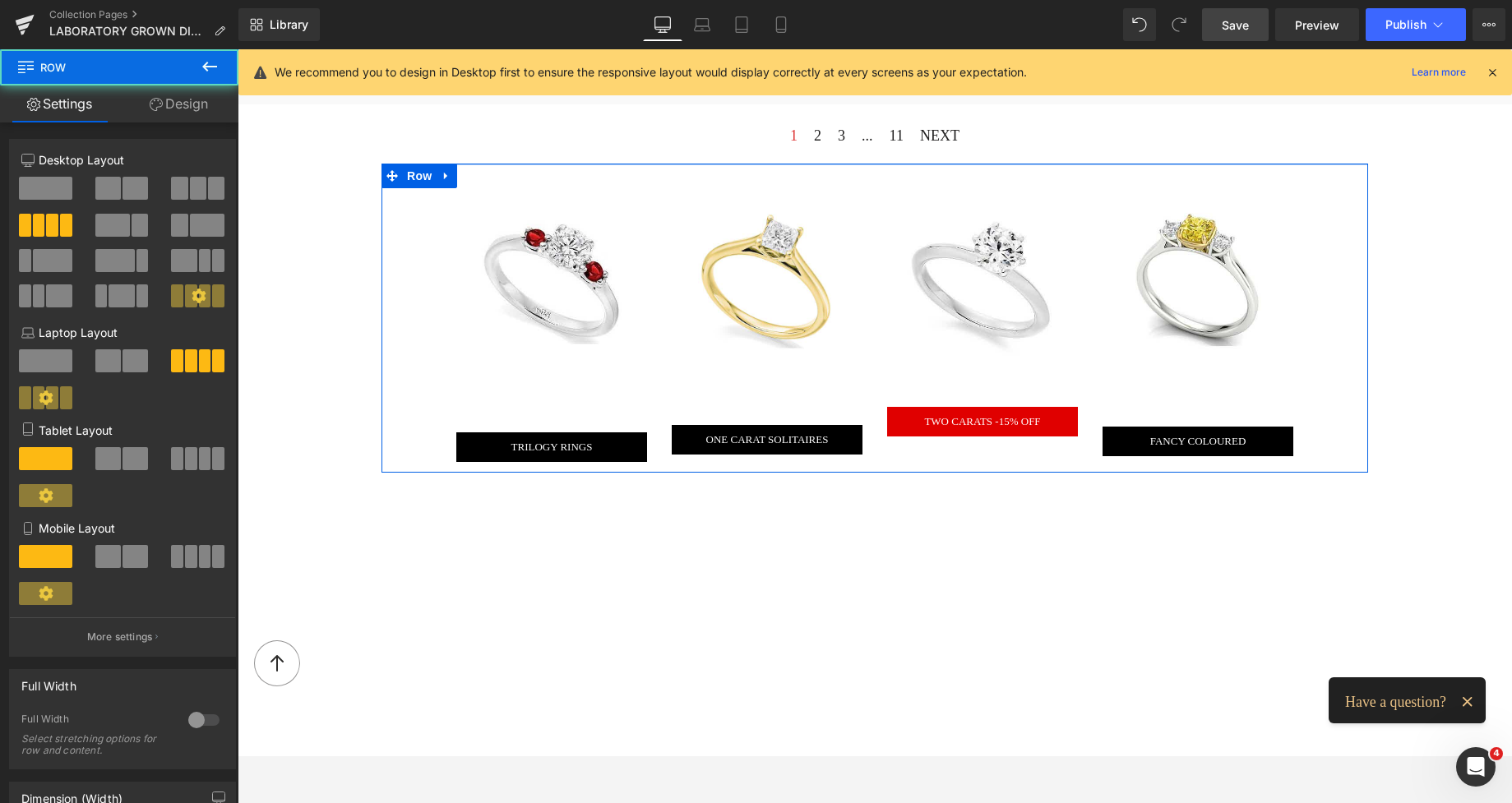
click at [851, 163] on div "Image TRILOGY RINGS Button Image ONE CARAT SOLITAIRES Button Image TWO CARATS -…" at bounding box center [875, 317] width 986 height 309
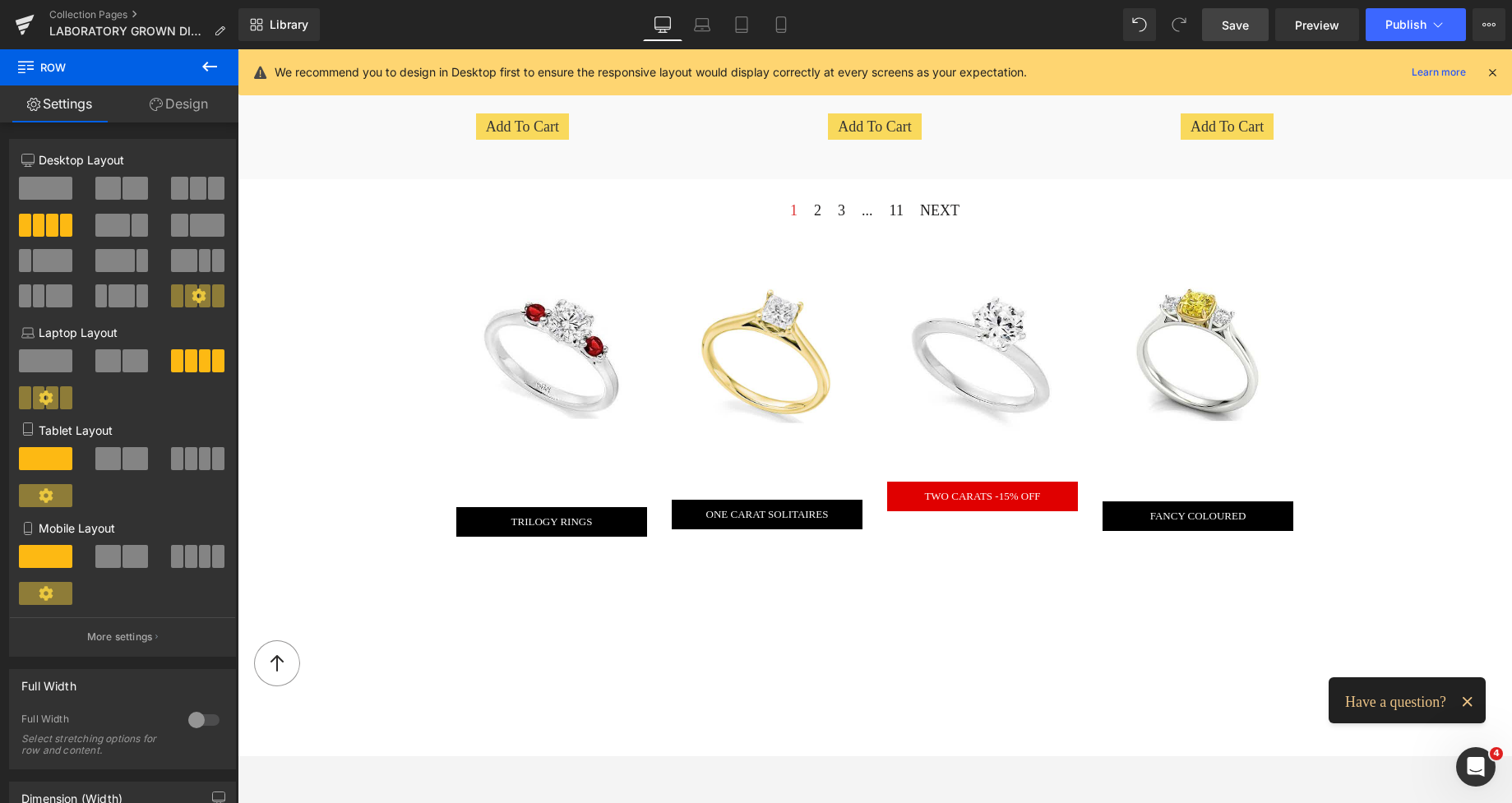
scroll to position [1419, 0]
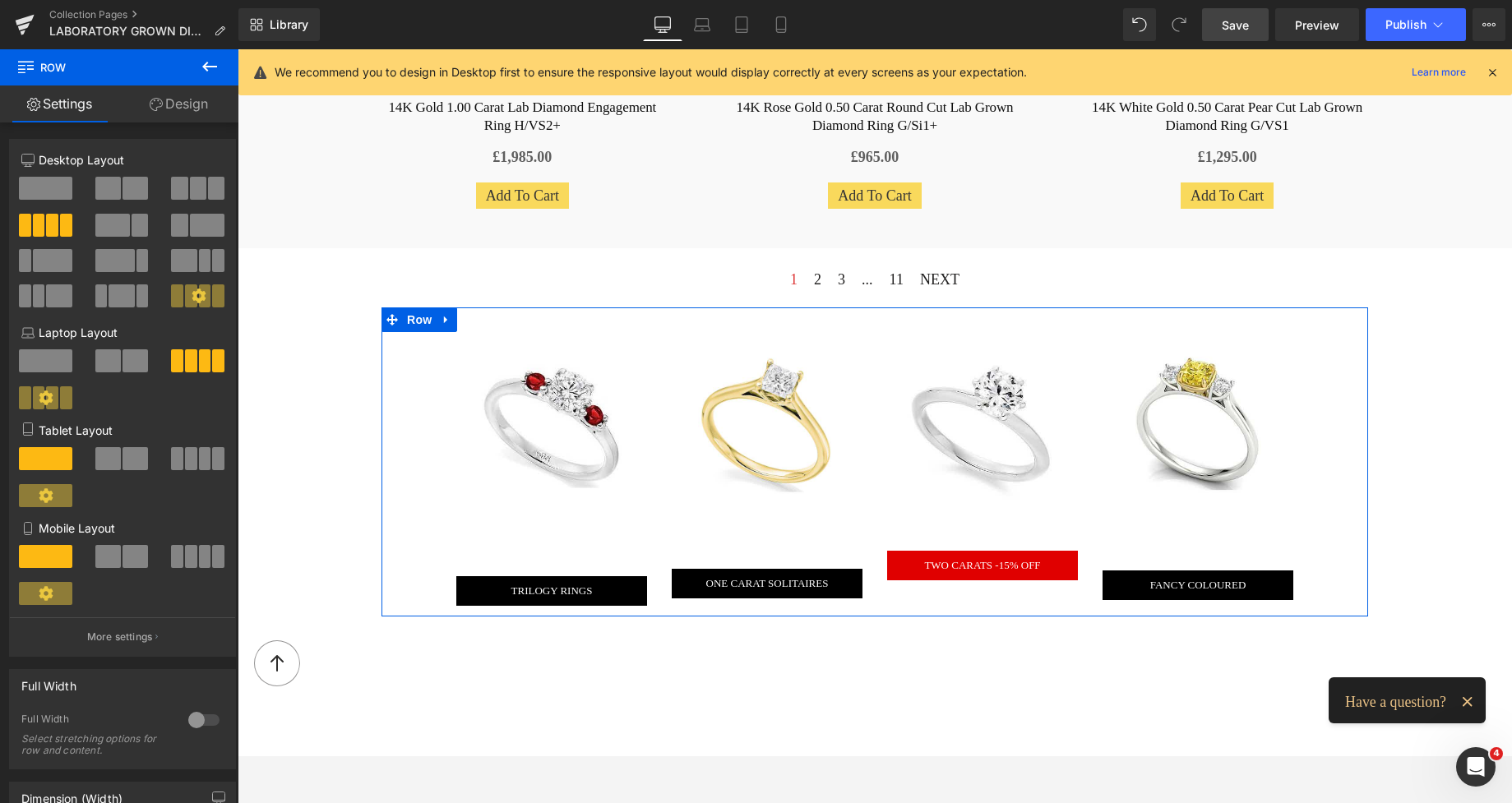
click at [704, 309] on div "Image ONE CARAT SOLITAIRES Button" at bounding box center [766, 453] width 216 height 289
click at [196, 108] on link "Design" at bounding box center [178, 104] width 119 height 37
click at [0, 0] on div "Spacing" at bounding box center [0, 0] width 0 height 0
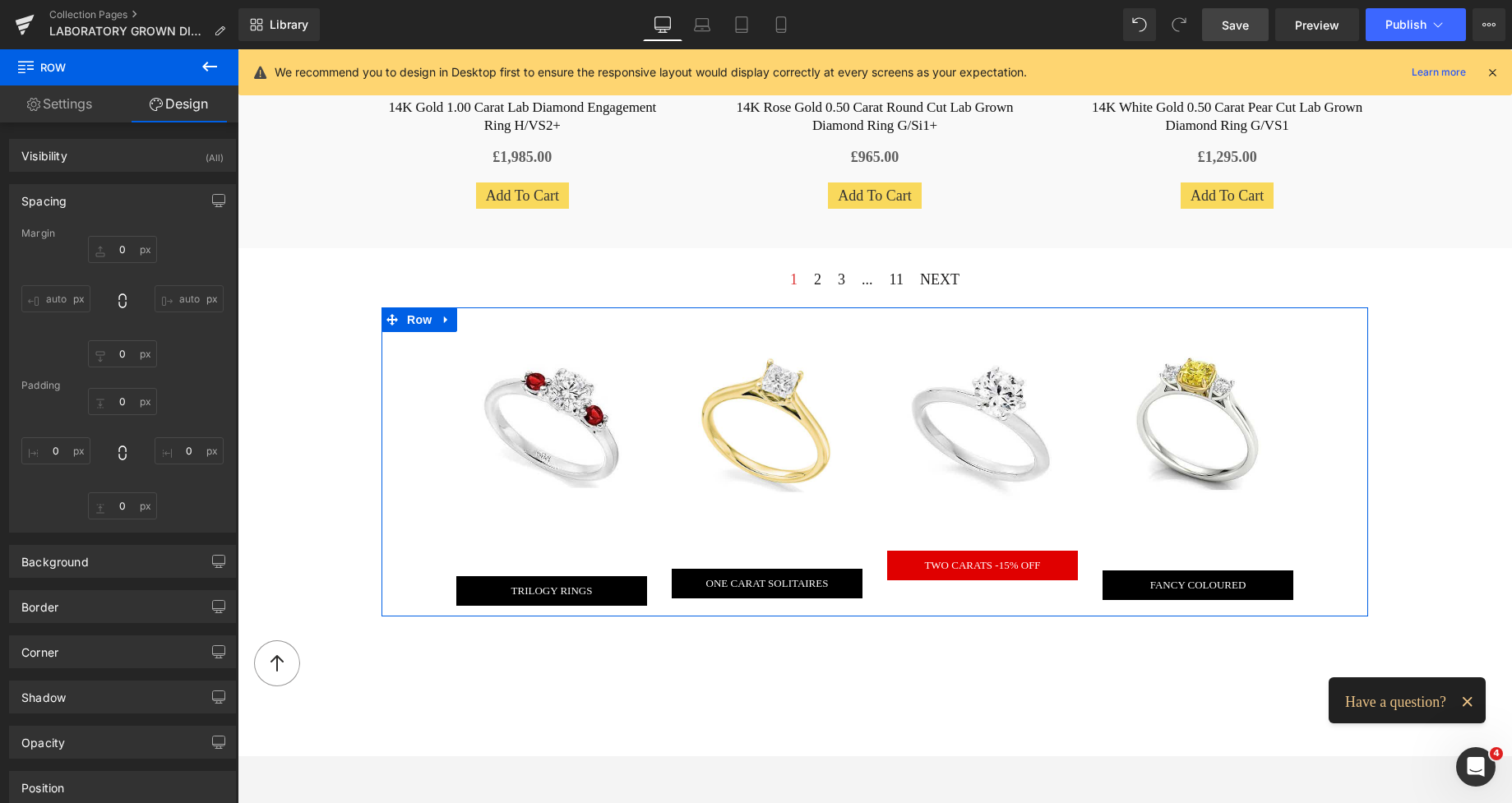
type input "0"
type input "2"
type input "76"
type input "13"
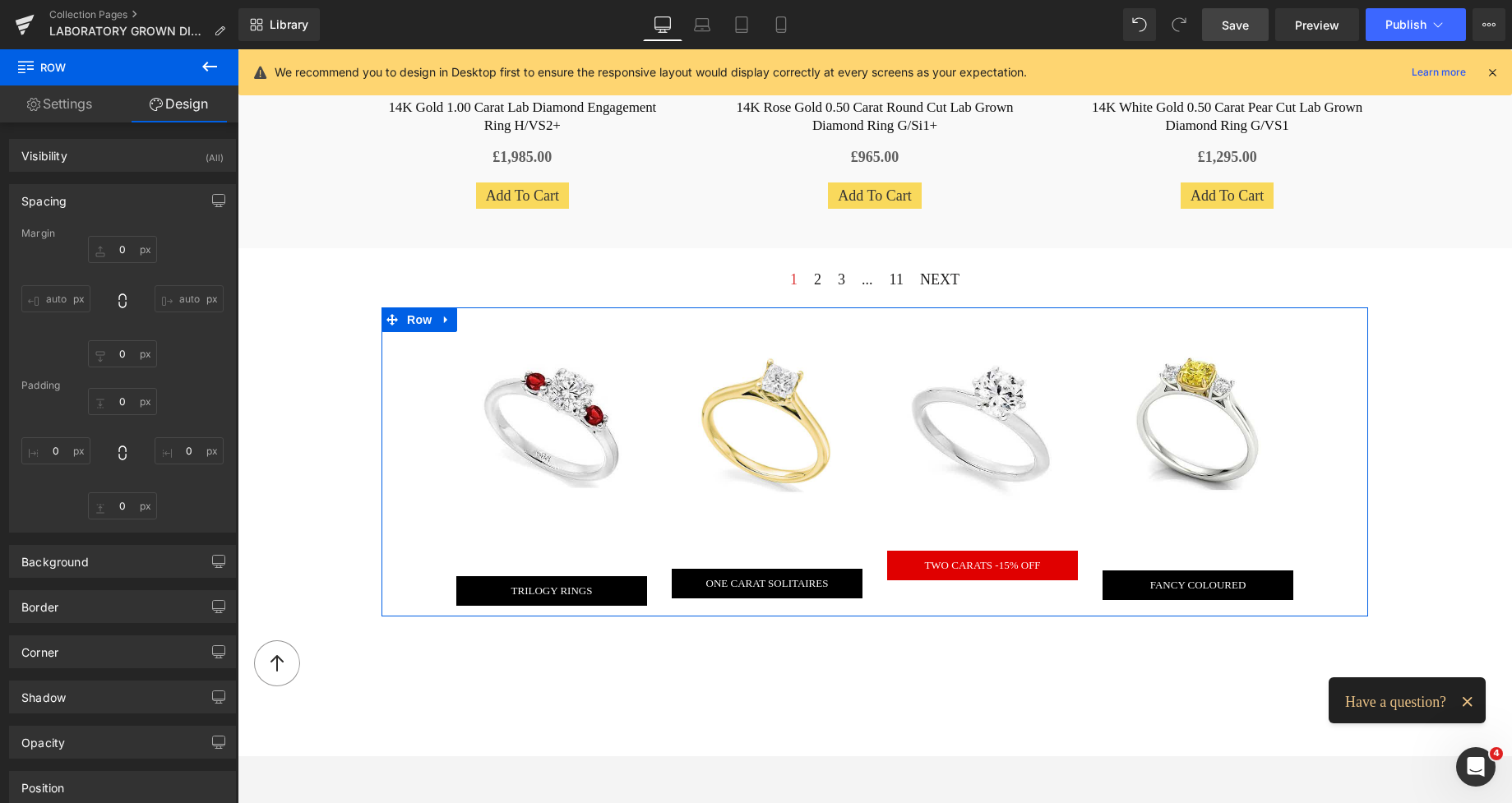
type input "76"
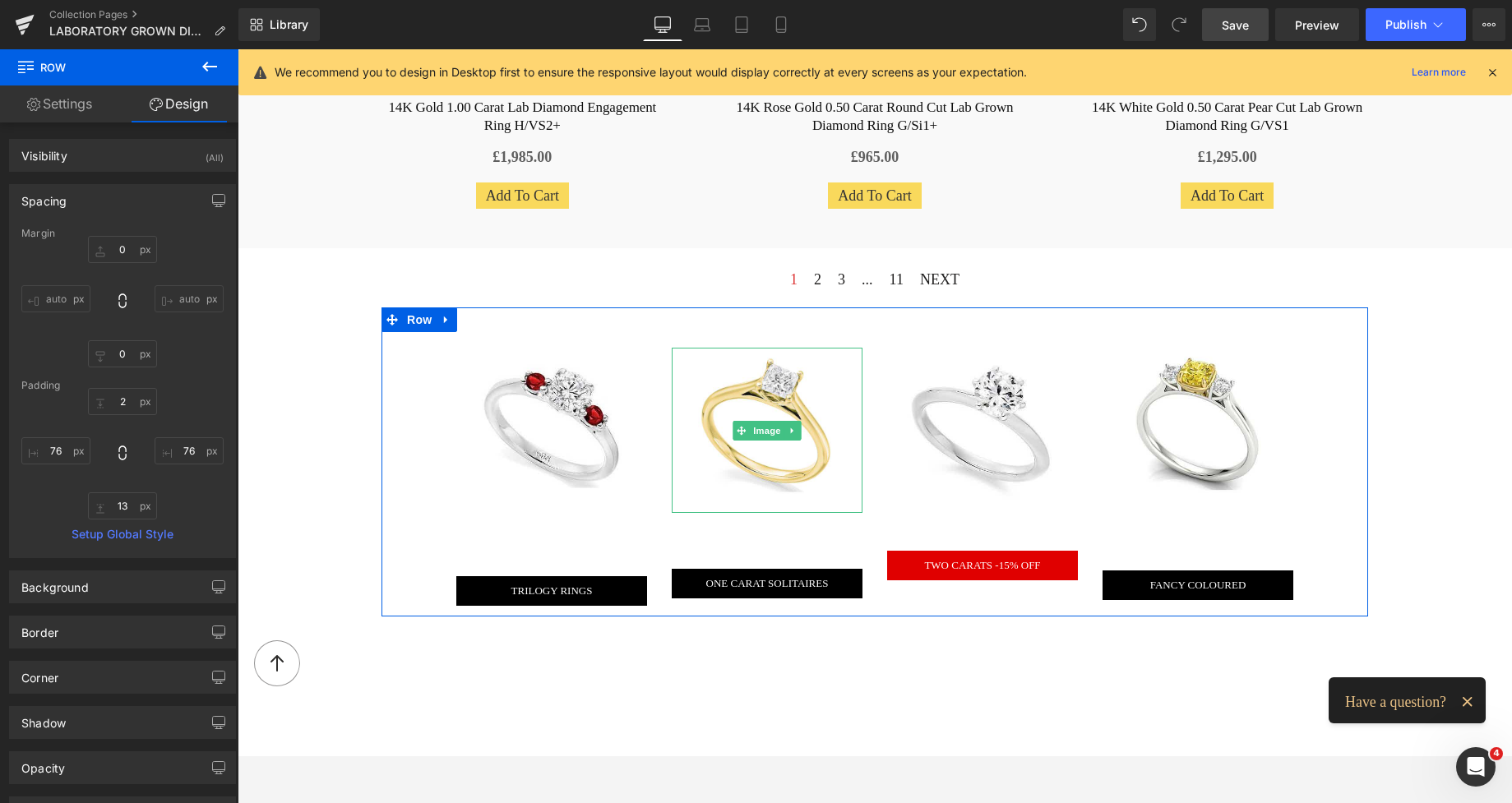
click at [754, 384] on img at bounding box center [767, 430] width 149 height 165
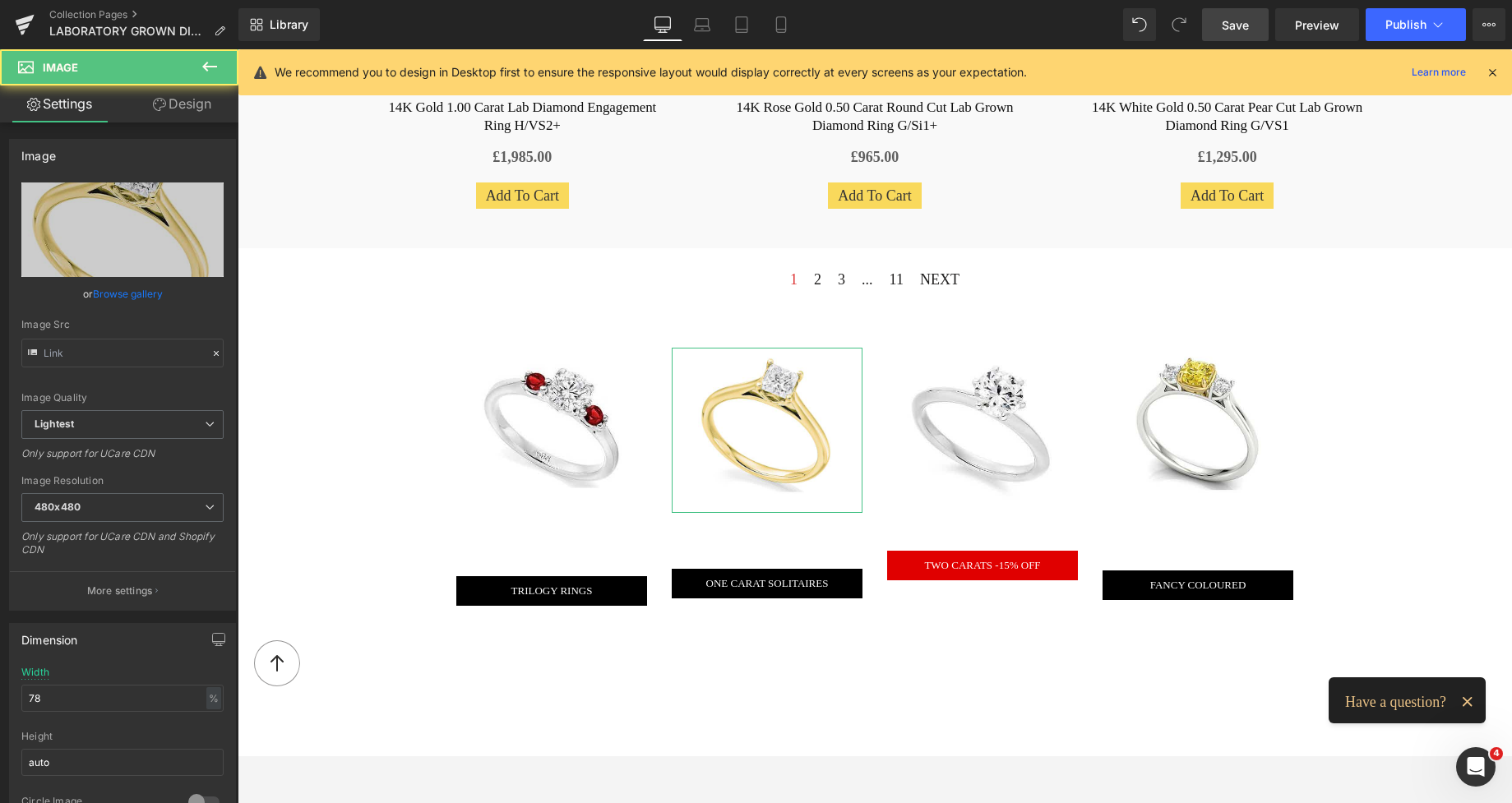
type input "[URL][DOMAIN_NAME]"
drag, startPoint x: 189, startPoint y: 107, endPoint x: 62, endPoint y: 210, distance: 163.5
click at [189, 107] on link "Design" at bounding box center [182, 104] width 119 height 37
click at [0, 0] on div "Spacing" at bounding box center [0, 0] width 0 height 0
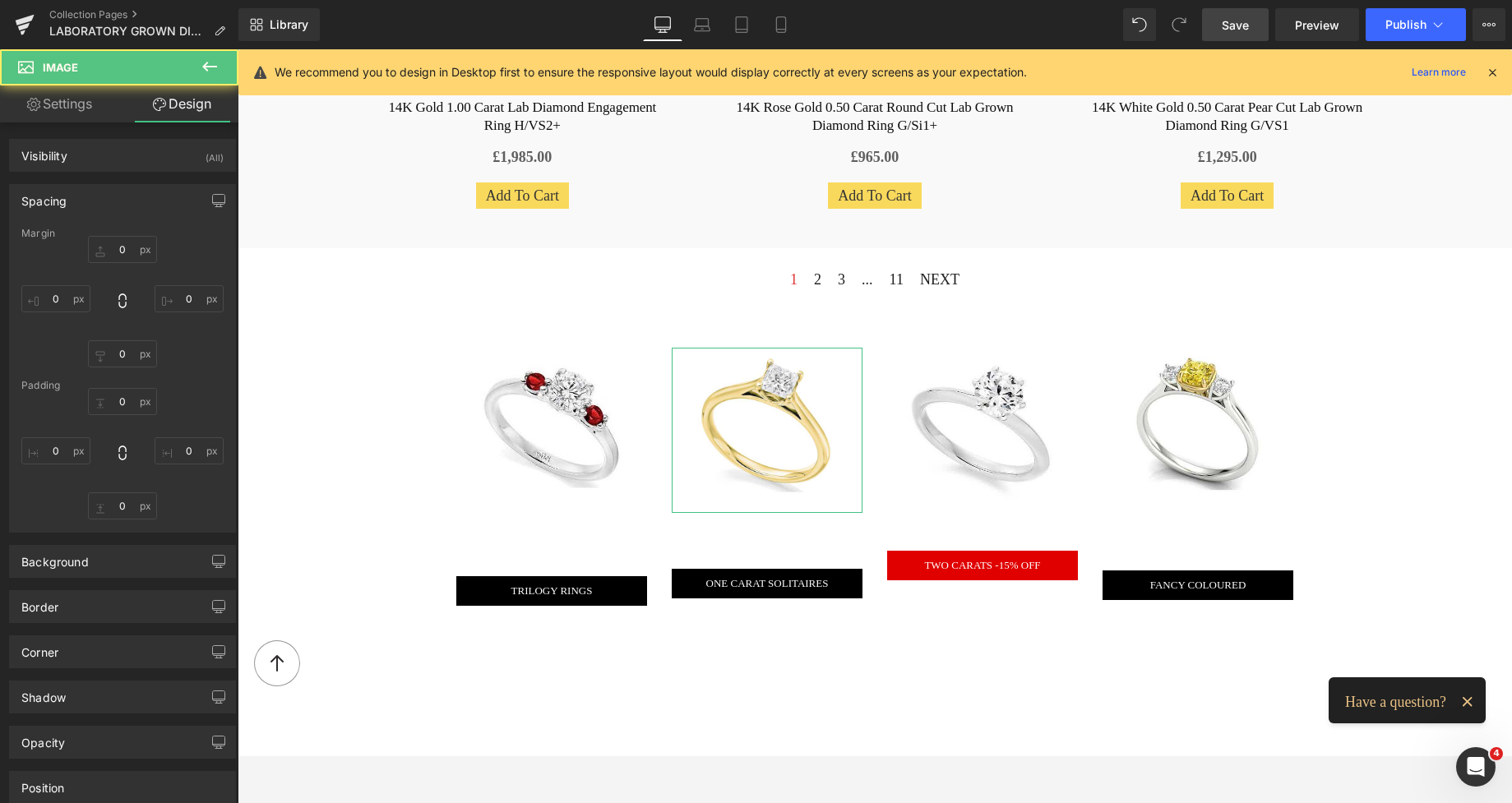
type input "47"
type input "0"
type input "28"
type input "0"
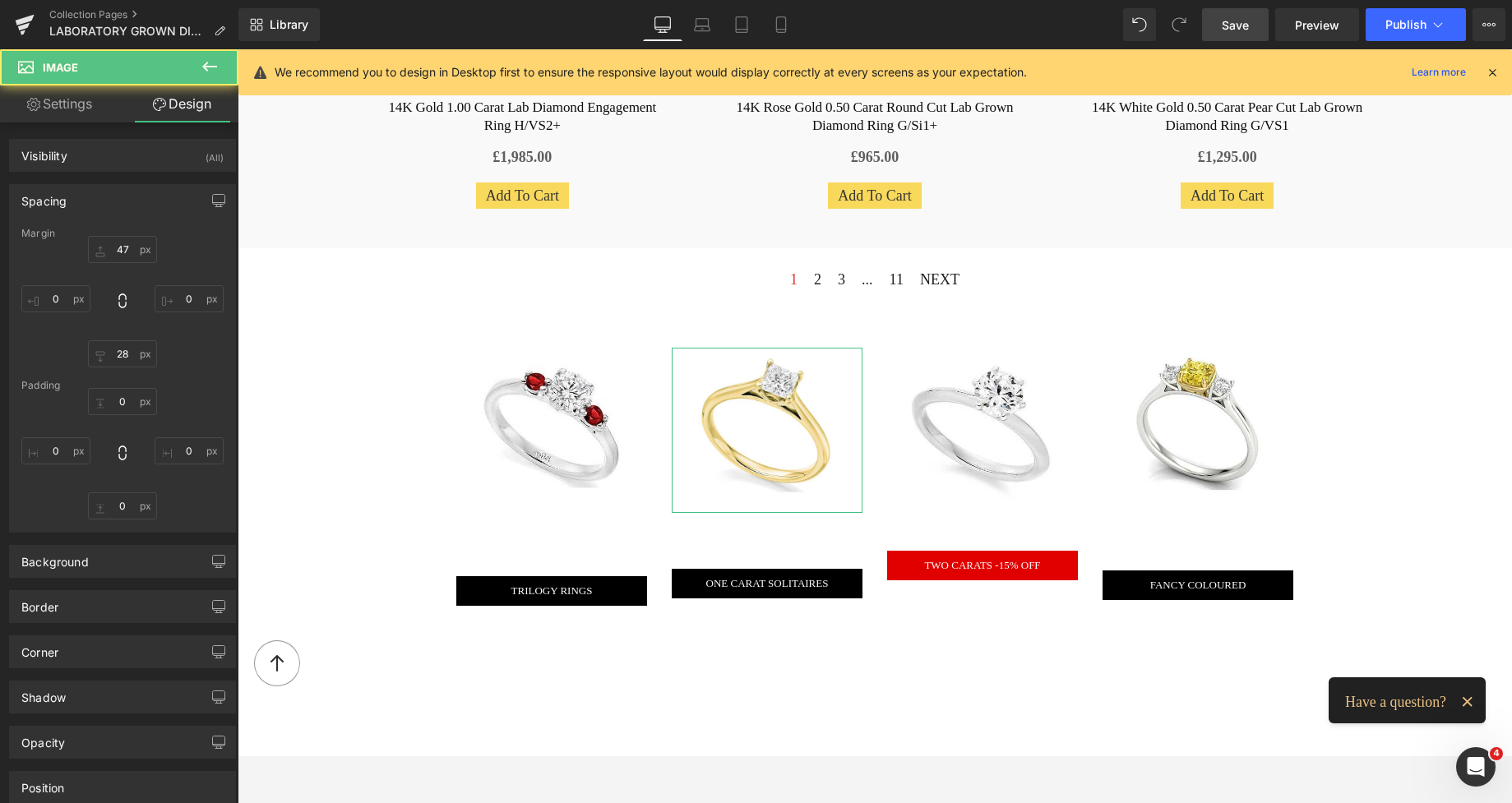
type input "0"
type input "20"
type input "0"
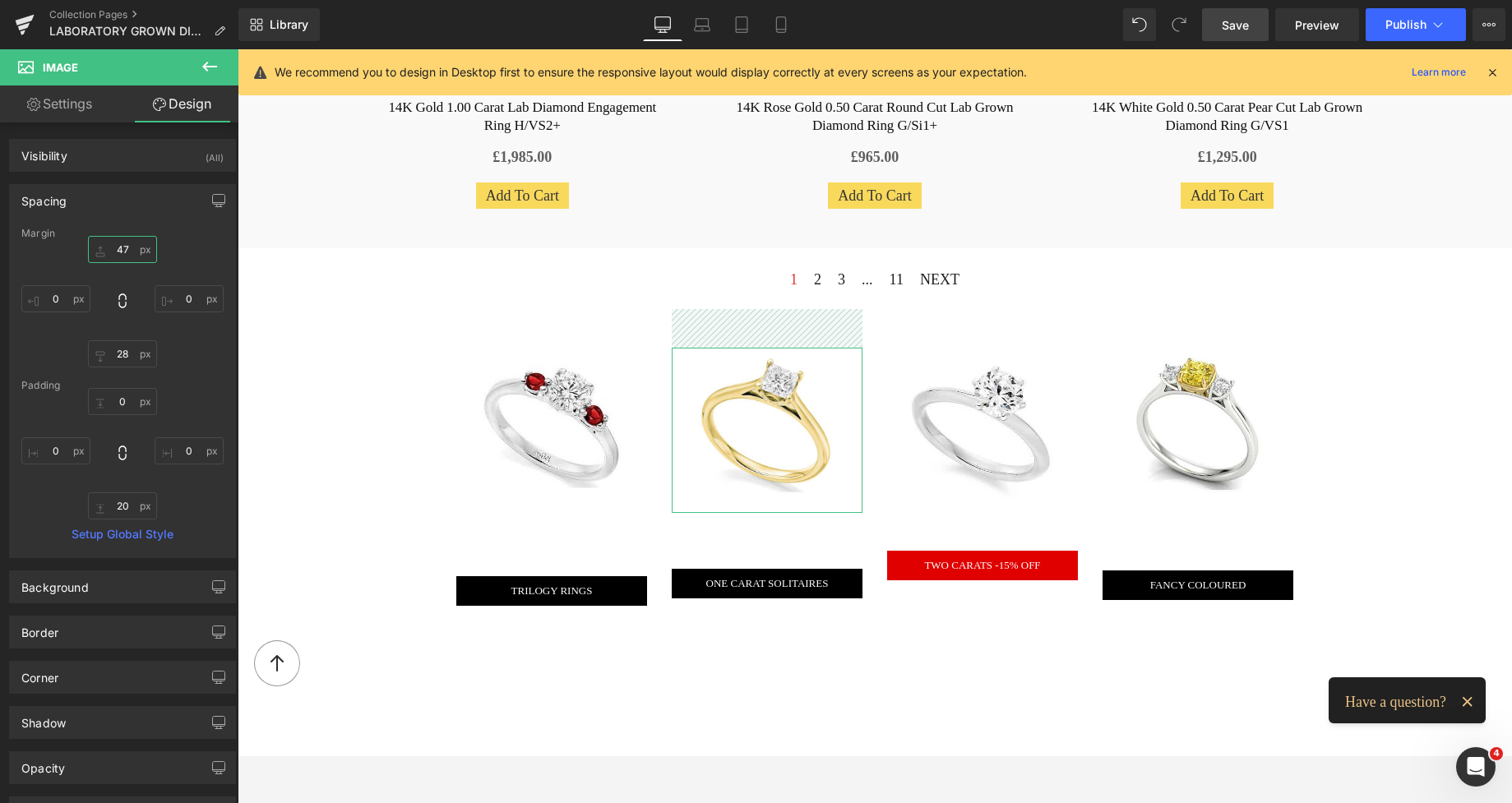
click at [117, 247] on input "47" at bounding box center [122, 249] width 69 height 27
type input "0"
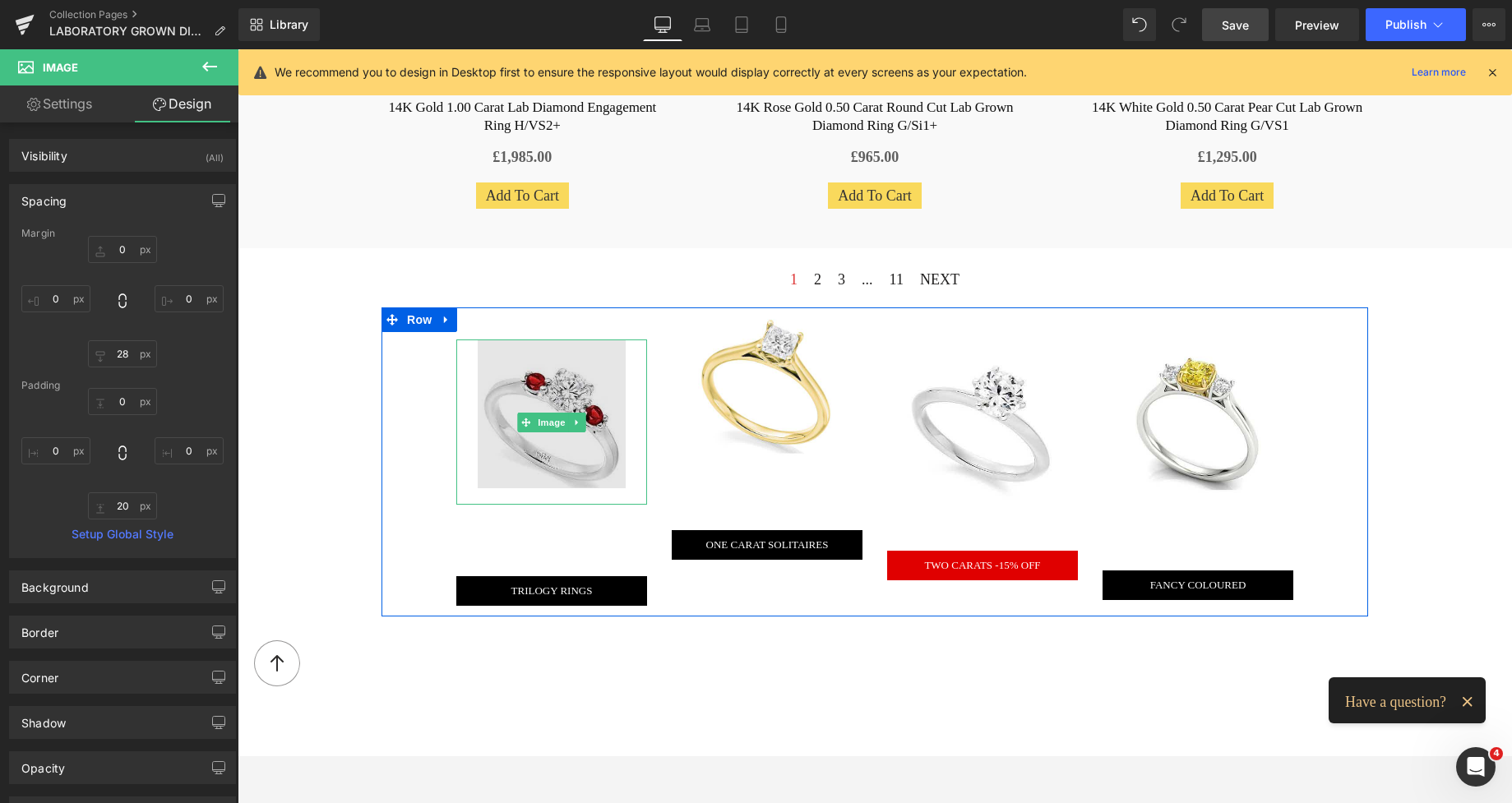
click at [506, 379] on img at bounding box center [551, 422] width 149 height 165
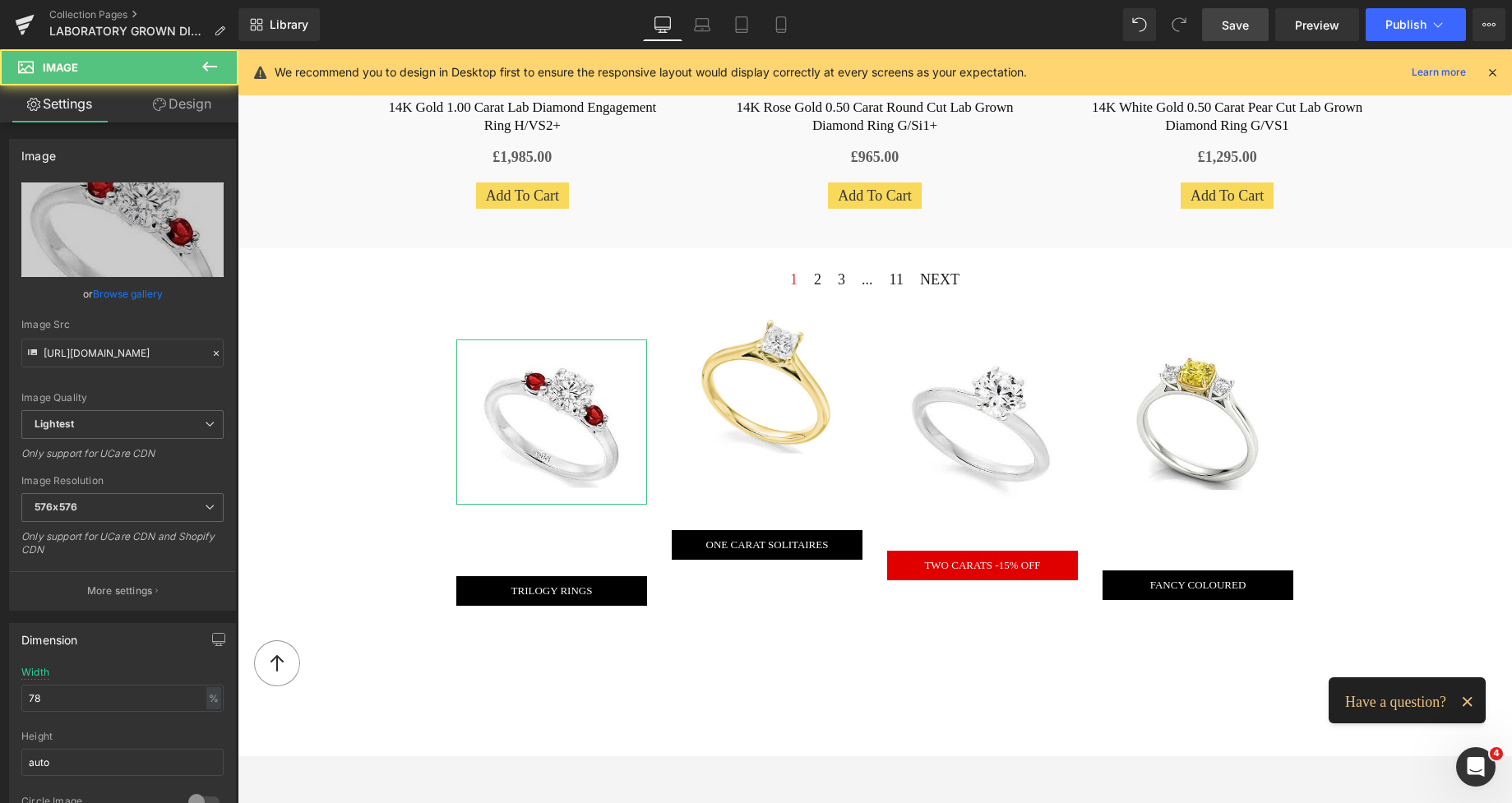
click at [199, 107] on link "Design" at bounding box center [182, 104] width 119 height 37
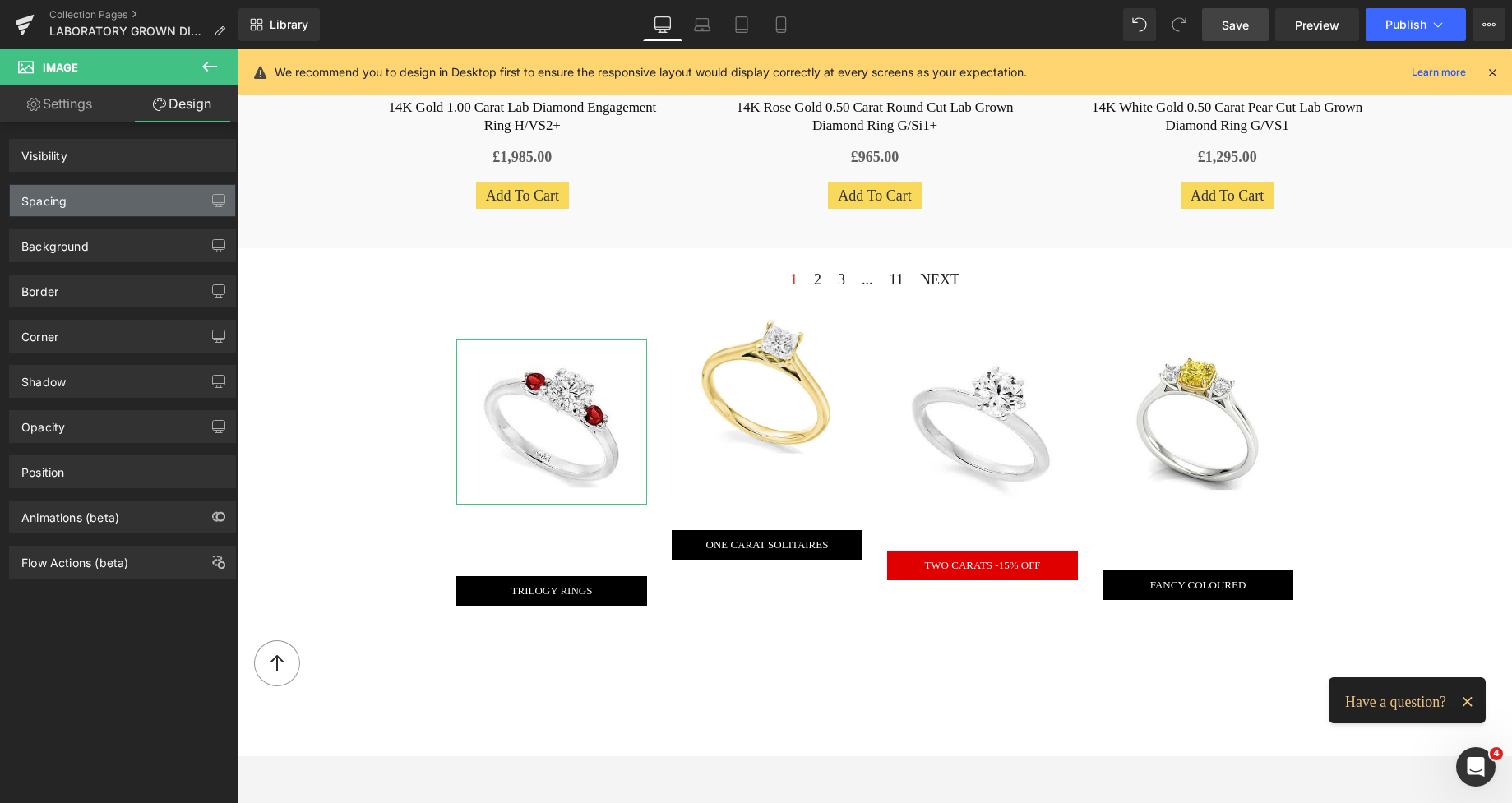
click at [72, 212] on div "Spacing" at bounding box center [122, 200] width 225 height 31
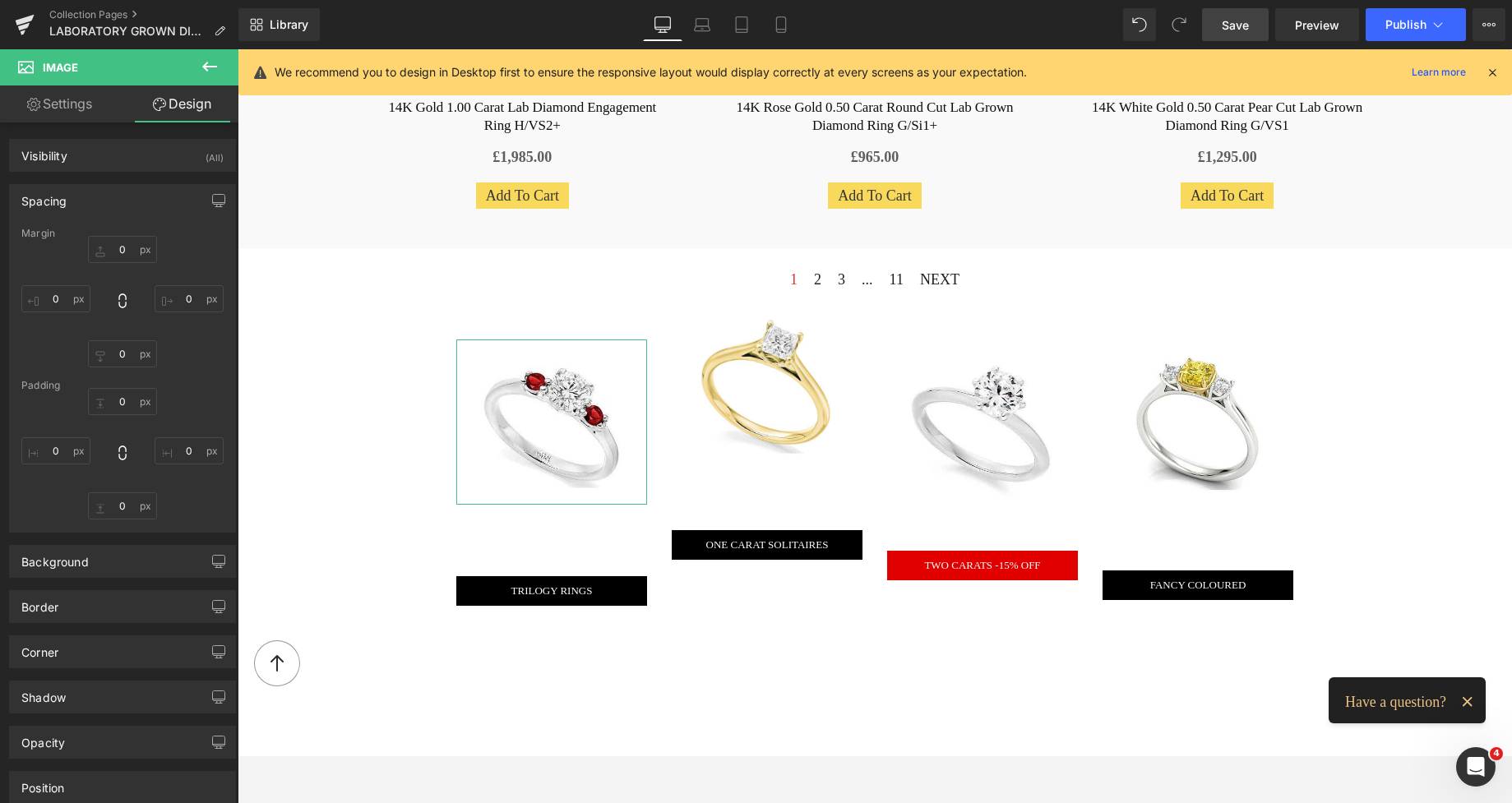
type input "37"
type input "0"
type input "37"
type input "0"
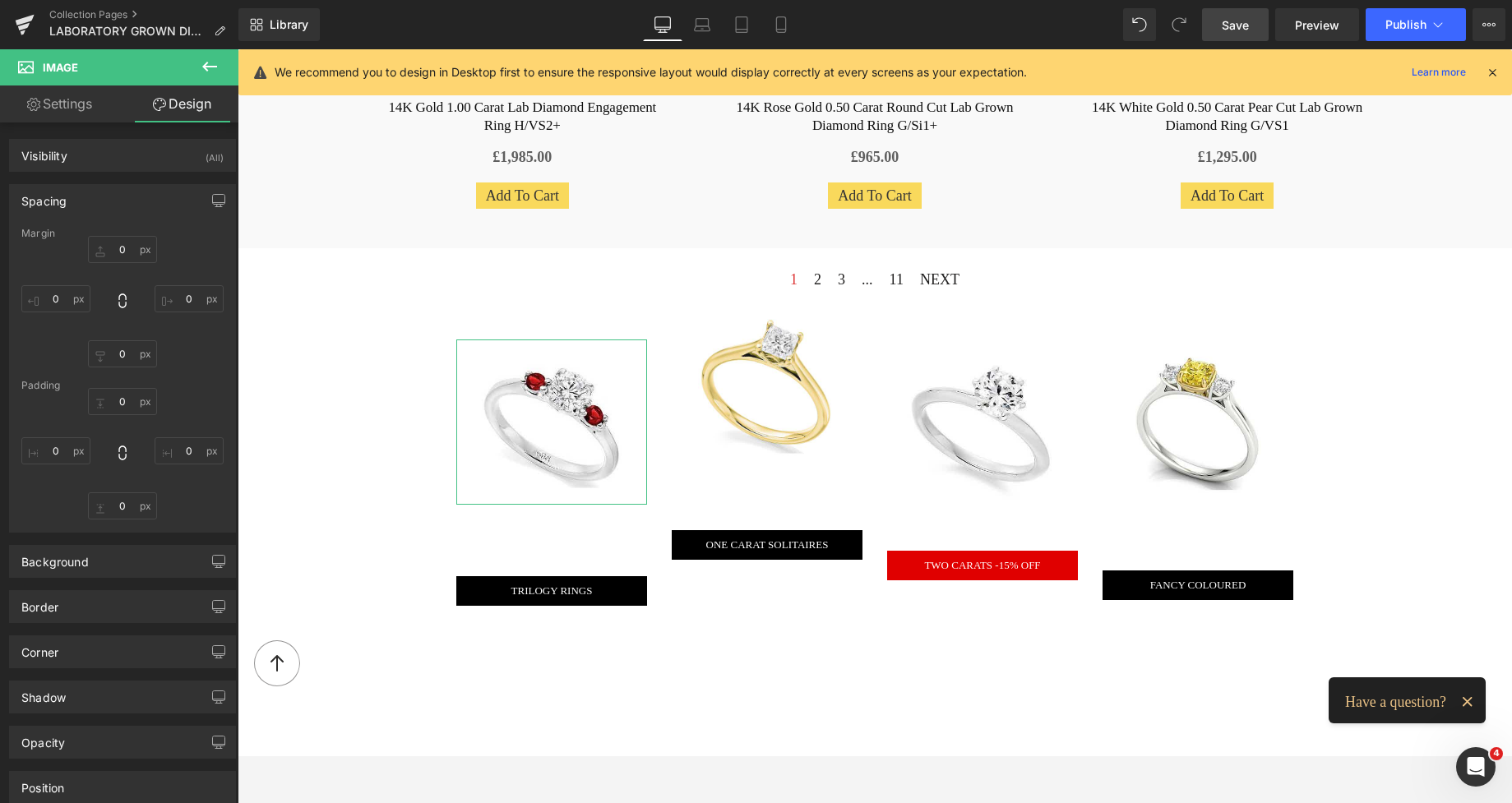
type input "0"
type input "20"
type input "0"
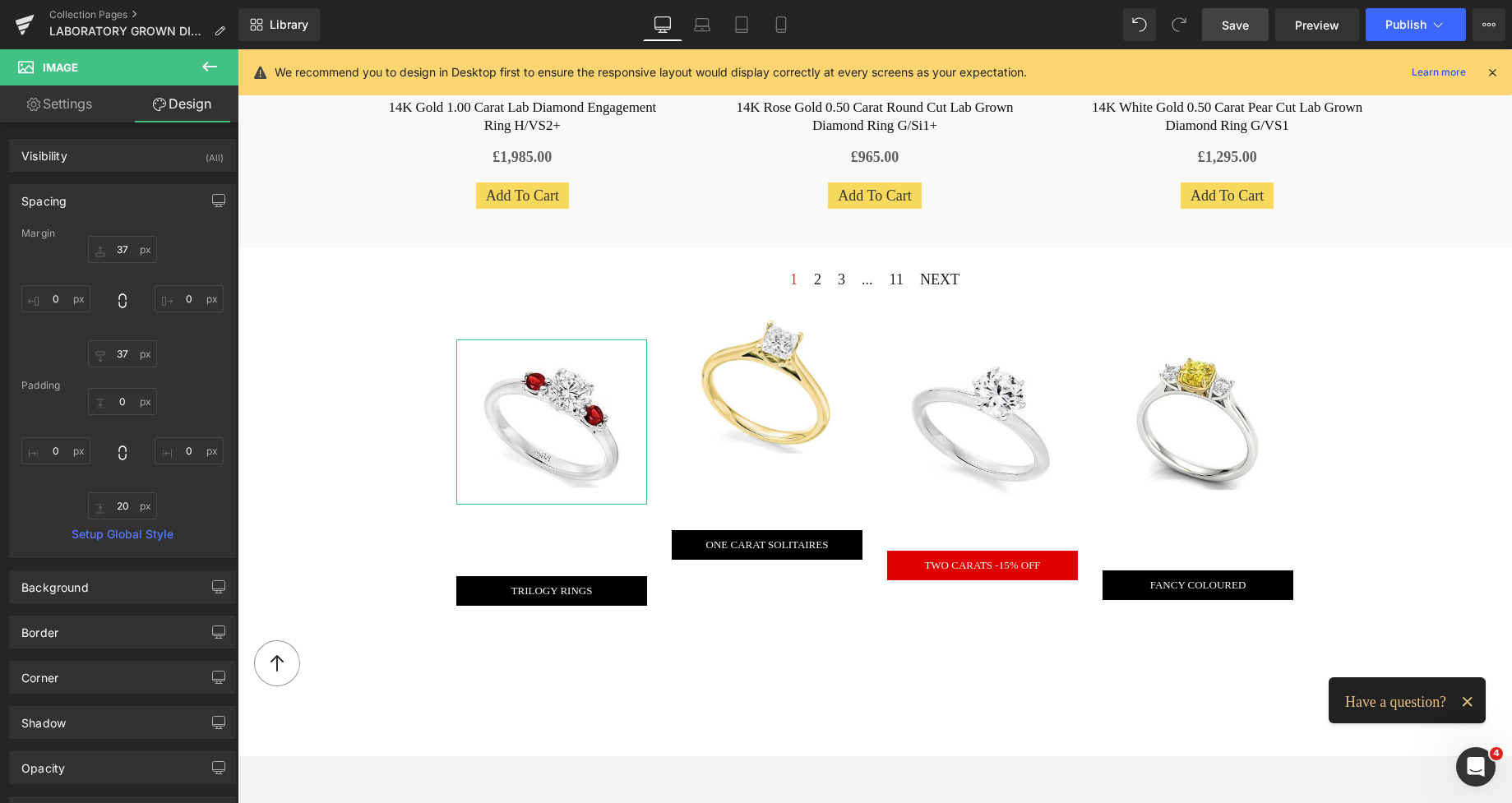
click at [117, 267] on div "37px 37 0px 0 37px 37 0px 0" at bounding box center [122, 302] width 202 height 132
click at [117, 255] on input "37" at bounding box center [122, 249] width 69 height 27
type input "37"
type input "0"
type input "37"
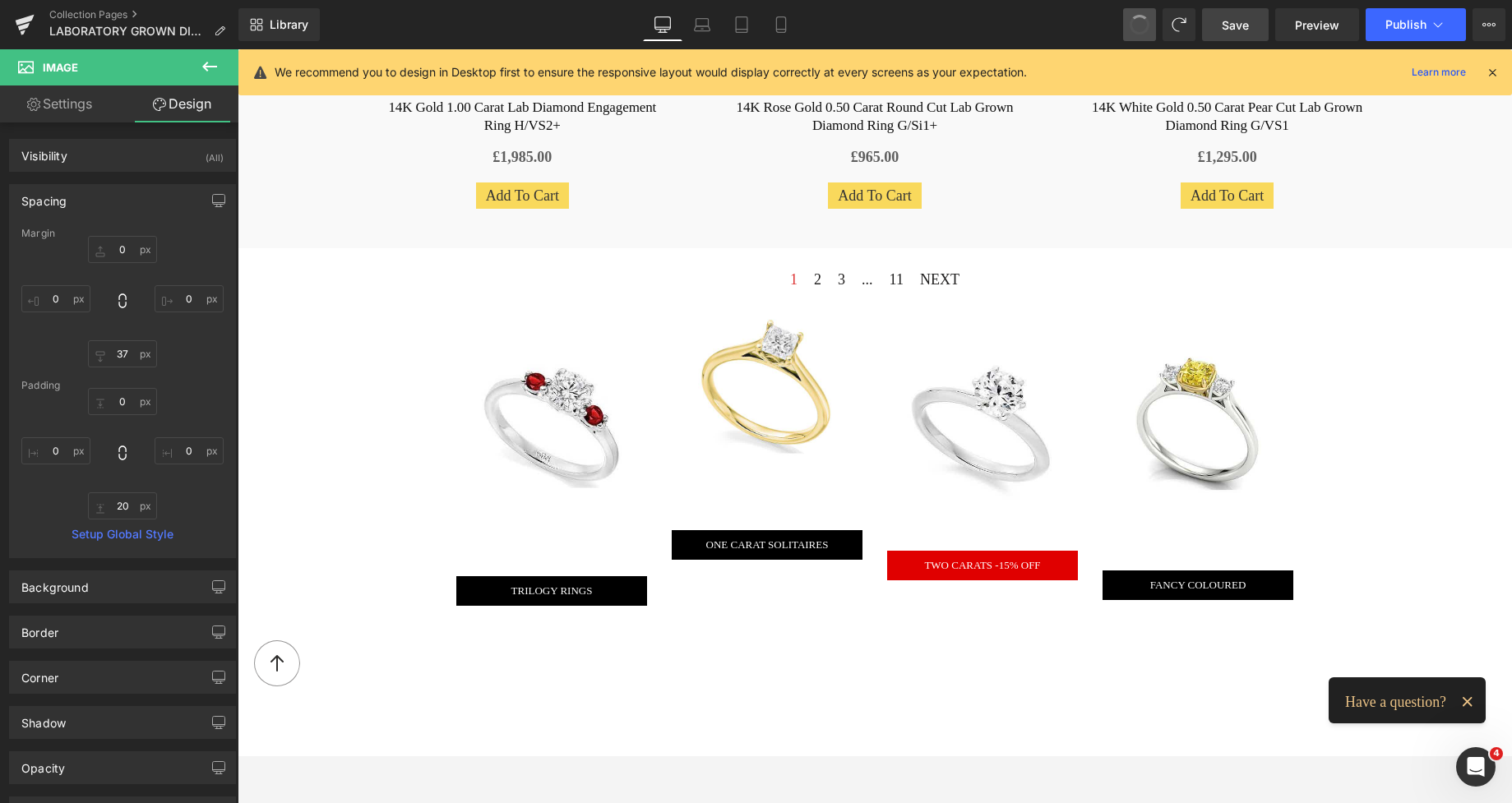
type input "0"
type input "20"
type input "0"
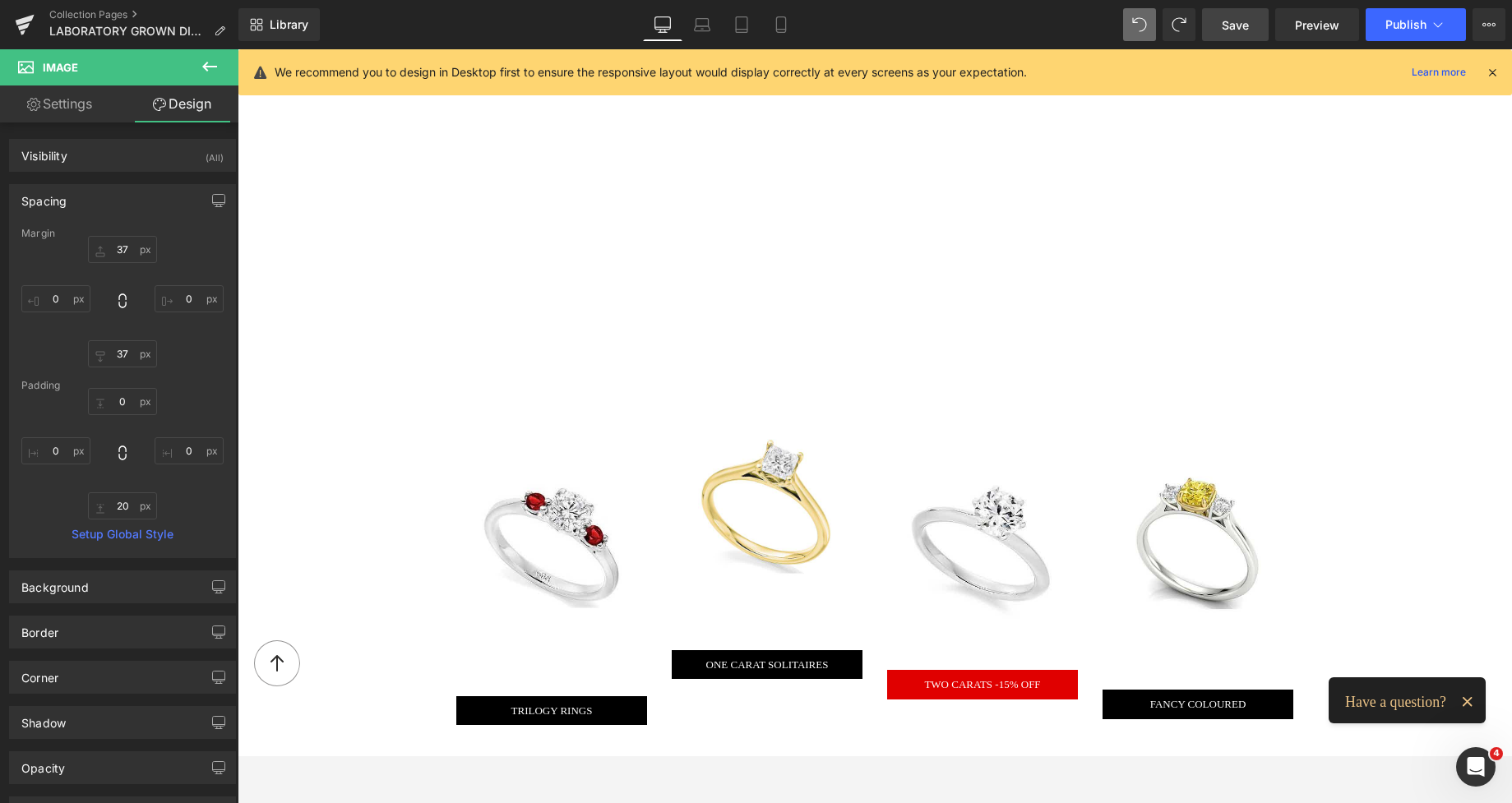
scroll to position [1618, 0]
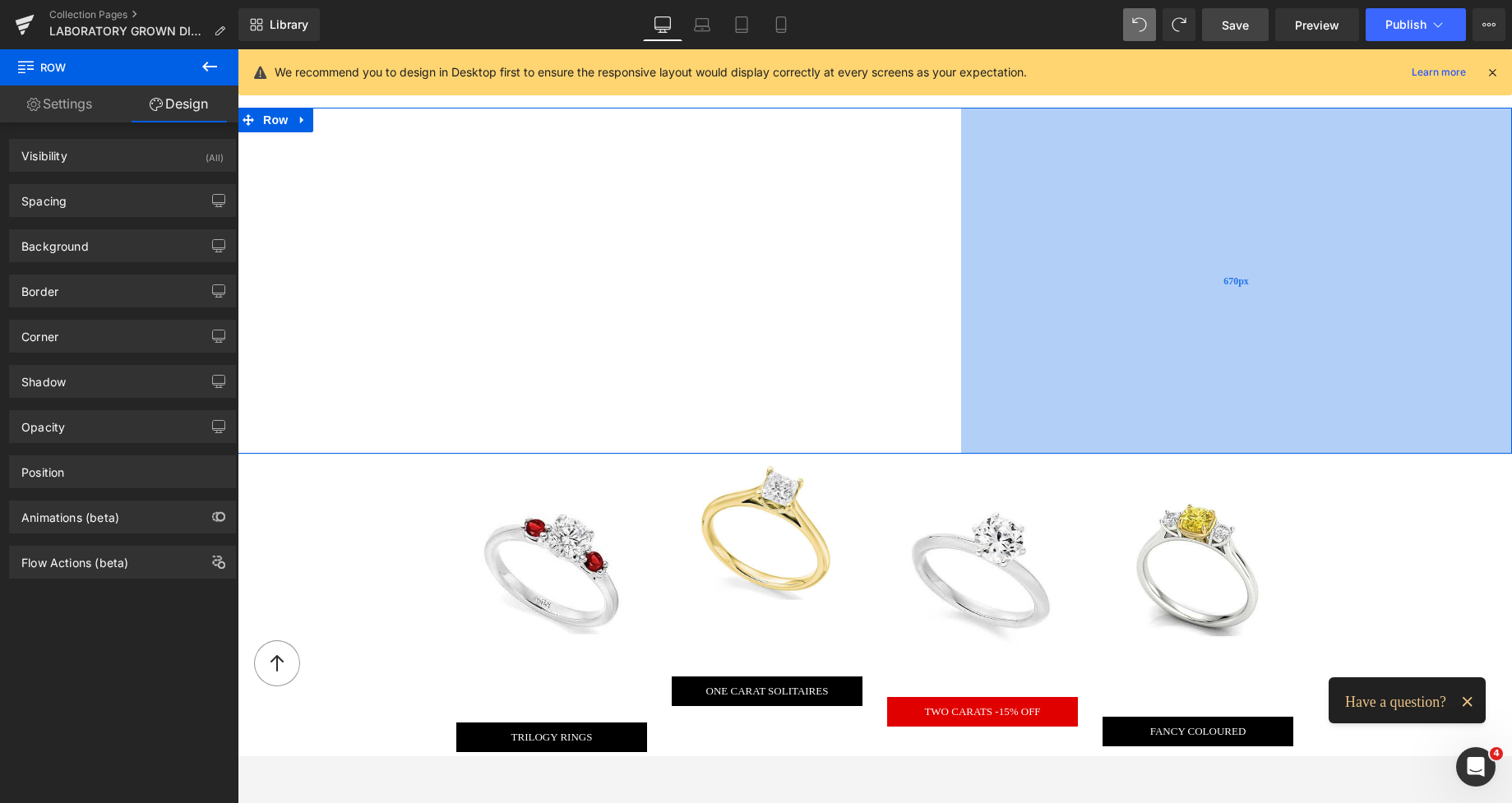
drag, startPoint x: 1068, startPoint y: 206, endPoint x: 1059, endPoint y: 204, distance: 9.2
click at [1059, 204] on div "670px" at bounding box center [1236, 280] width 551 height 346
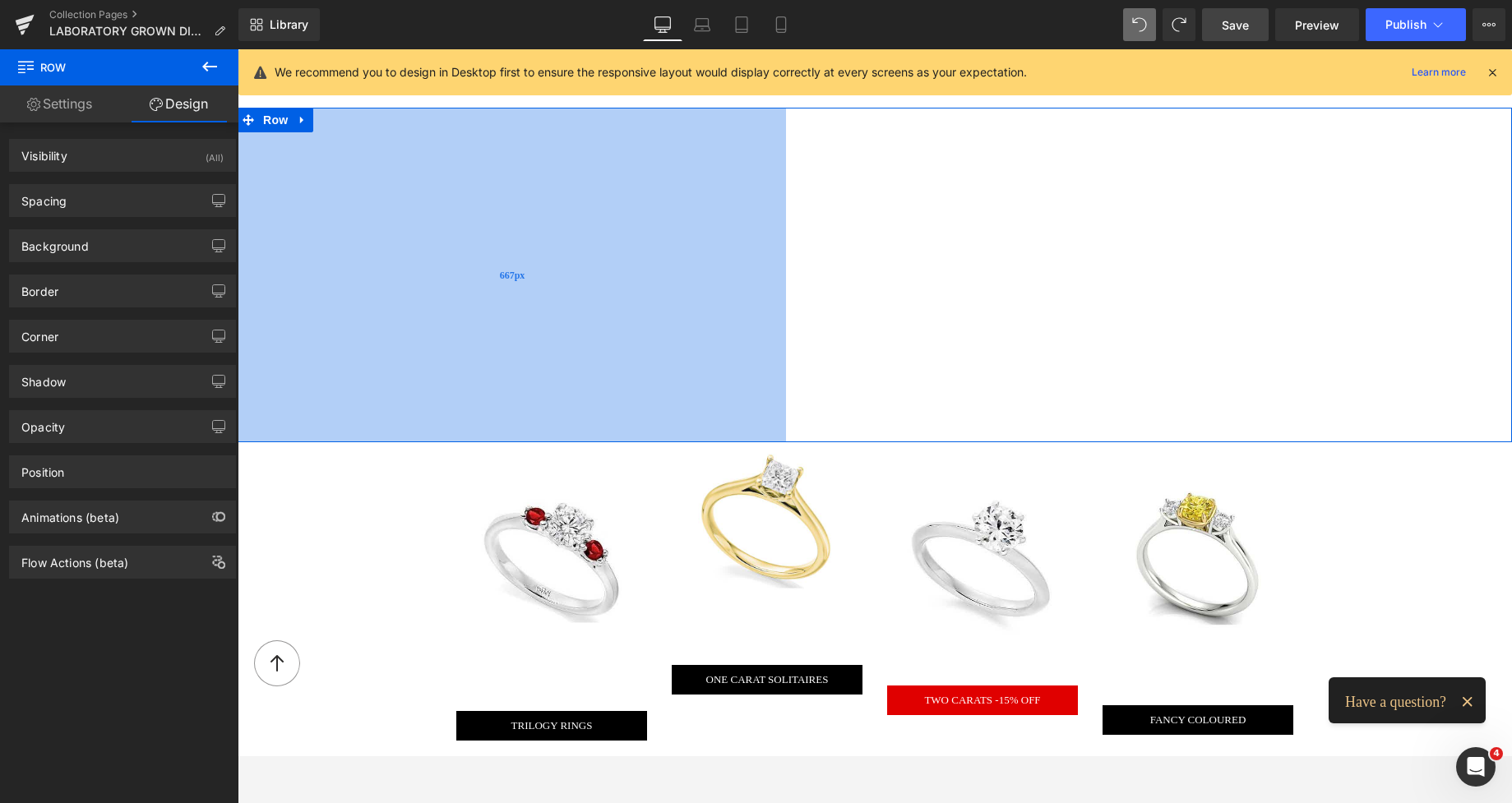
click at [596, 210] on div "667px" at bounding box center [511, 275] width 548 height 335
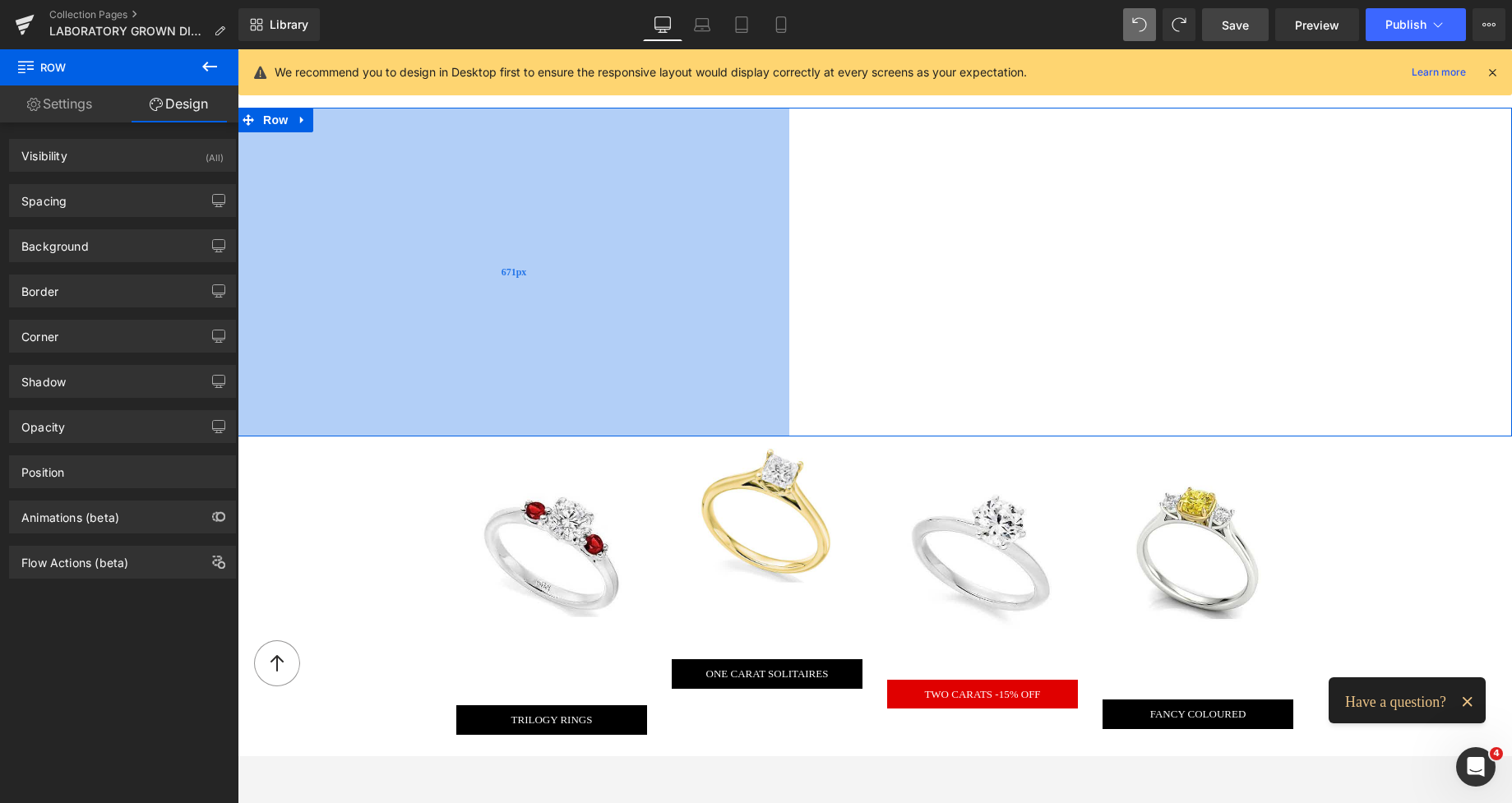
click at [599, 210] on div "671px" at bounding box center [513, 272] width 551 height 329
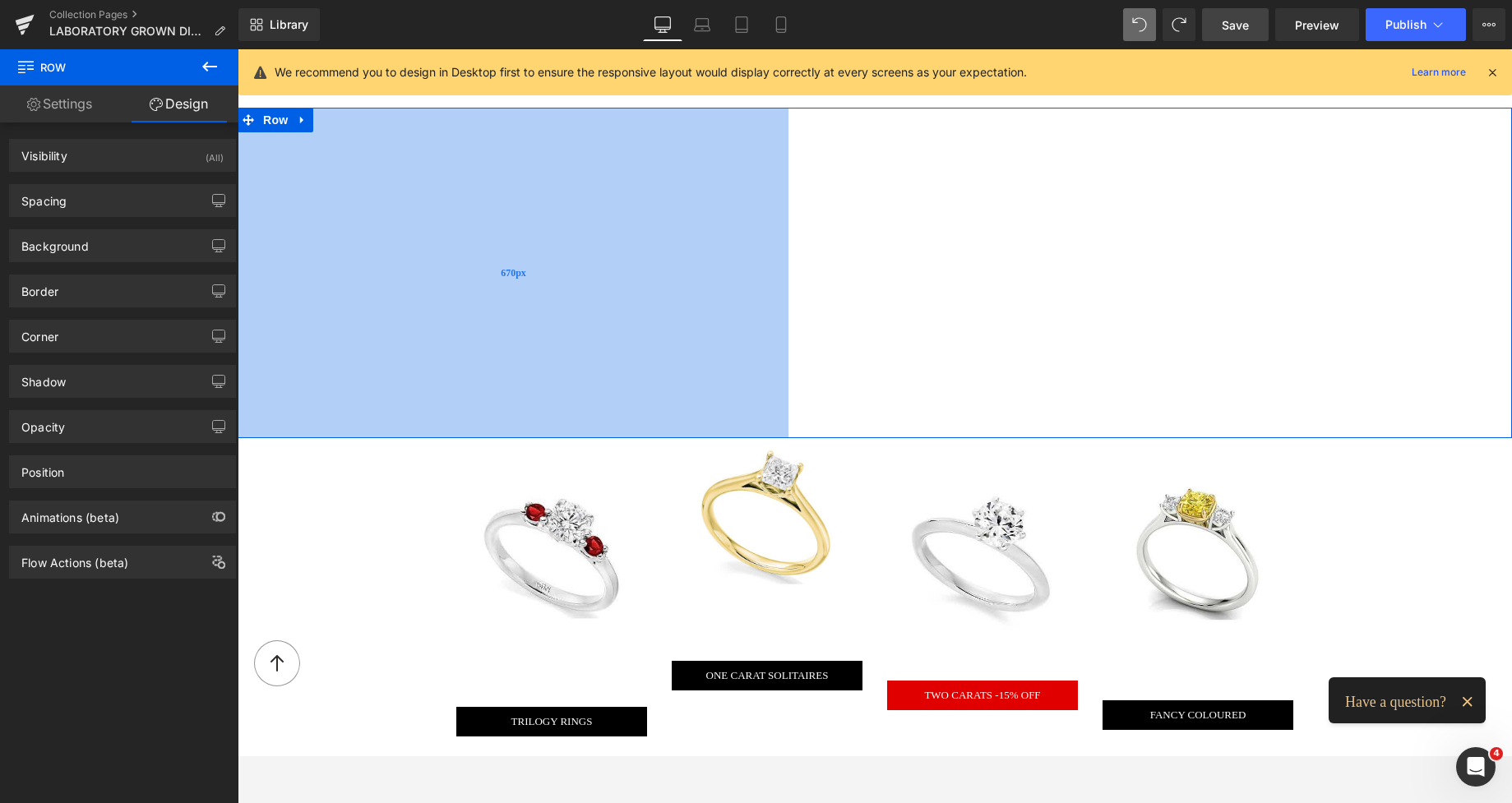
click at [647, 214] on div "670px" at bounding box center [512, 272] width 551 height 331
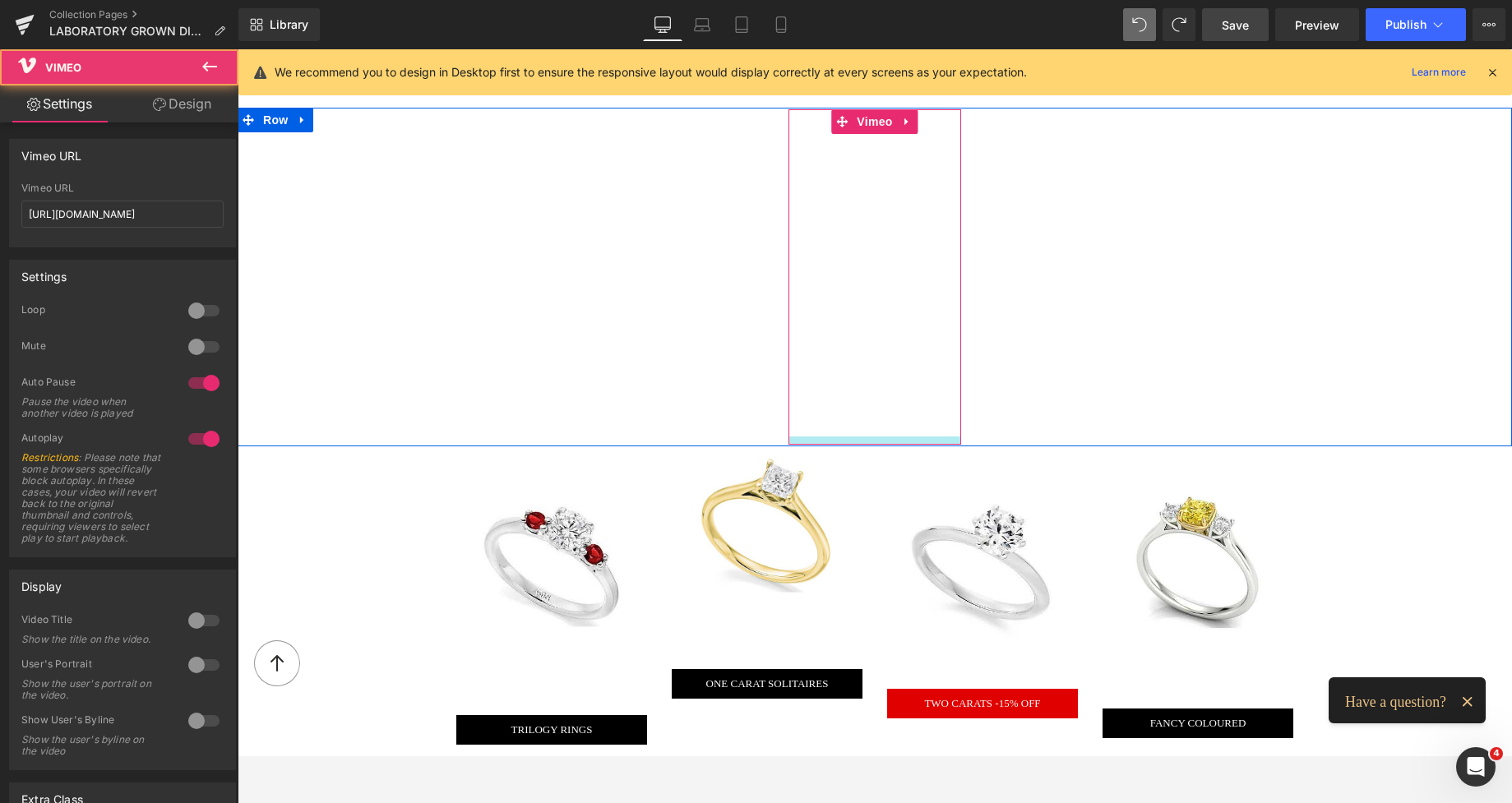
drag, startPoint x: 926, startPoint y: 429, endPoint x: 934, endPoint y: 437, distance: 11.3
click at [934, 437] on div "Vimeo" at bounding box center [874, 277] width 172 height 336
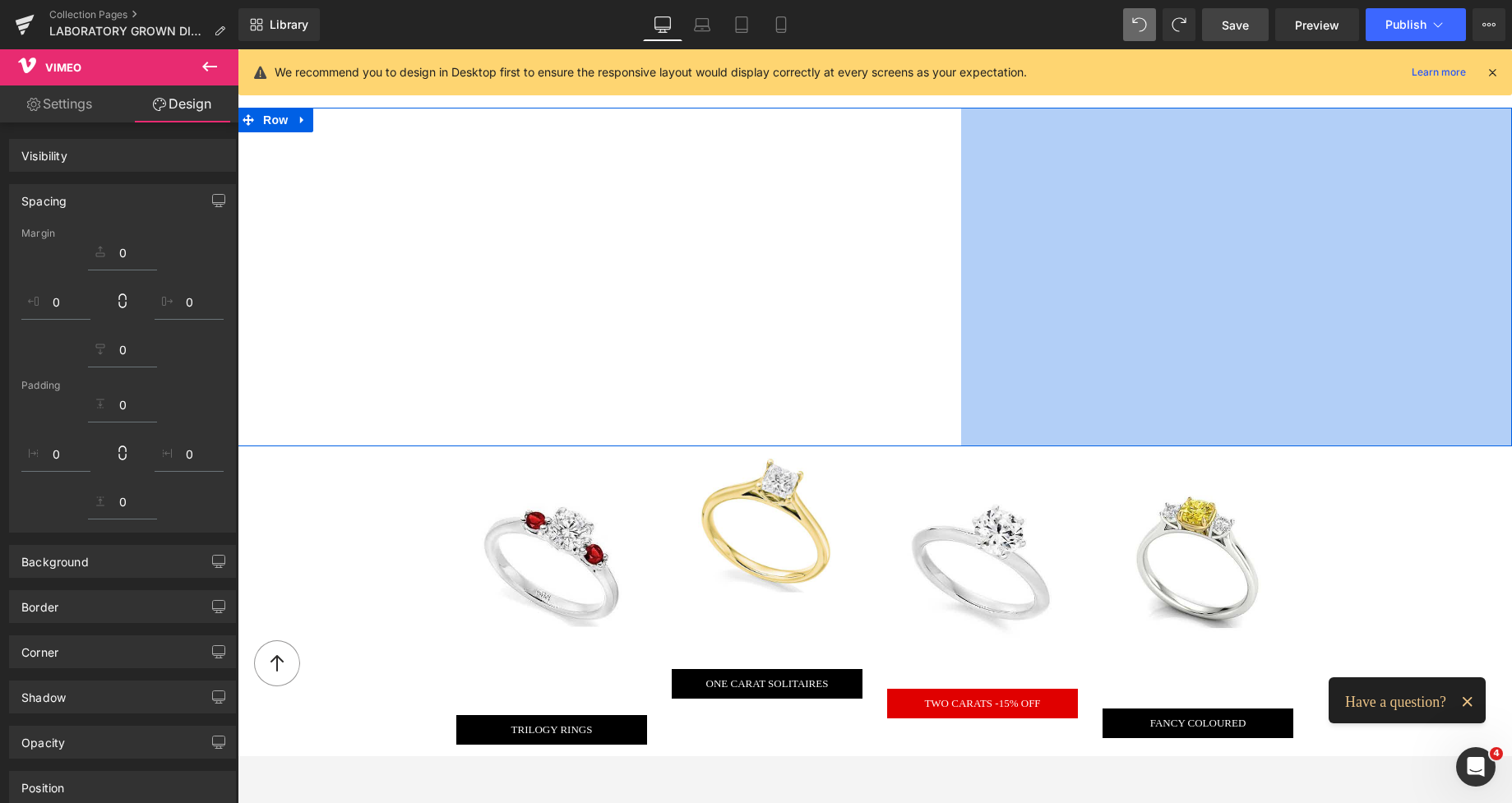
click at [1242, 32] on span "Save" at bounding box center [1235, 25] width 27 height 17
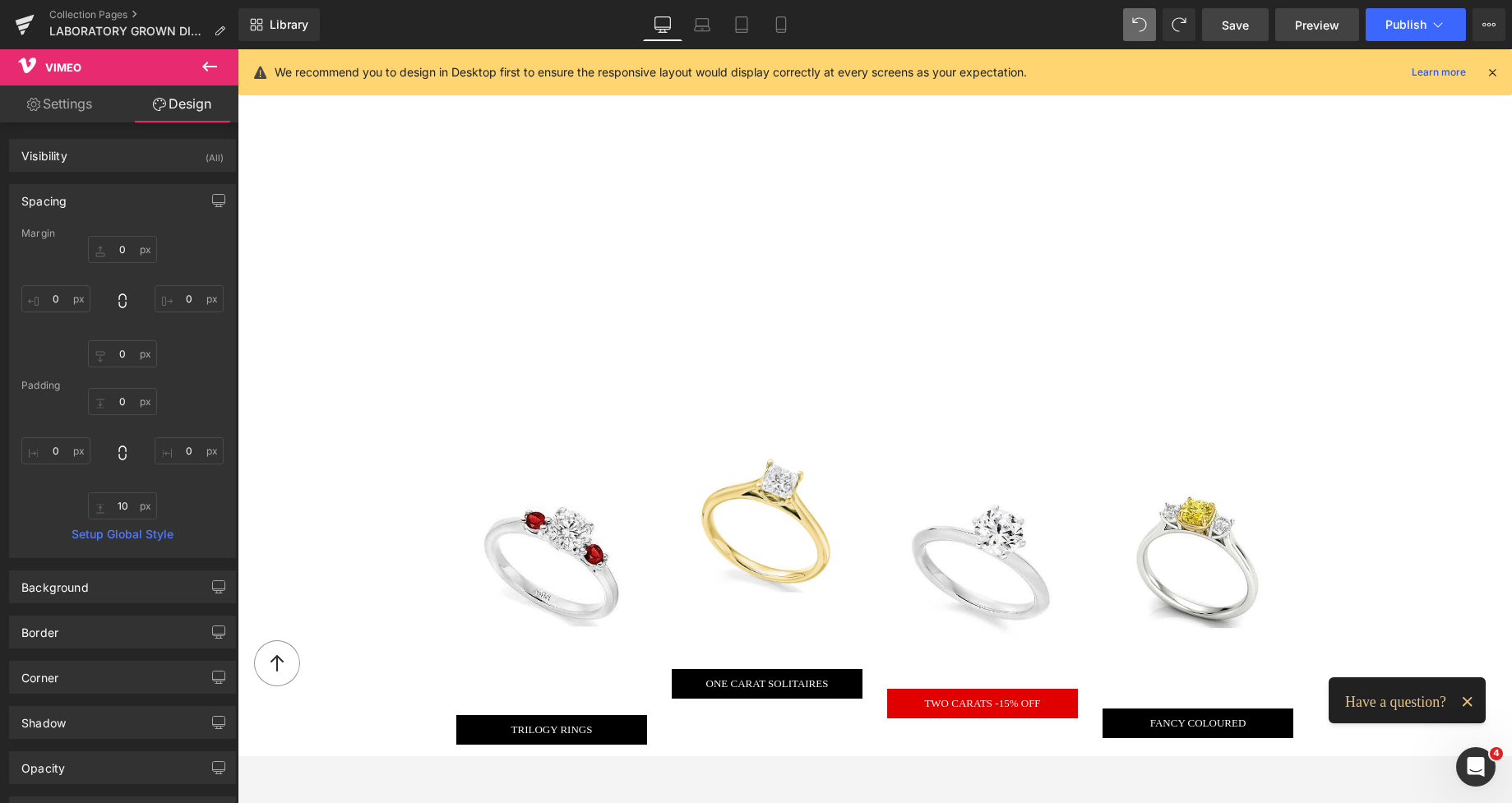
click at [1310, 23] on span "Preview" at bounding box center [1316, 25] width 44 height 17
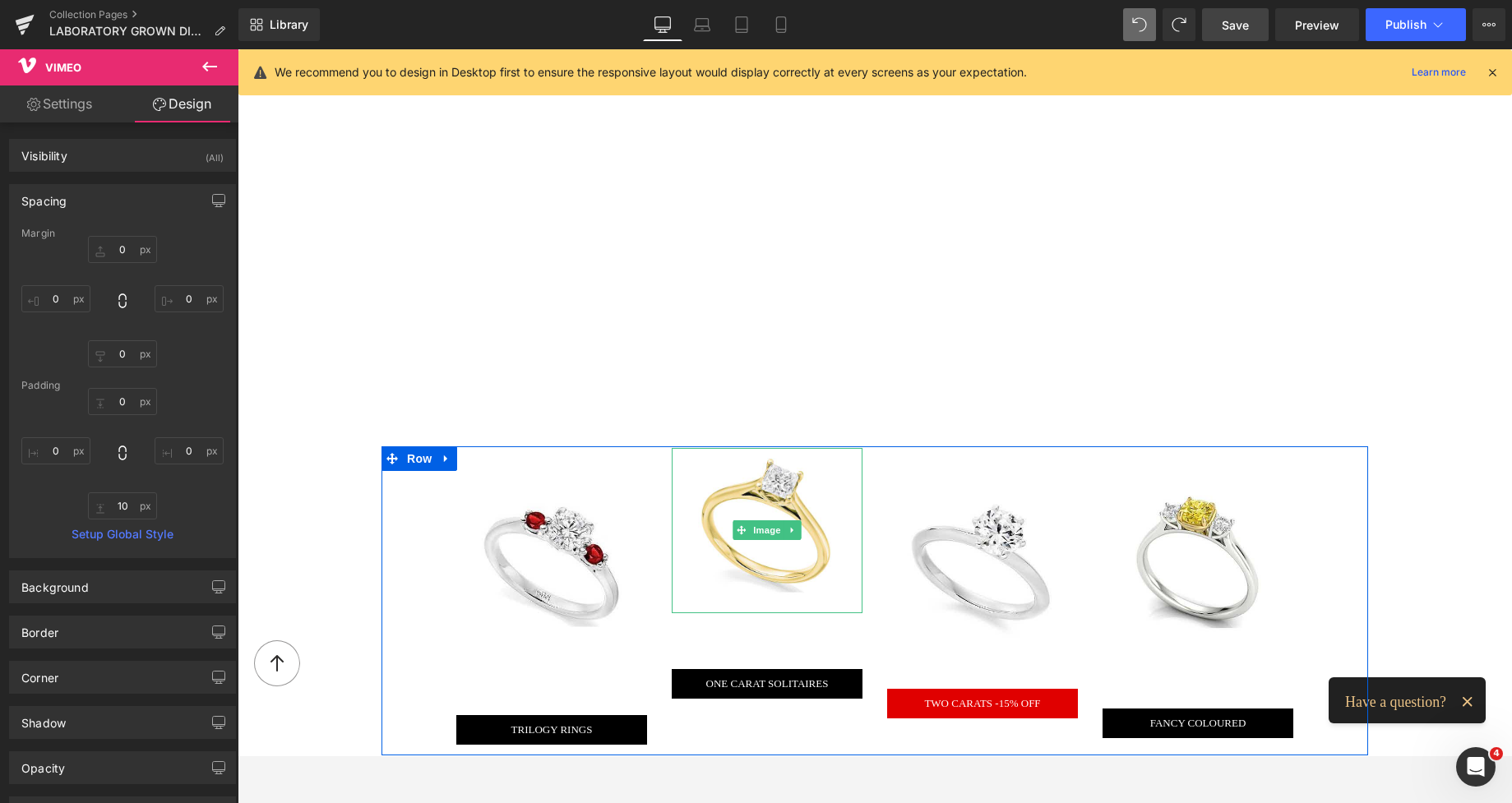
drag, startPoint x: 781, startPoint y: 496, endPoint x: 299, endPoint y: 229, distance: 551.0
click at [781, 496] on img at bounding box center [767, 531] width 149 height 165
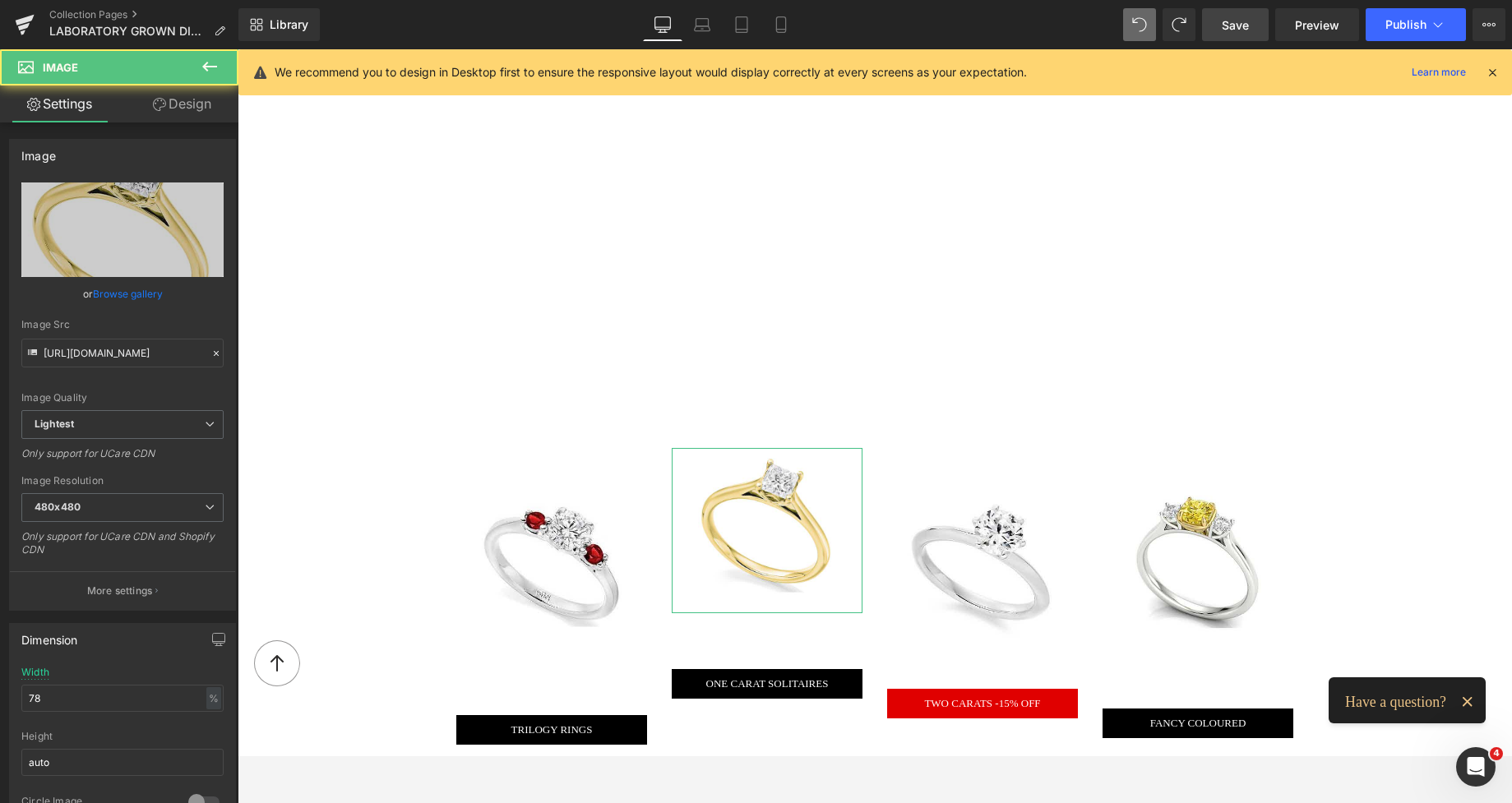
click at [187, 102] on link "Design" at bounding box center [182, 104] width 119 height 37
click at [0, 0] on div "Spacing" at bounding box center [0, 0] width 0 height 0
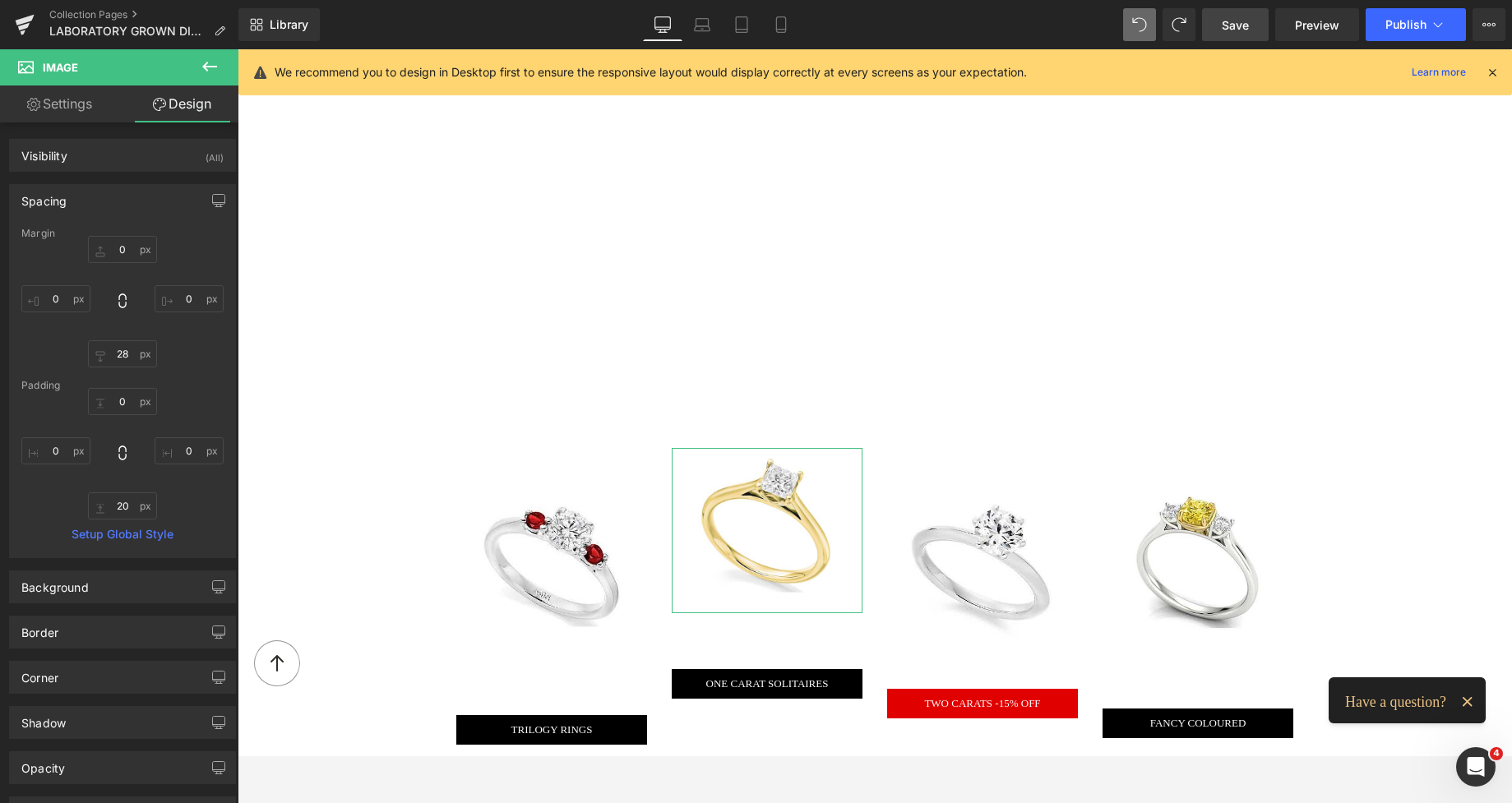
type input "0"
type input "28"
type input "0"
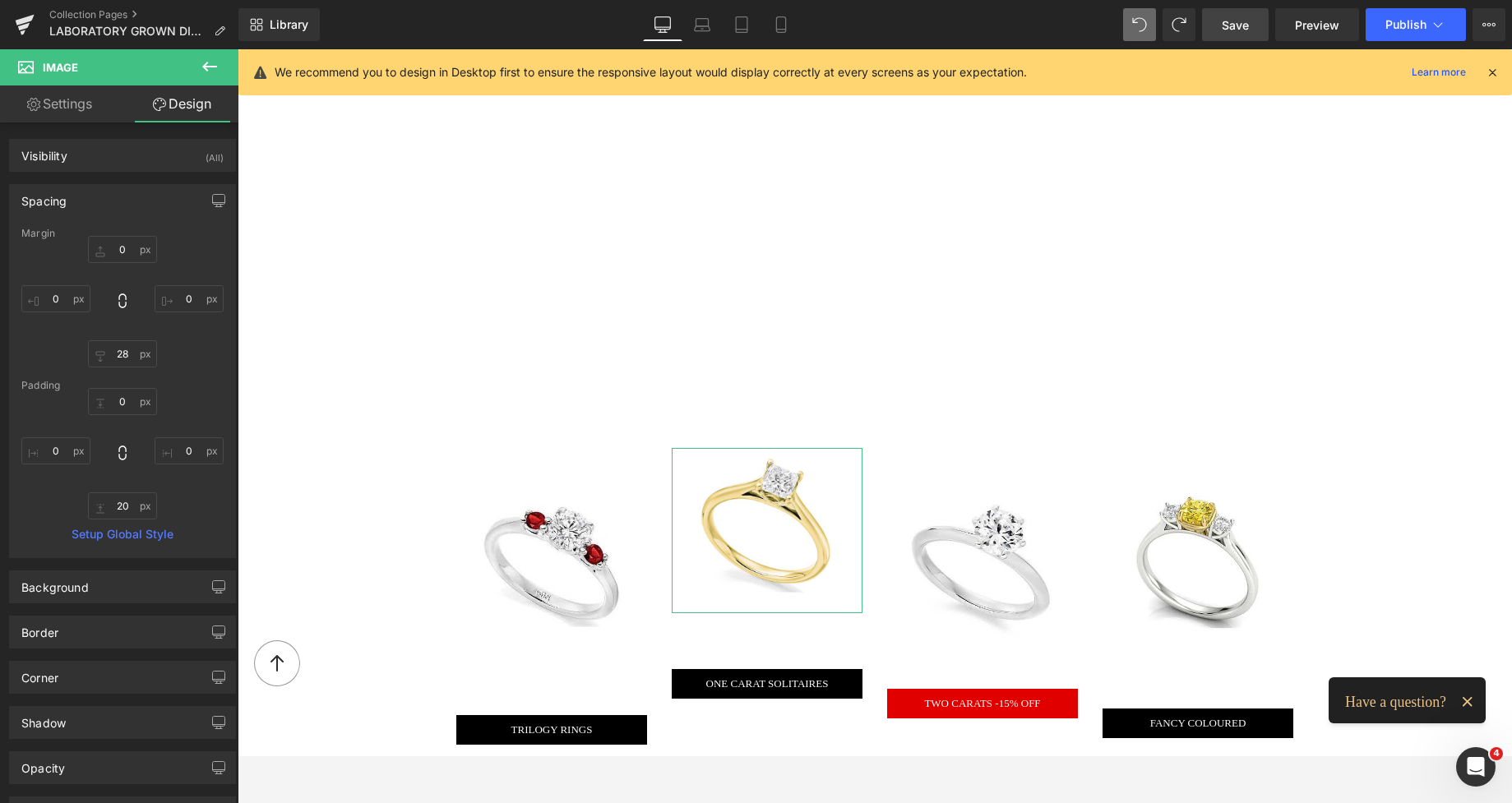
type input "0"
type input "20"
type input "0"
click at [120, 242] on input "0" at bounding box center [122, 249] width 69 height 27
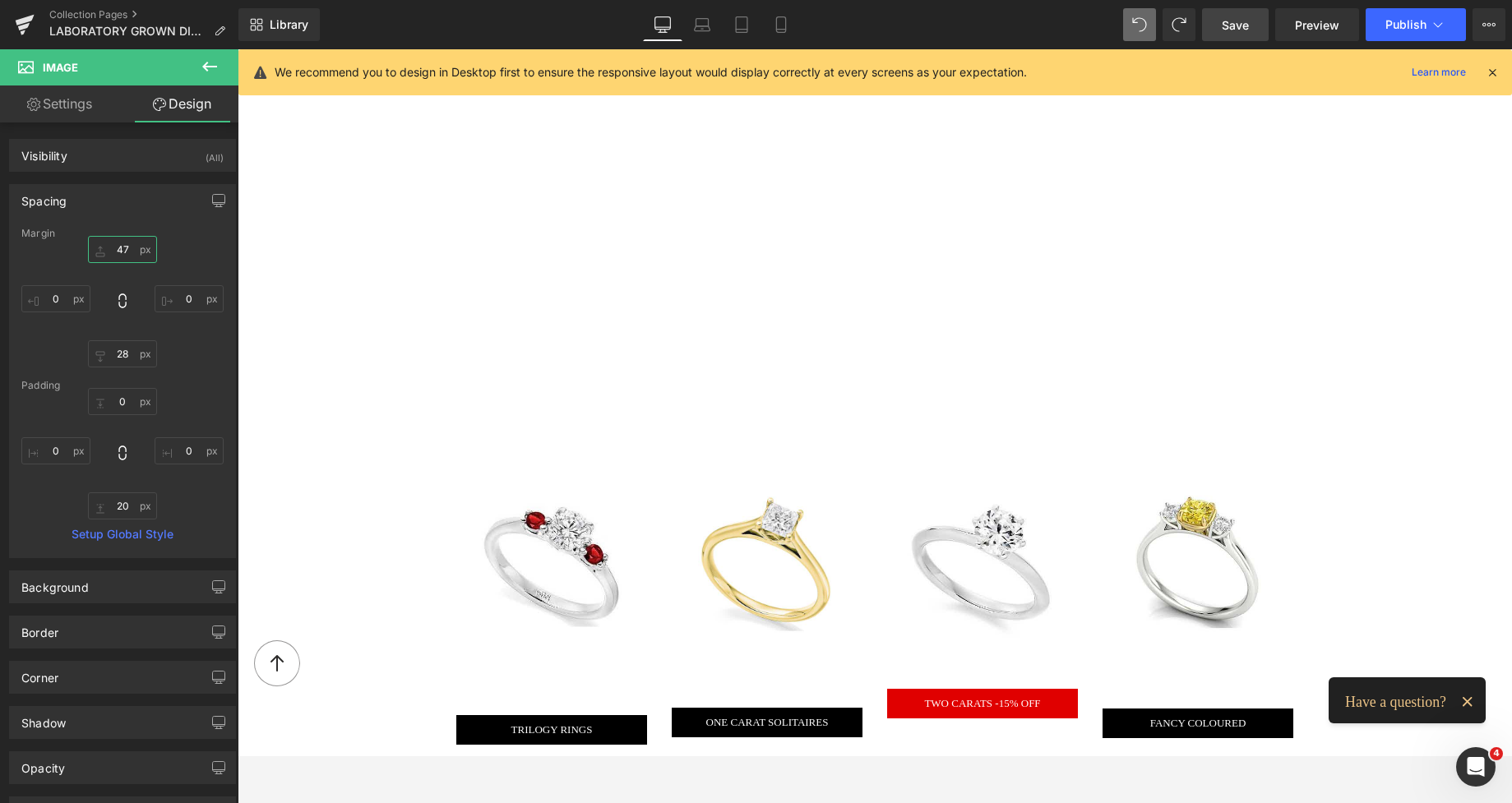
type input "47"
click at [1228, 23] on span "Save" at bounding box center [1235, 25] width 27 height 17
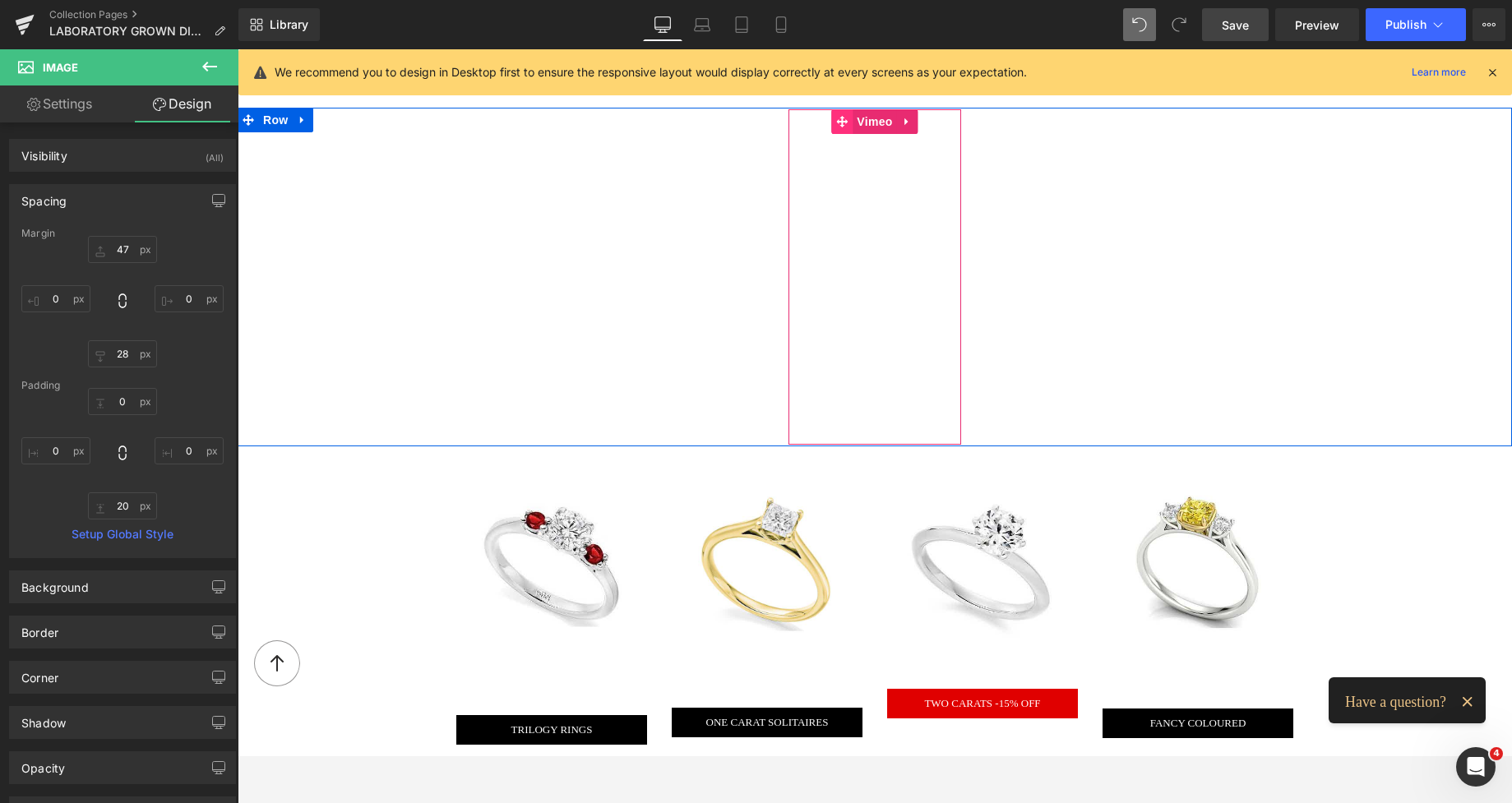
click at [837, 124] on span at bounding box center [842, 122] width 22 height 25
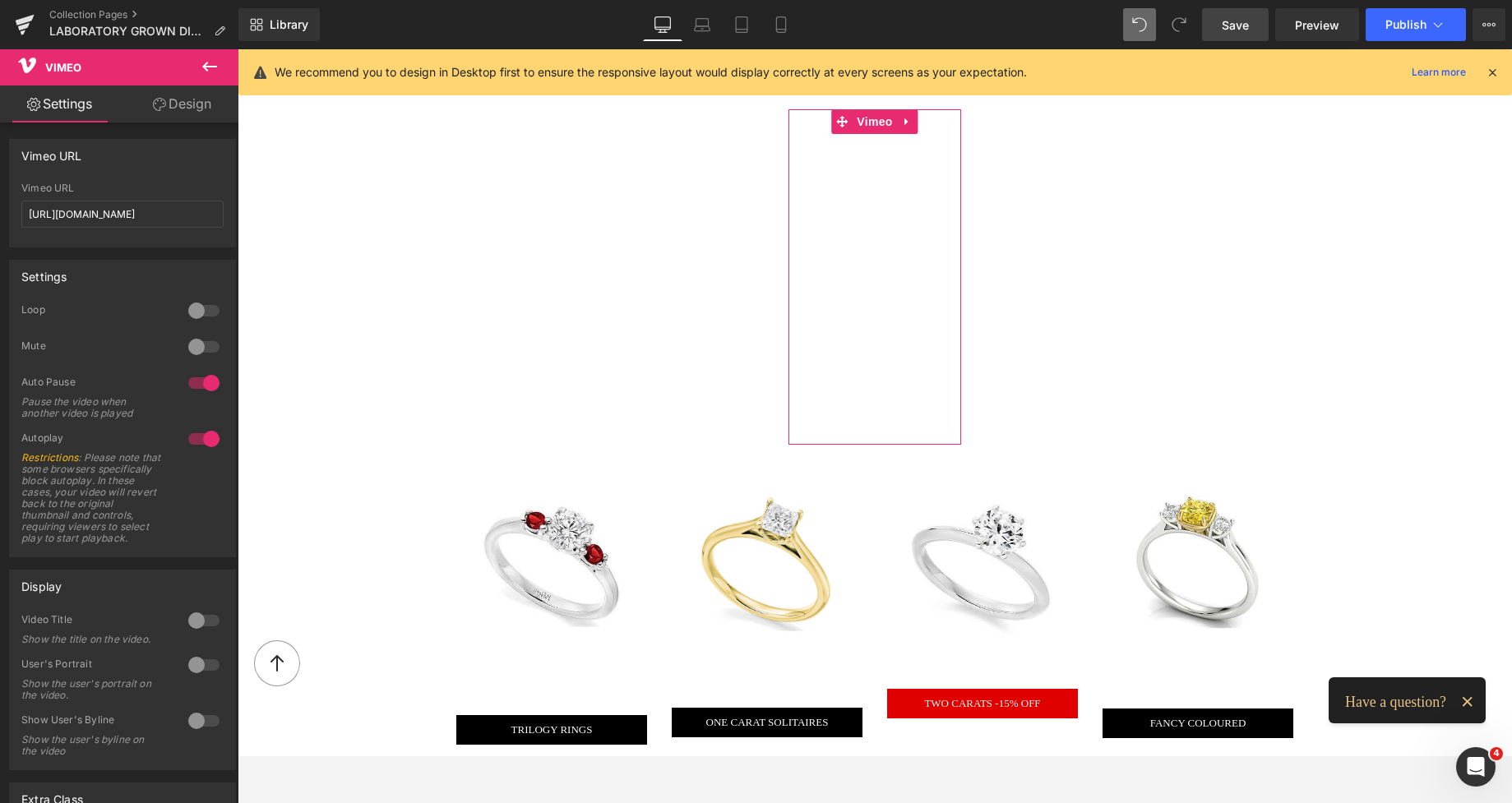
click at [209, 342] on div at bounding box center [203, 347] width 39 height 27
click at [237, 49] on div "670px" at bounding box center [237, 49] width 0 height 0
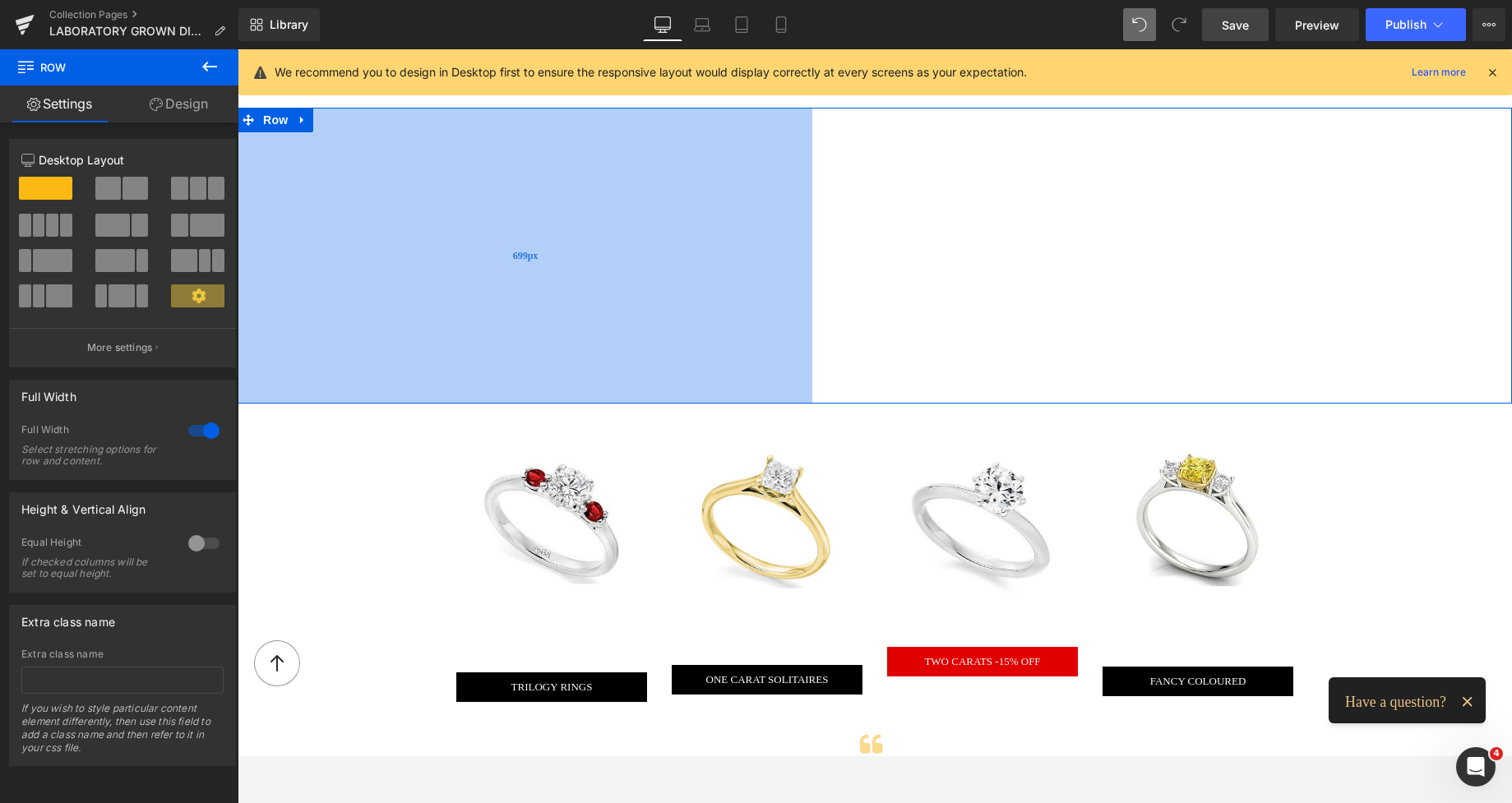
drag, startPoint x: 491, startPoint y: 293, endPoint x: 516, endPoint y: 294, distance: 25.0
click at [516, 294] on div "699px" at bounding box center [525, 255] width 575 height 296
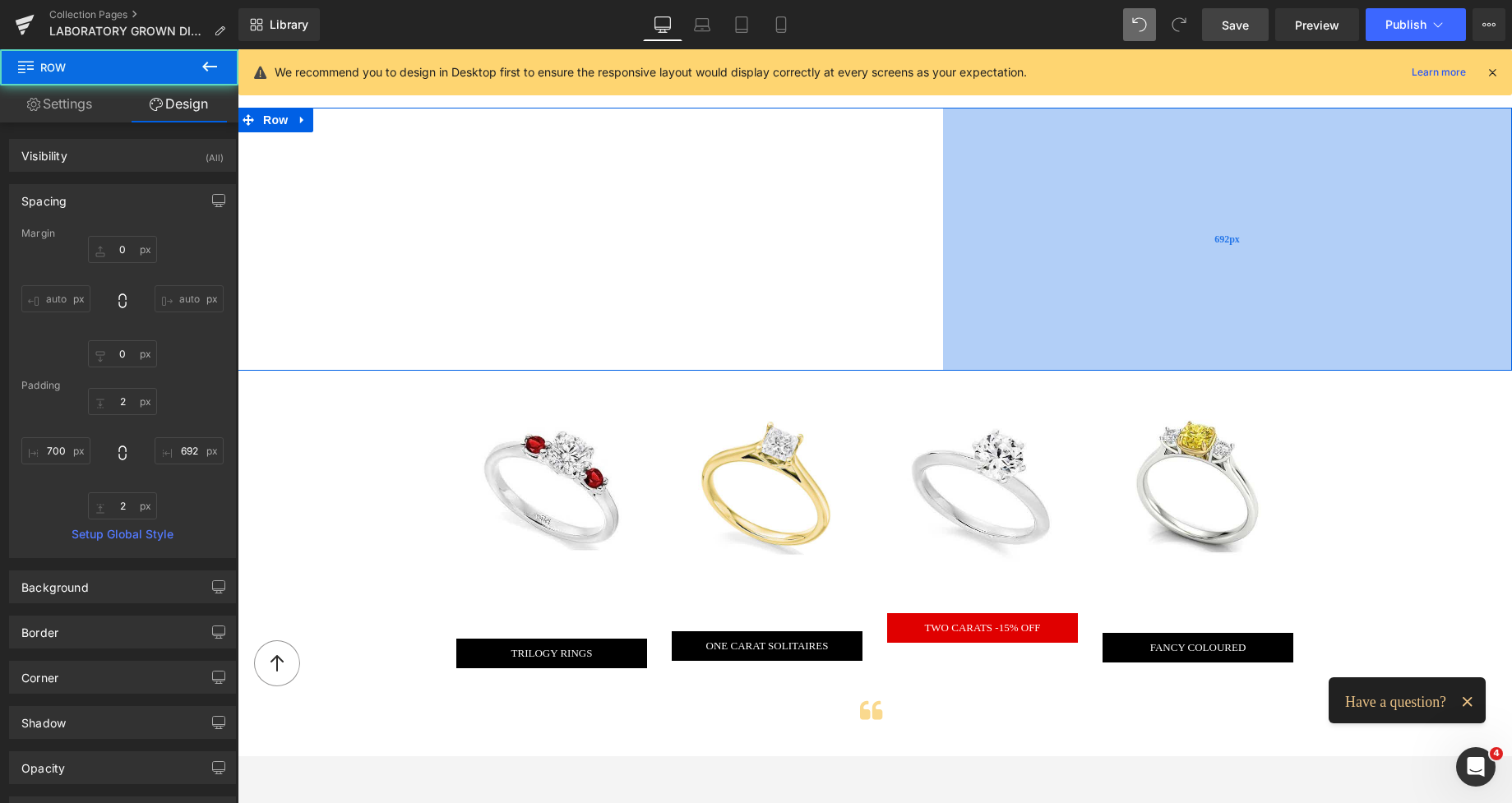
drag, startPoint x: 1109, startPoint y: 276, endPoint x: 1090, endPoint y: 273, distance: 19.2
click at [1090, 273] on div "692px" at bounding box center [1227, 238] width 569 height 262
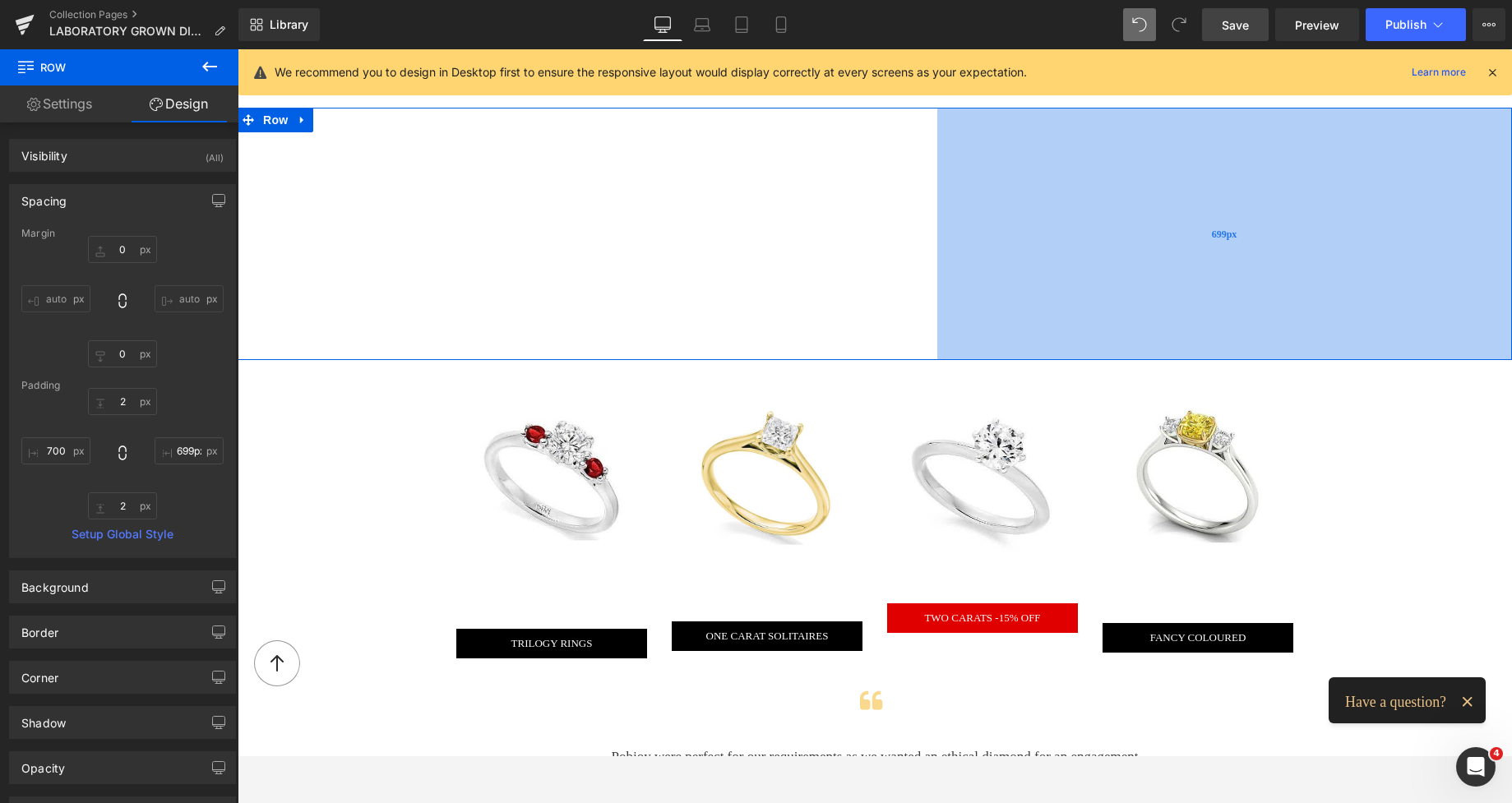
type input "700px"
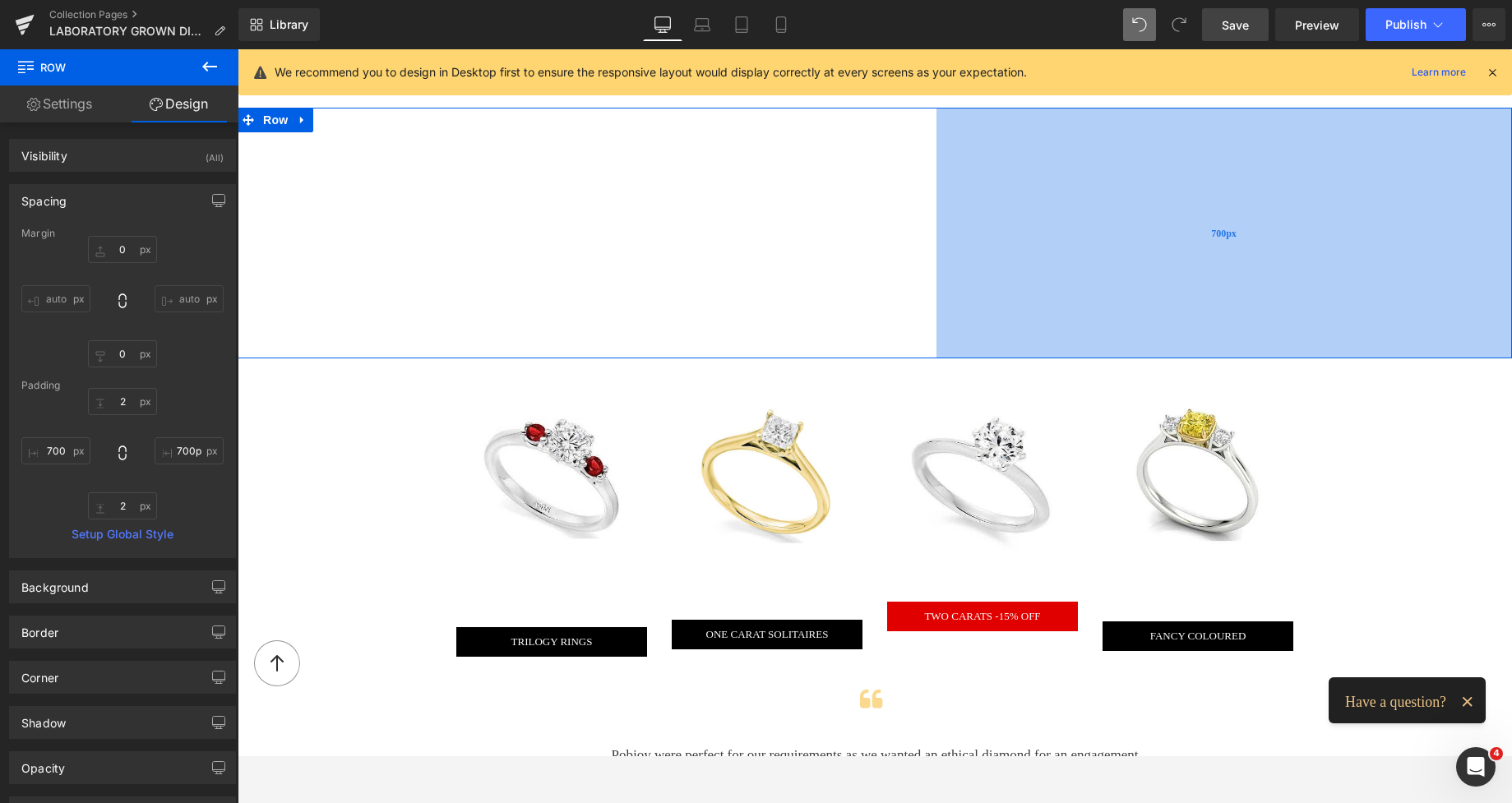
click at [1085, 273] on div "700px" at bounding box center [1224, 232] width 576 height 251
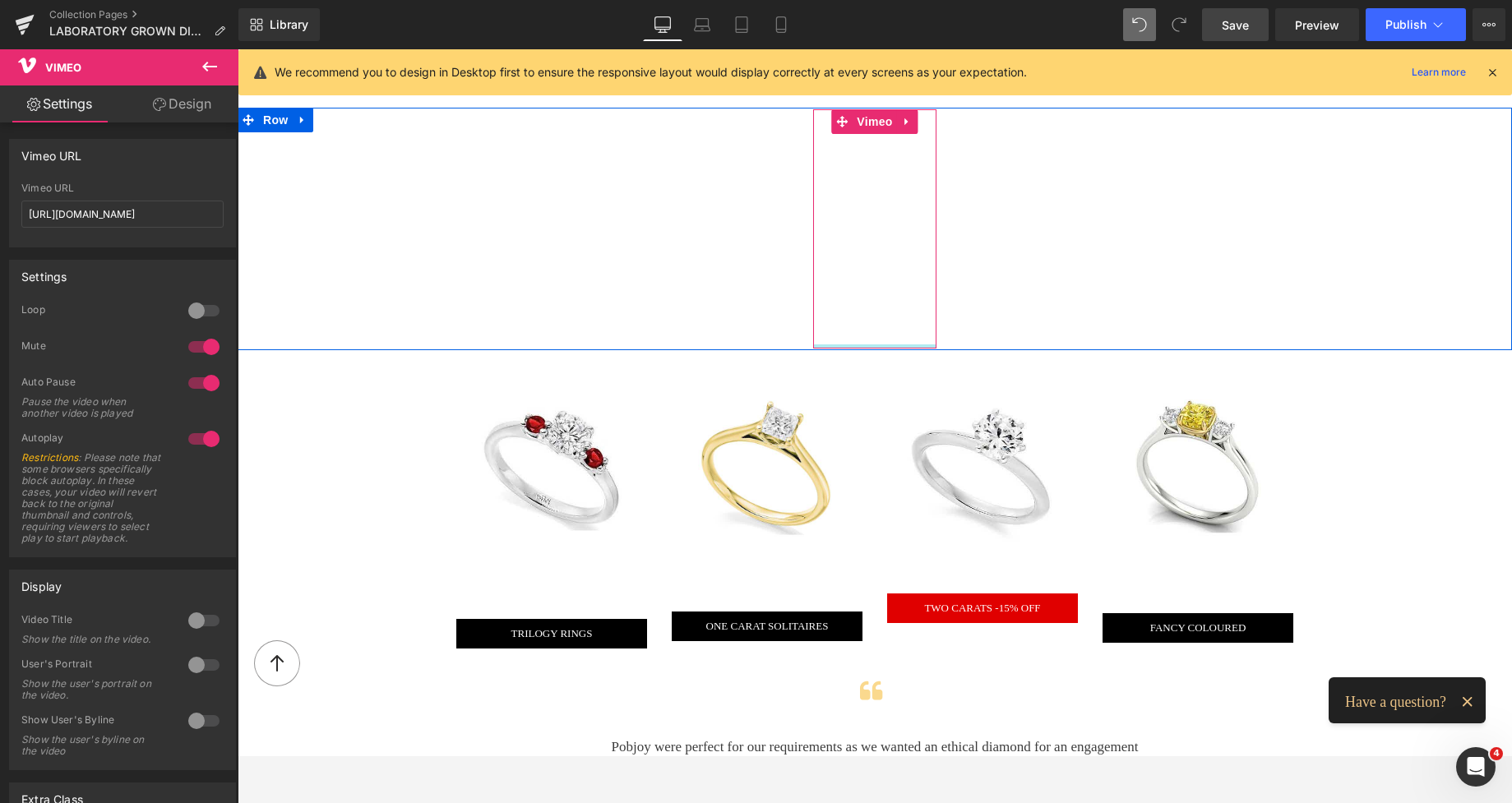
click at [883, 341] on div "Vimeo" at bounding box center [875, 228] width 123 height 239
click at [1233, 33] on link "Save" at bounding box center [1235, 24] width 67 height 32
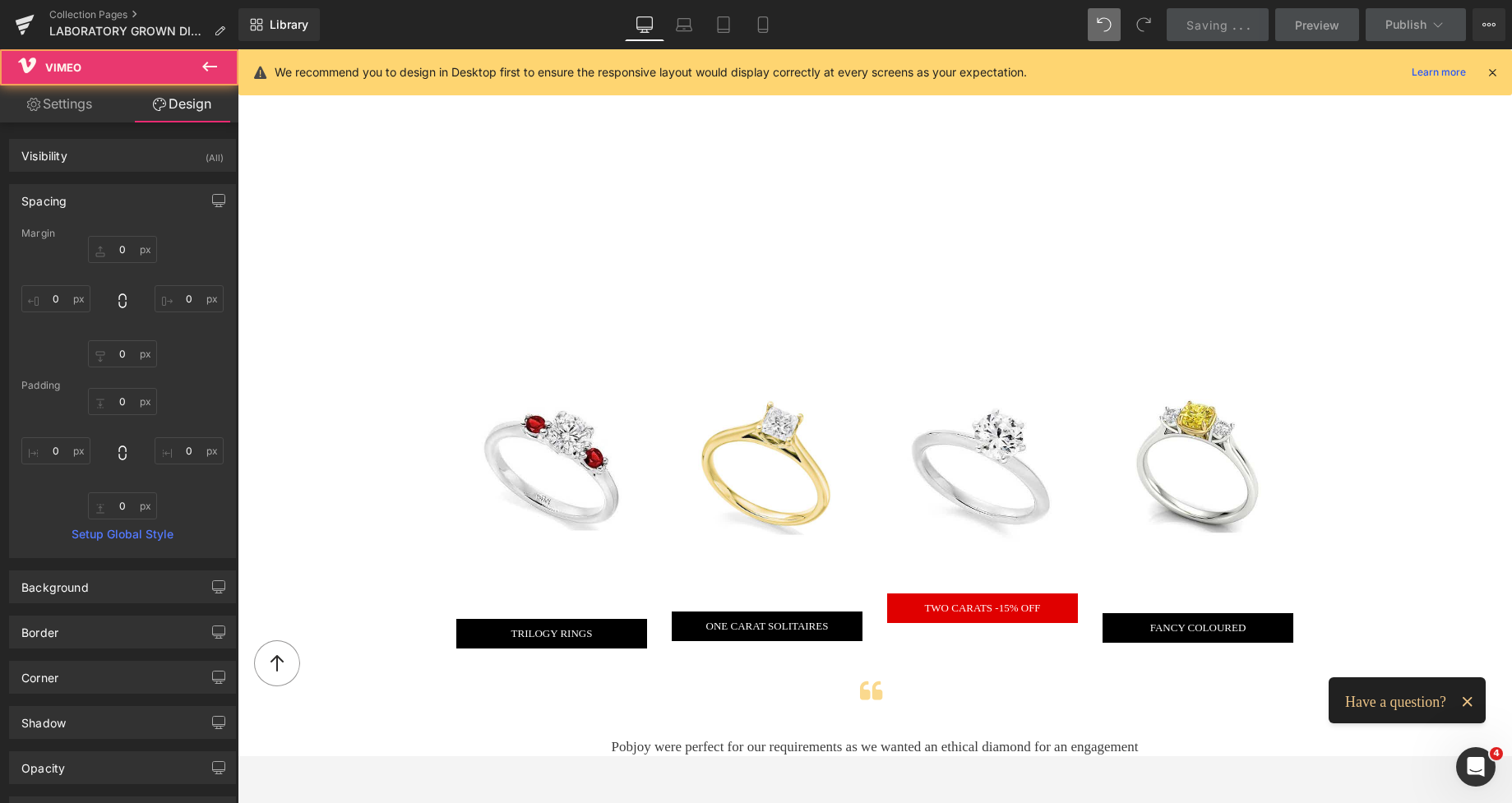
type input "0"
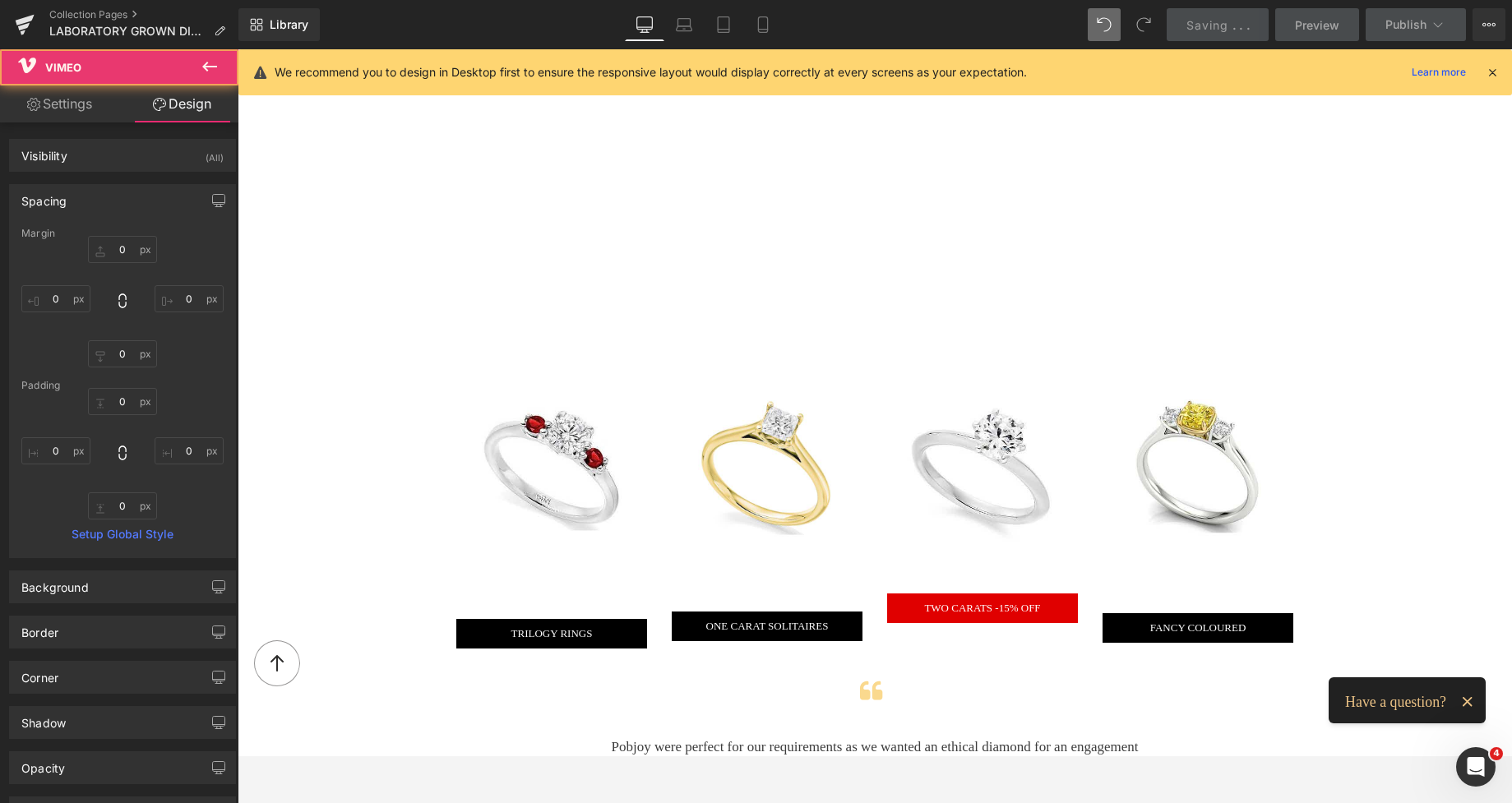
type input "0"
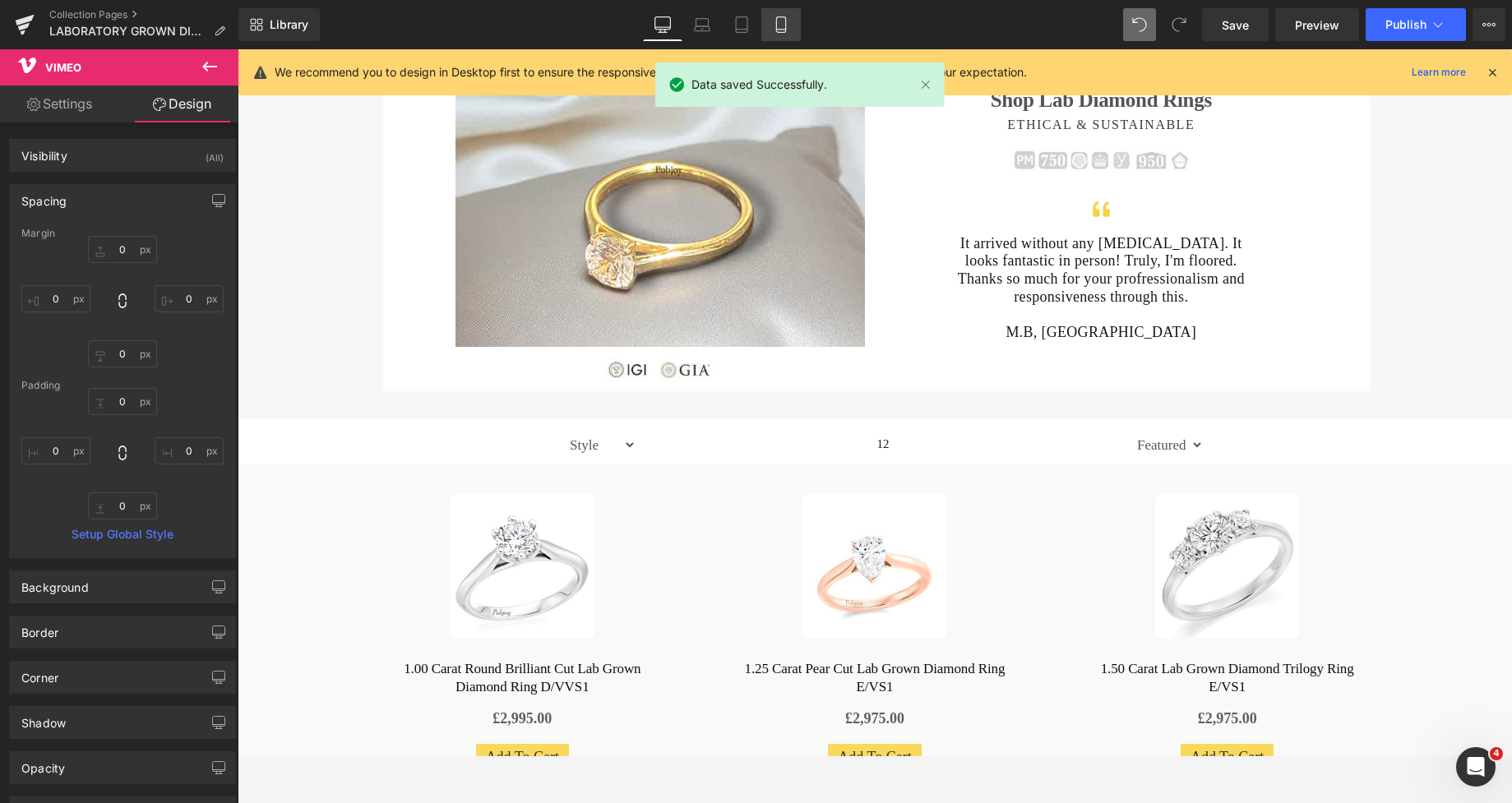
scroll to position [0, 0]
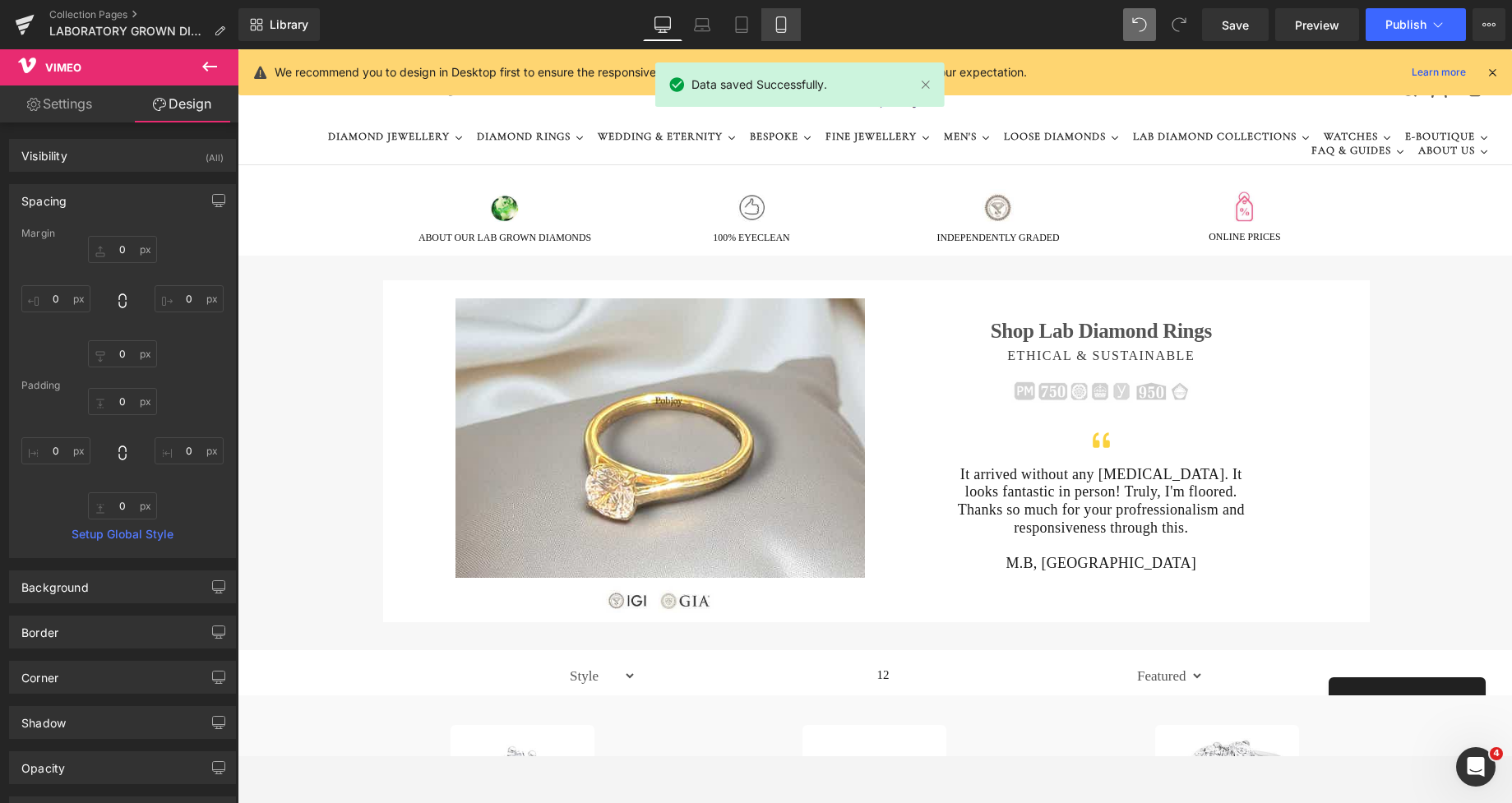
click at [778, 21] on icon at bounding box center [781, 25] width 17 height 17
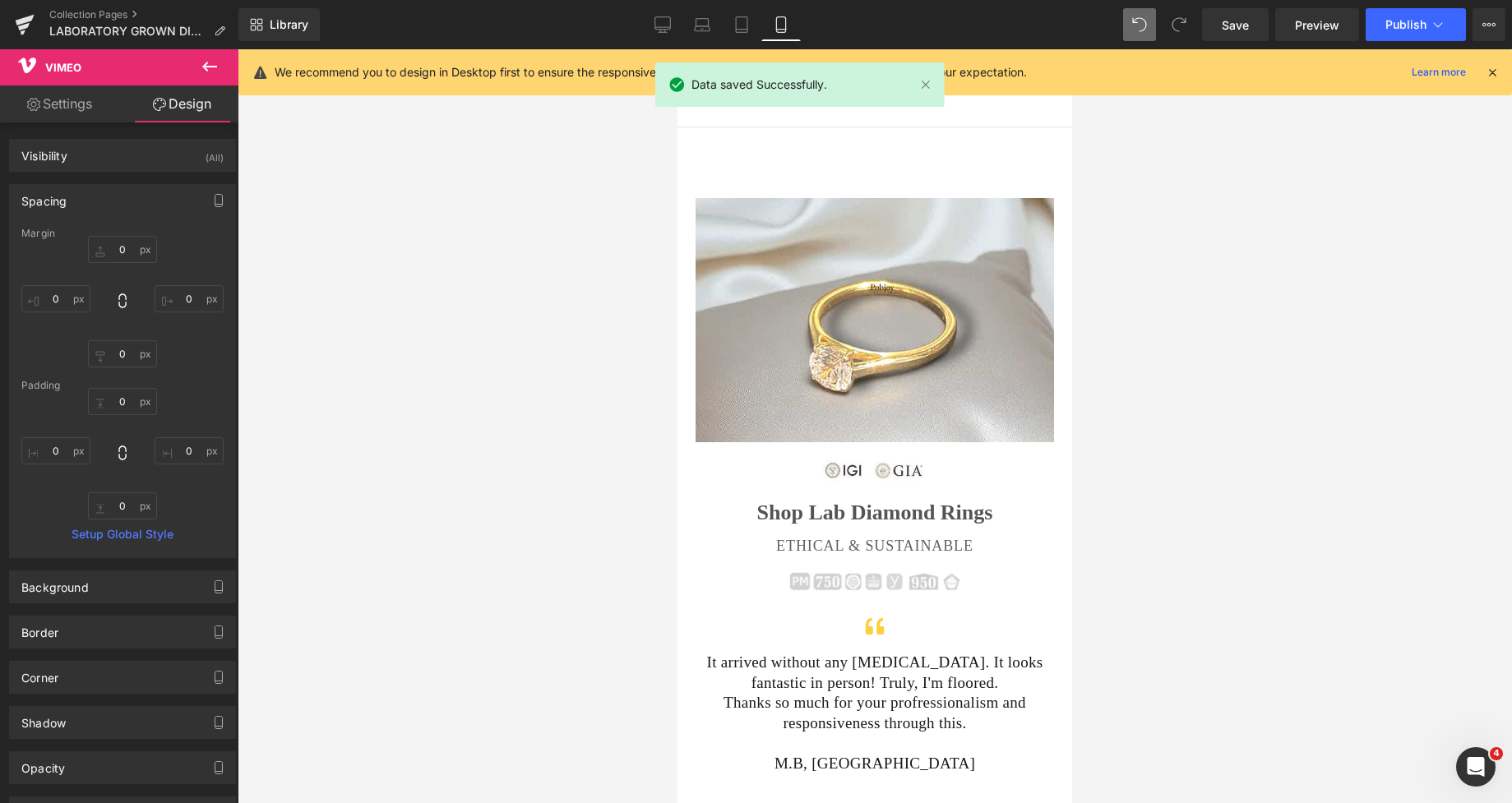
type input "0"
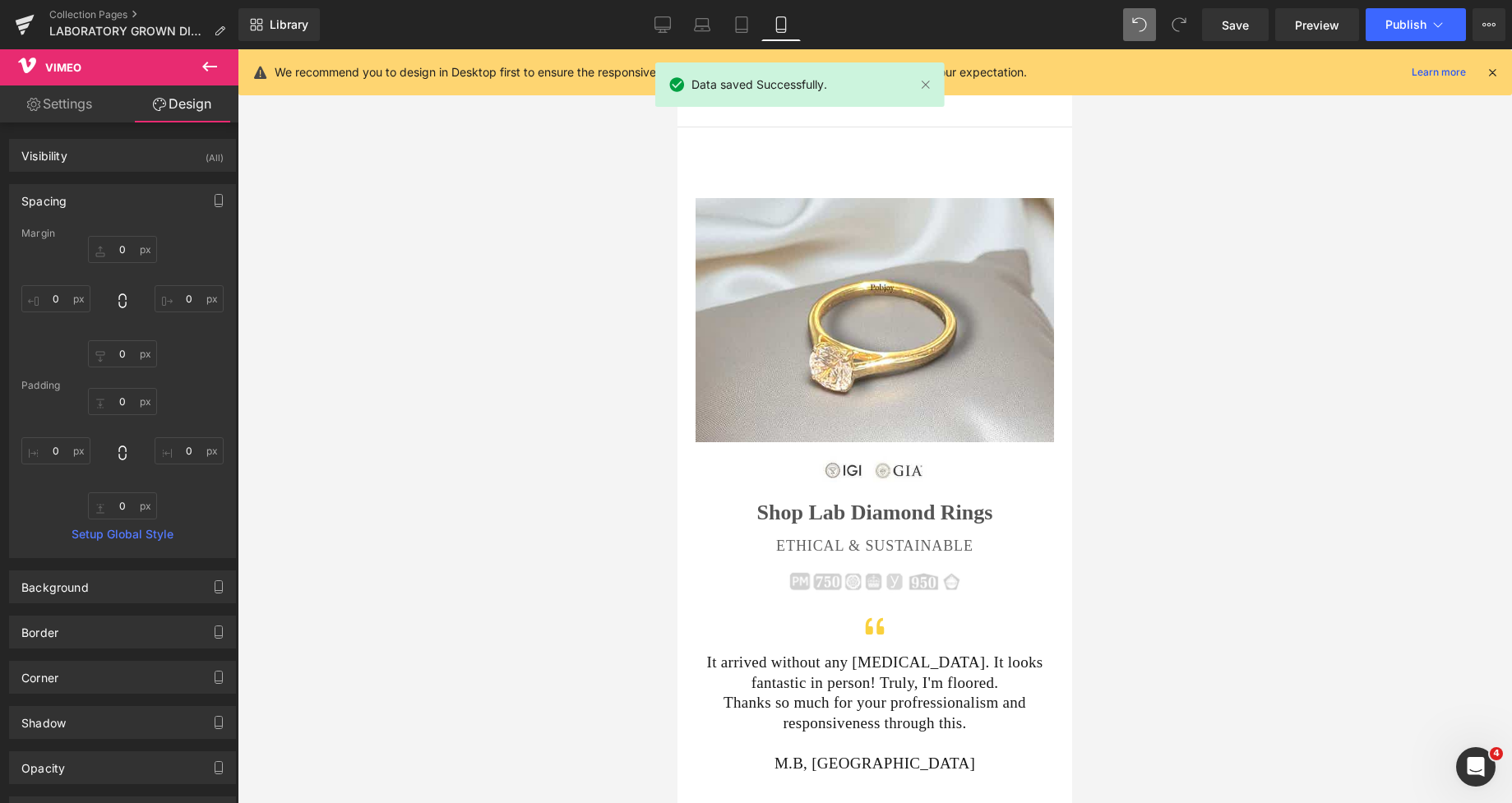
type input "0"
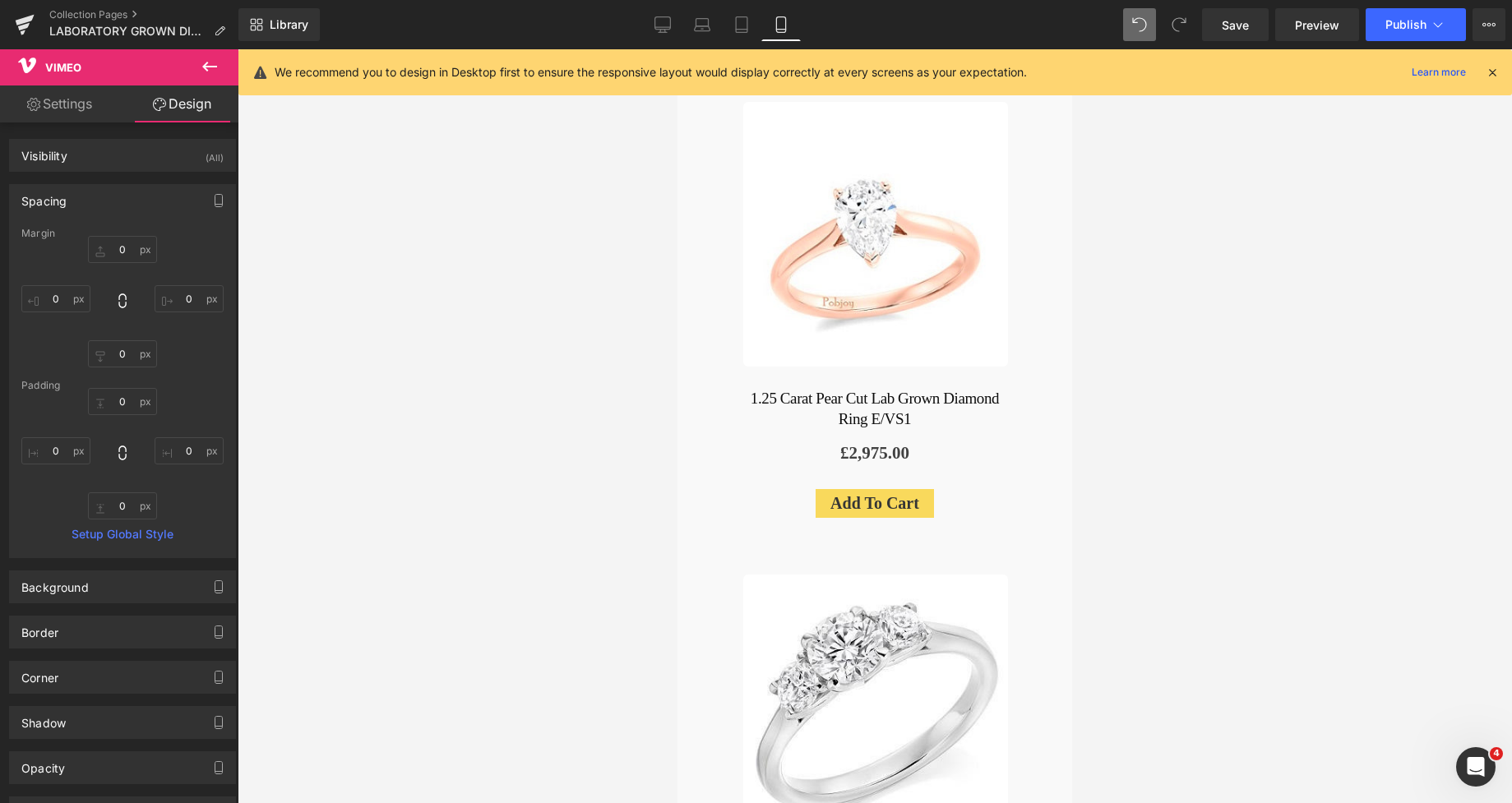
scroll to position [2684, 0]
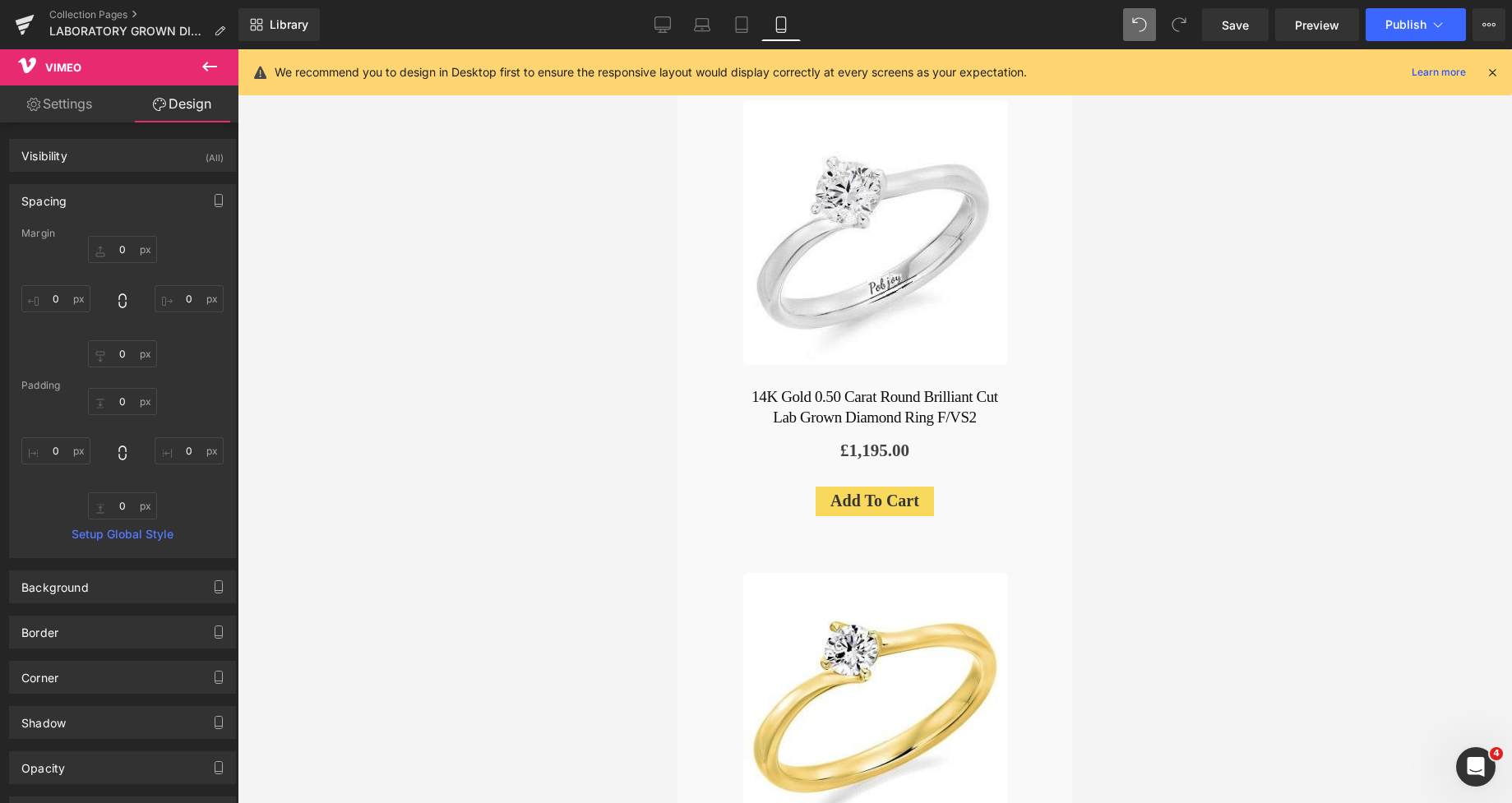
click at [1237, 30] on span "Save" at bounding box center [1235, 25] width 27 height 17
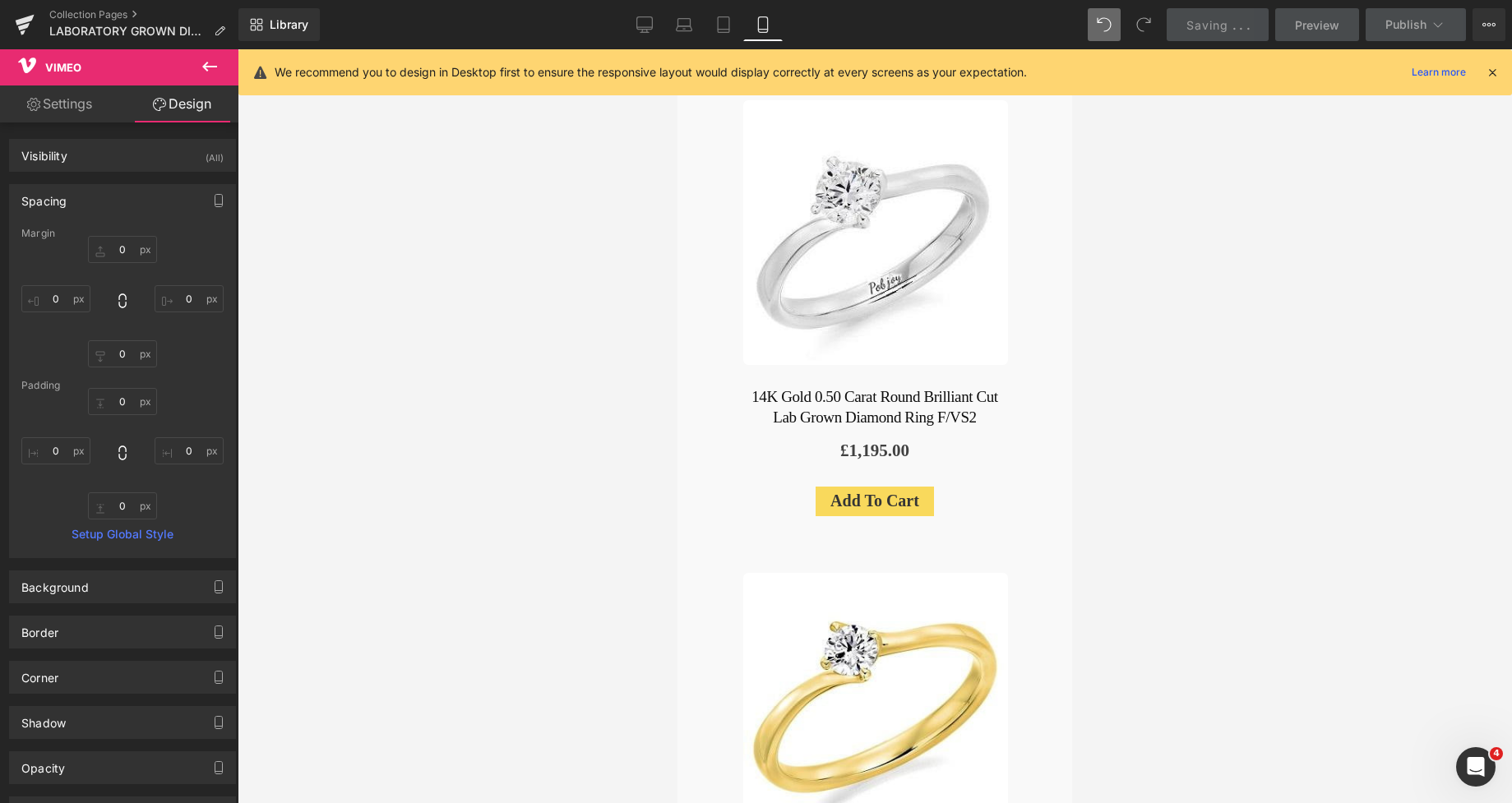
scroll to position [3677, 0]
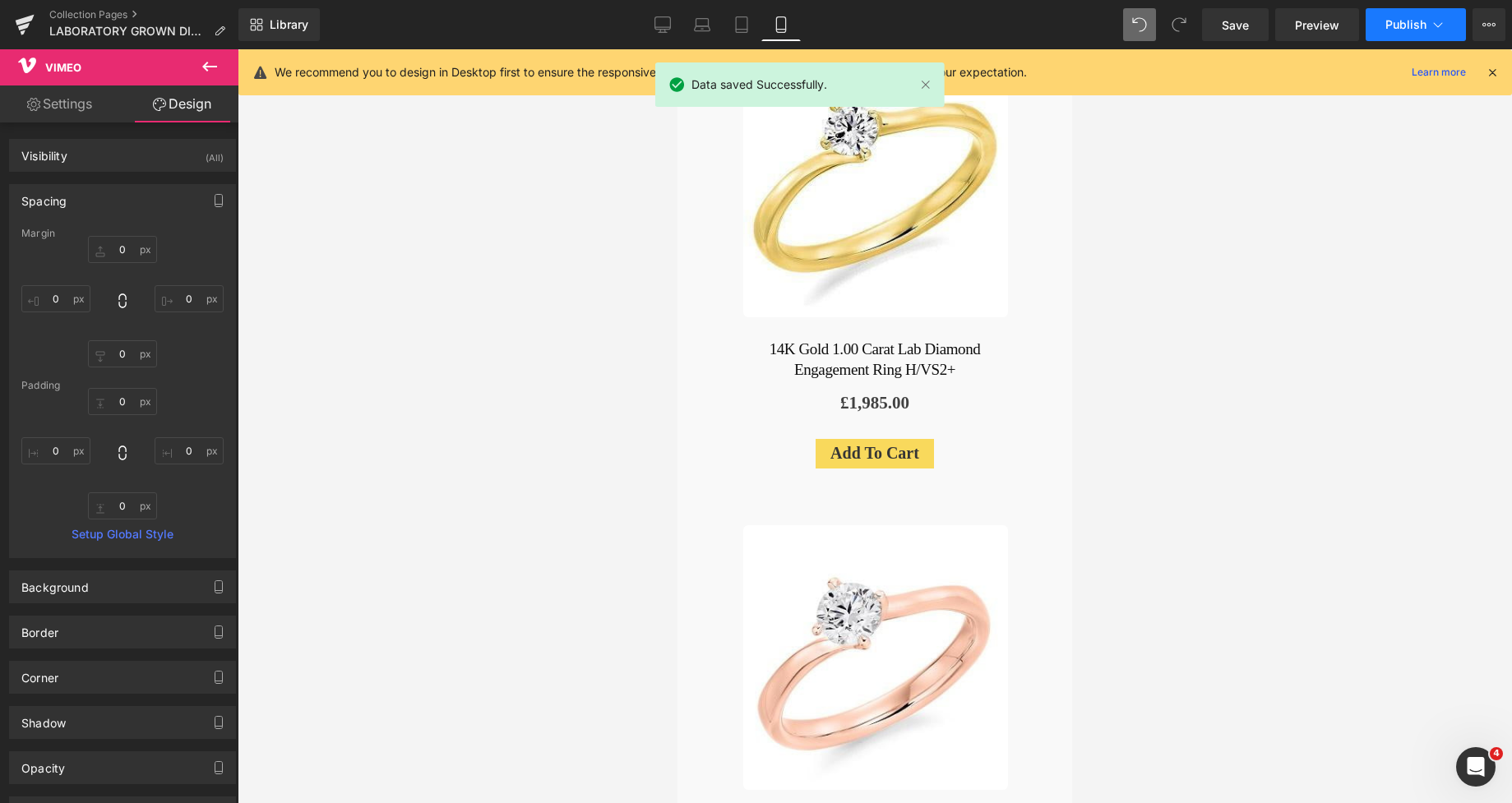
click at [1393, 19] on span "Publish" at bounding box center [1405, 25] width 41 height 13
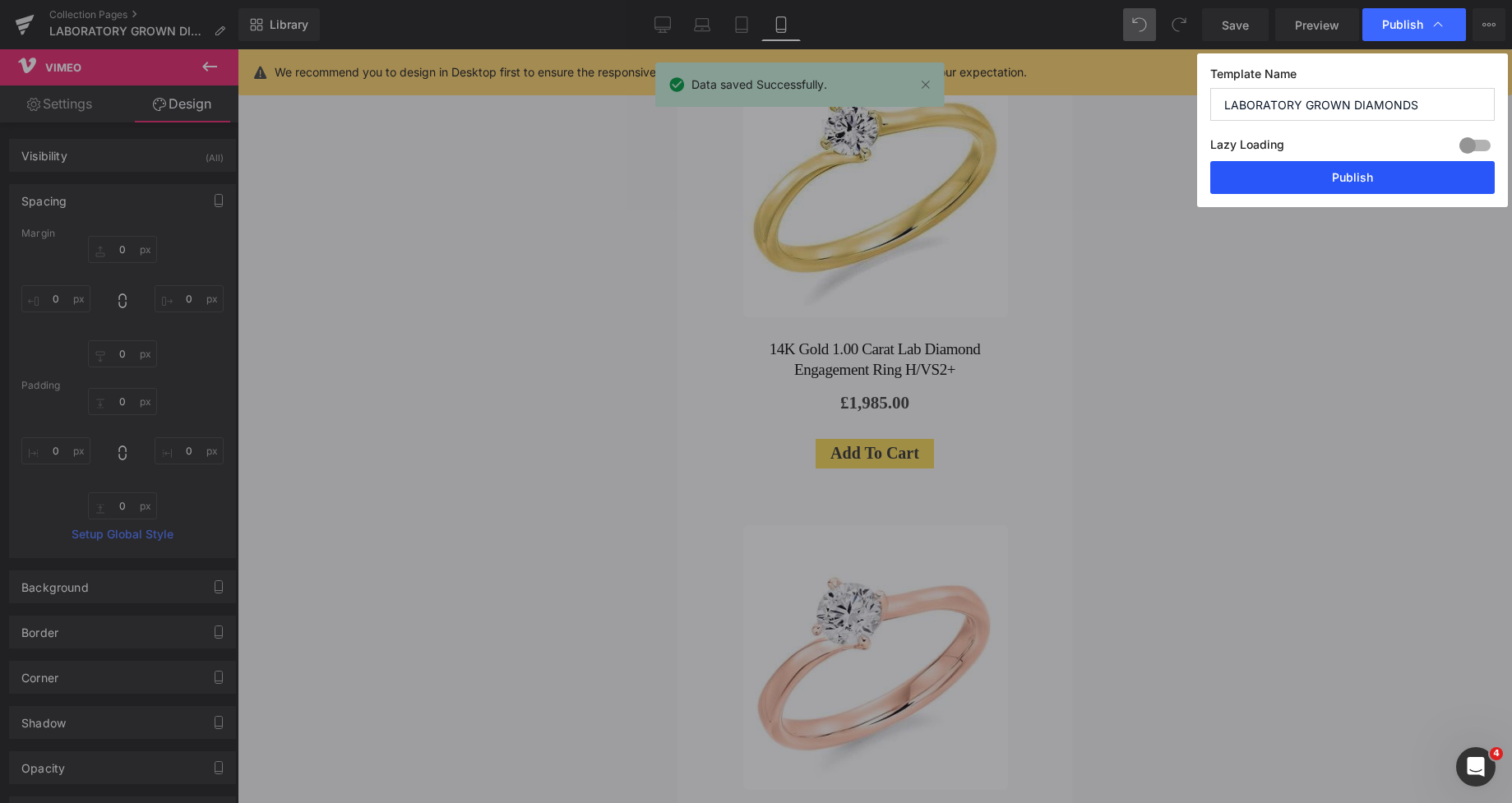
click at [1325, 174] on button "Publish" at bounding box center [1352, 177] width 284 height 32
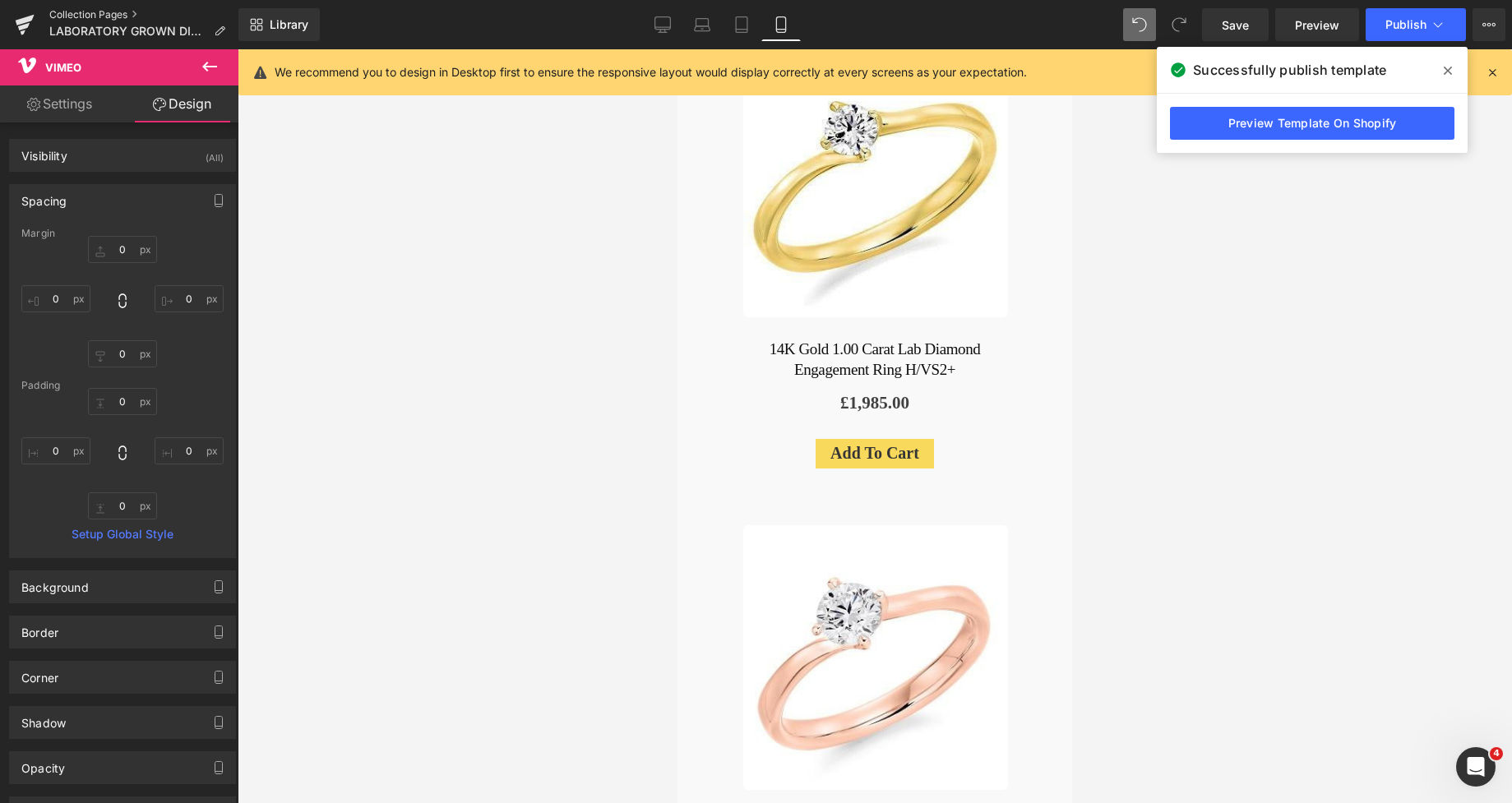
click at [105, 19] on link "Collection Pages" at bounding box center [143, 15] width 189 height 13
